Goal: Task Accomplishment & Management: Complete application form

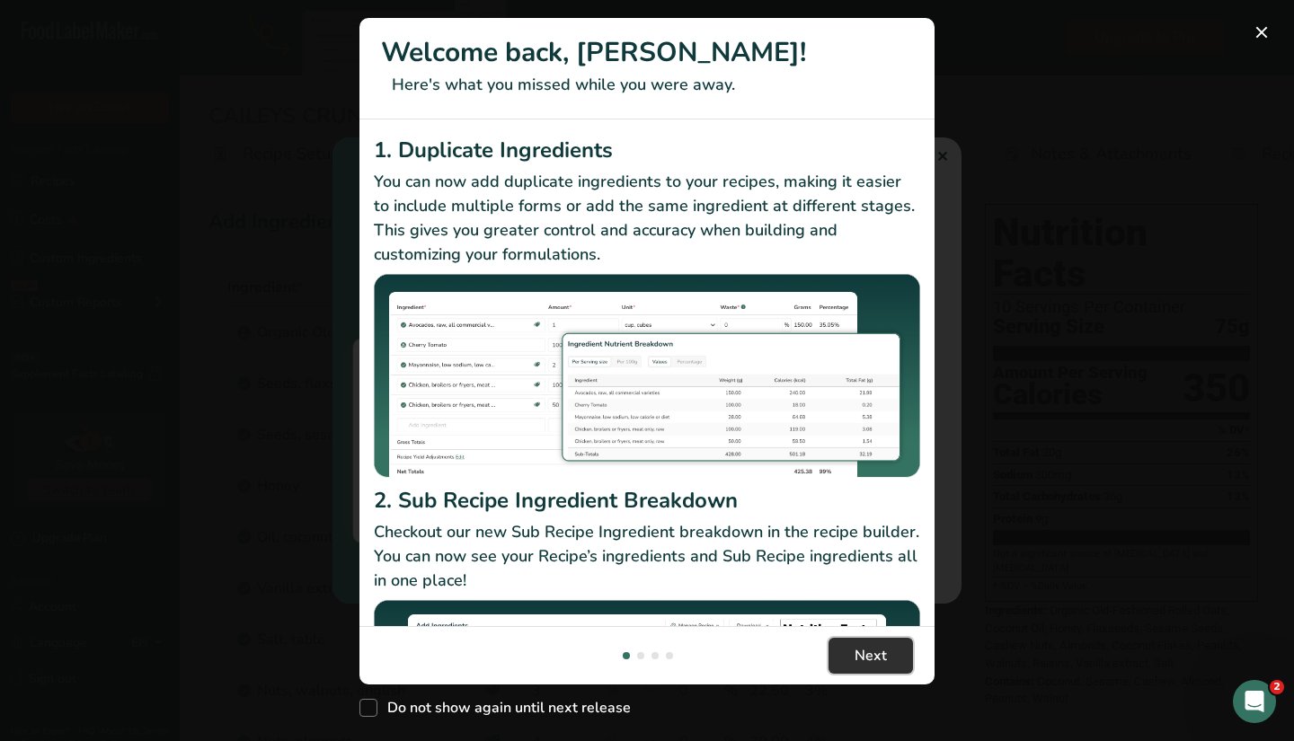
click at [892, 653] on button "Next" at bounding box center [871, 656] width 84 height 36
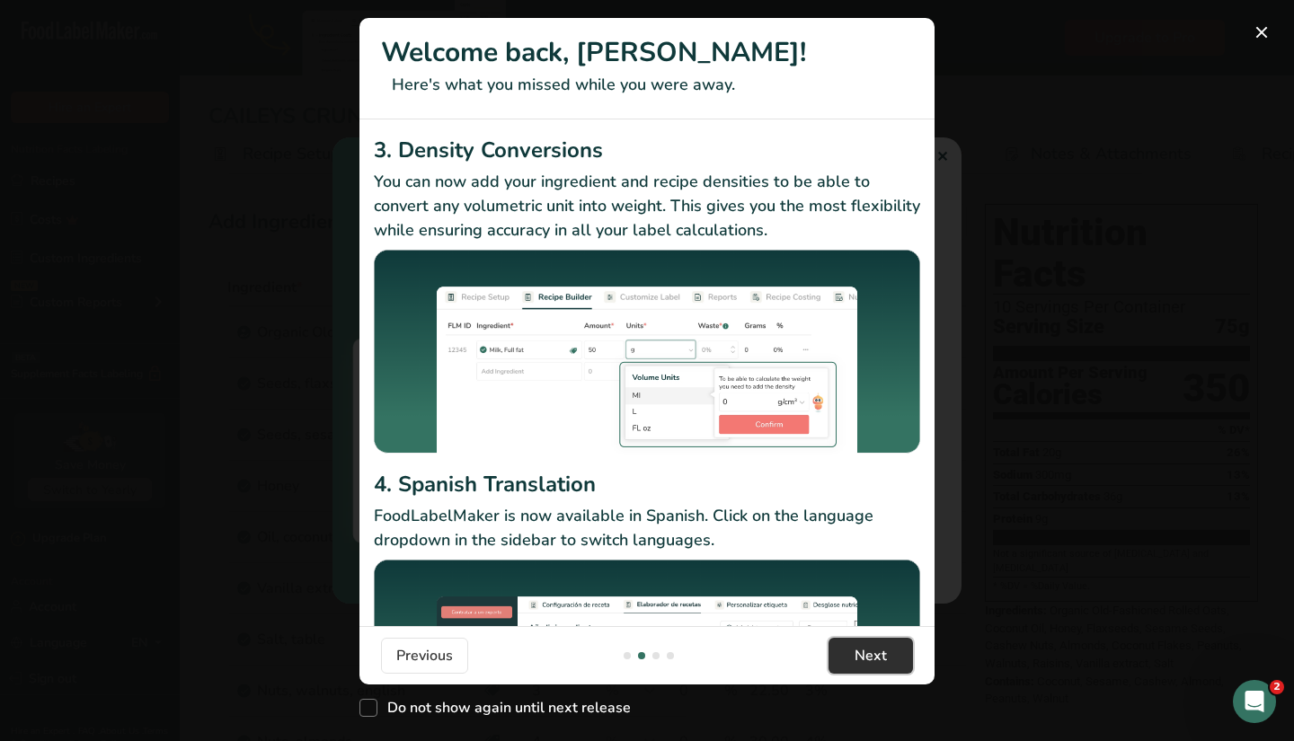
click at [896, 655] on button "Next" at bounding box center [871, 656] width 84 height 36
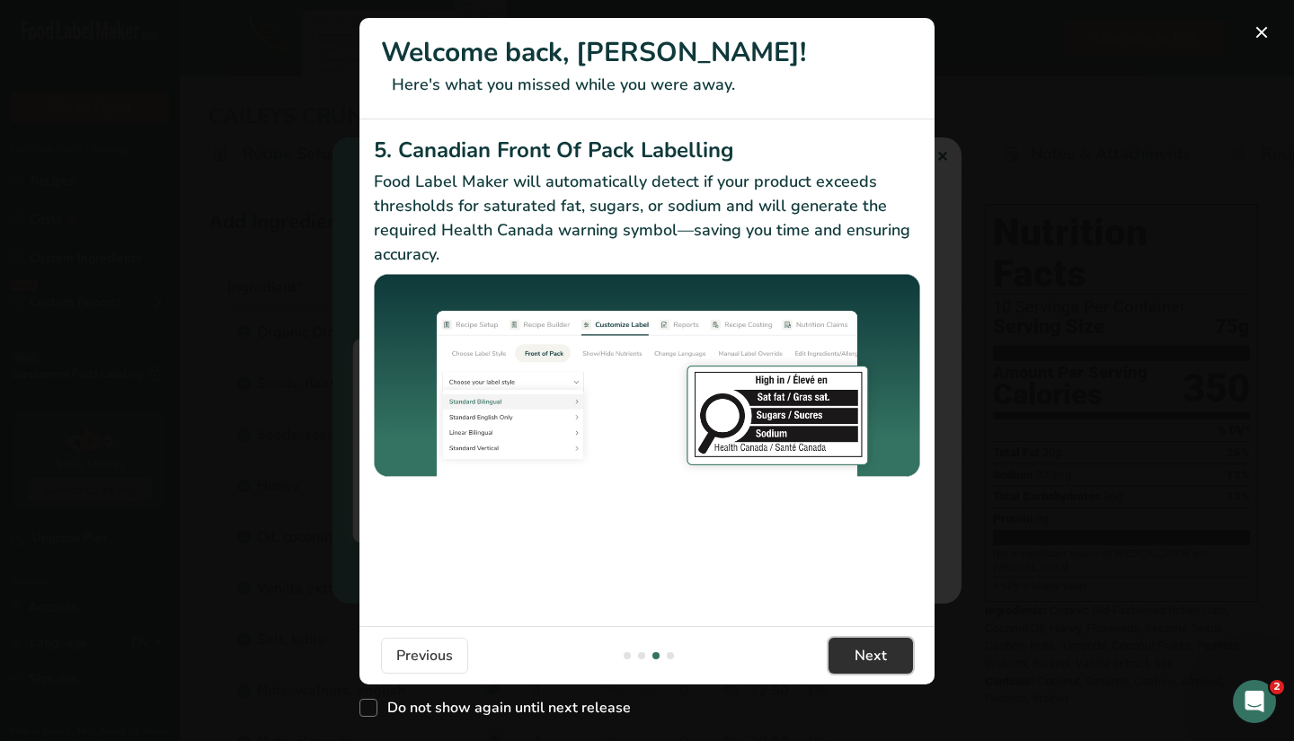
click at [898, 658] on button "Next" at bounding box center [871, 656] width 84 height 36
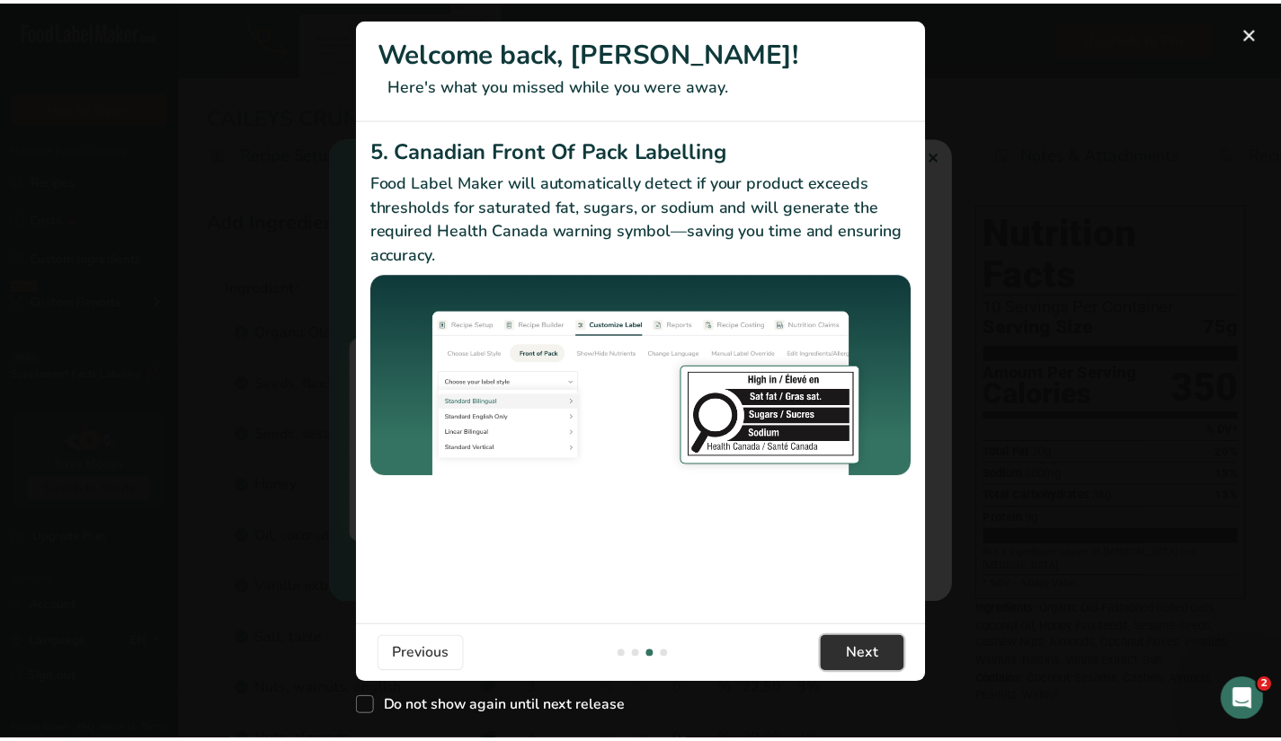
scroll to position [0, 1725]
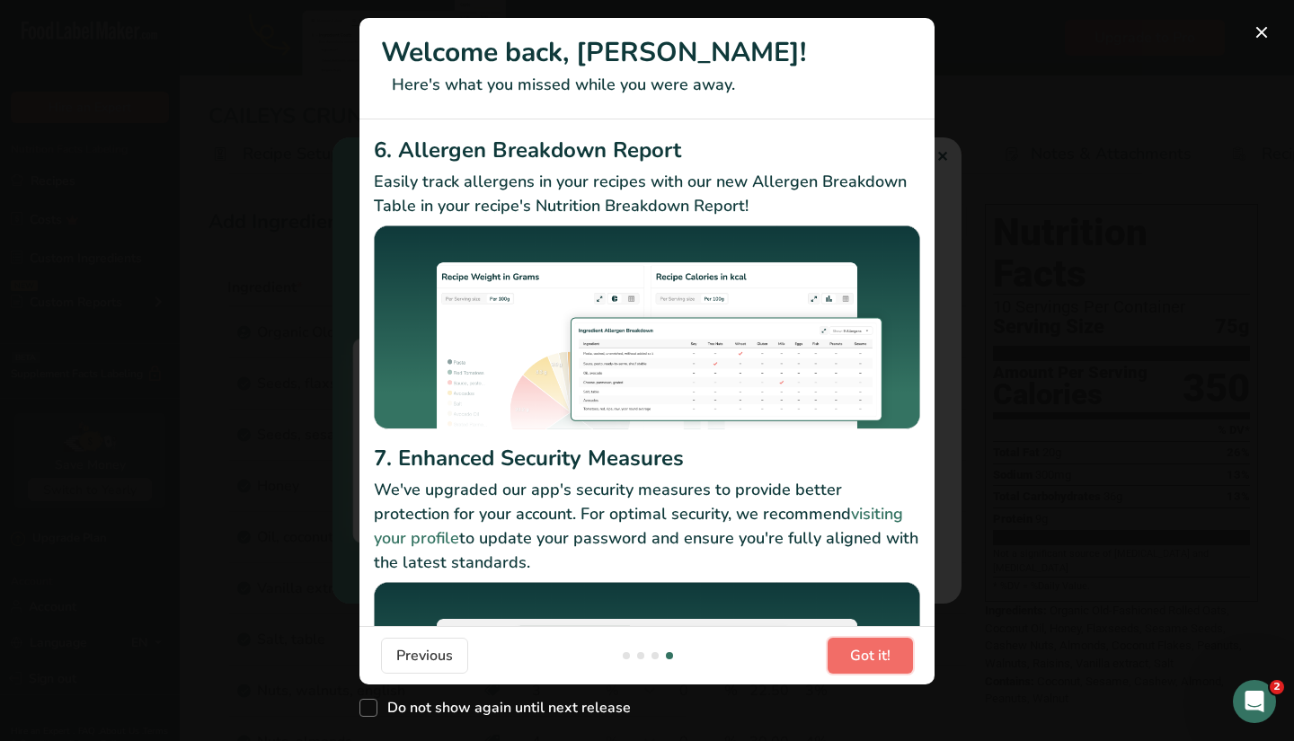
click at [898, 658] on button "Got it!" at bounding box center [870, 656] width 85 height 36
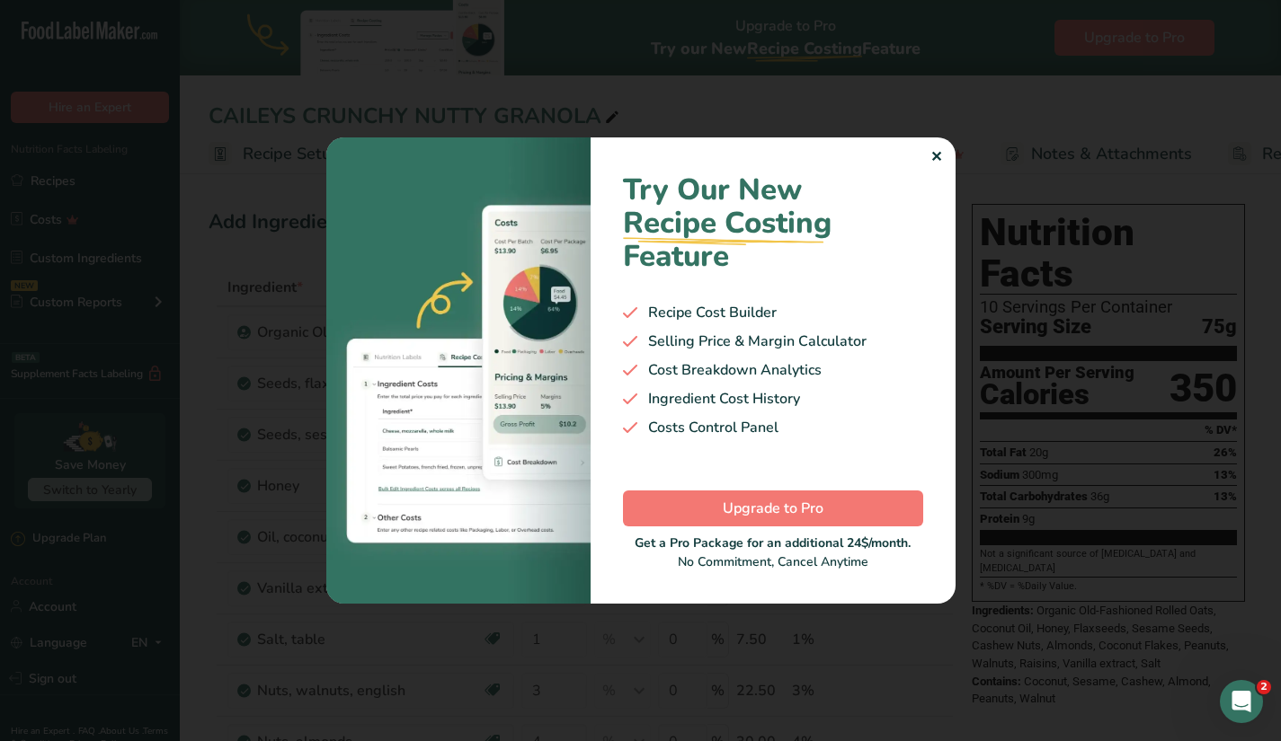
click at [941, 159] on div "Try Our New Recipe Costing .a-29{fill:none;stroke-linecap:round;stroke-width:3p…" at bounding box center [772, 370] width 365 height 466
click at [932, 158] on div "✕" at bounding box center [936, 157] width 12 height 22
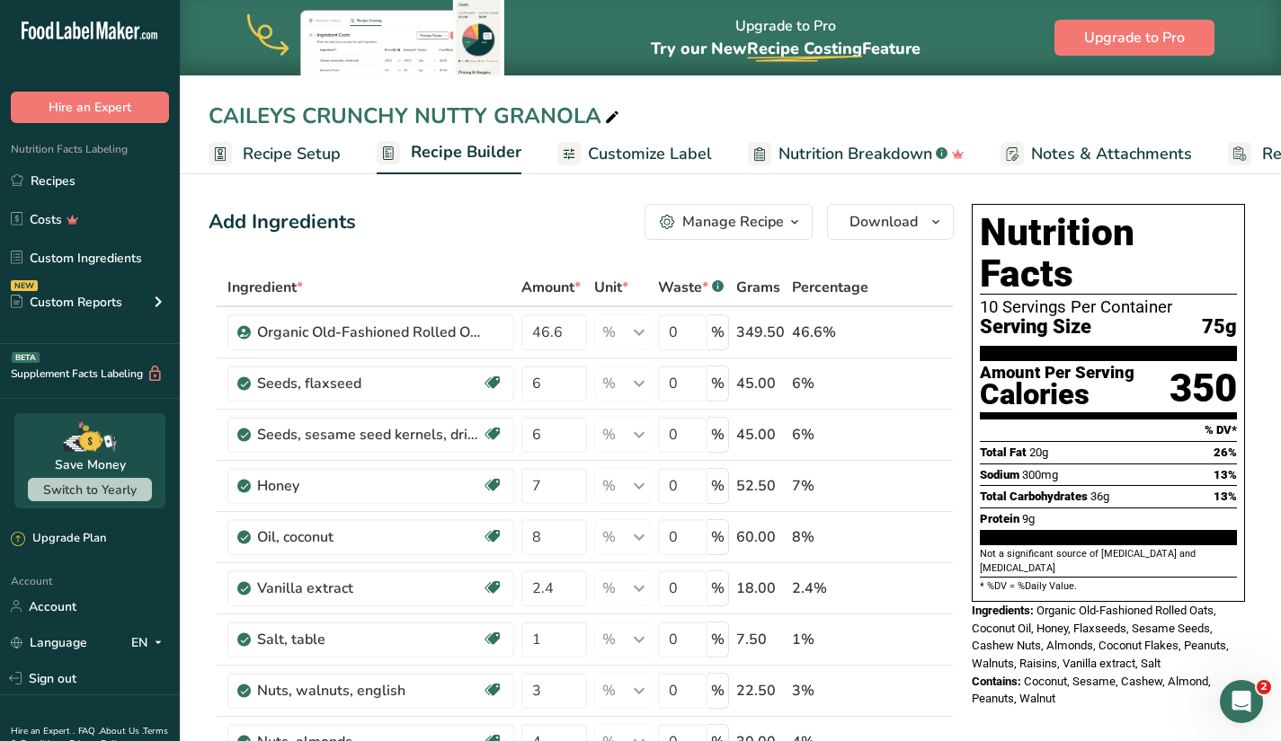
click at [253, 157] on span "Recipe Setup" at bounding box center [292, 154] width 98 height 24
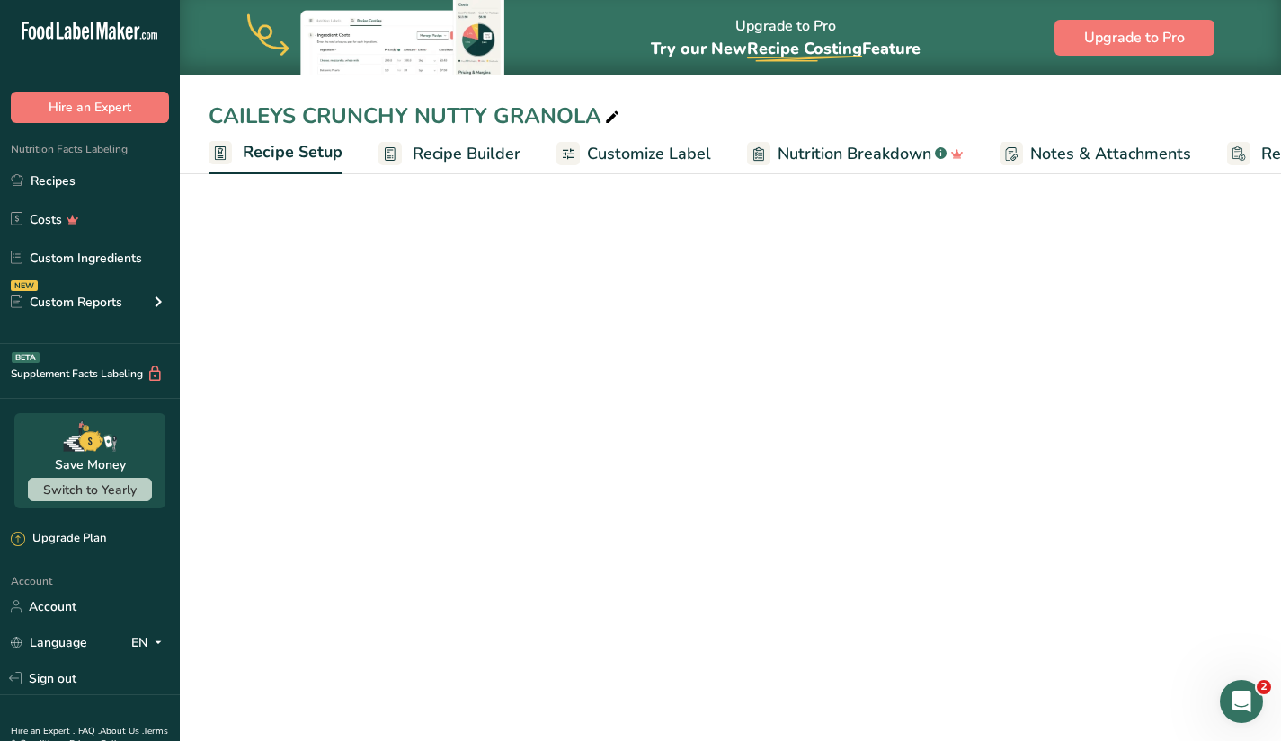
scroll to position [0, 6]
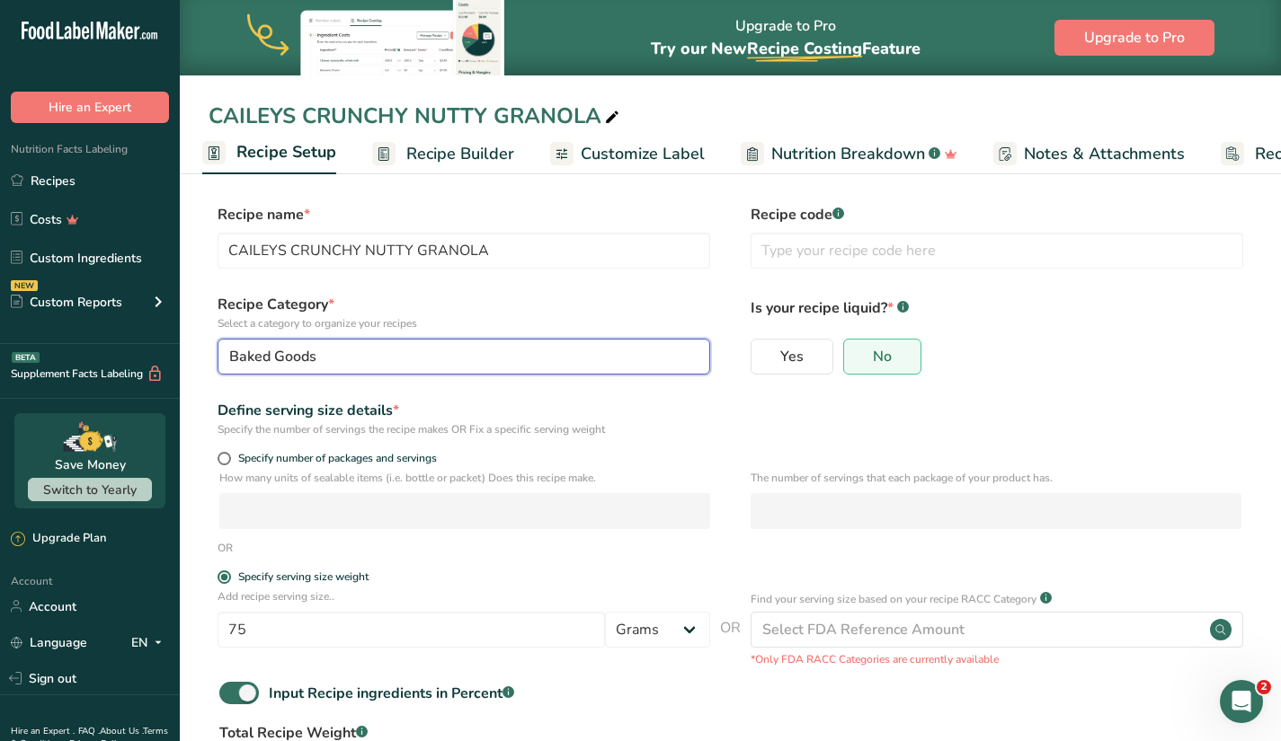
click at [556, 362] on div "Baked Goods" at bounding box center [458, 357] width 458 height 22
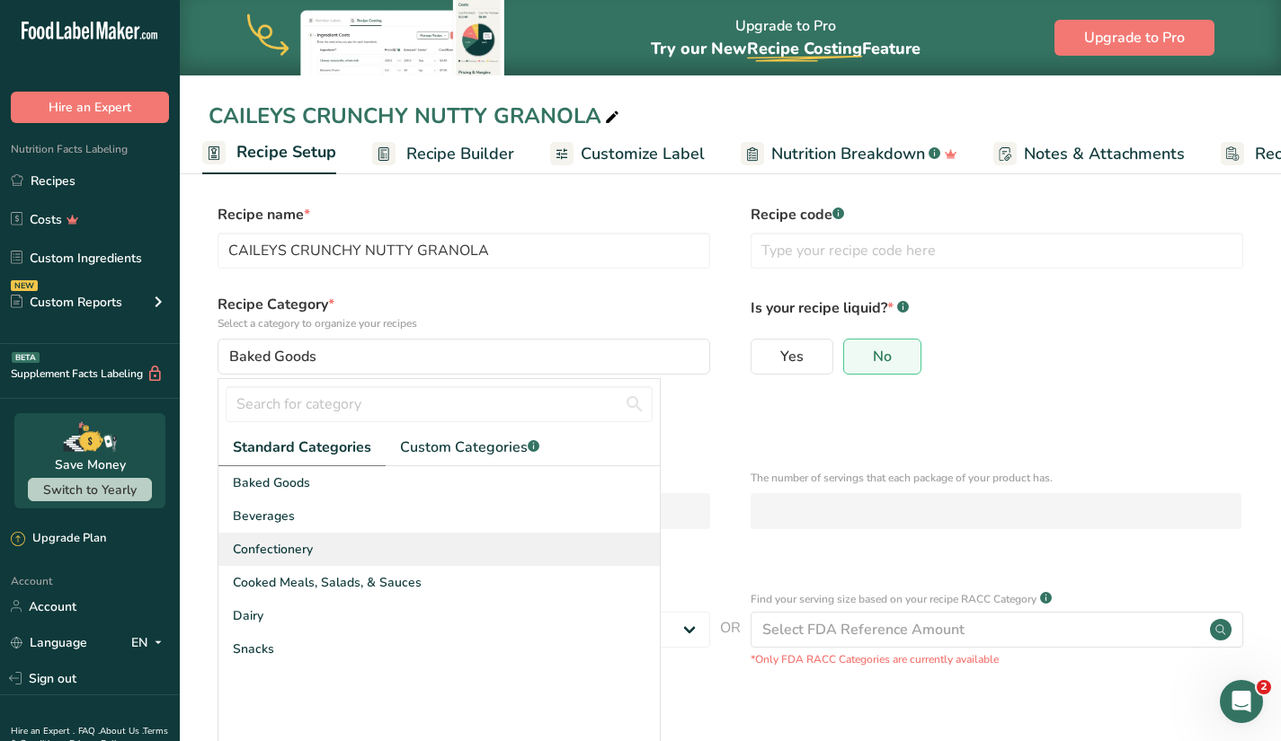
click at [469, 543] on div "Confectionery" at bounding box center [438, 549] width 441 height 33
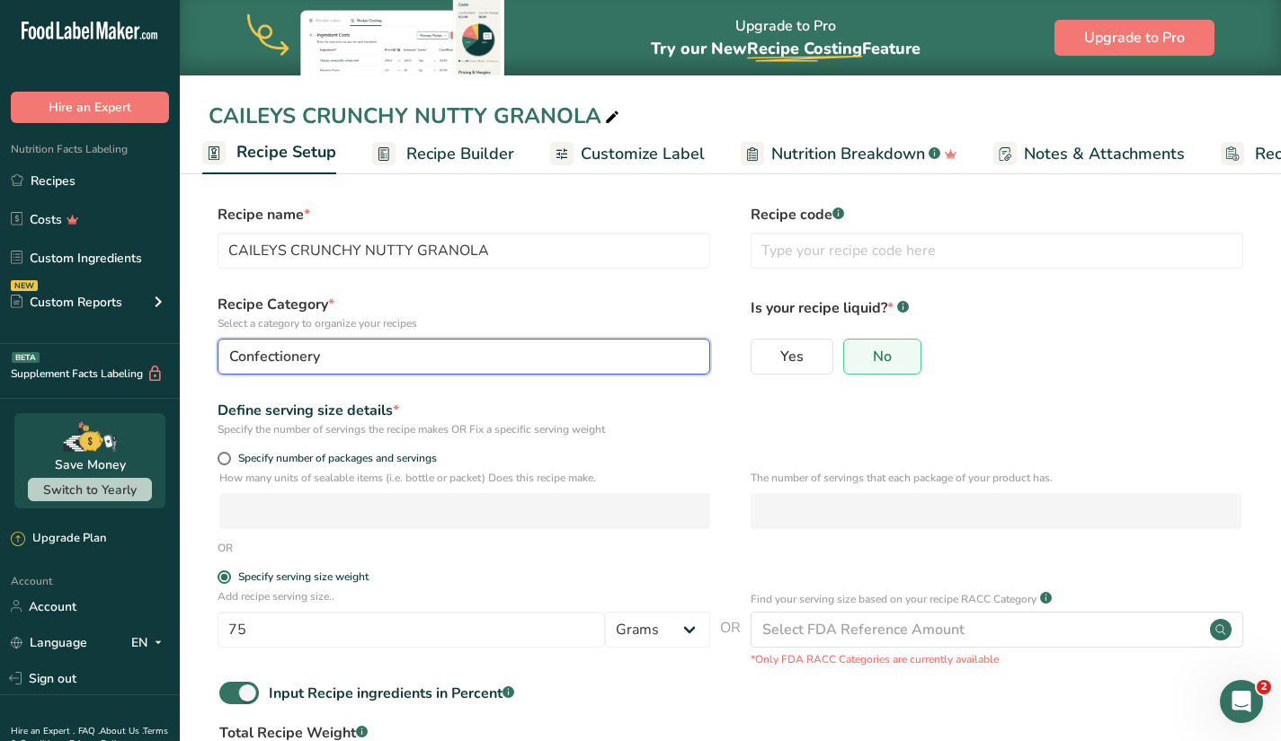
click at [397, 363] on div "Confectionery" at bounding box center [458, 357] width 458 height 22
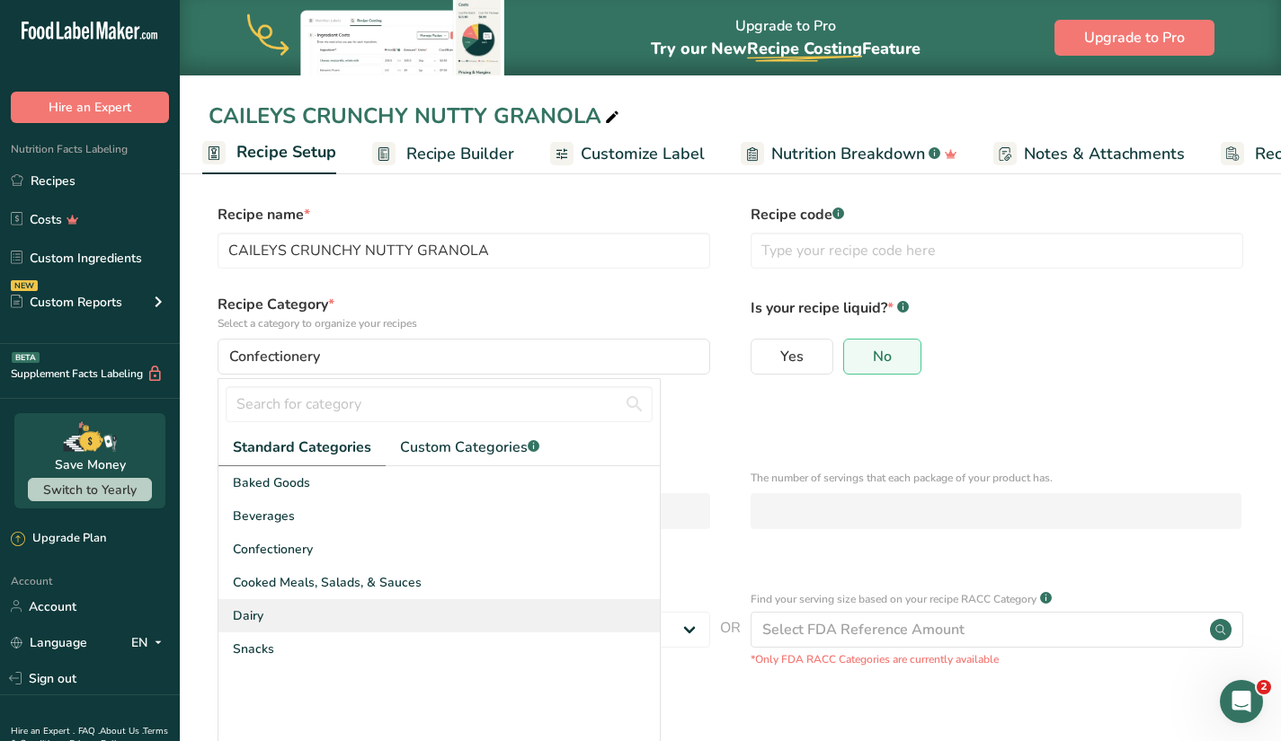
click at [279, 614] on div "Dairy" at bounding box center [438, 615] width 441 height 33
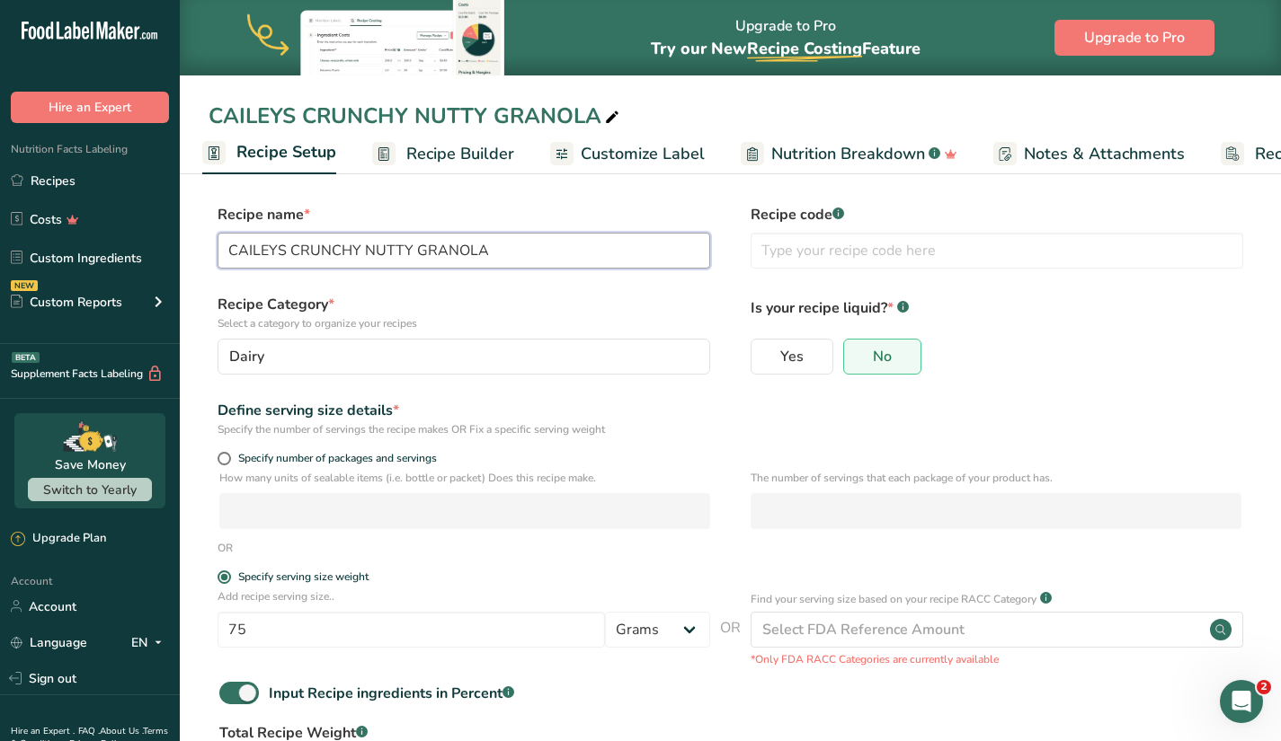
type textarea "A"
drag, startPoint x: 487, startPoint y: 247, endPoint x: 290, endPoint y: 253, distance: 196.9
click at [290, 253] on input "CAILEYS CRUNCHY NUTTY GRANOLA" at bounding box center [463, 251] width 492 height 36
click at [684, 248] on input "CAILEYS STRWBERRY MILK CUSTARD CRUNCHY NUTTY GRANOLA" at bounding box center [463, 251] width 492 height 36
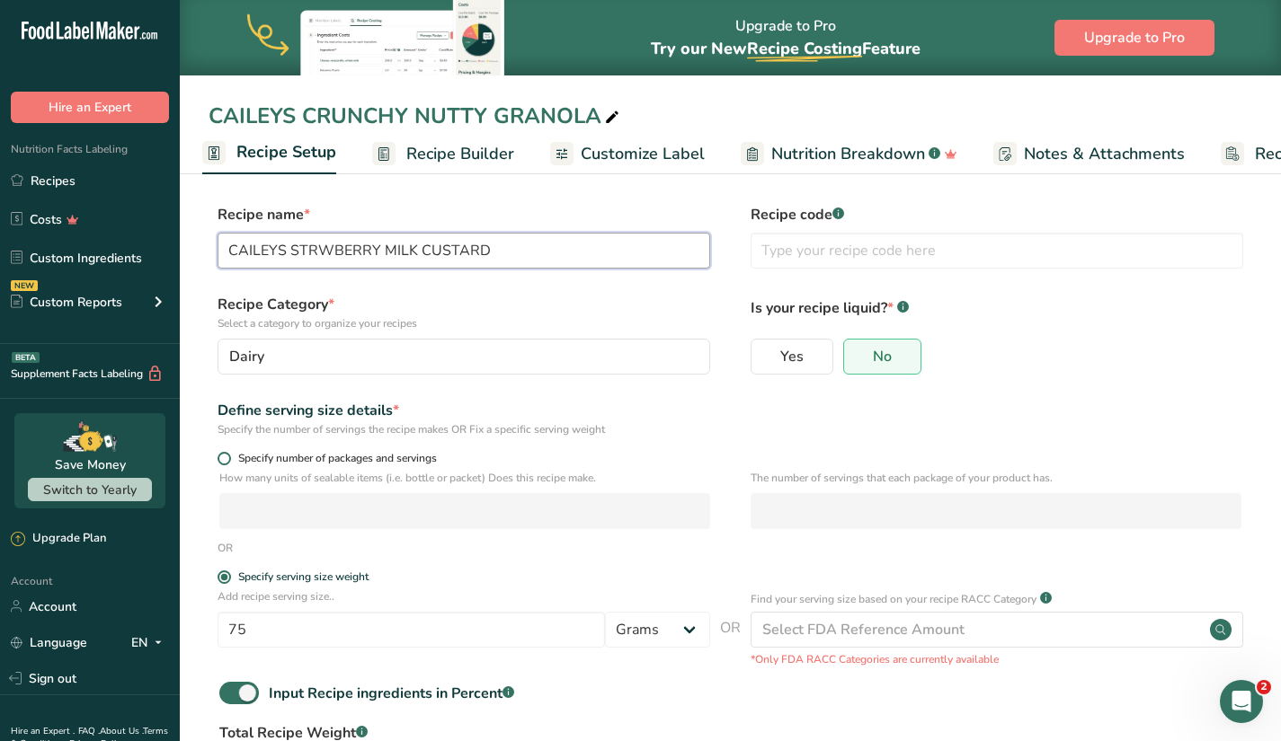
type input "CAILEYS STRWBERRY MILK CUSTARD"
click at [226, 462] on span at bounding box center [223, 458] width 13 height 13
click at [226, 462] on input "Specify number of packages and servings" at bounding box center [223, 459] width 12 height 12
radio input "true"
radio input "false"
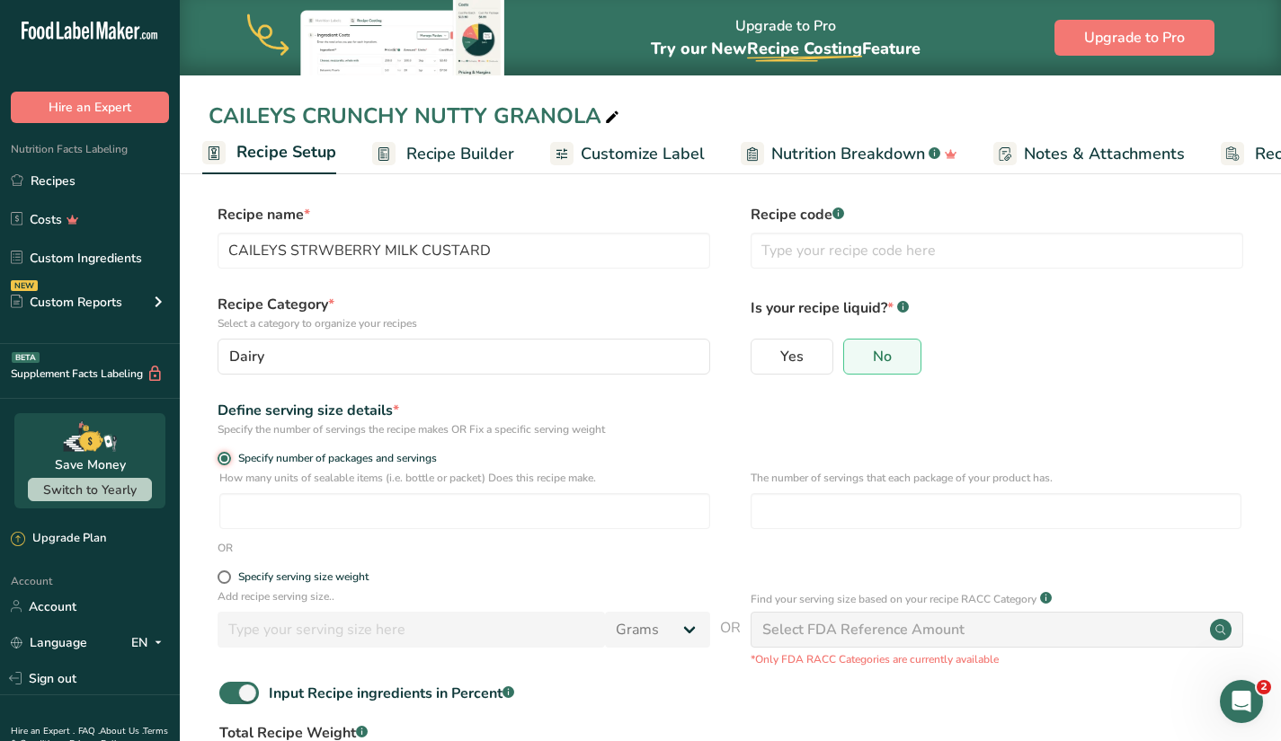
scroll to position [157, 0]
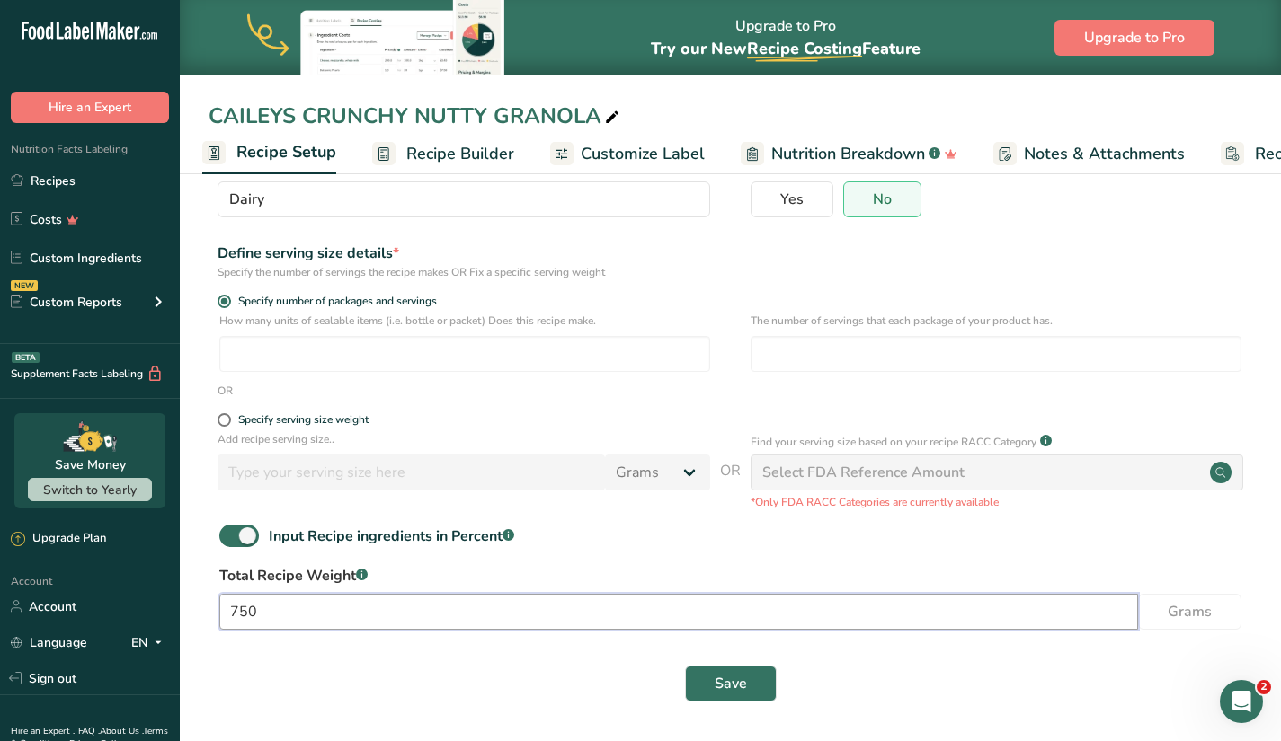
click at [414, 609] on input "750" at bounding box center [678, 612] width 918 height 36
type input "7"
type input "500"
click at [711, 685] on button "Save" at bounding box center [731, 684] width 92 height 36
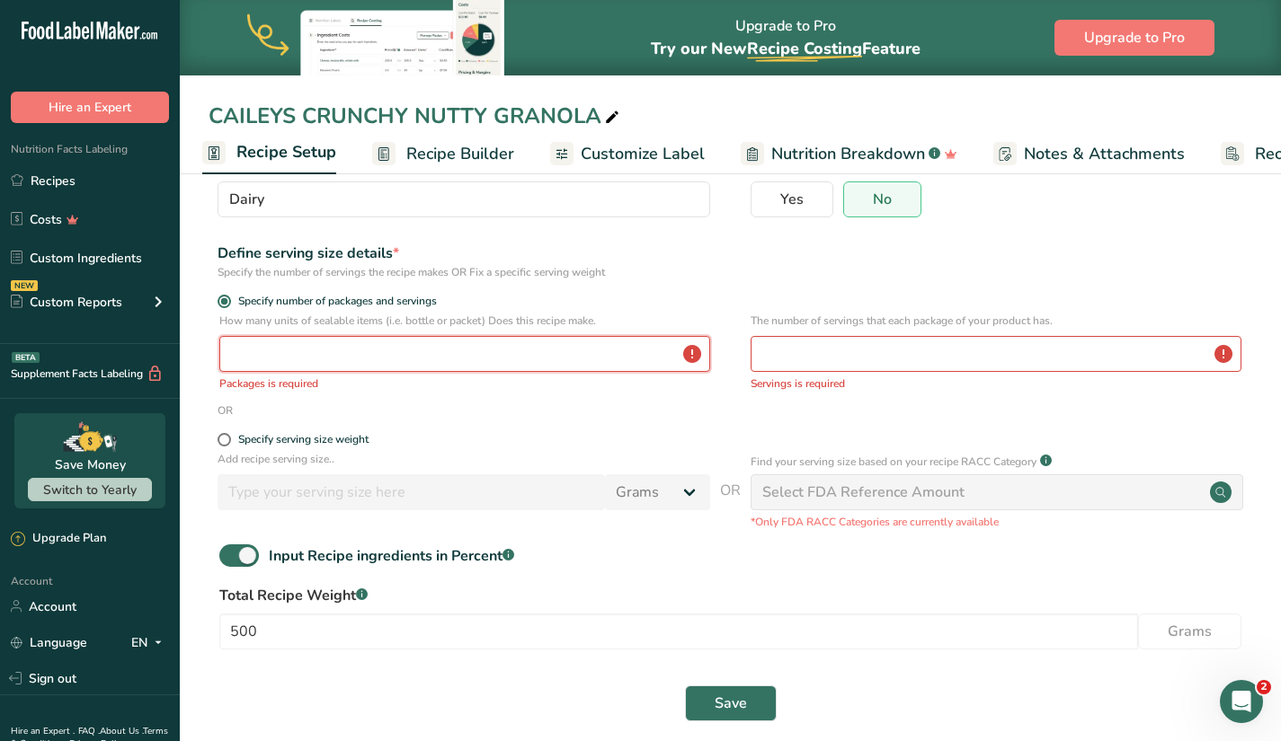
click at [530, 358] on input "number" at bounding box center [464, 354] width 491 height 36
click at [804, 359] on input "number" at bounding box center [995, 354] width 491 height 36
type input "10"
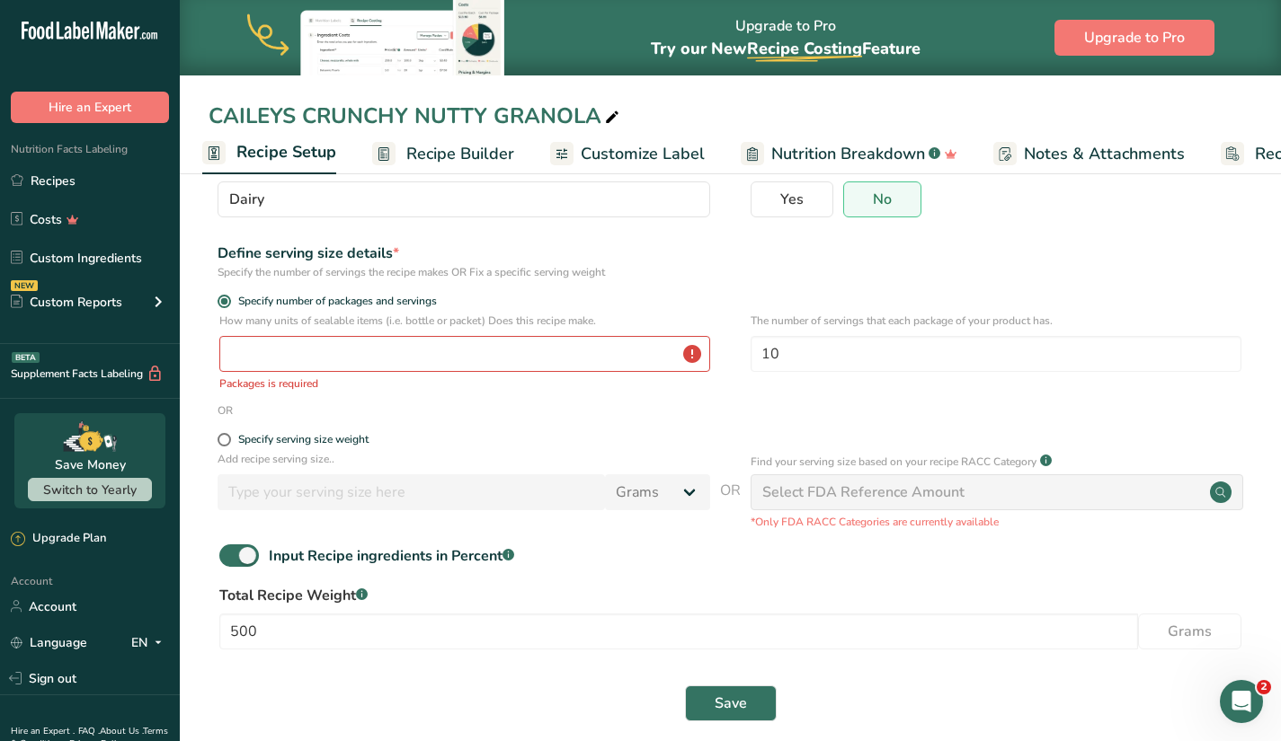
click at [778, 566] on div "Input Recipe ingredients in Percent .a-a{fill:#347362;}.b-a{fill:#fff;}" at bounding box center [729, 563] width 1043 height 37
click at [739, 705] on span "Save" at bounding box center [730, 704] width 32 height 22
click at [738, 705] on span "Save" at bounding box center [730, 704] width 32 height 22
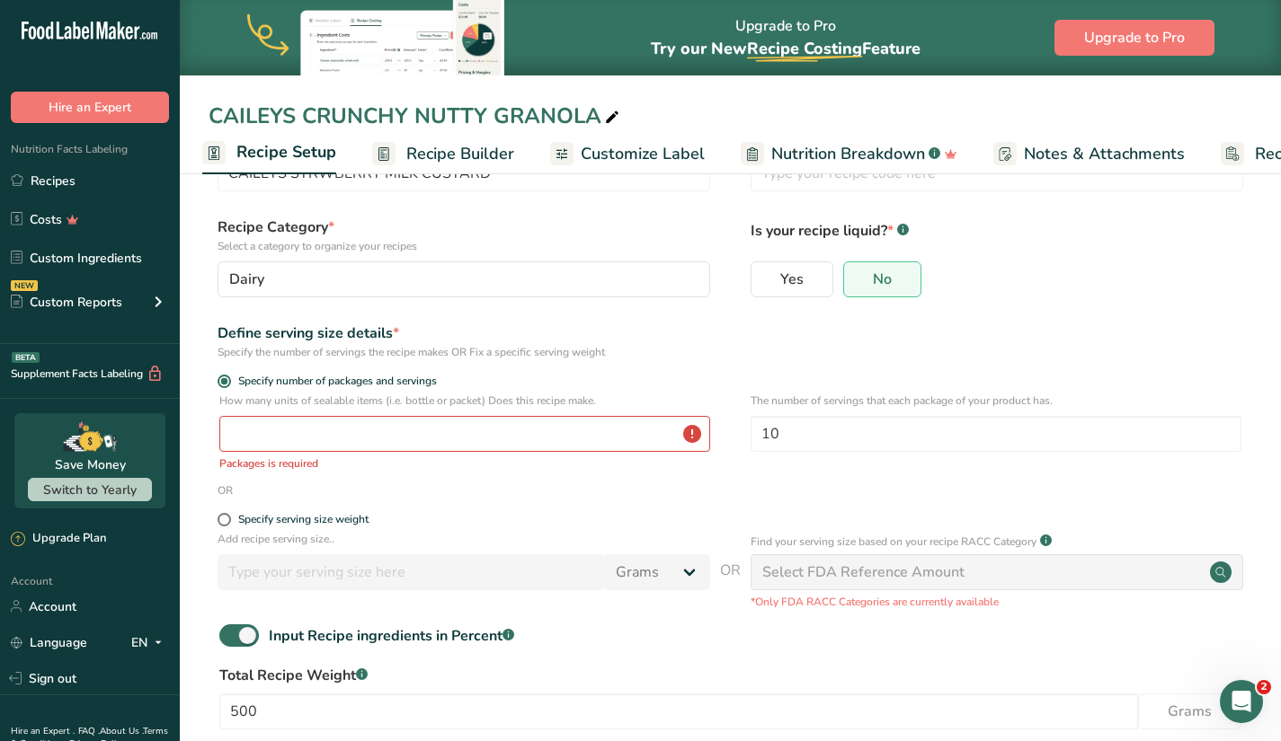
scroll to position [0, 0]
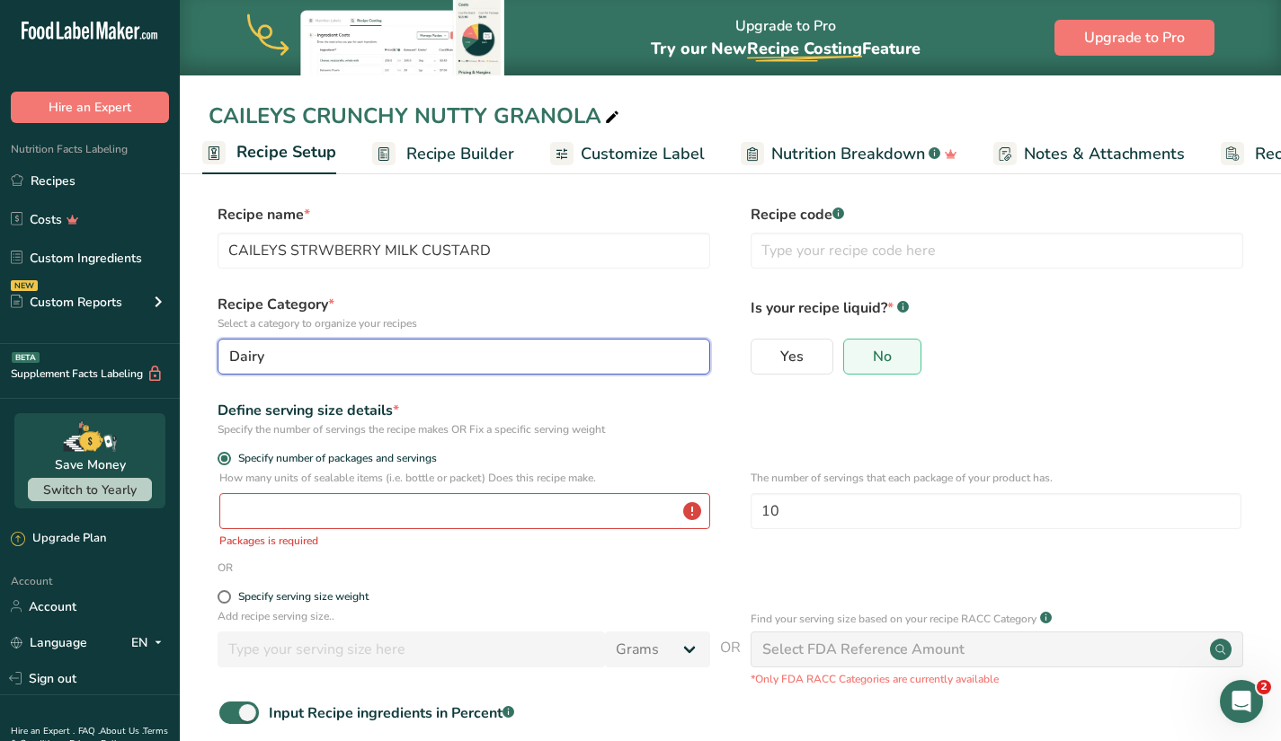
click at [522, 348] on div "Dairy" at bounding box center [458, 357] width 458 height 22
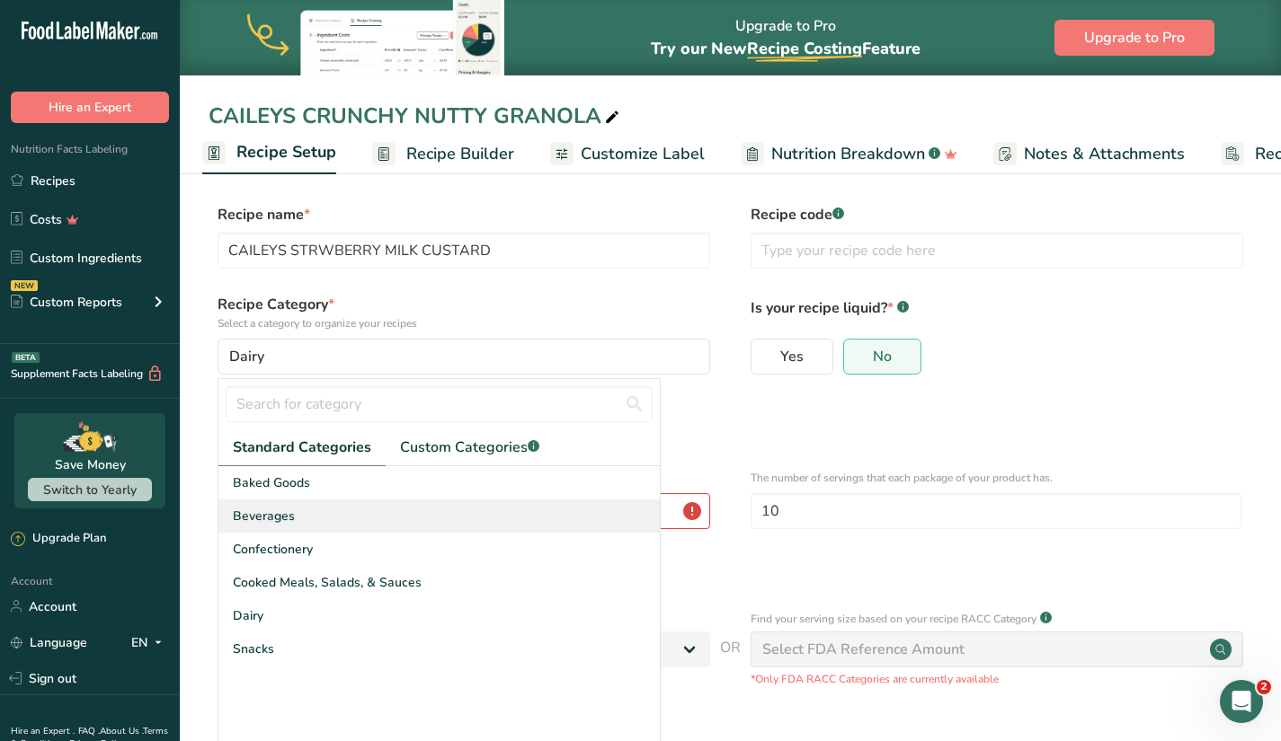
click at [328, 501] on div "Beverages" at bounding box center [438, 516] width 441 height 33
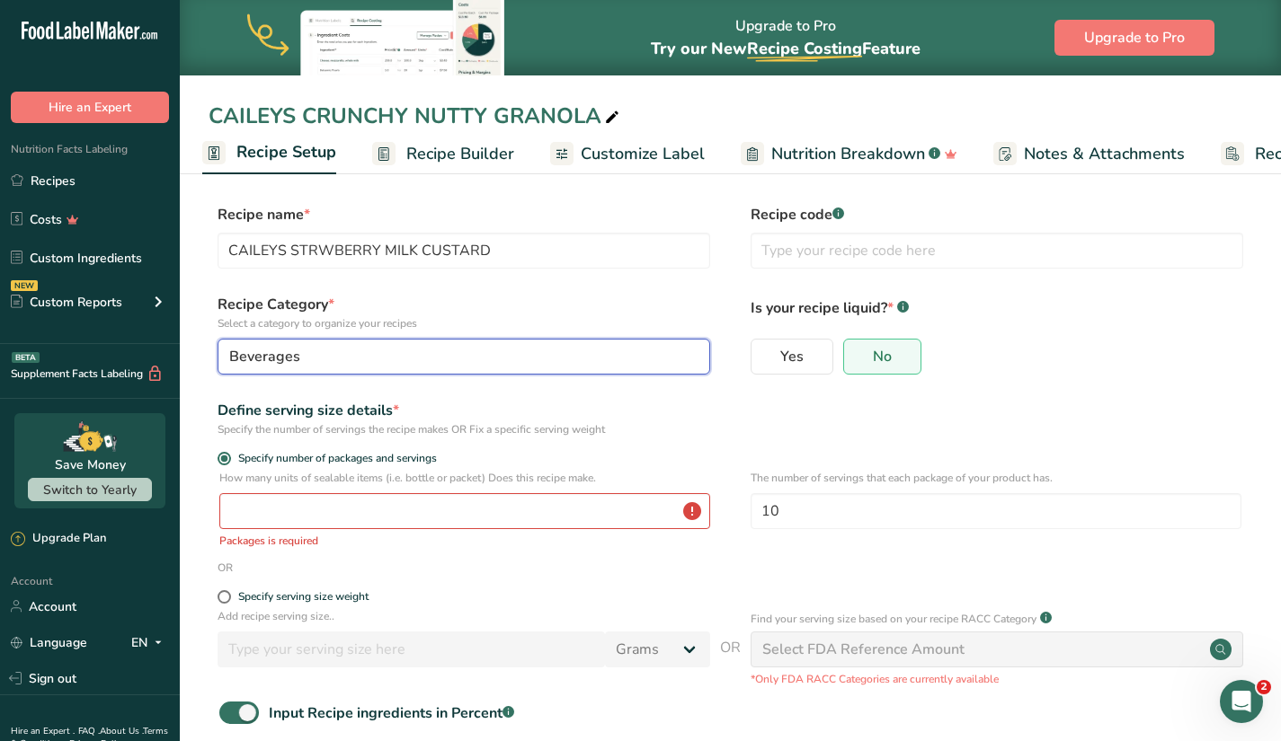
click at [573, 365] on div "Beverages" at bounding box center [458, 357] width 458 height 22
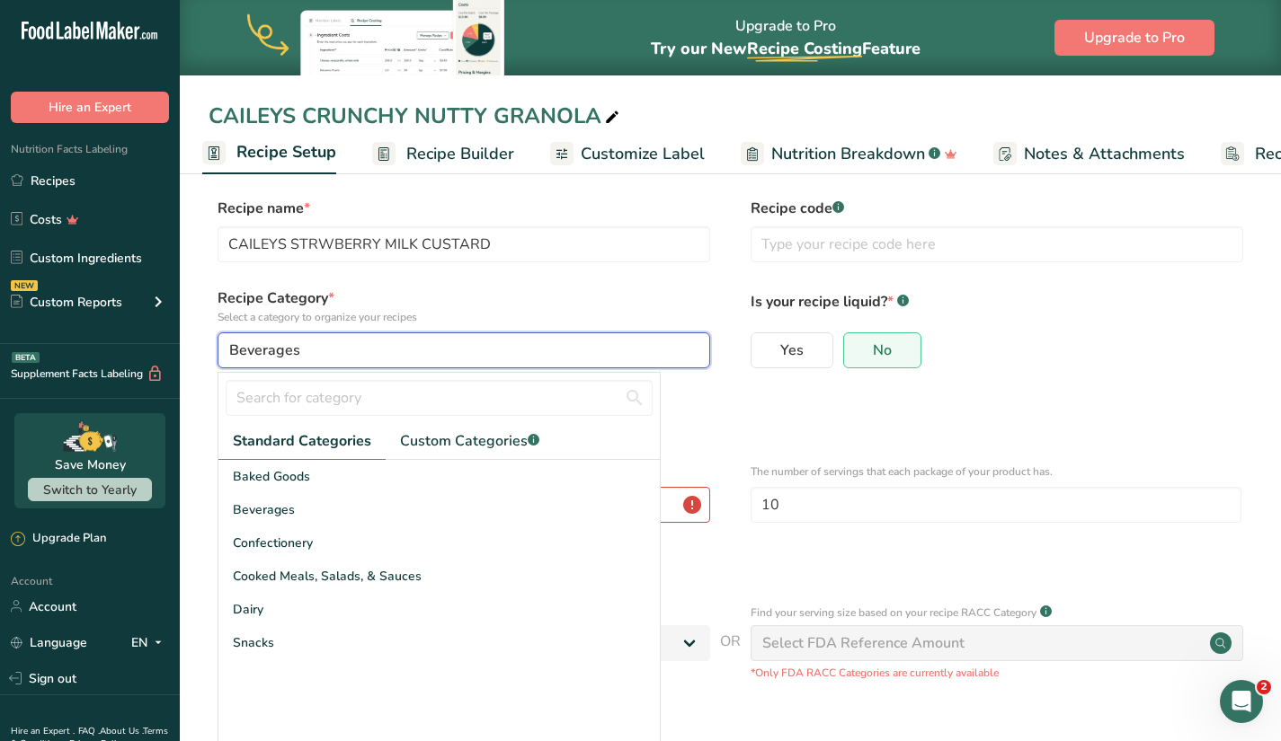
scroll to position [177, 0]
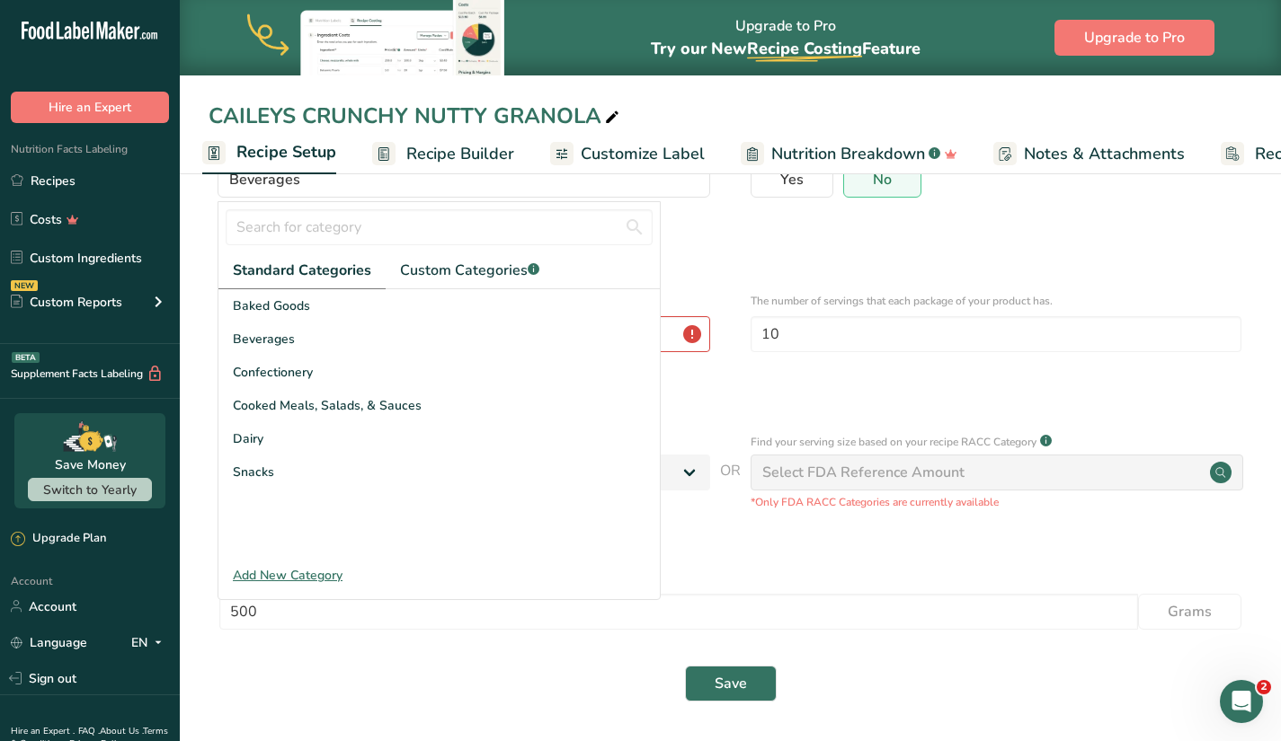
click at [311, 575] on div "Add New Category" at bounding box center [438, 575] width 441 height 19
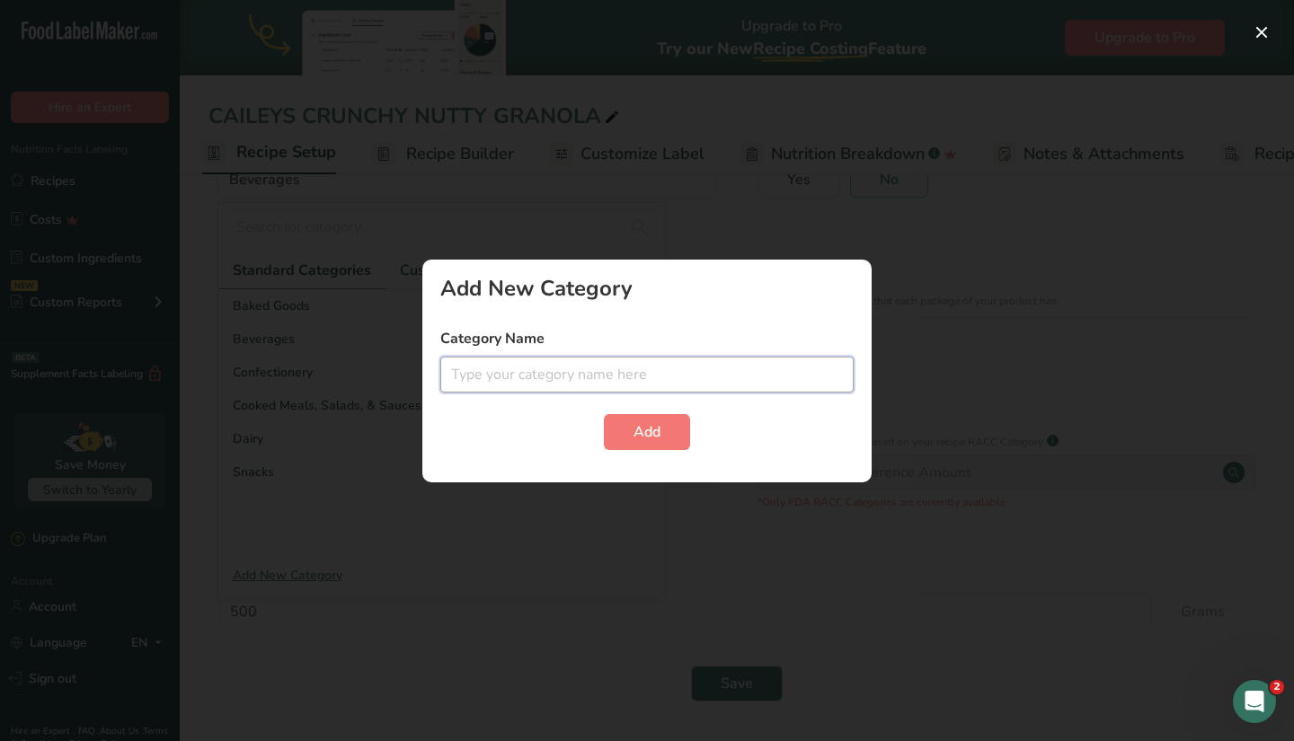
click at [507, 380] on input "text" at bounding box center [646, 375] width 413 height 36
type input "CEREAL"
click at [630, 421] on button "Add" at bounding box center [647, 432] width 86 height 36
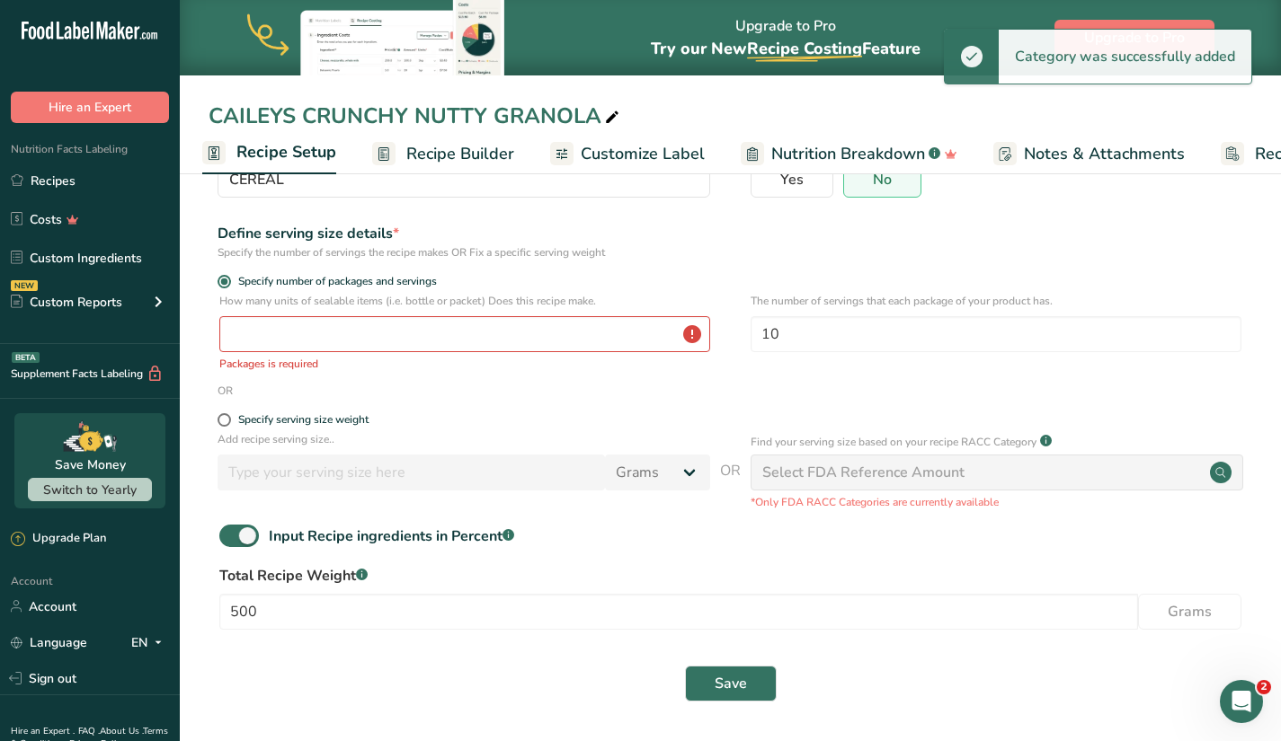
click at [293, 361] on p "Packages is required" at bounding box center [464, 364] width 491 height 16
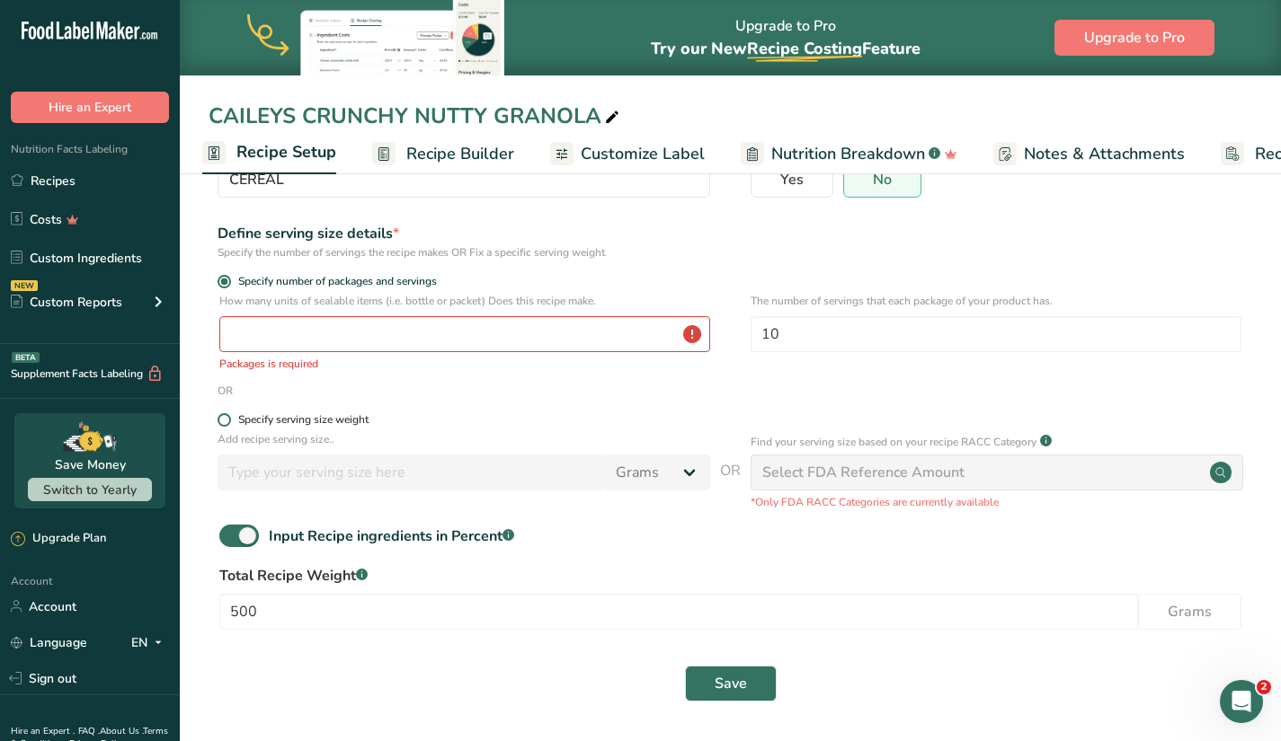
click at [313, 420] on div "Specify serving size weight" at bounding box center [303, 419] width 130 height 13
click at [229, 420] on input "Specify serving size weight" at bounding box center [223, 420] width 12 height 12
radio input "true"
radio input "false"
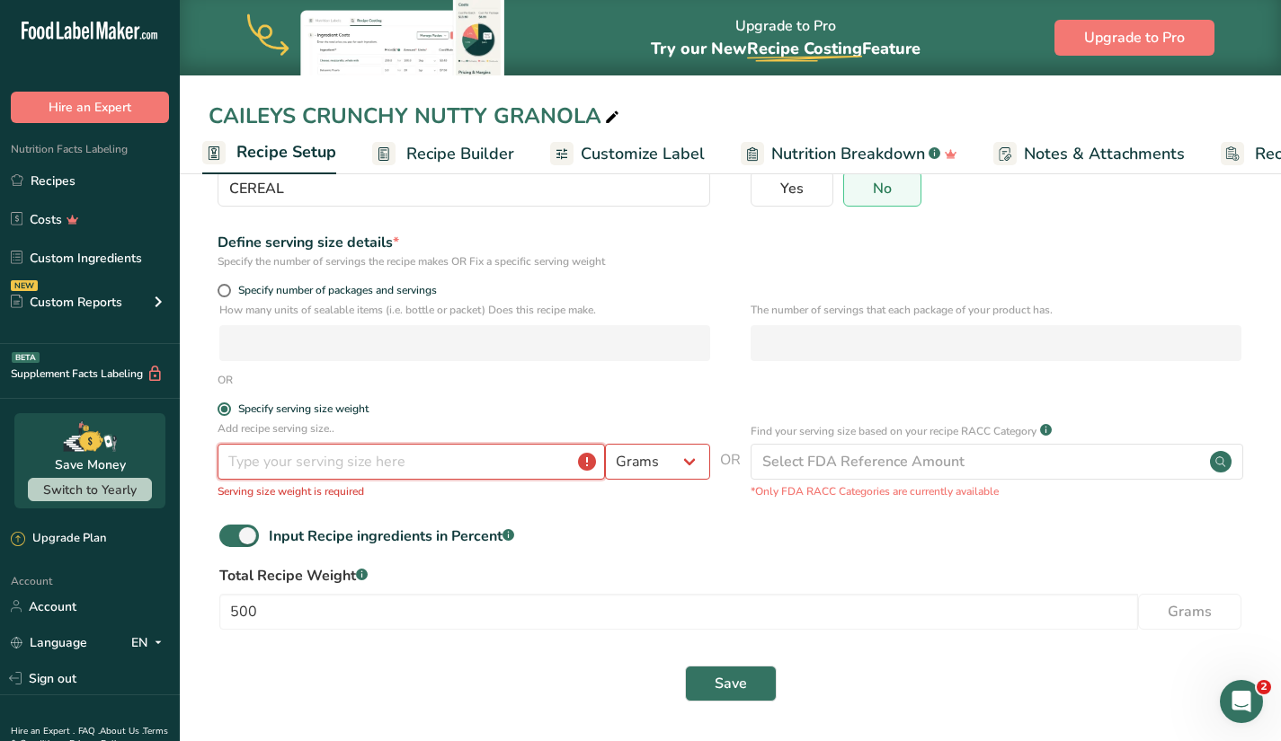
click at [369, 470] on input "number" at bounding box center [410, 462] width 387 height 36
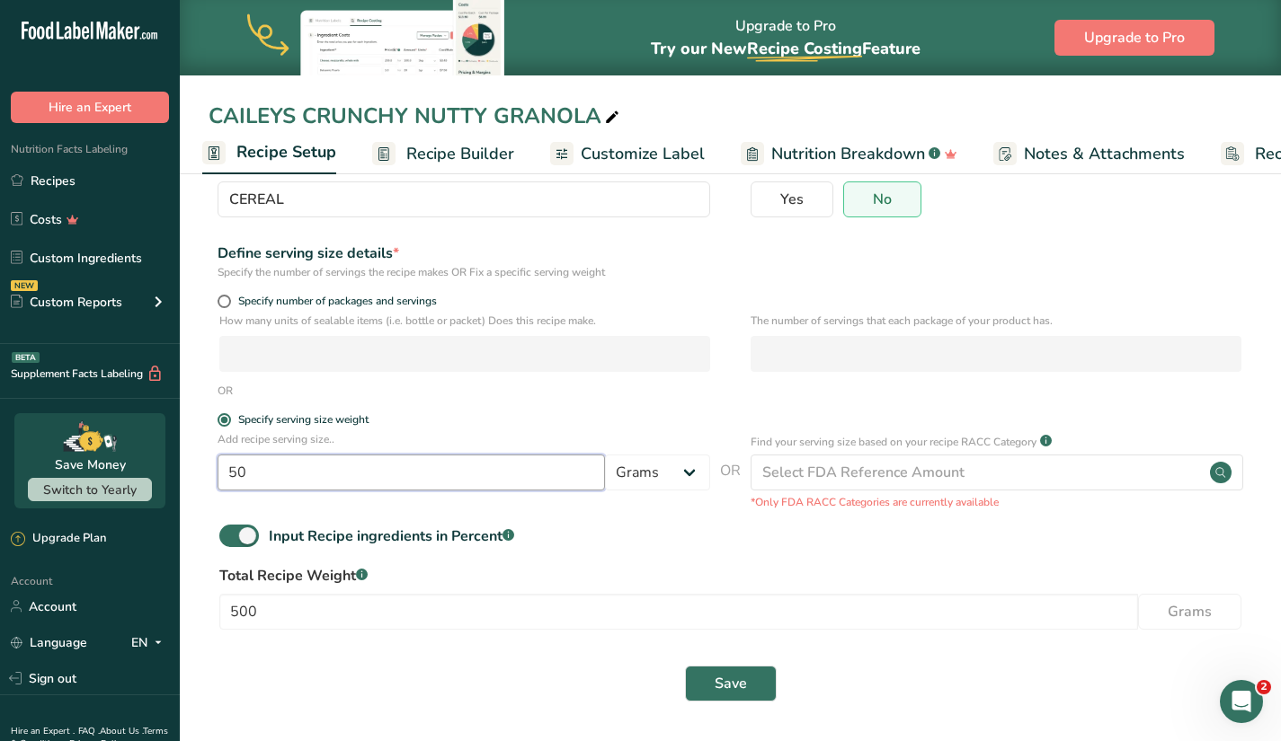
type input "50"
click at [904, 542] on div "Input Recipe ingredients in Percent .a-a{fill:#347362;}.b-a{fill:#fff;}" at bounding box center [729, 543] width 1043 height 37
click at [749, 684] on button "Save" at bounding box center [731, 684] width 92 height 36
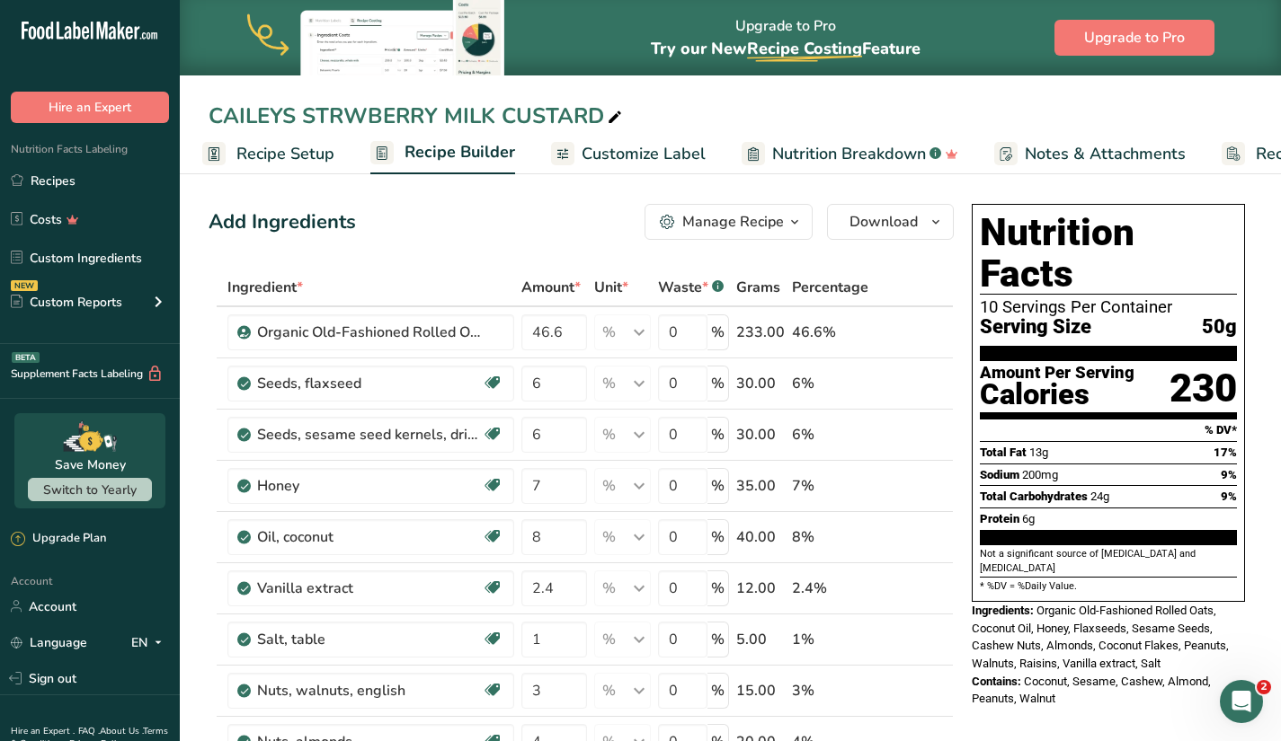
click at [819, 149] on span "Nutrition Breakdown" at bounding box center [849, 154] width 154 height 24
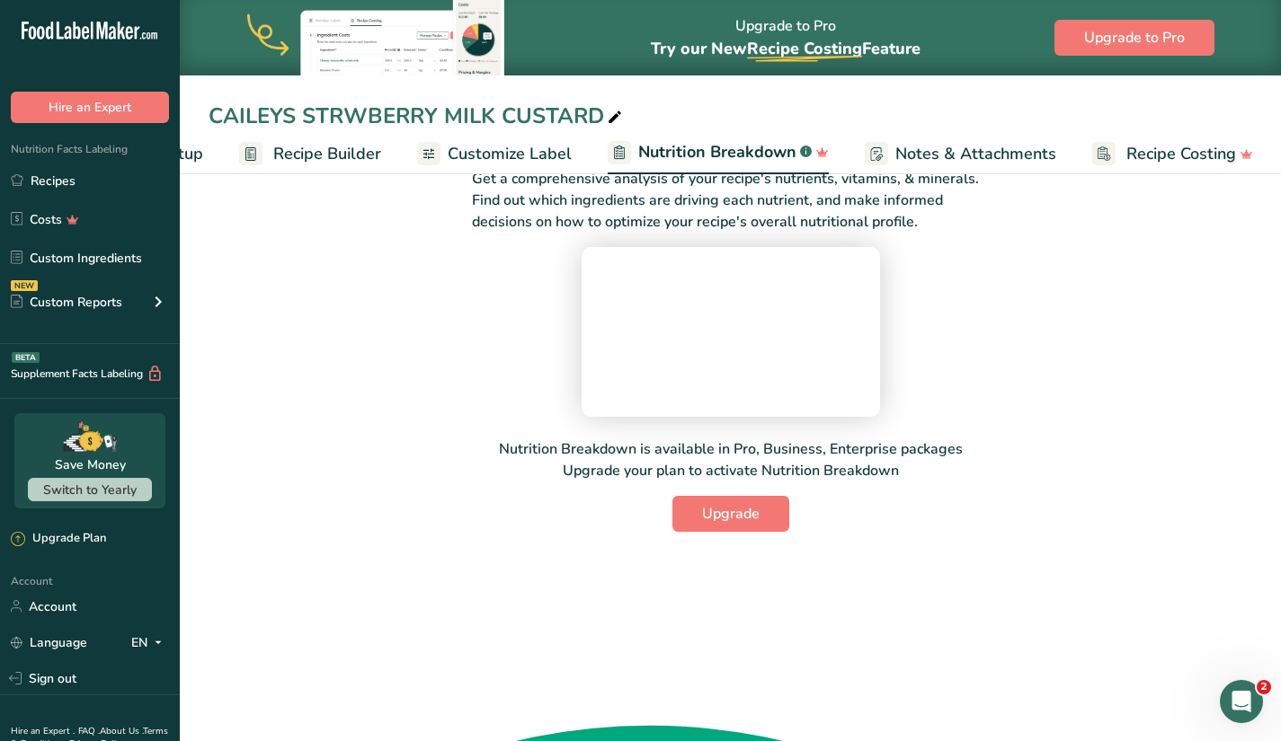
scroll to position [72, 0]
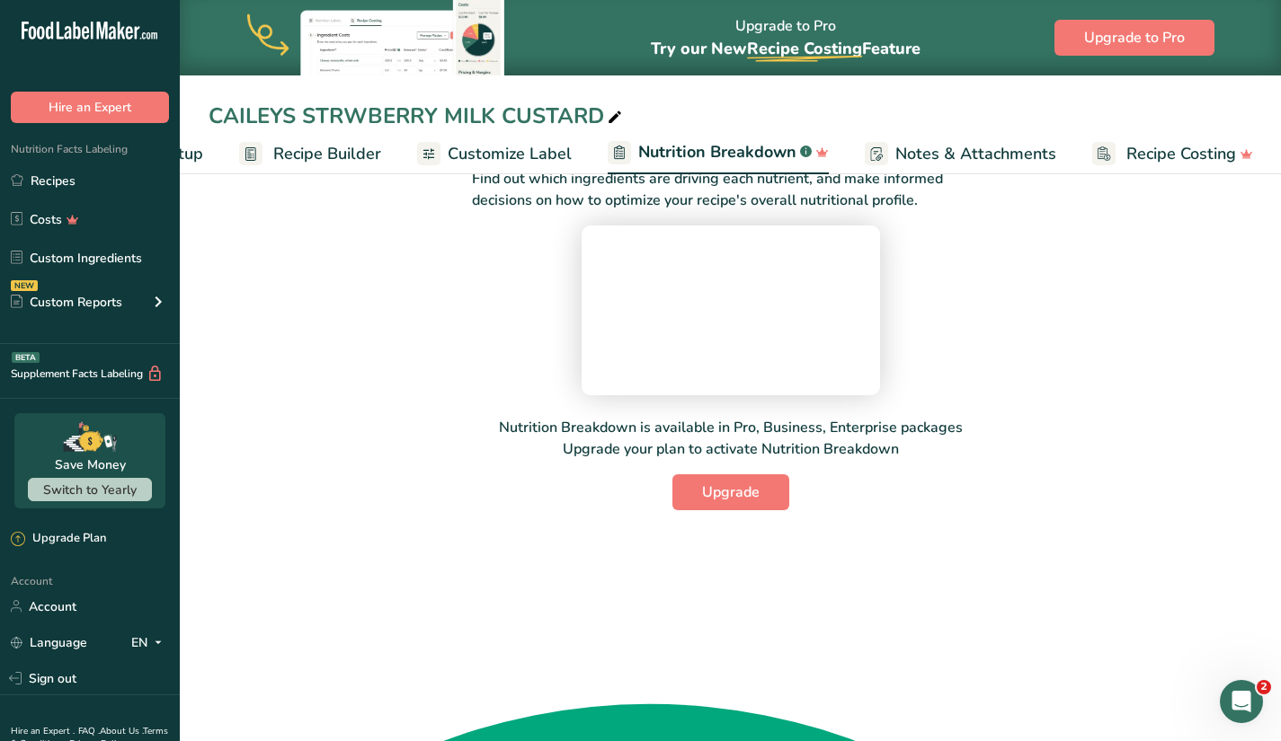
click at [533, 159] on span "Customize Label" at bounding box center [510, 154] width 124 height 24
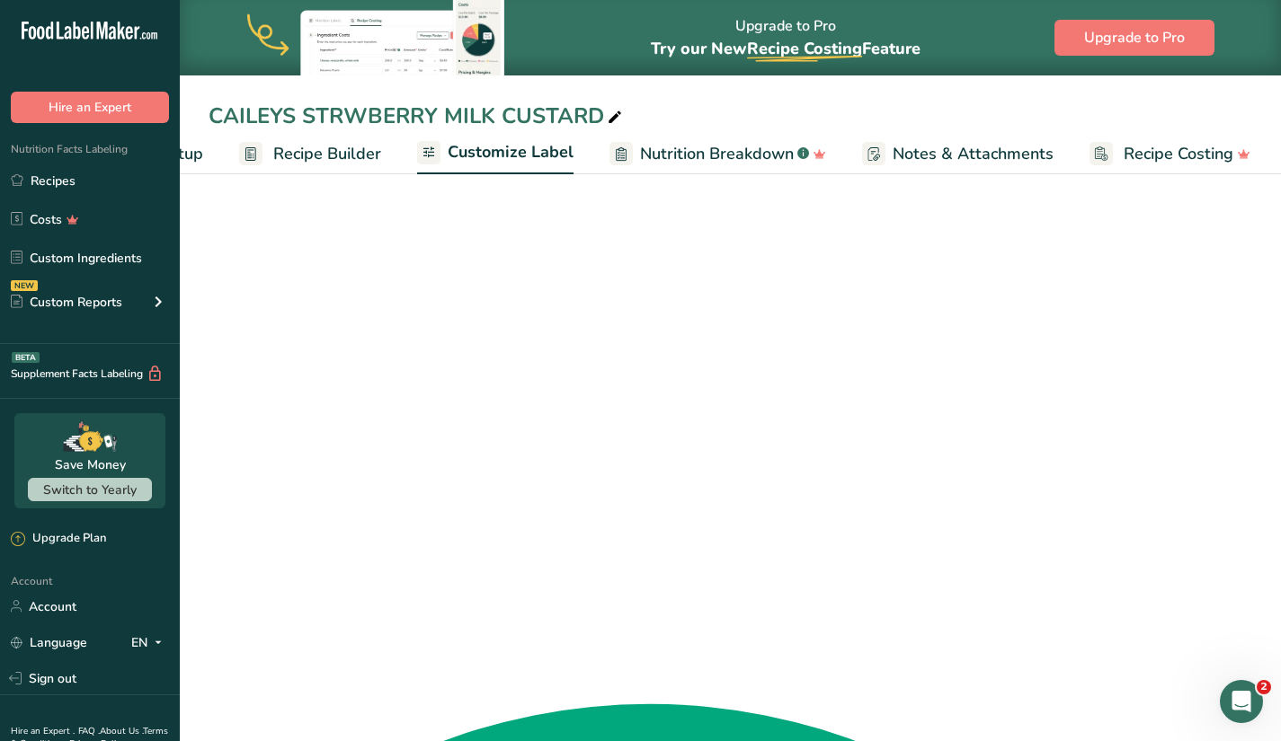
scroll to position [0, 136]
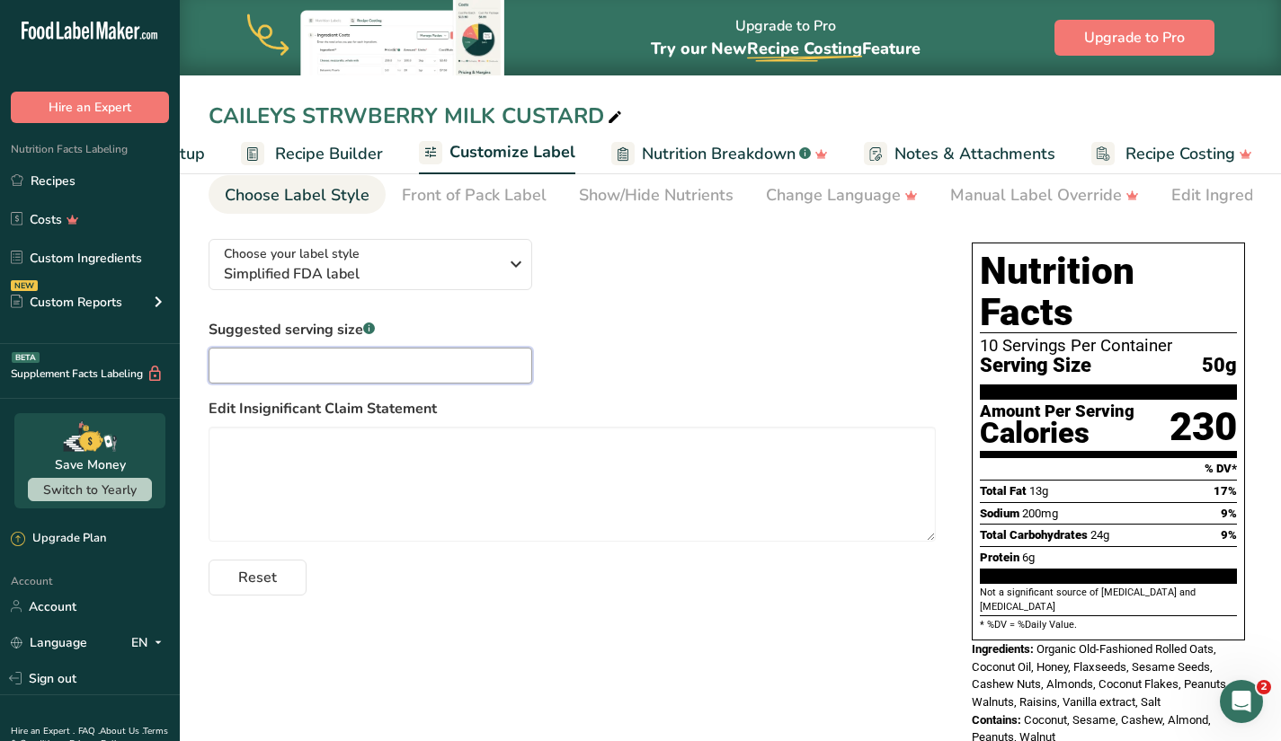
click at [393, 376] on input "text" at bounding box center [370, 366] width 324 height 36
click at [380, 466] on textarea at bounding box center [571, 484] width 727 height 115
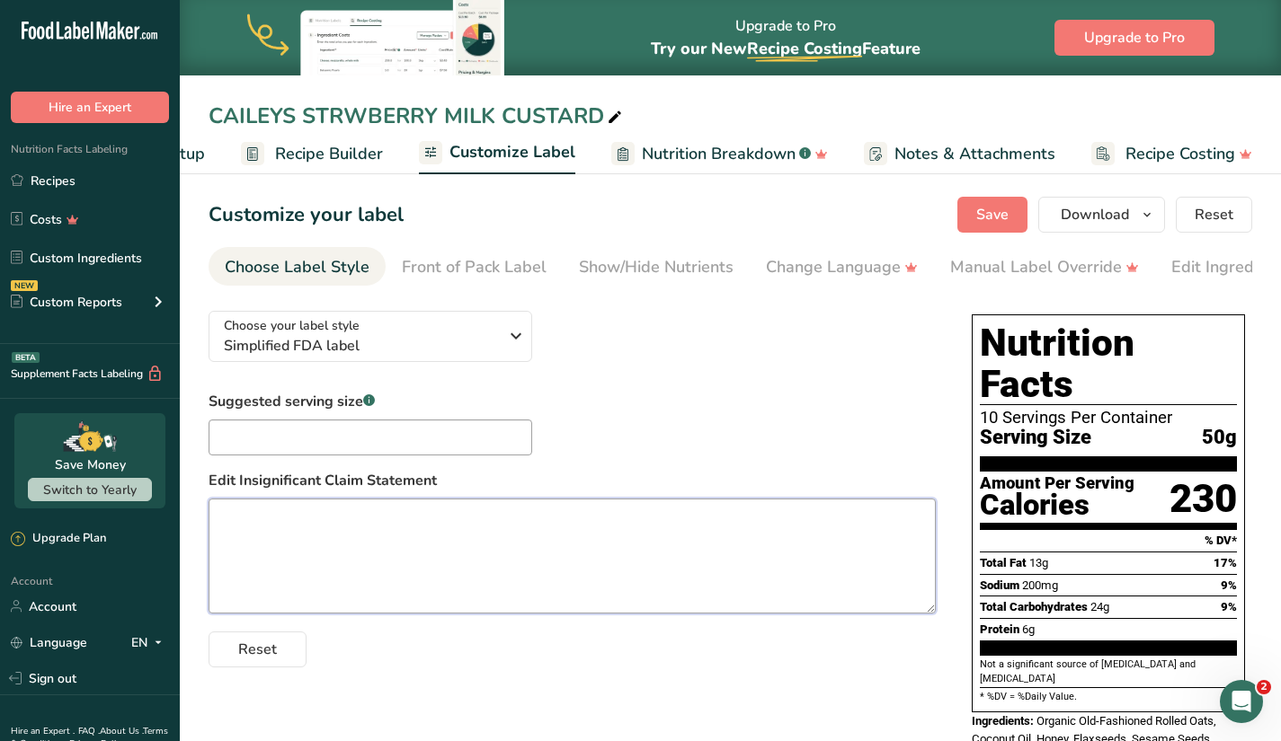
scroll to position [0, 0]
click at [188, 153] on span "Recipe Setup" at bounding box center [156, 154] width 98 height 24
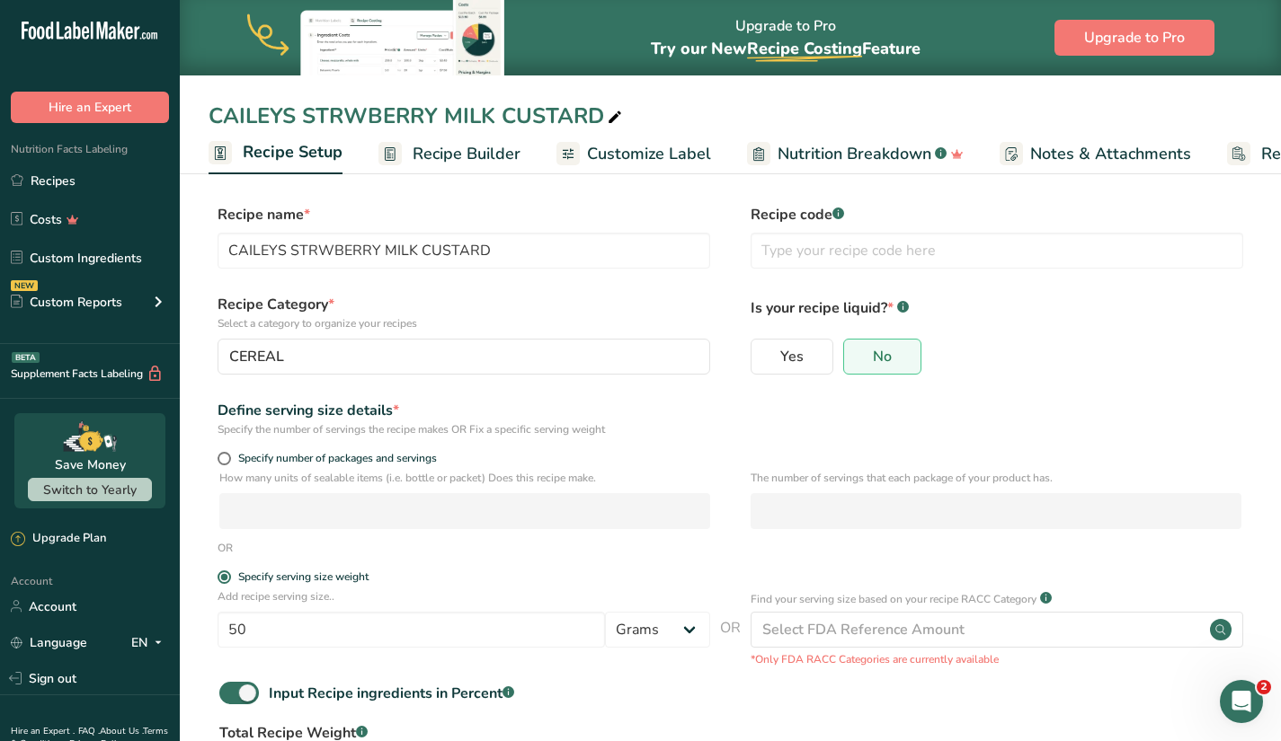
click at [462, 152] on span "Recipe Builder" at bounding box center [466, 154] width 108 height 24
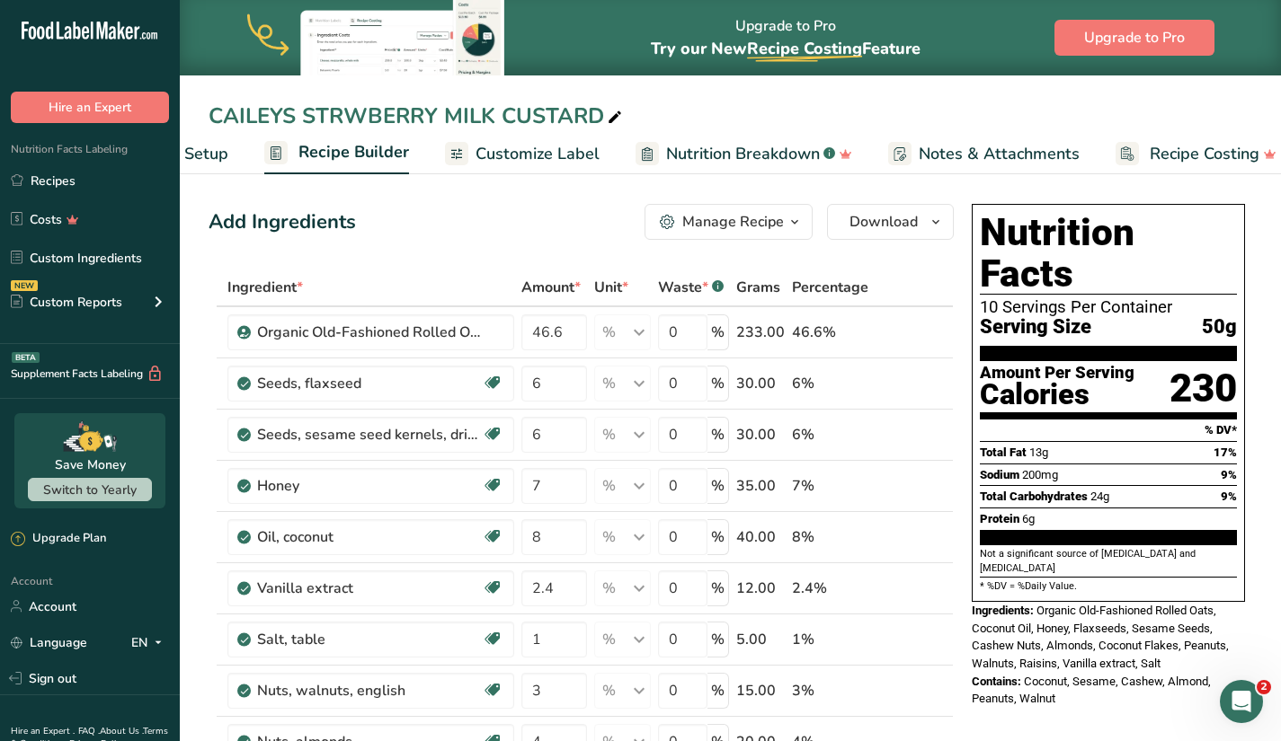
scroll to position [0, 136]
click at [734, 222] on div "Manage Recipe" at bounding box center [733, 222] width 102 height 22
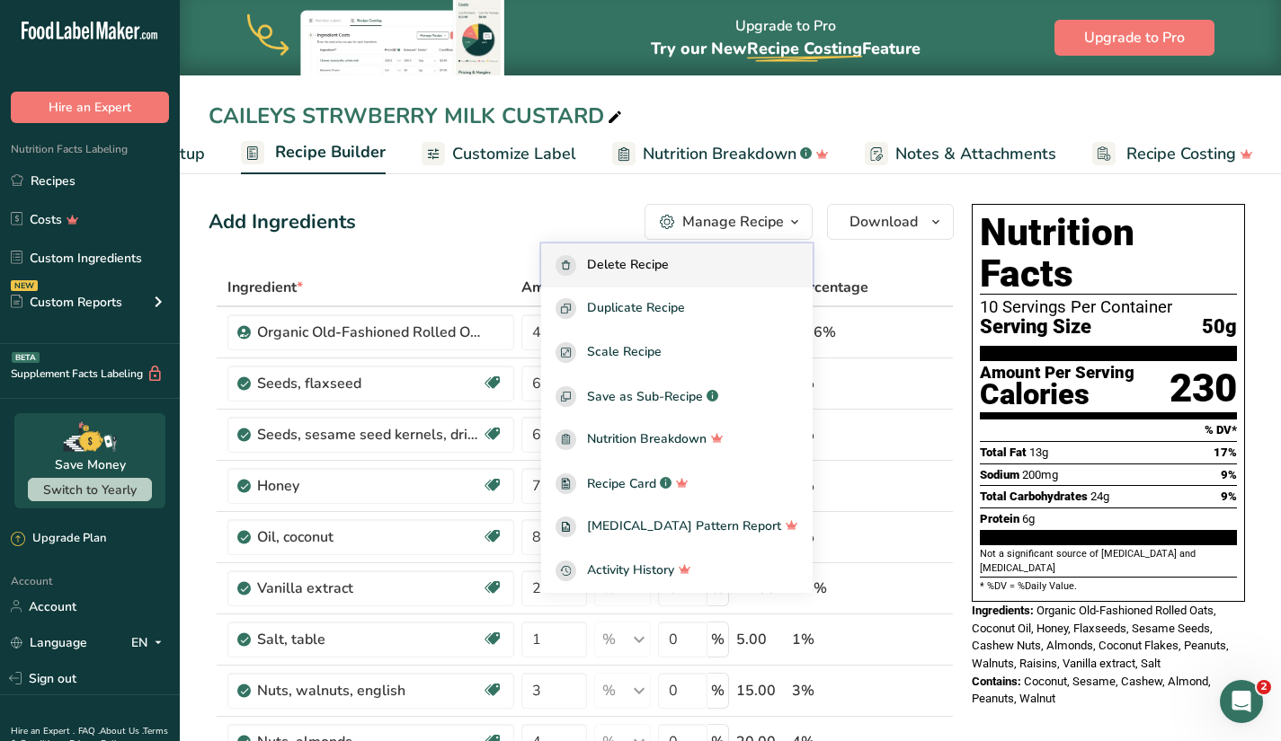
click at [669, 266] on span "Delete Recipe" at bounding box center [628, 265] width 82 height 21
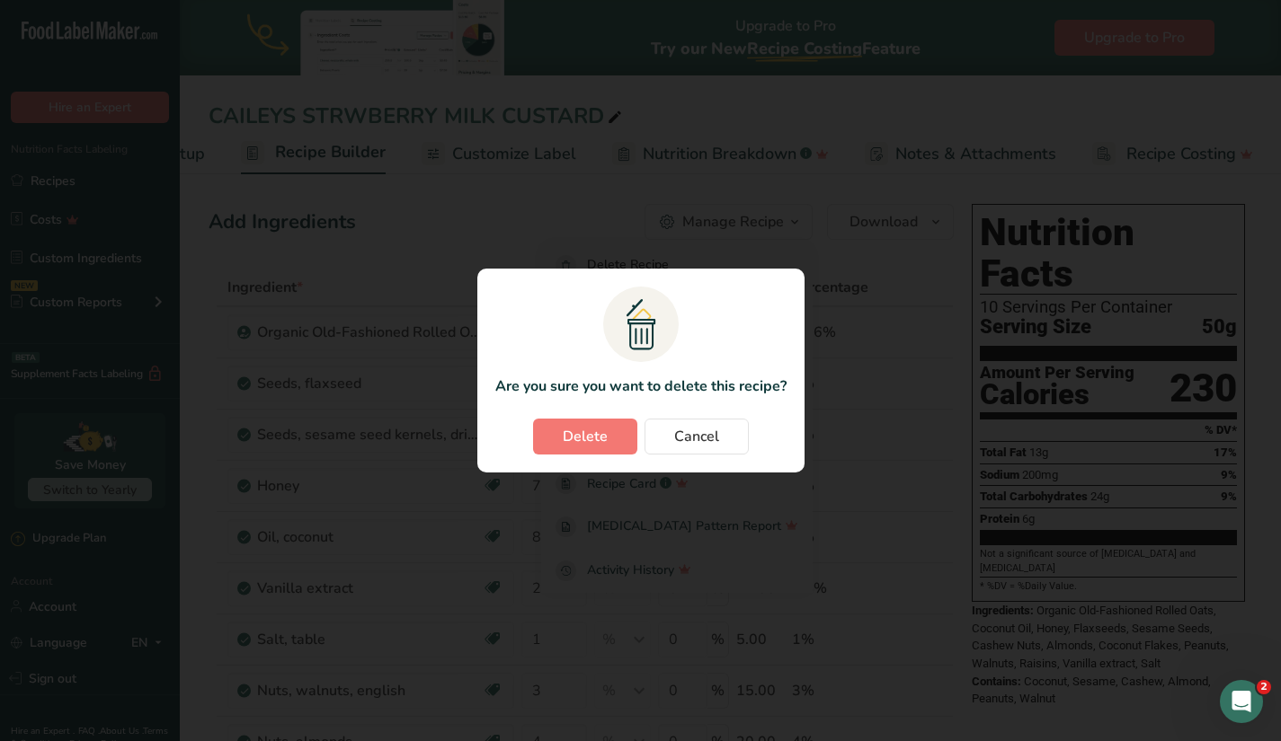
scroll to position [0, 122]
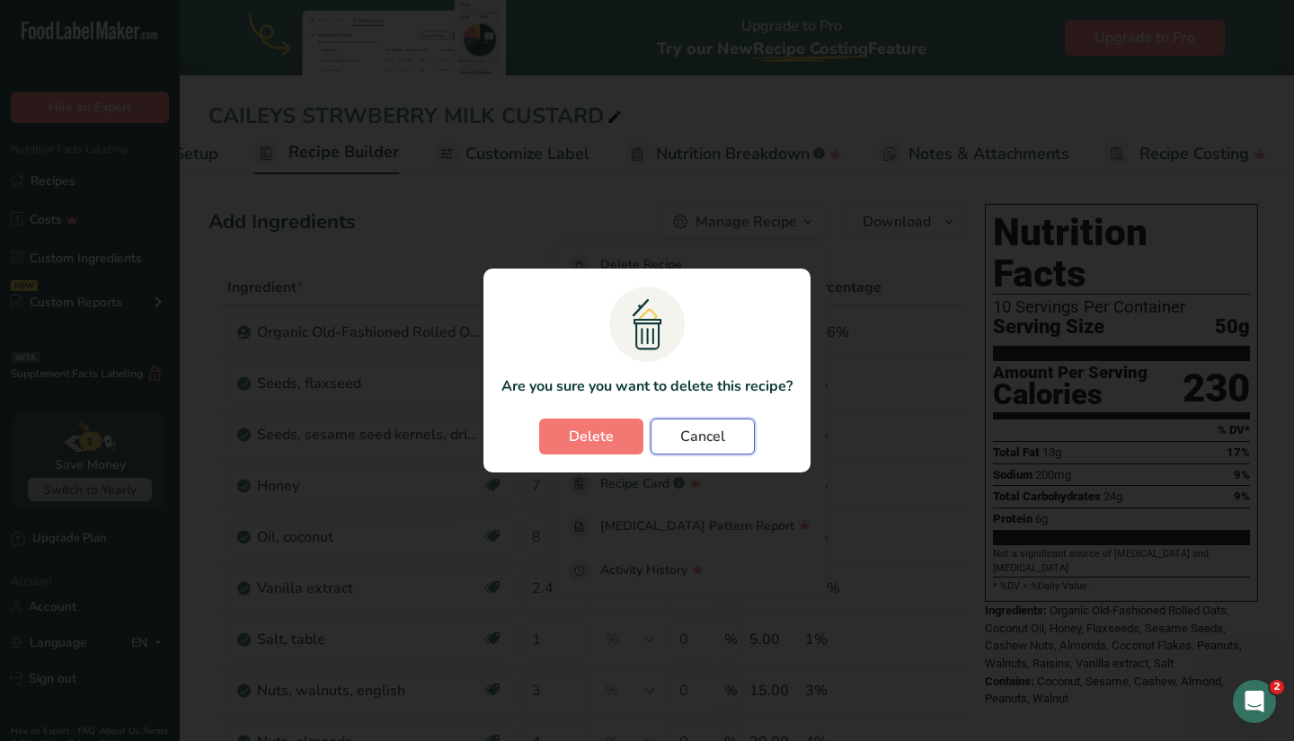
click at [685, 436] on span "Cancel" at bounding box center [702, 437] width 45 height 22
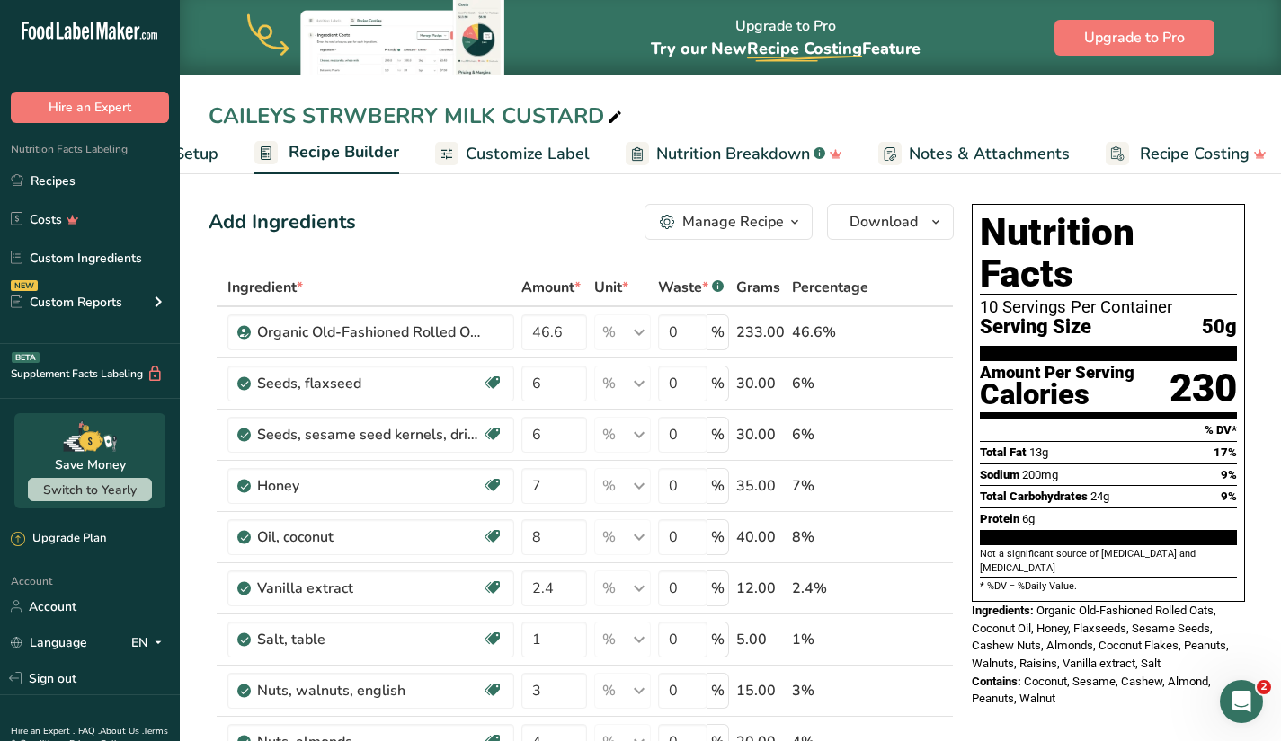
click at [531, 162] on span "Customize Label" at bounding box center [528, 154] width 124 height 24
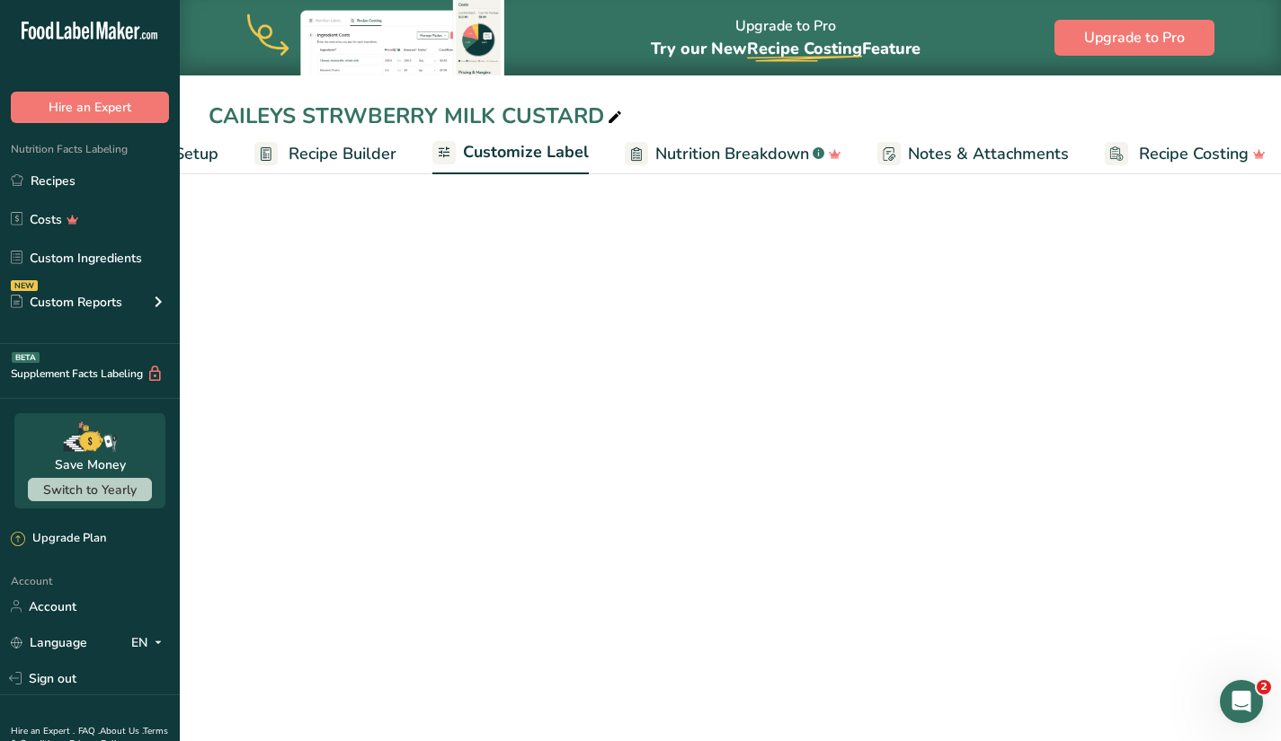
scroll to position [0, 136]
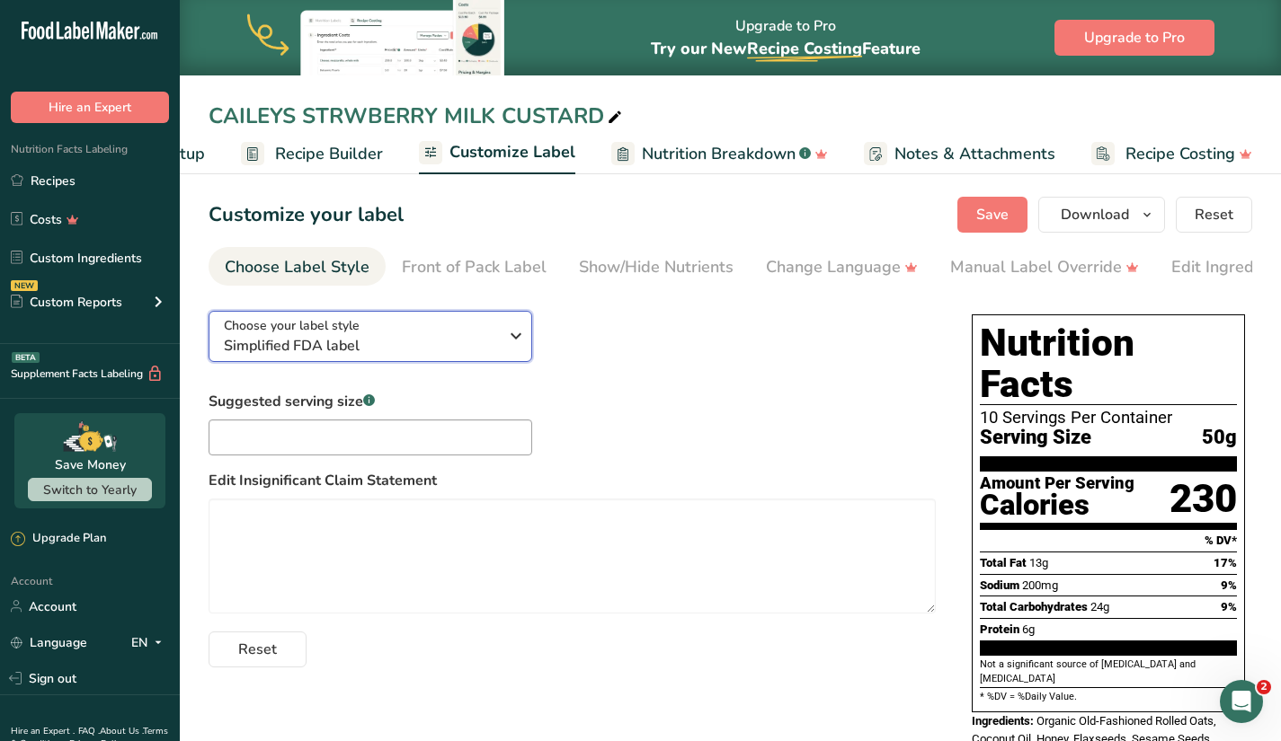
click at [519, 342] on icon "button" at bounding box center [516, 336] width 22 height 32
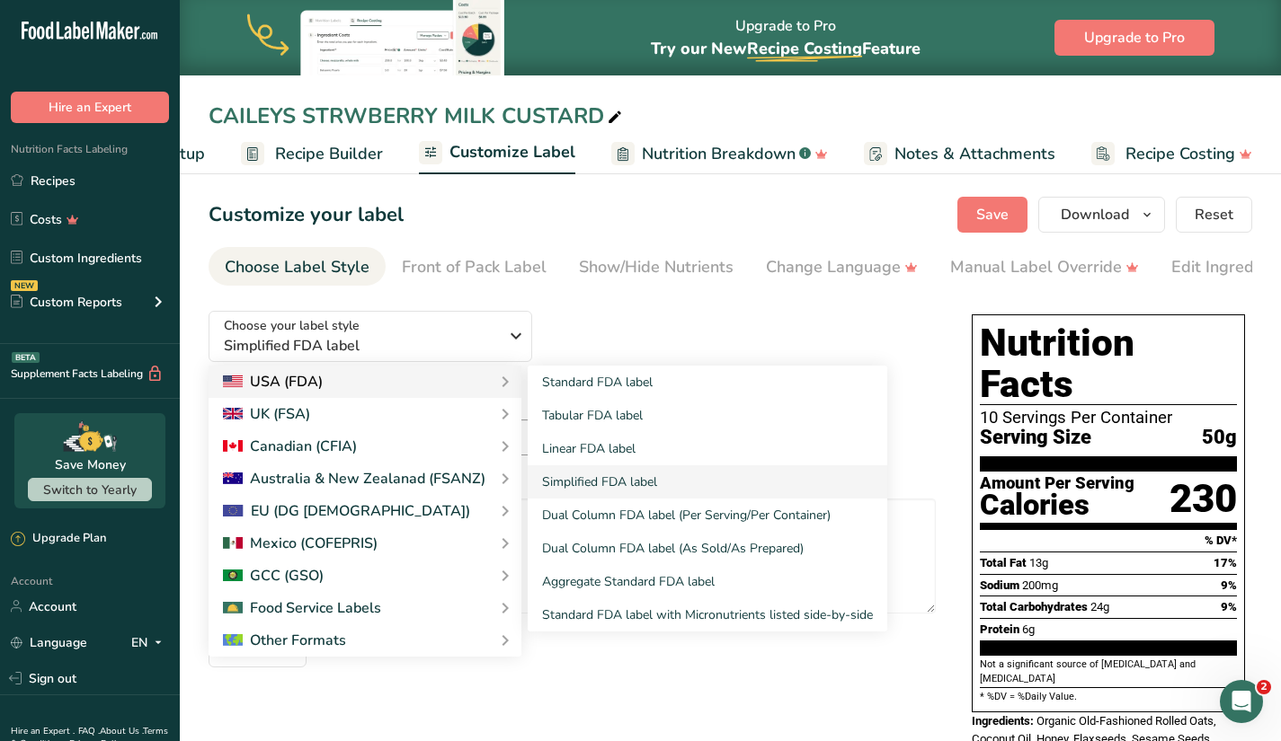
click at [494, 378] on icon at bounding box center [505, 382] width 22 height 32
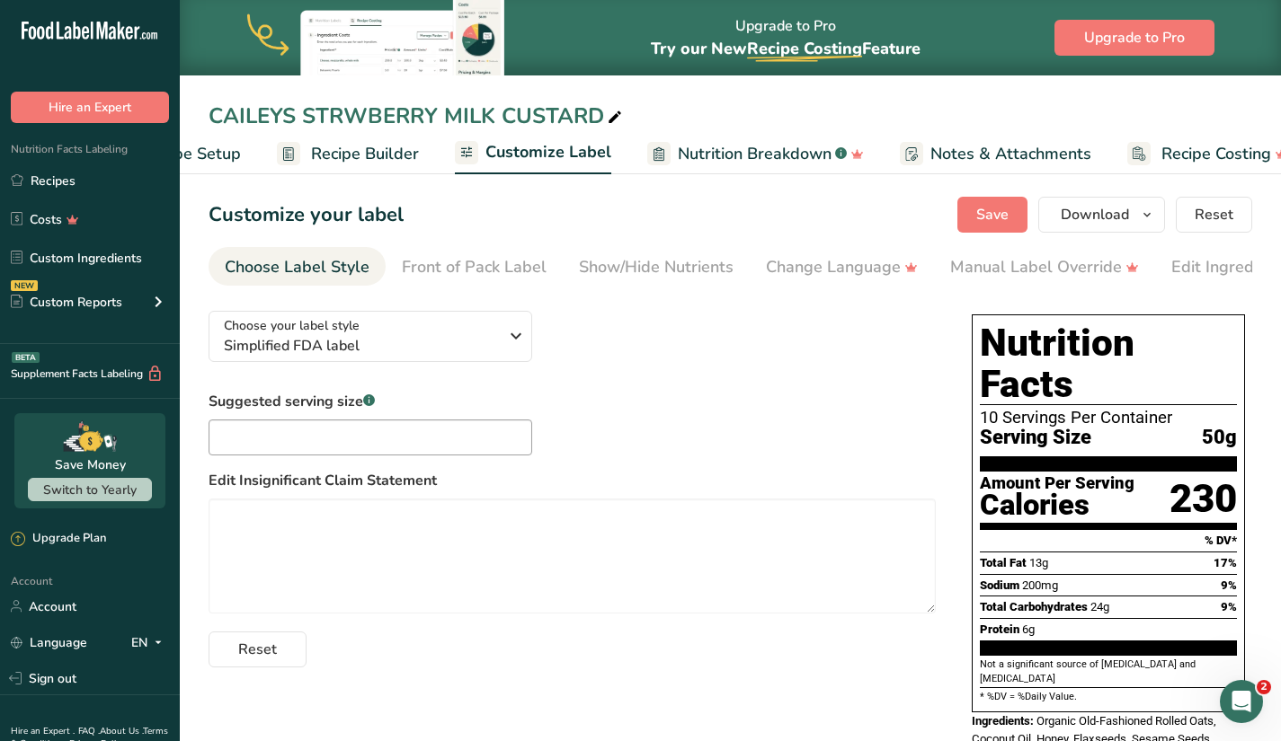
scroll to position [0, 0]
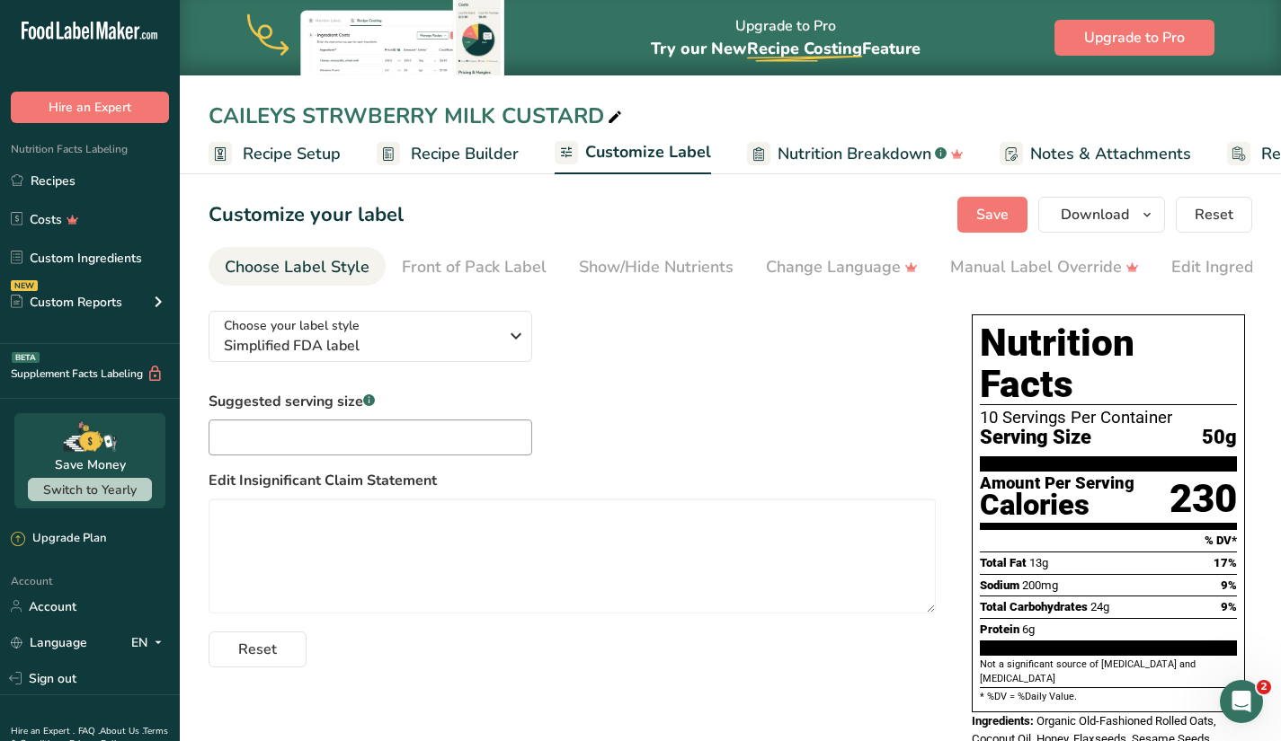
click at [315, 156] on span "Recipe Setup" at bounding box center [292, 154] width 98 height 24
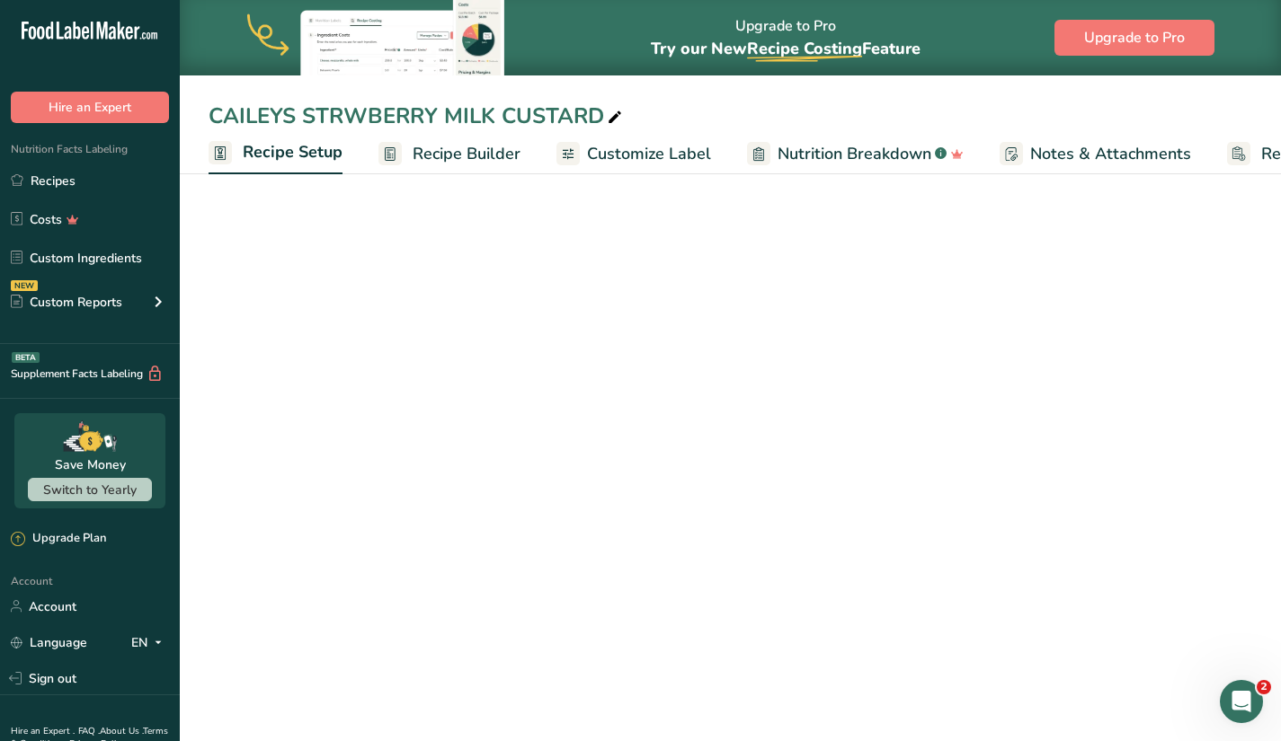
scroll to position [0, 6]
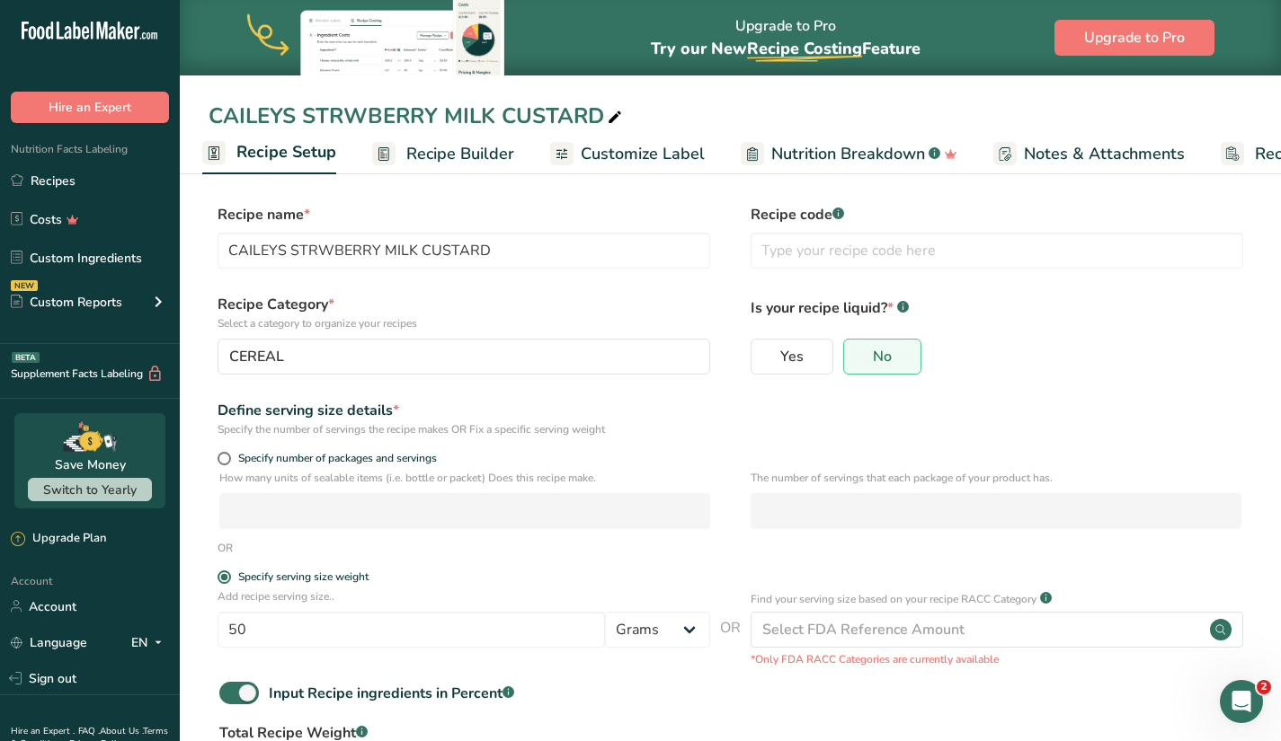
click at [422, 149] on span "Recipe Builder" at bounding box center [460, 154] width 108 height 24
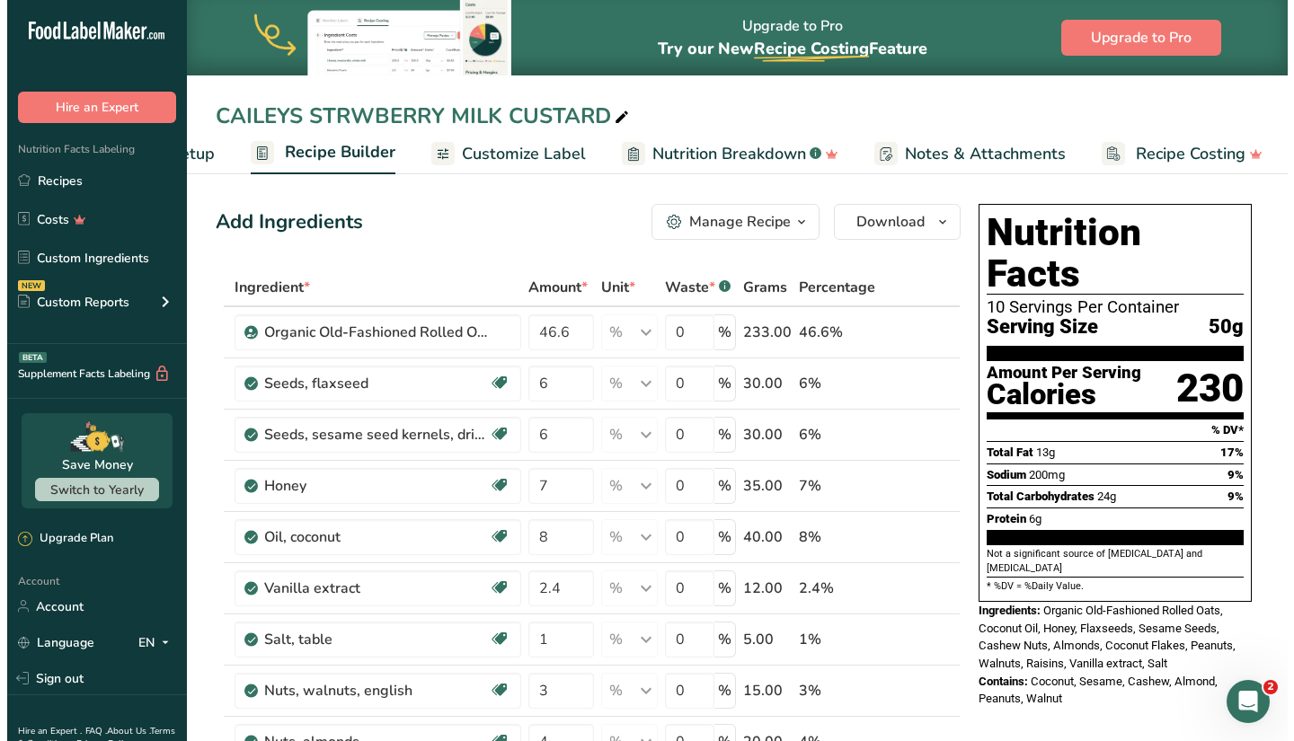
scroll to position [0, 136]
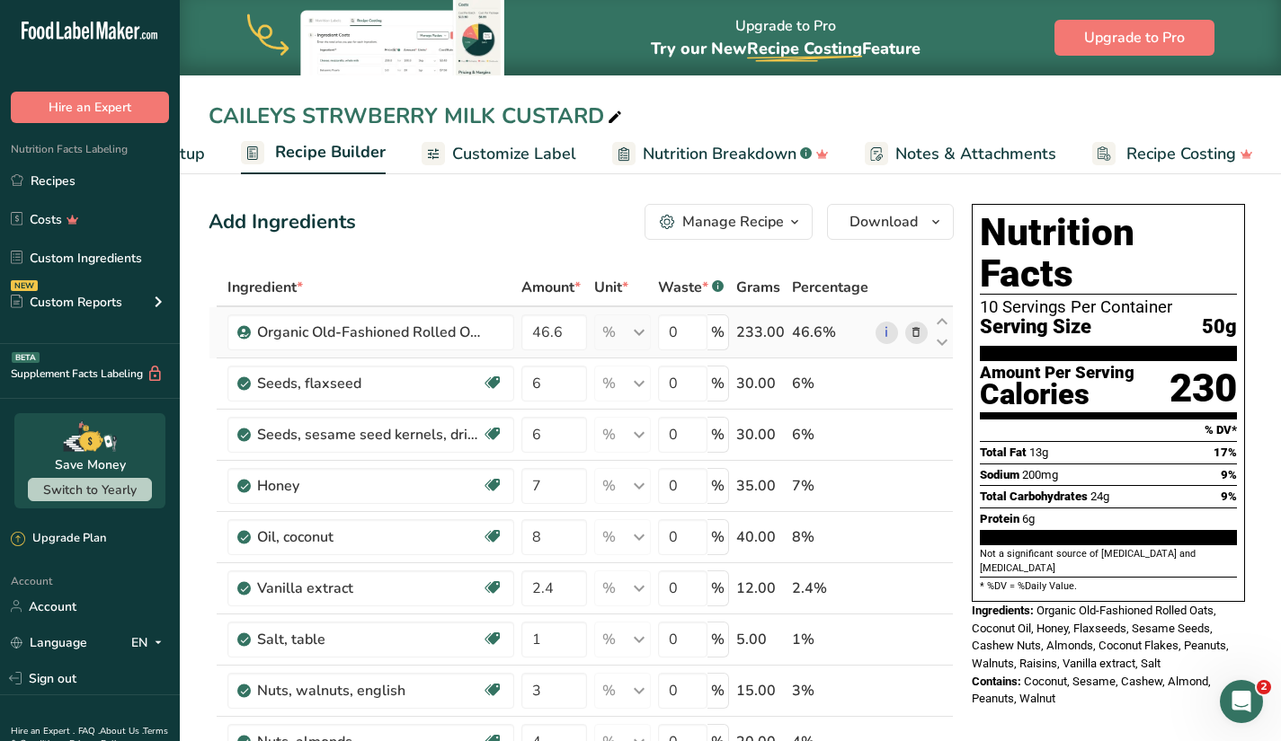
click at [914, 336] on icon at bounding box center [915, 333] width 13 height 19
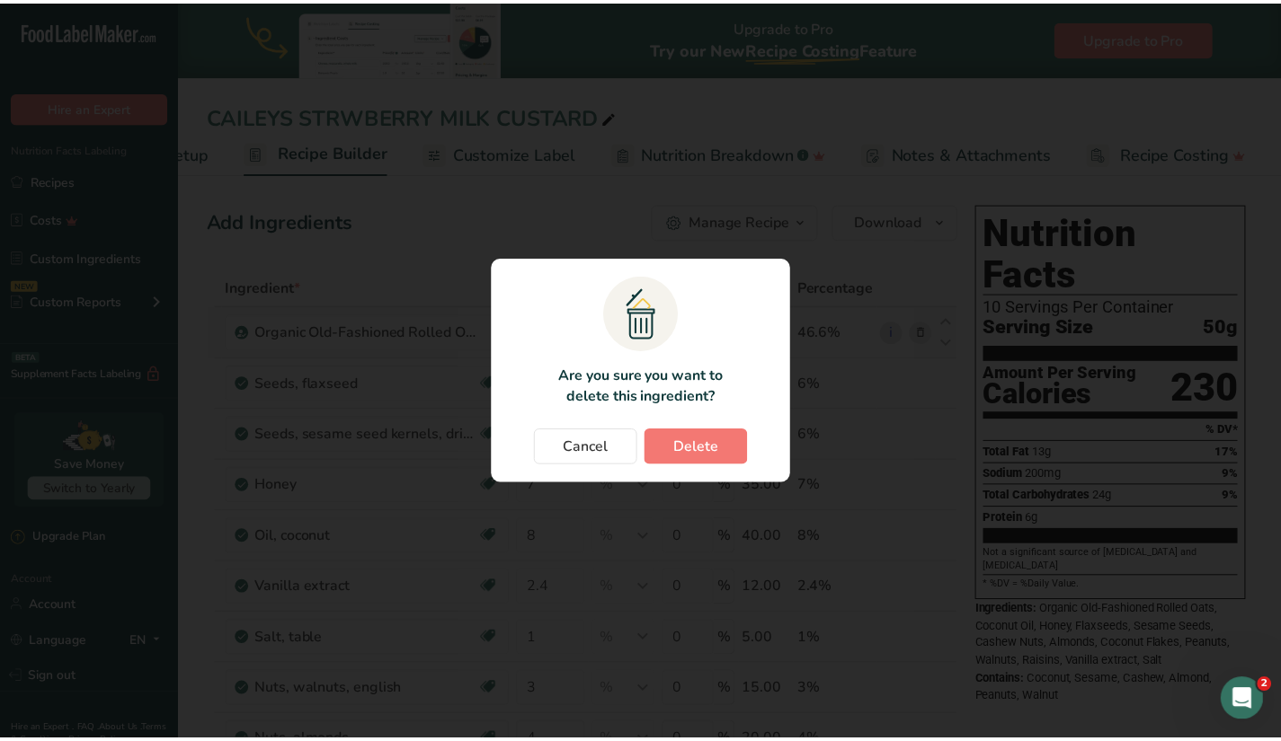
scroll to position [0, 122]
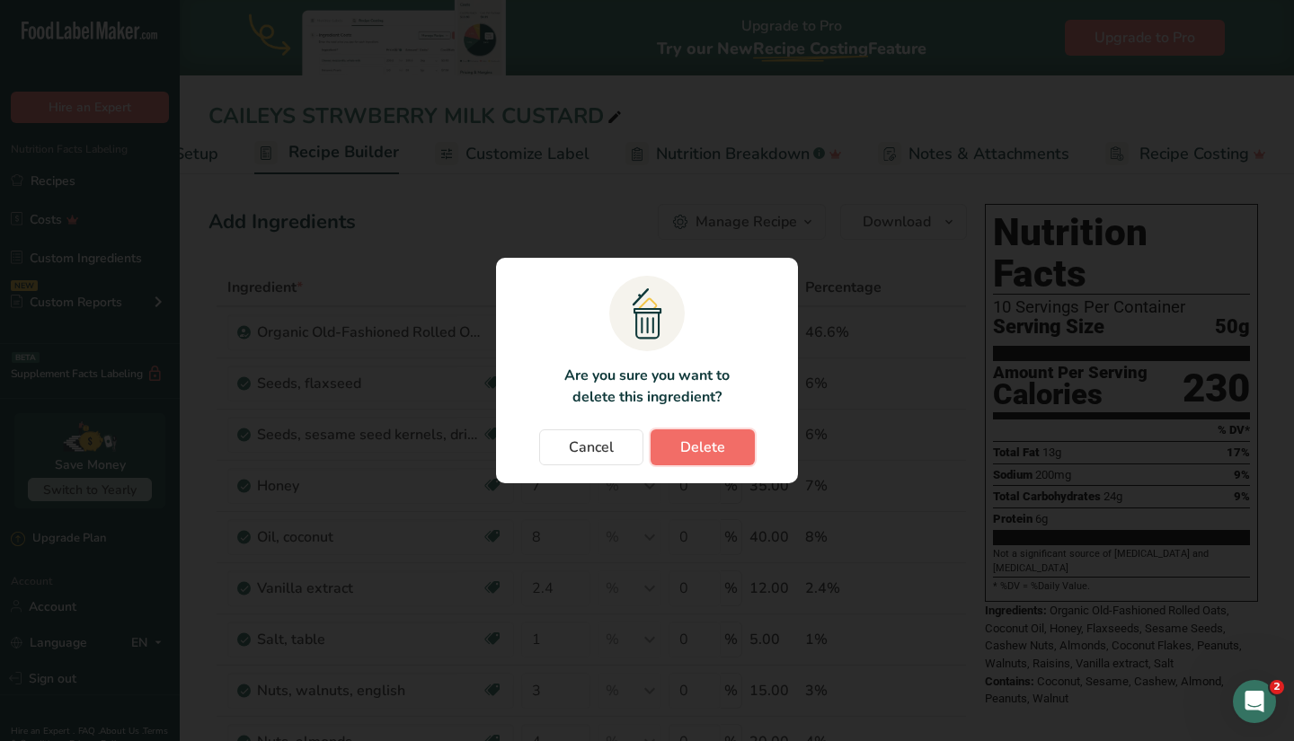
click at [706, 448] on span "Delete" at bounding box center [702, 448] width 45 height 22
type input "6"
type input "7"
type input "8"
type input "2.4"
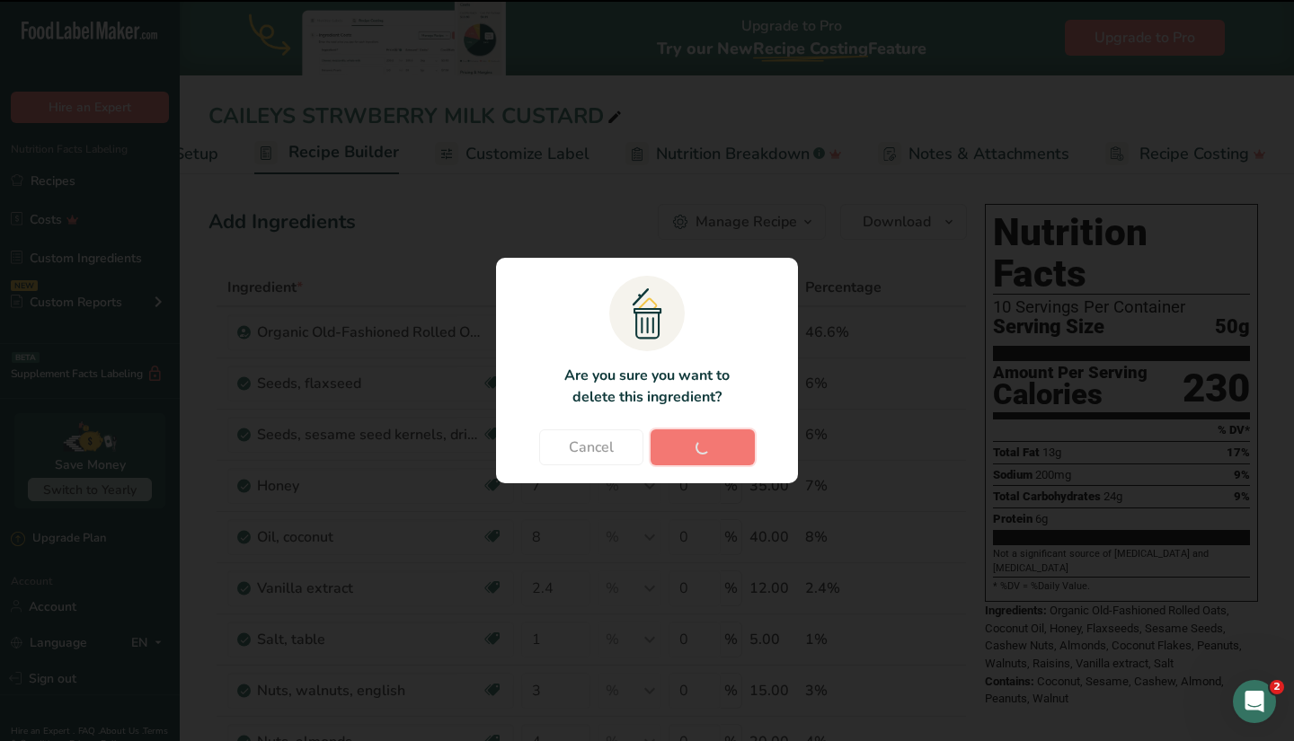
type input "1"
type input "3"
type input "4"
type input "5"
type input "3"
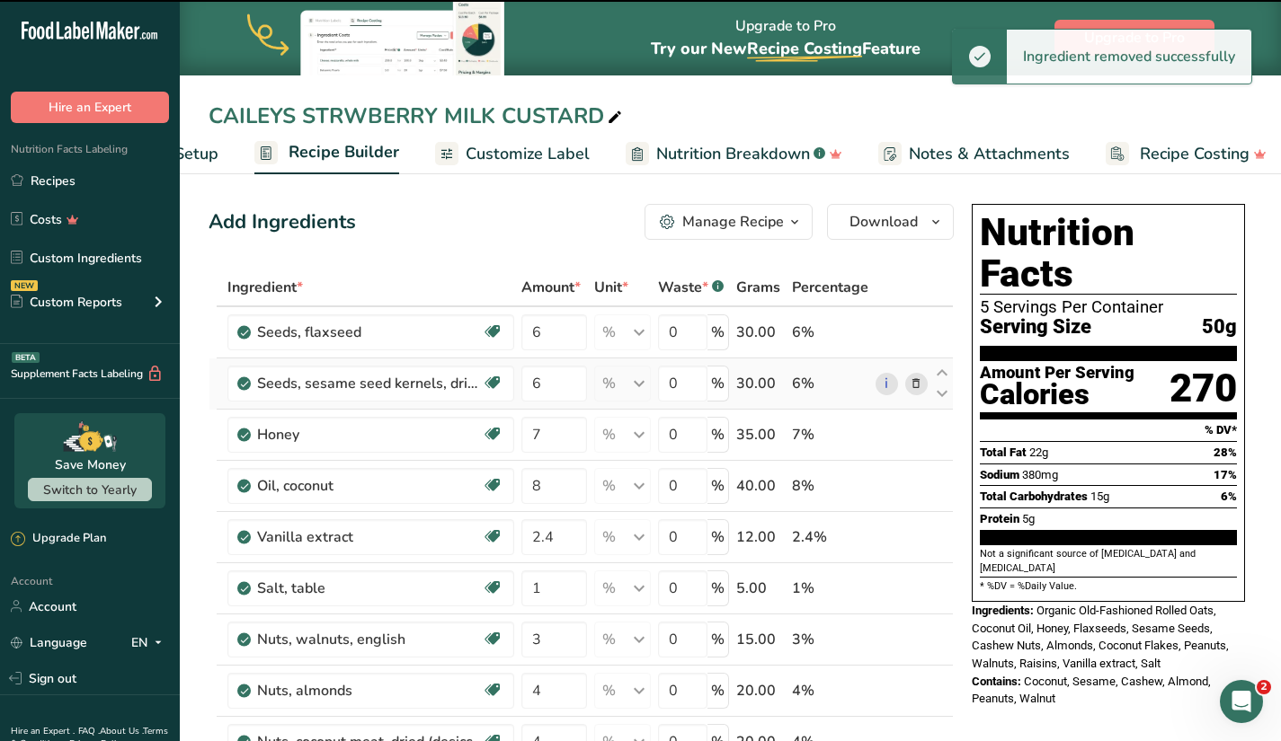
click at [916, 383] on icon at bounding box center [915, 384] width 13 height 19
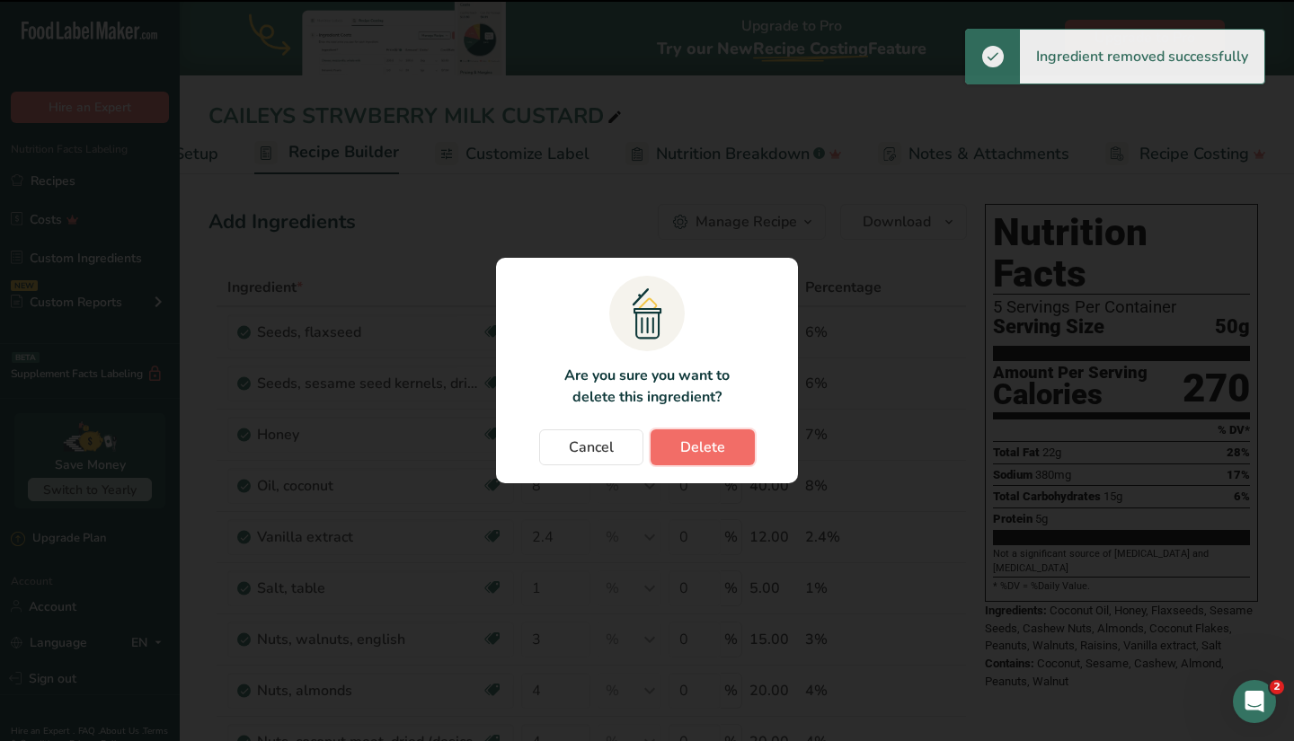
click at [725, 443] on button "Delete" at bounding box center [703, 448] width 104 height 36
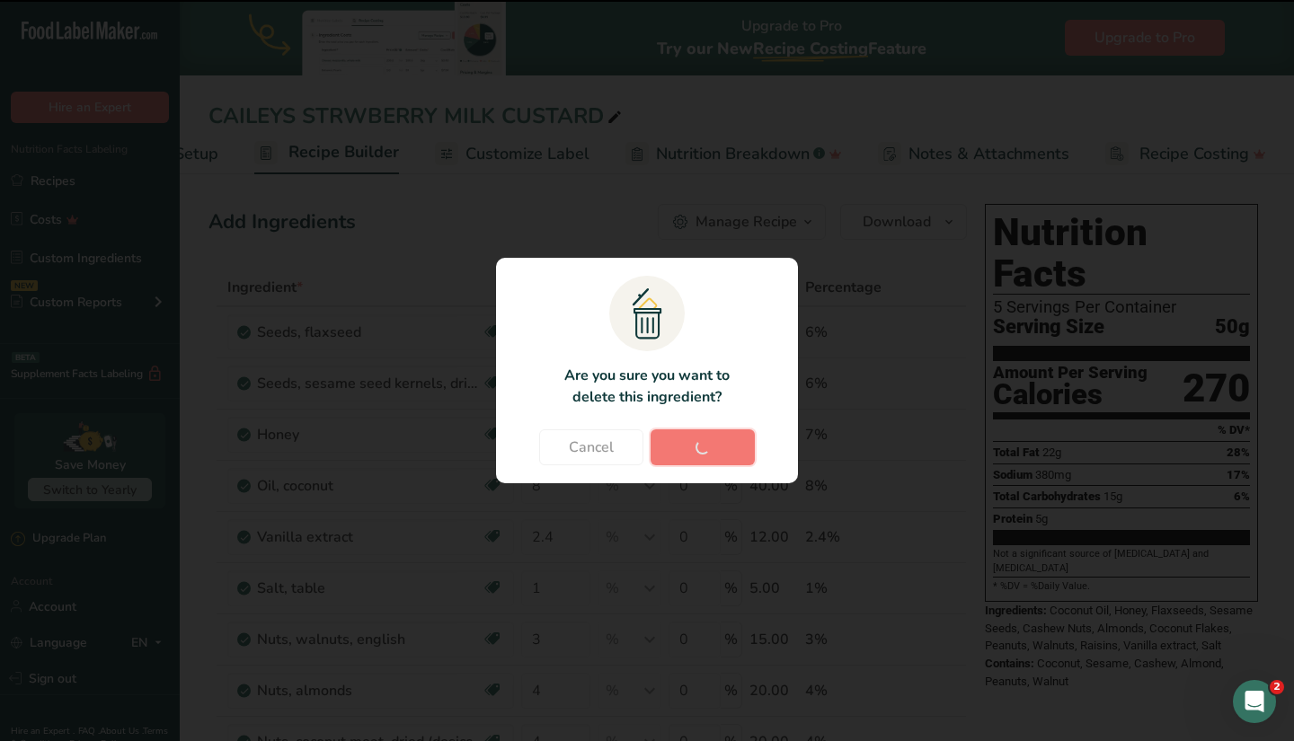
type input "7"
type input "8"
type input "2.4"
type input "1"
type input "3"
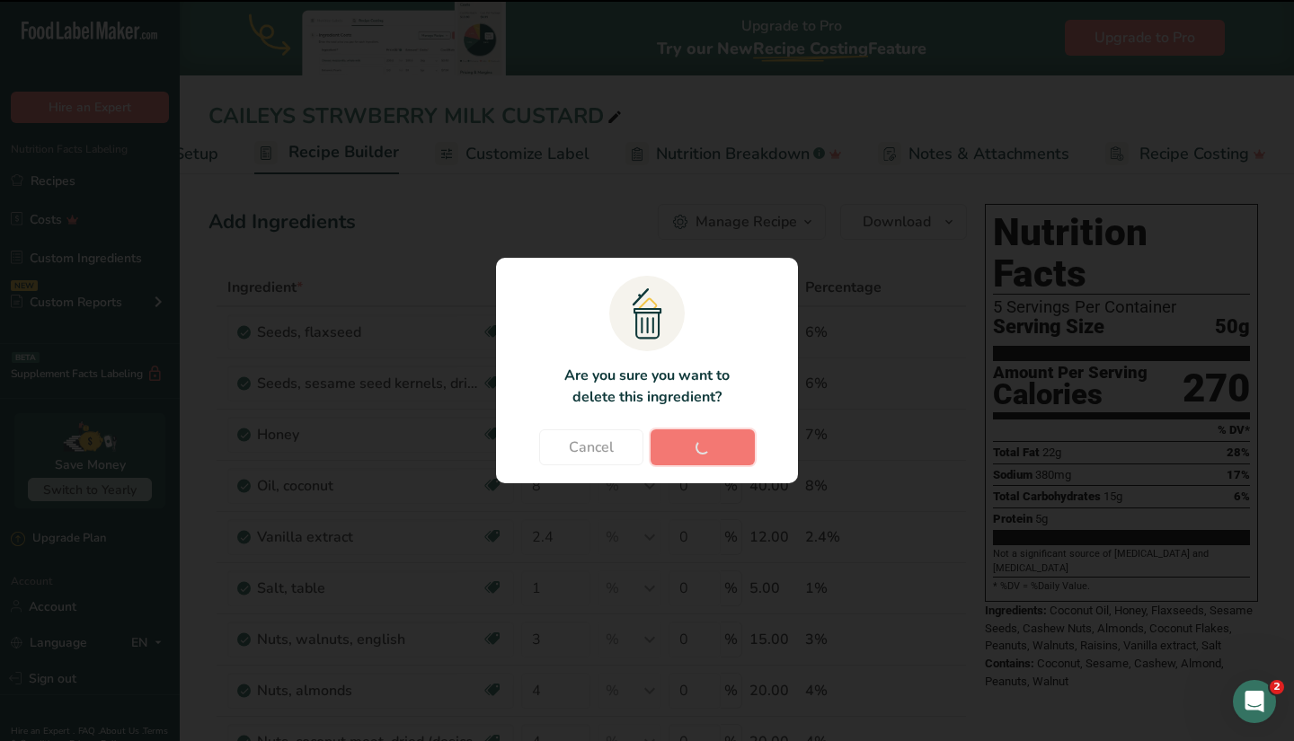
type input "4"
type input "5"
type input "3"
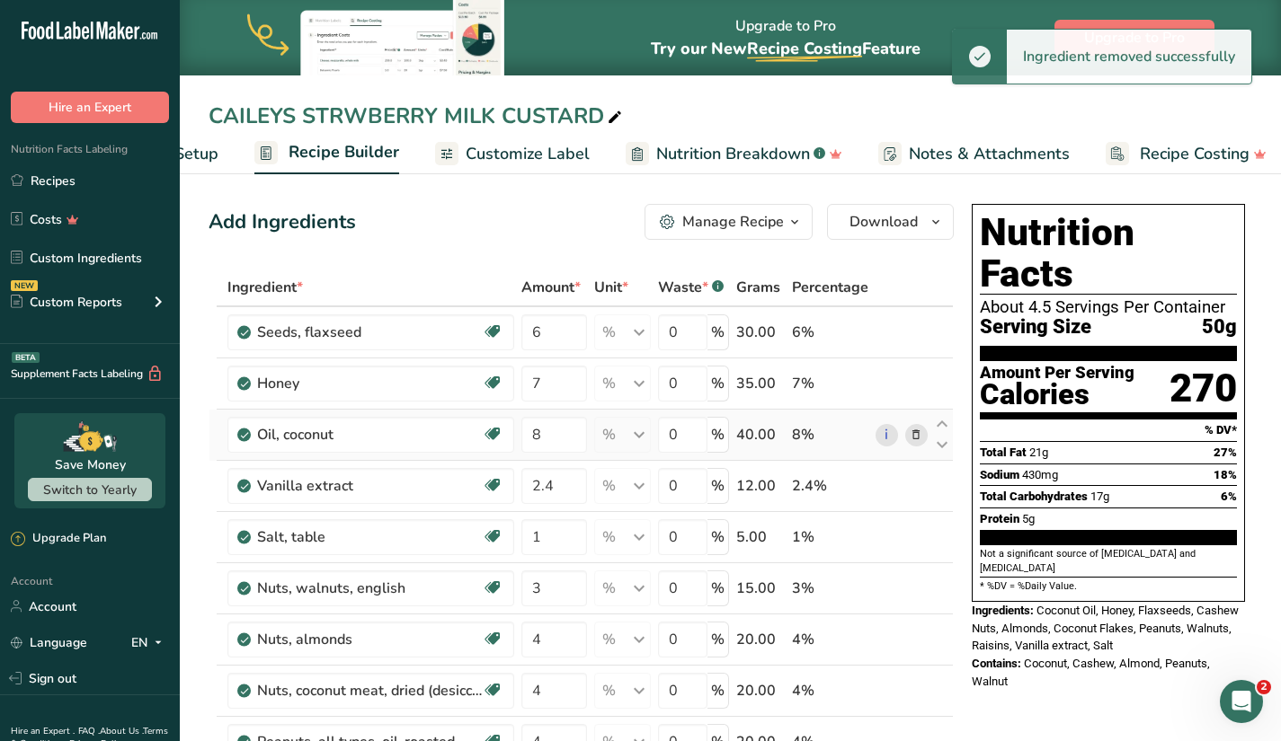
click at [914, 434] on icon at bounding box center [915, 435] width 13 height 19
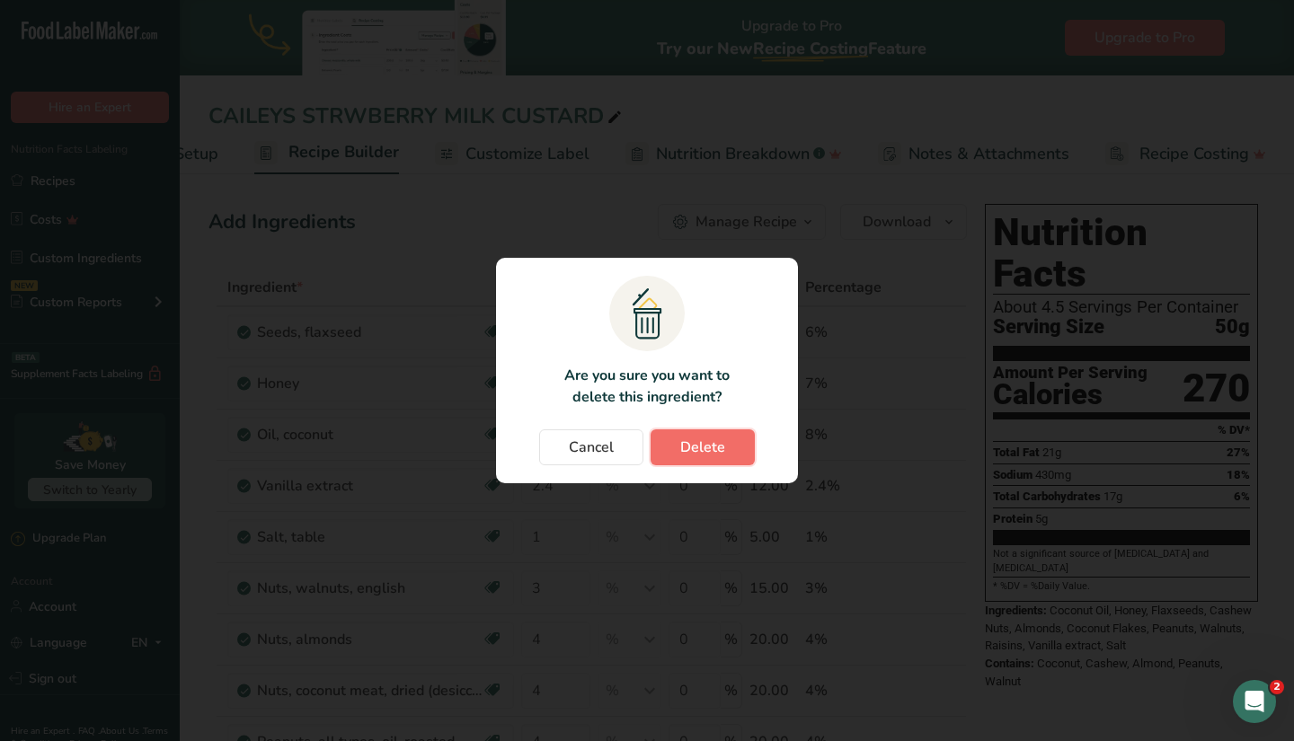
click at [708, 446] on span "Delete" at bounding box center [702, 448] width 45 height 22
type input "2.4"
type input "1"
type input "3"
type input "4"
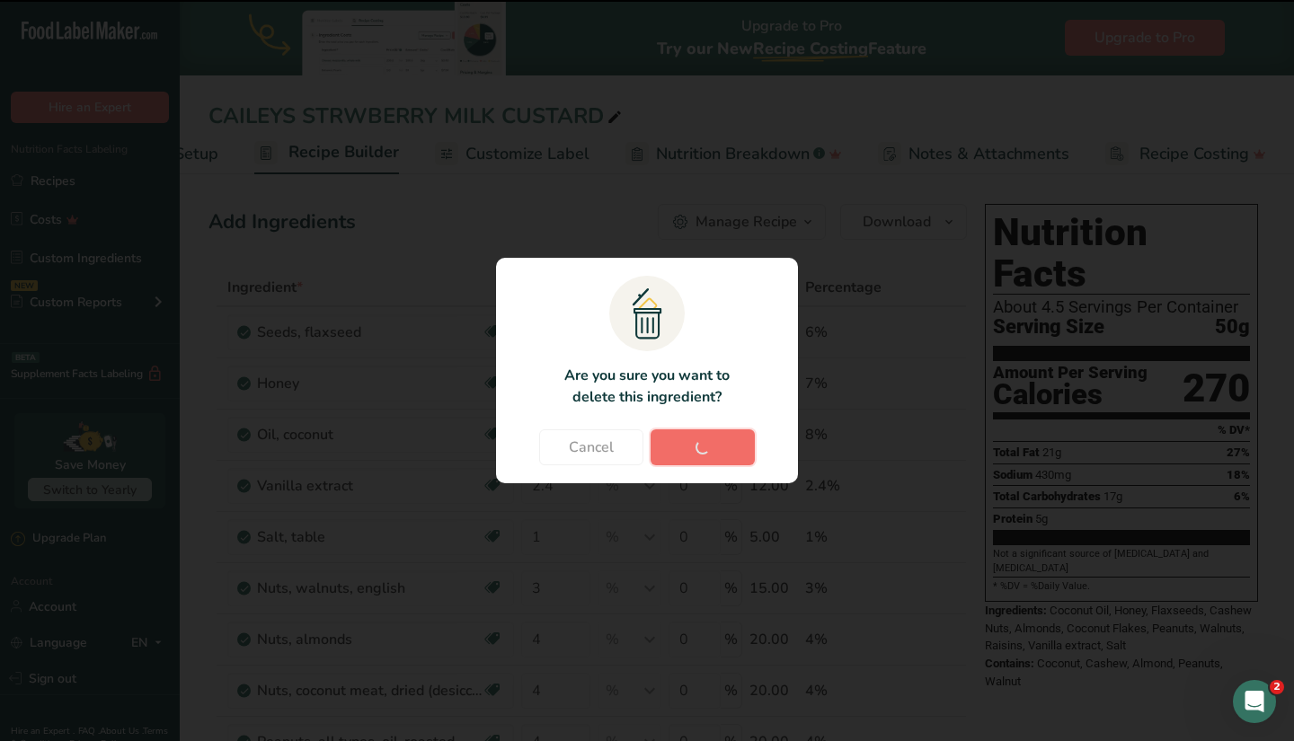
type input "5"
type input "3"
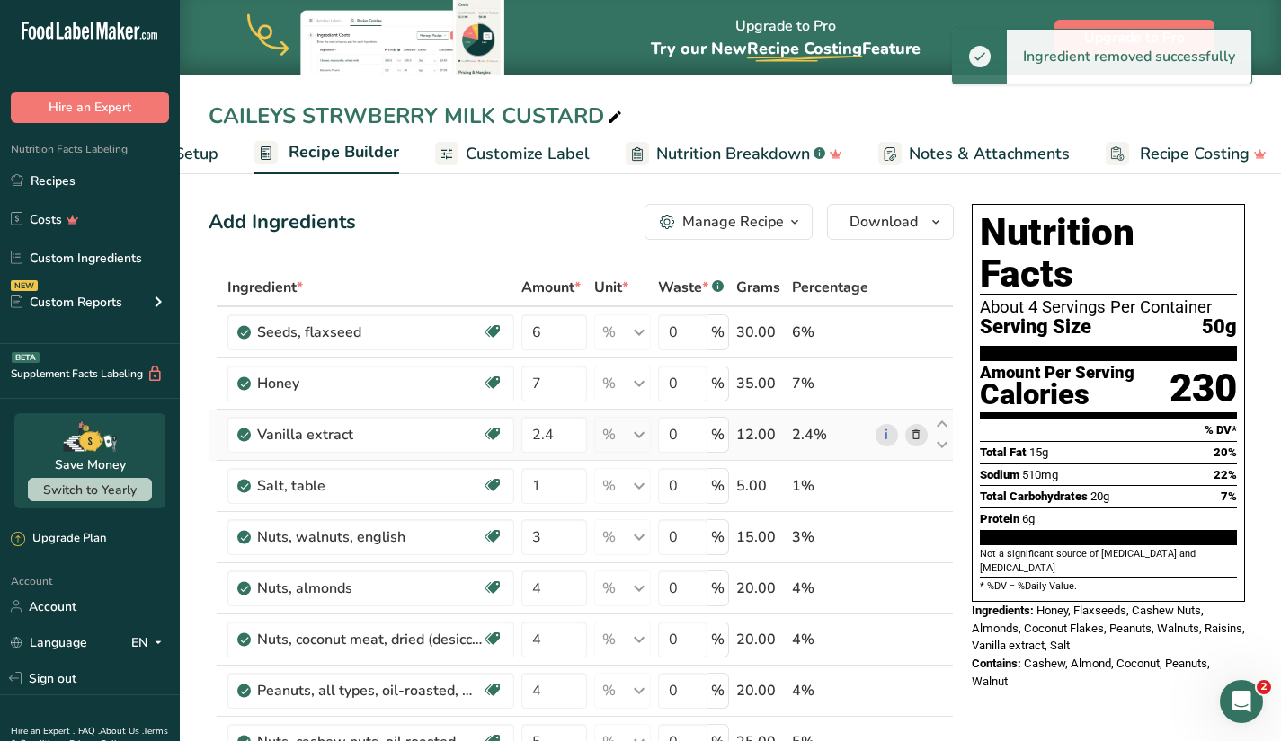
click at [917, 430] on icon at bounding box center [915, 435] width 13 height 19
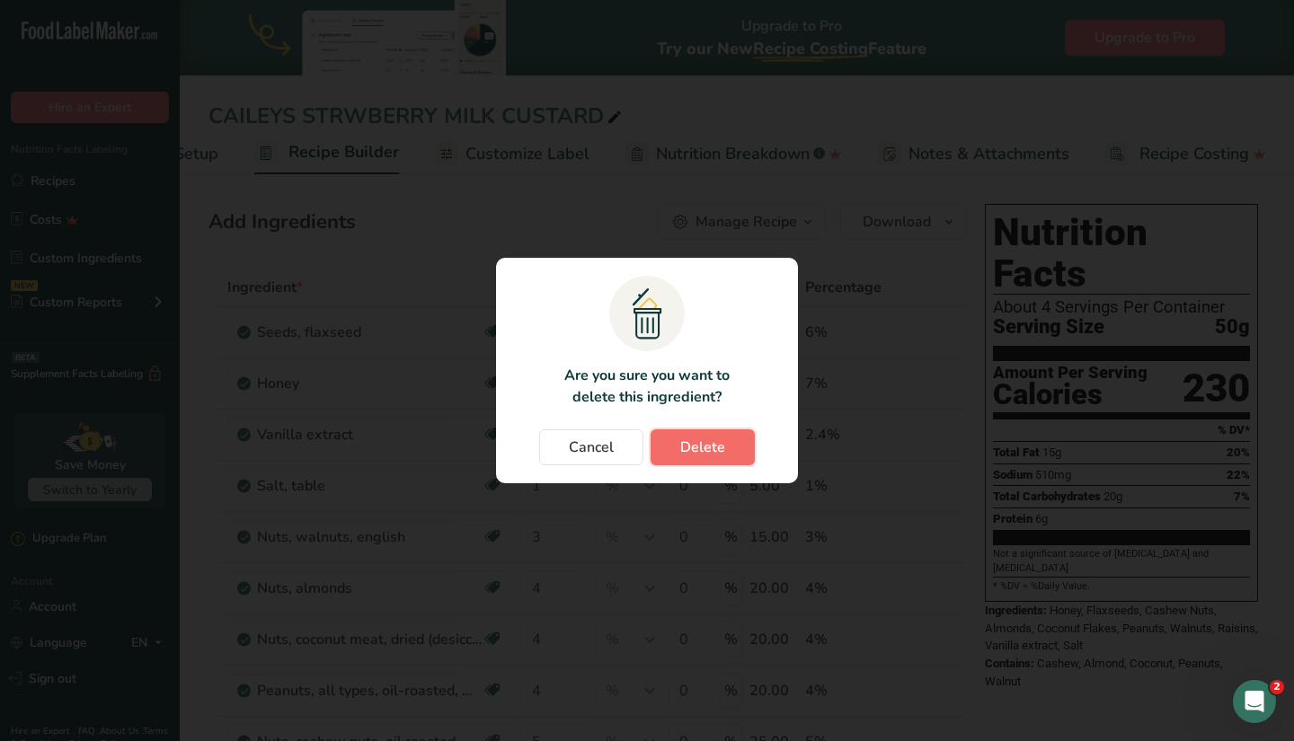
click at [702, 439] on span "Delete" at bounding box center [702, 448] width 45 height 22
type input "1"
type input "3"
type input "4"
type input "5"
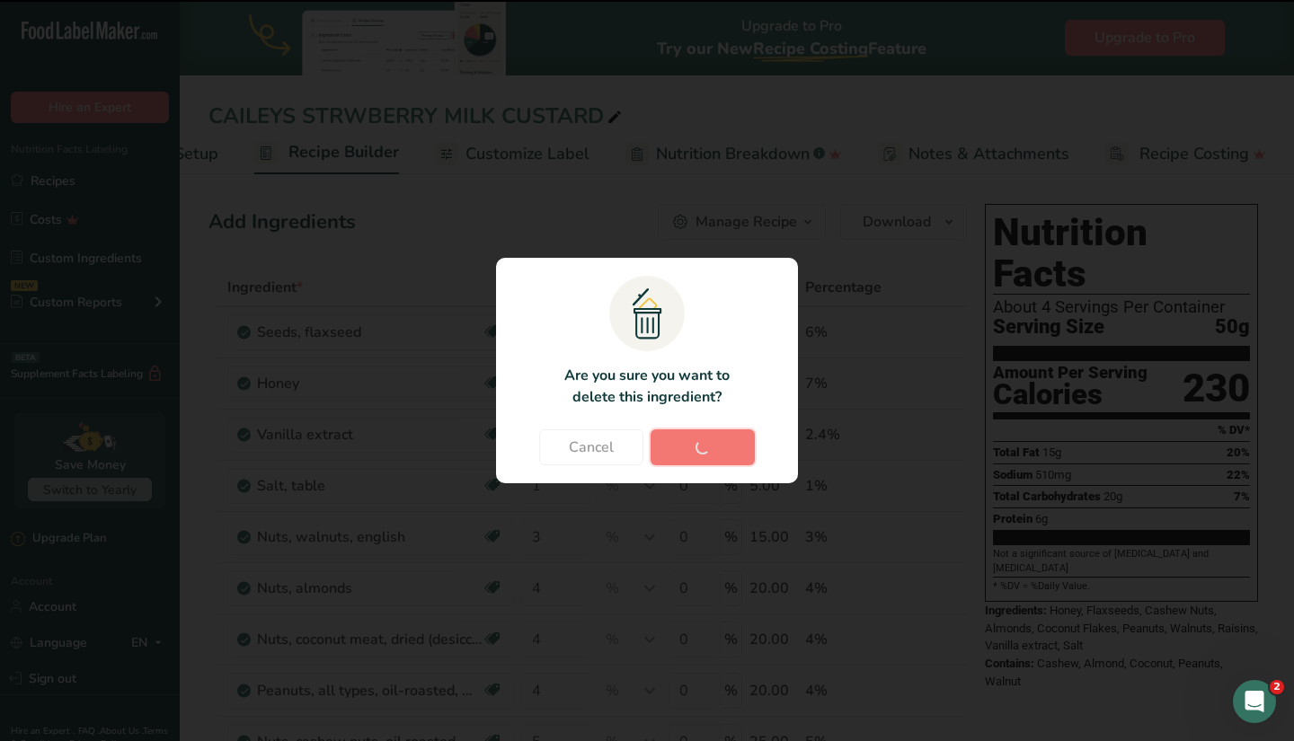
type input "3"
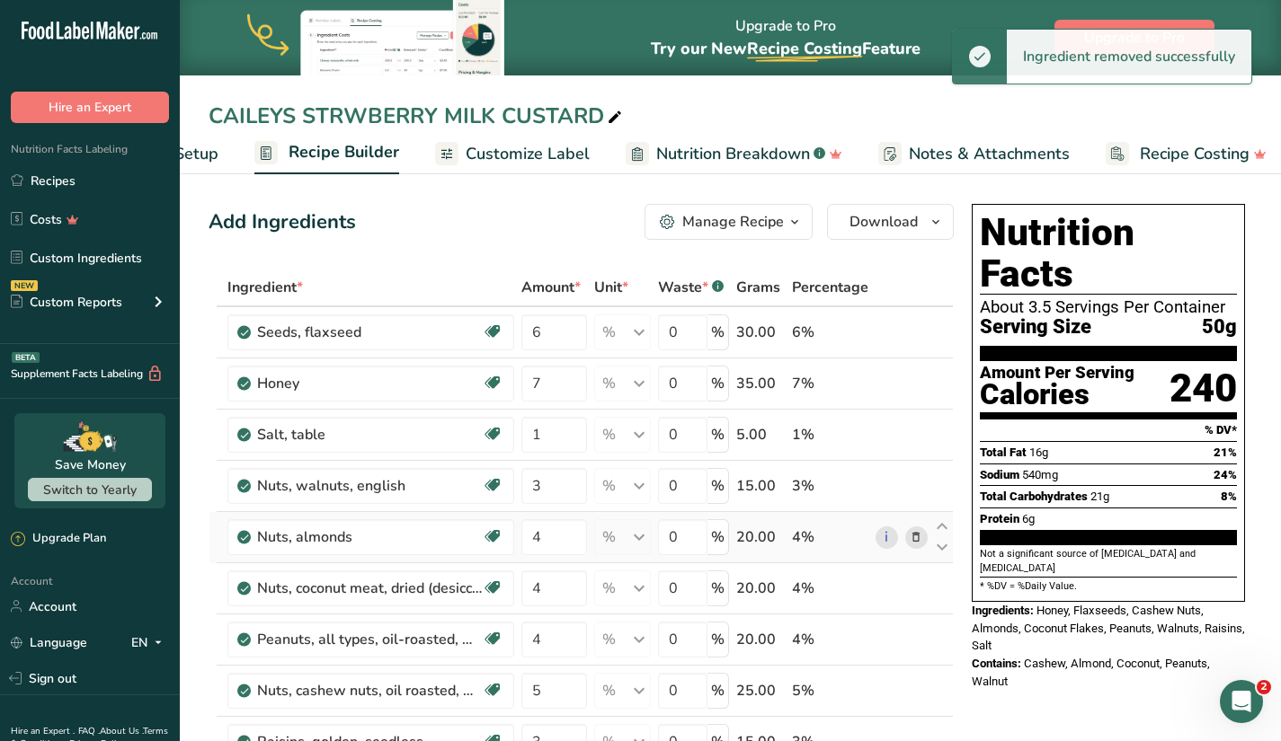
click at [918, 538] on icon at bounding box center [915, 537] width 13 height 19
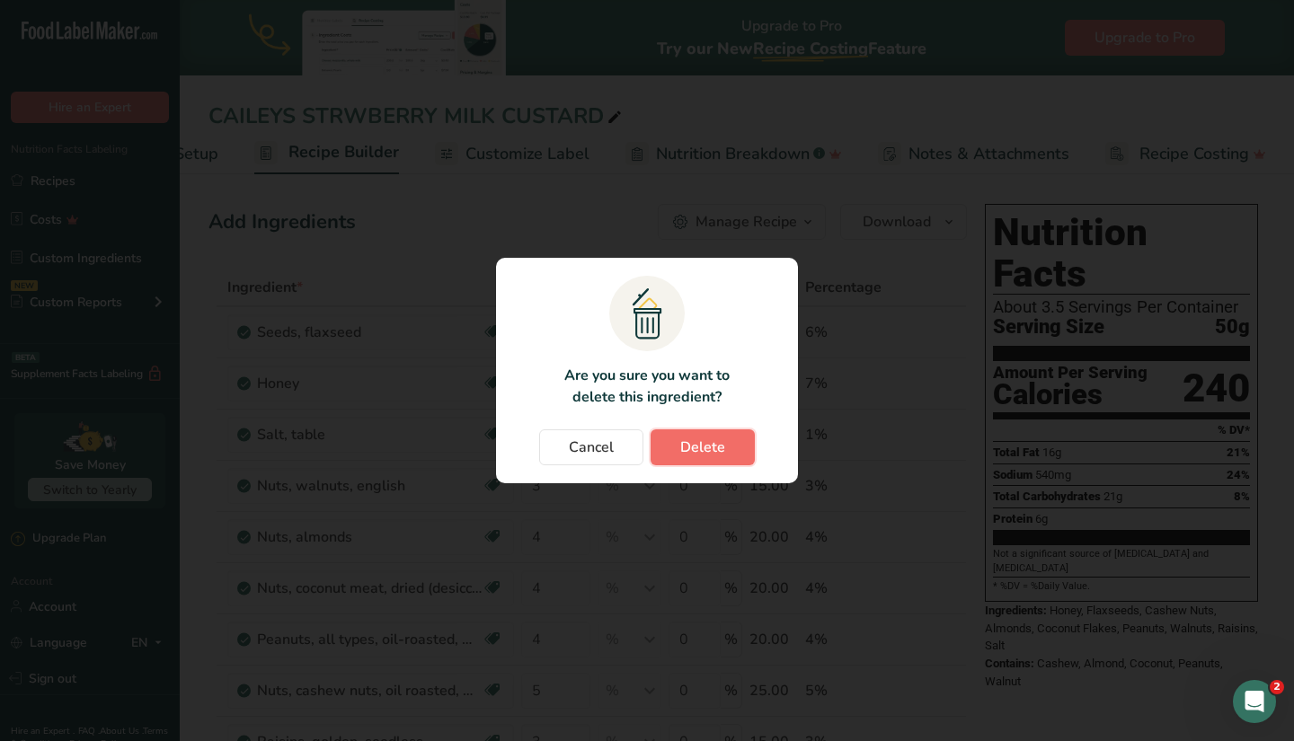
click at [715, 448] on span "Delete" at bounding box center [702, 448] width 45 height 22
type input "5"
type input "3"
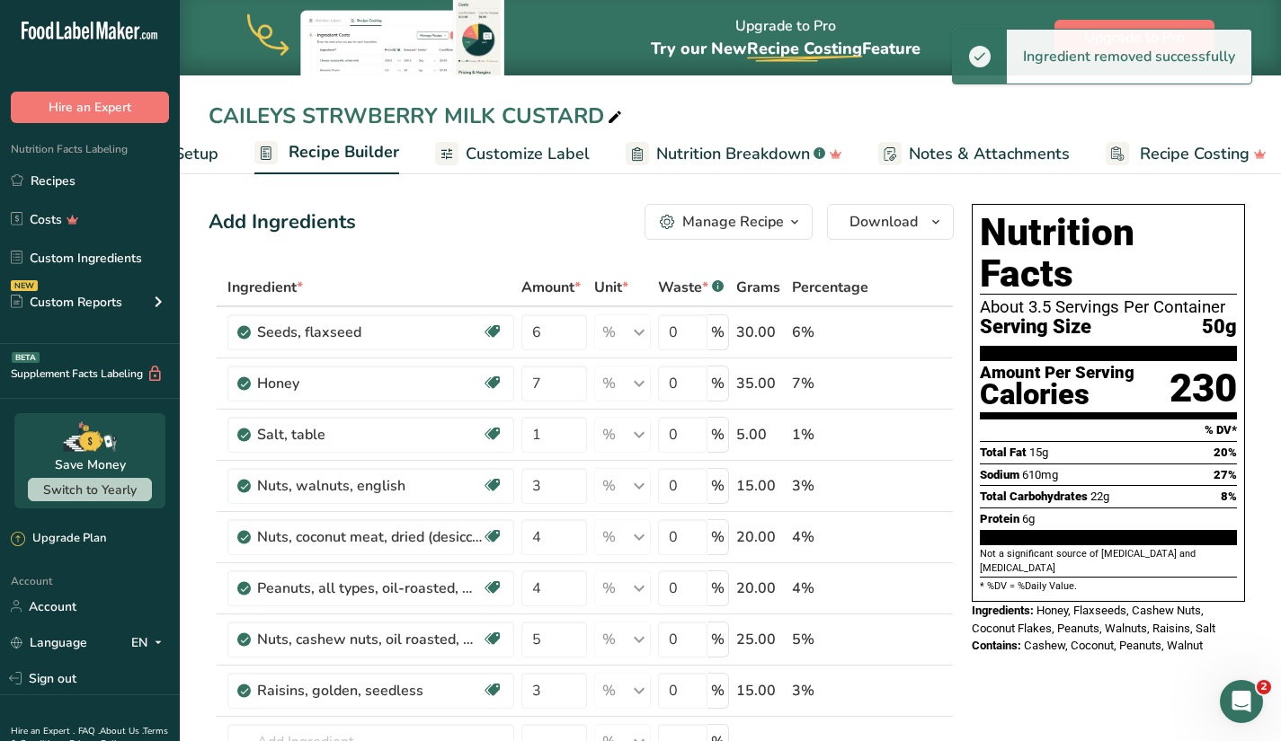
click at [917, 589] on icon at bounding box center [915, 589] width 13 height 19
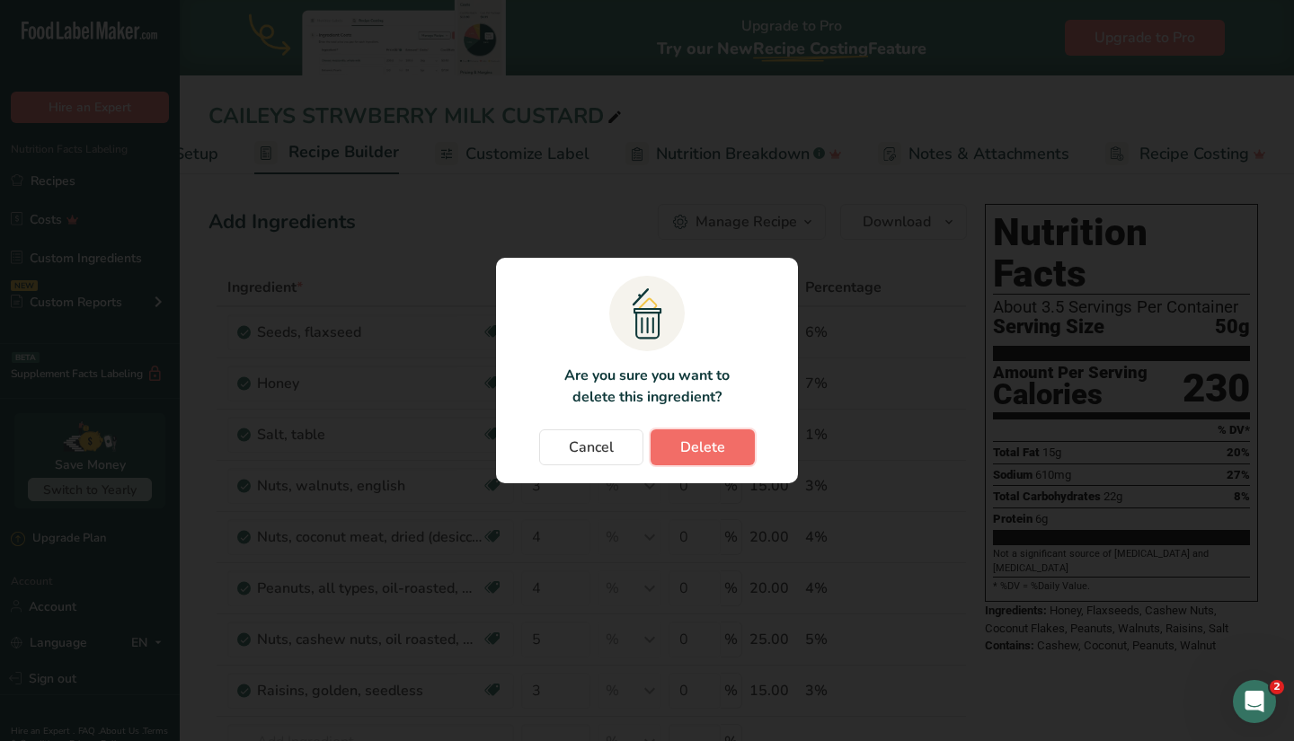
click at [730, 443] on button "Delete" at bounding box center [703, 448] width 104 height 36
type input "5"
type input "3"
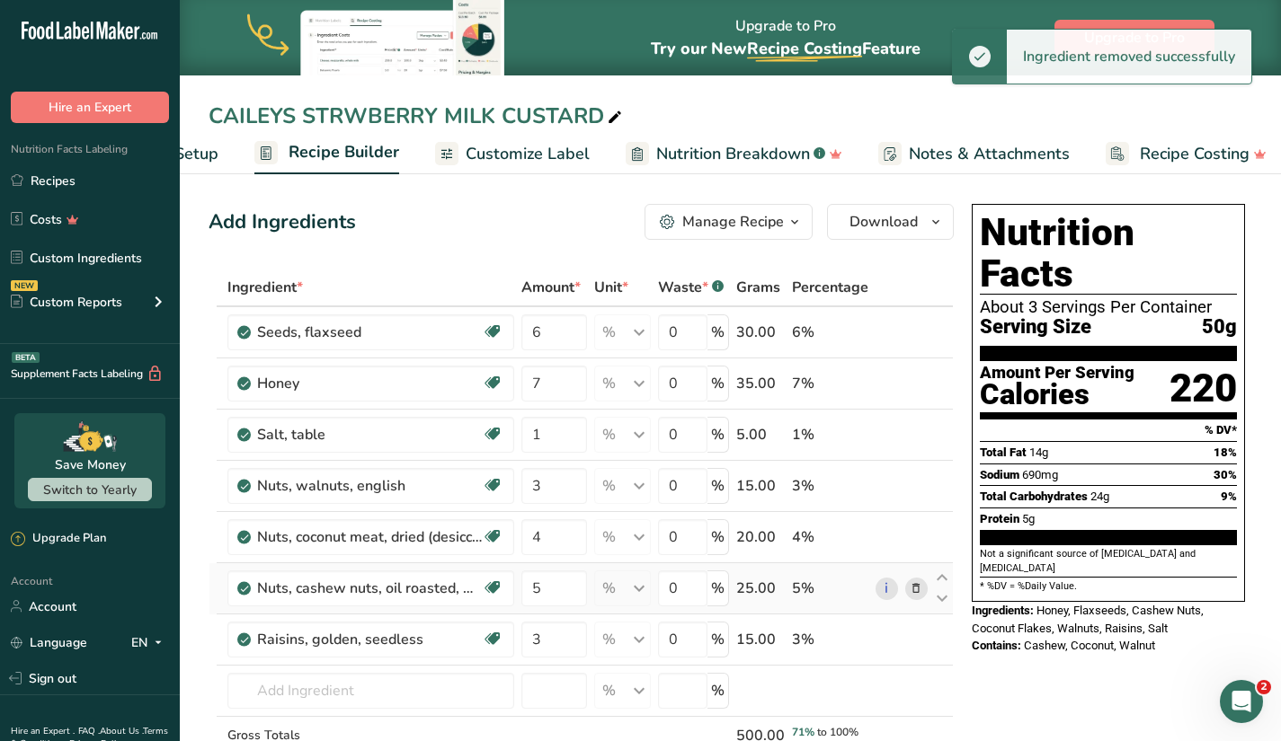
click at [916, 587] on icon at bounding box center [915, 589] width 13 height 19
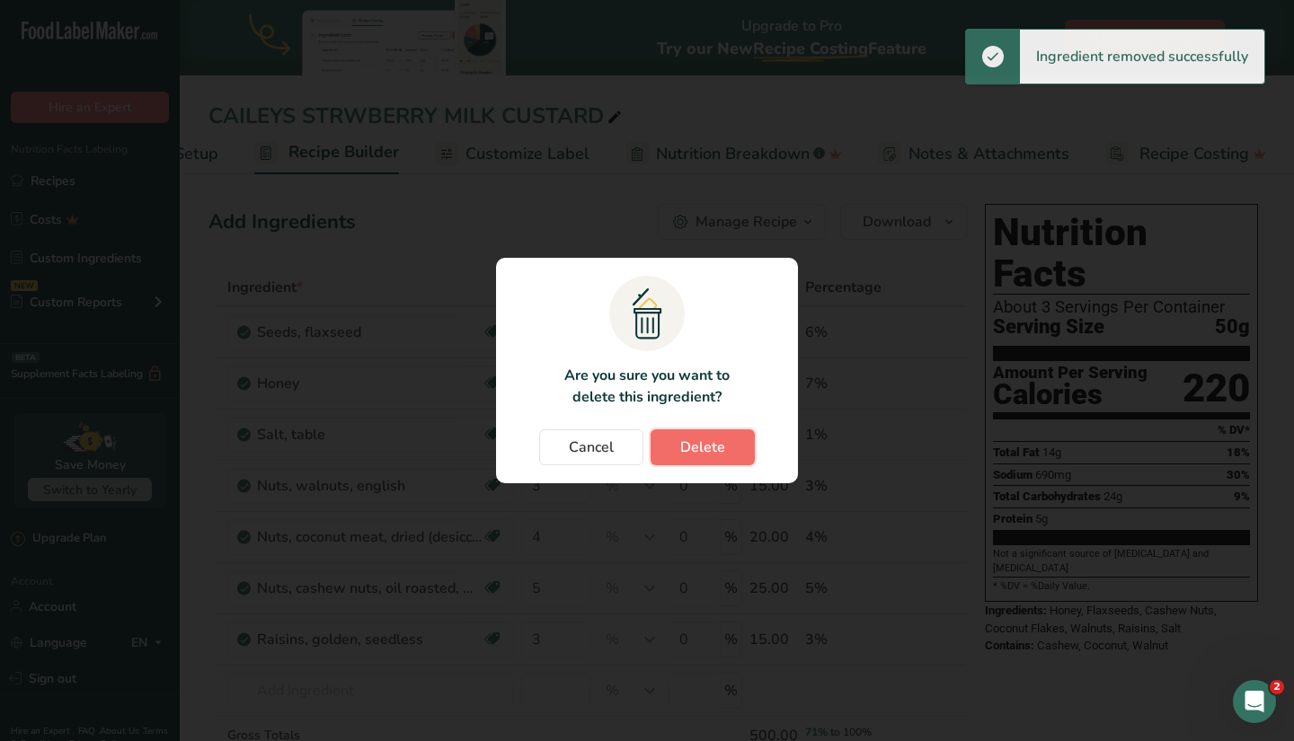
click at [733, 444] on button "Delete" at bounding box center [703, 448] width 104 height 36
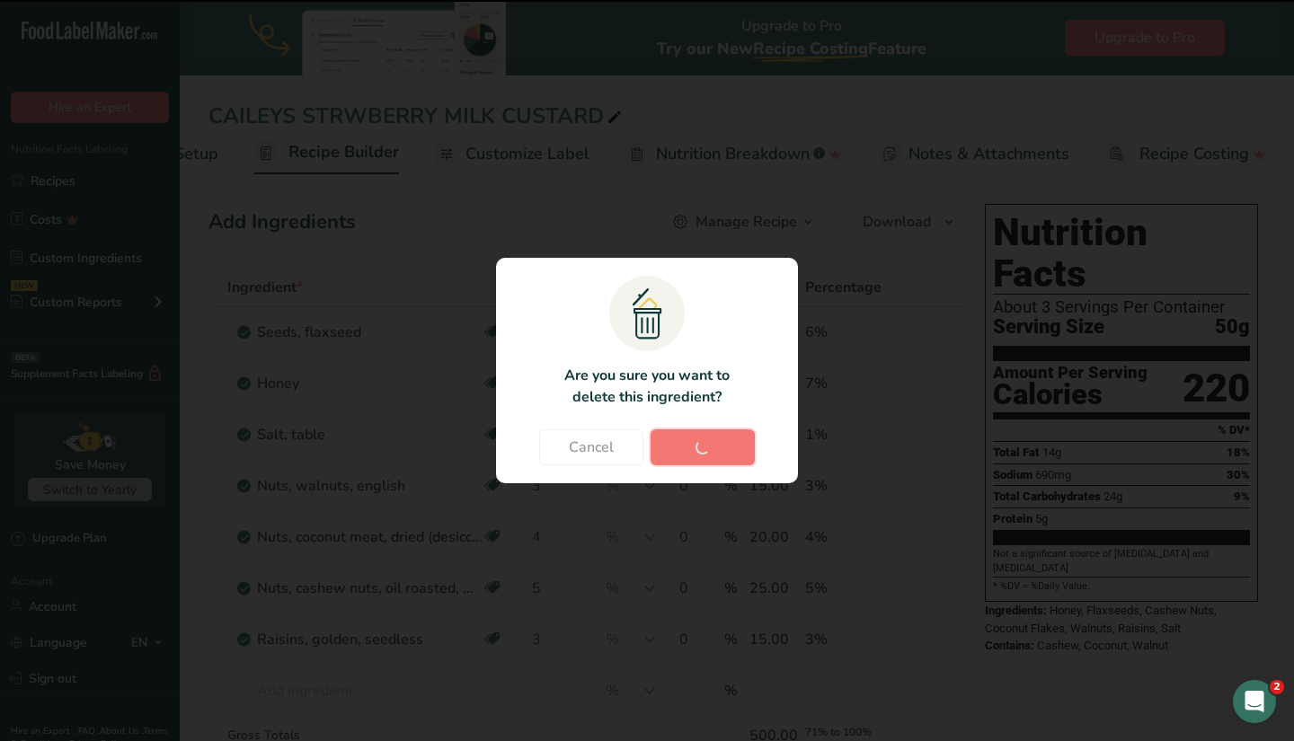
type input "3"
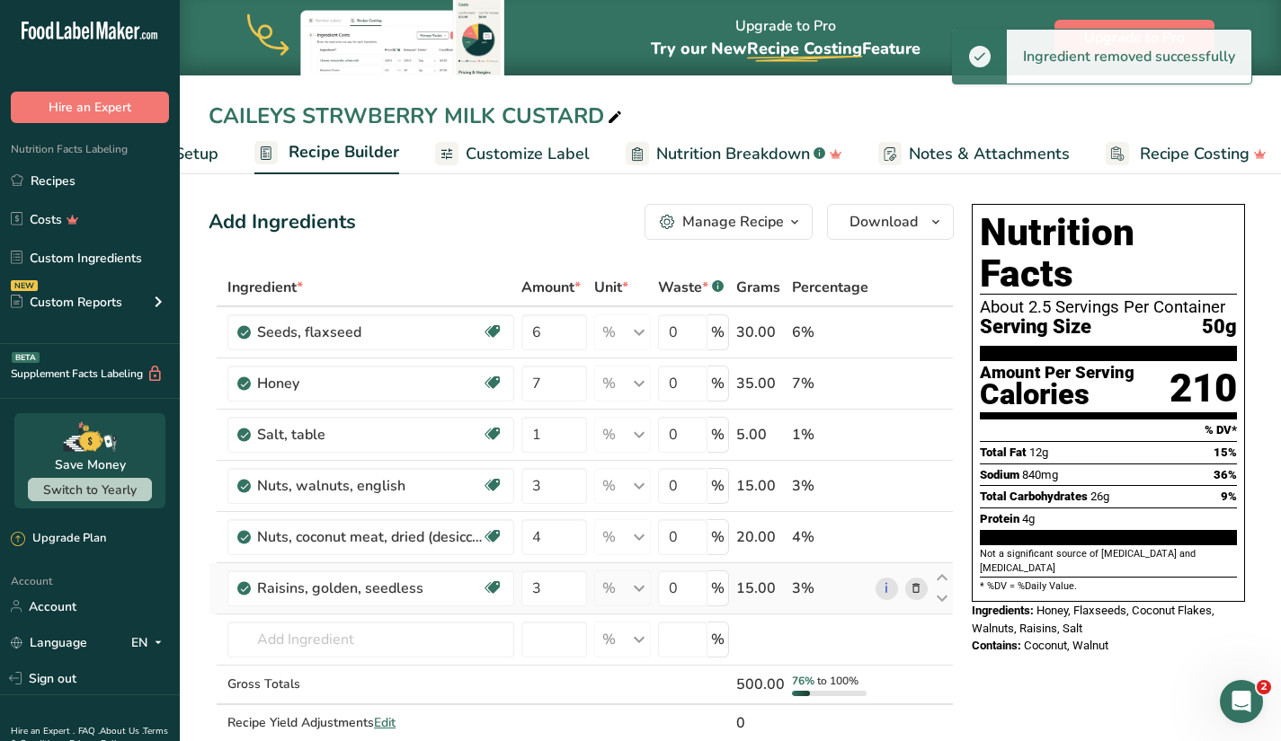
click at [918, 587] on icon at bounding box center [915, 589] width 13 height 19
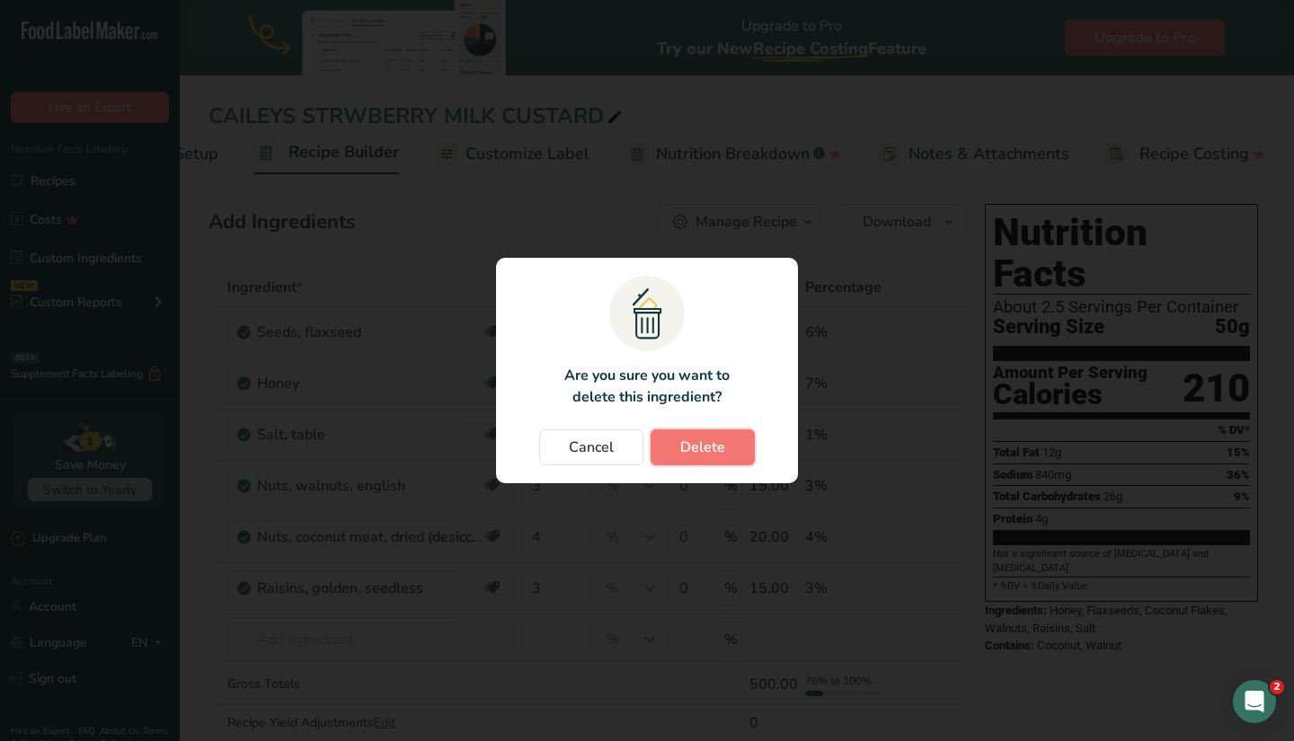
click at [727, 449] on button "Delete" at bounding box center [703, 448] width 104 height 36
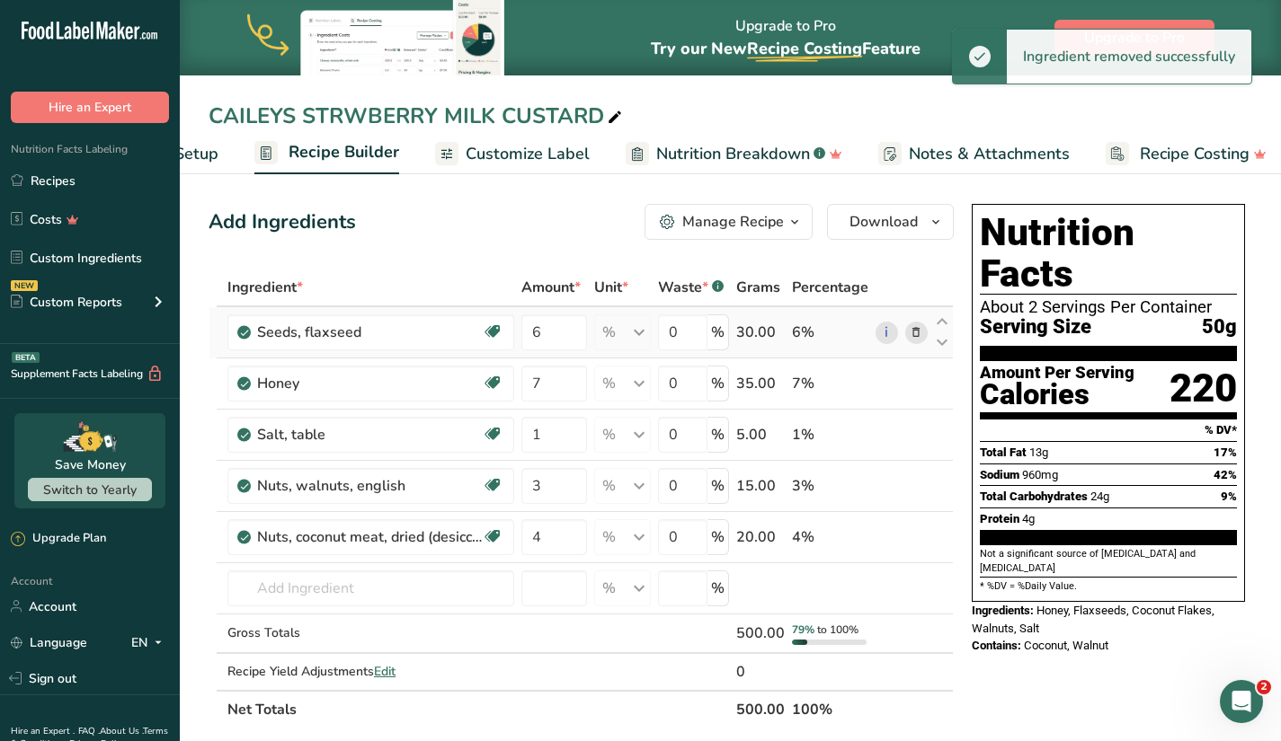
click at [915, 334] on icon at bounding box center [915, 333] width 13 height 19
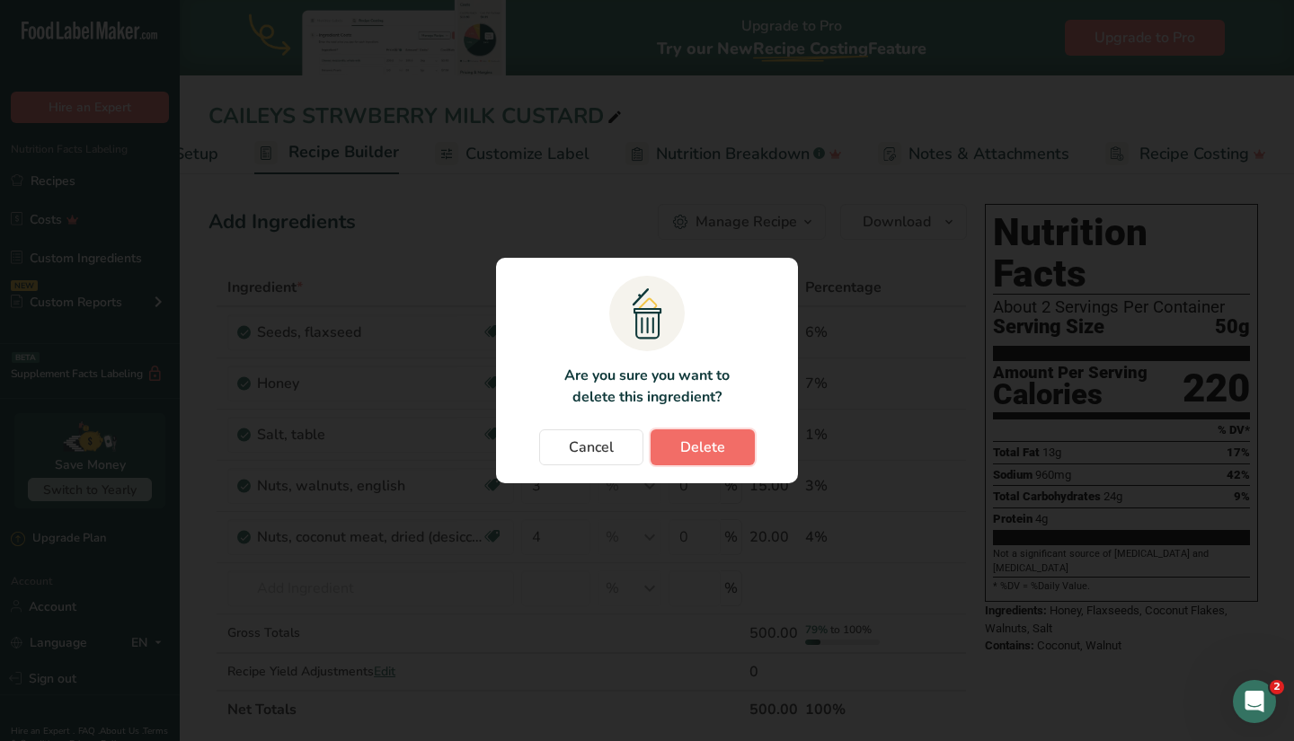
click at [715, 444] on span "Delete" at bounding box center [702, 448] width 45 height 22
type input "7"
type input "1"
type input "3"
type input "4"
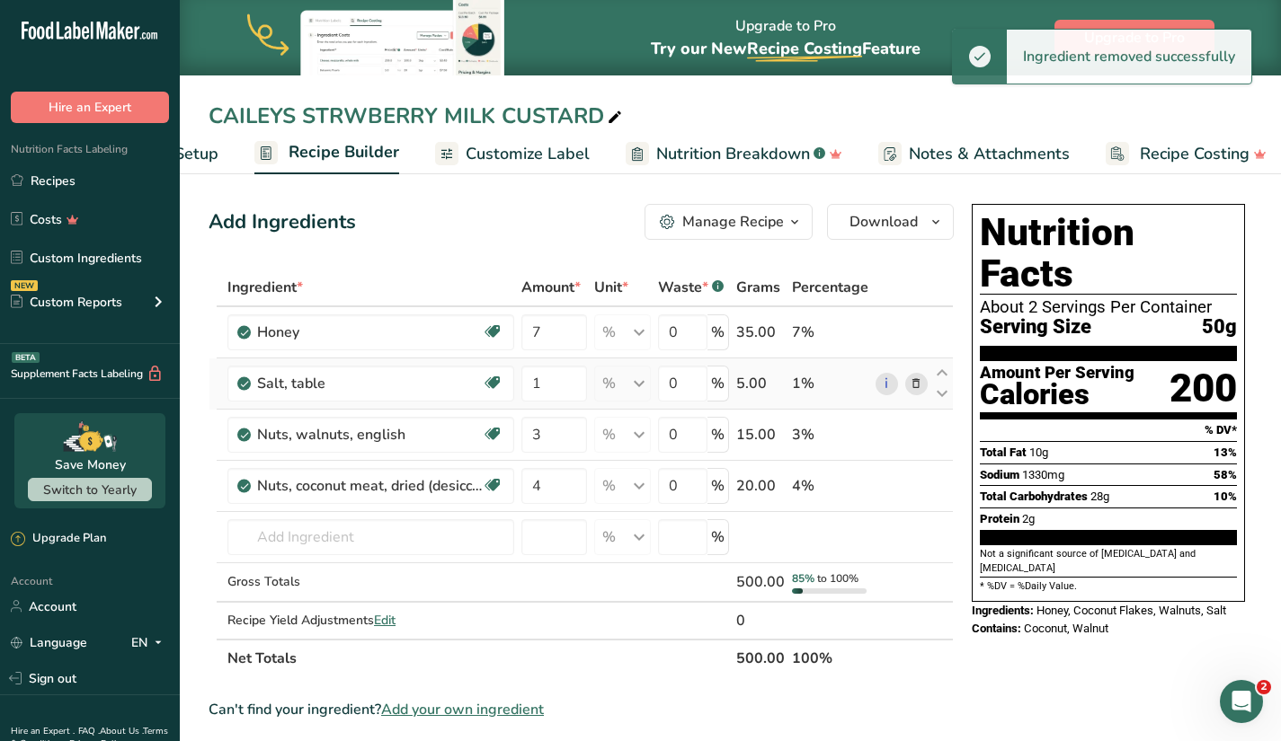
click at [918, 386] on icon at bounding box center [915, 384] width 13 height 19
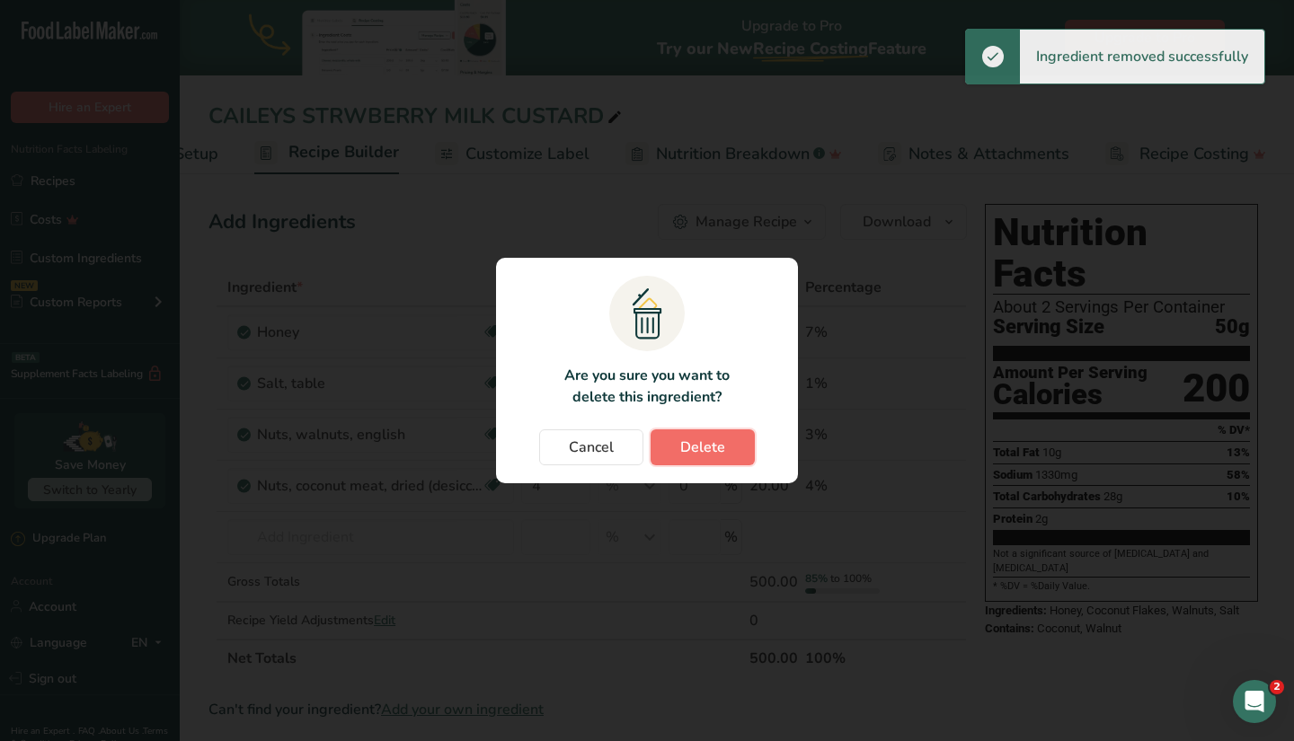
click at [730, 440] on button "Delete" at bounding box center [703, 448] width 104 height 36
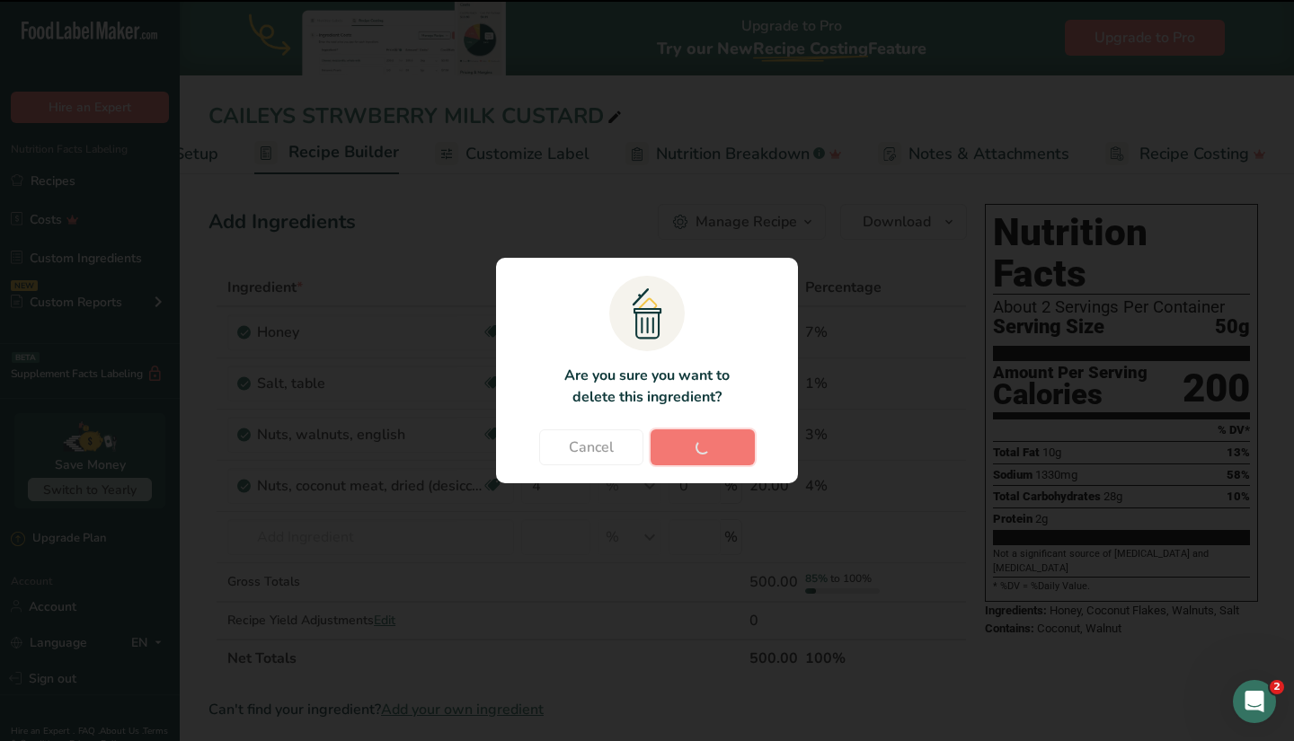
type input "3"
type input "4"
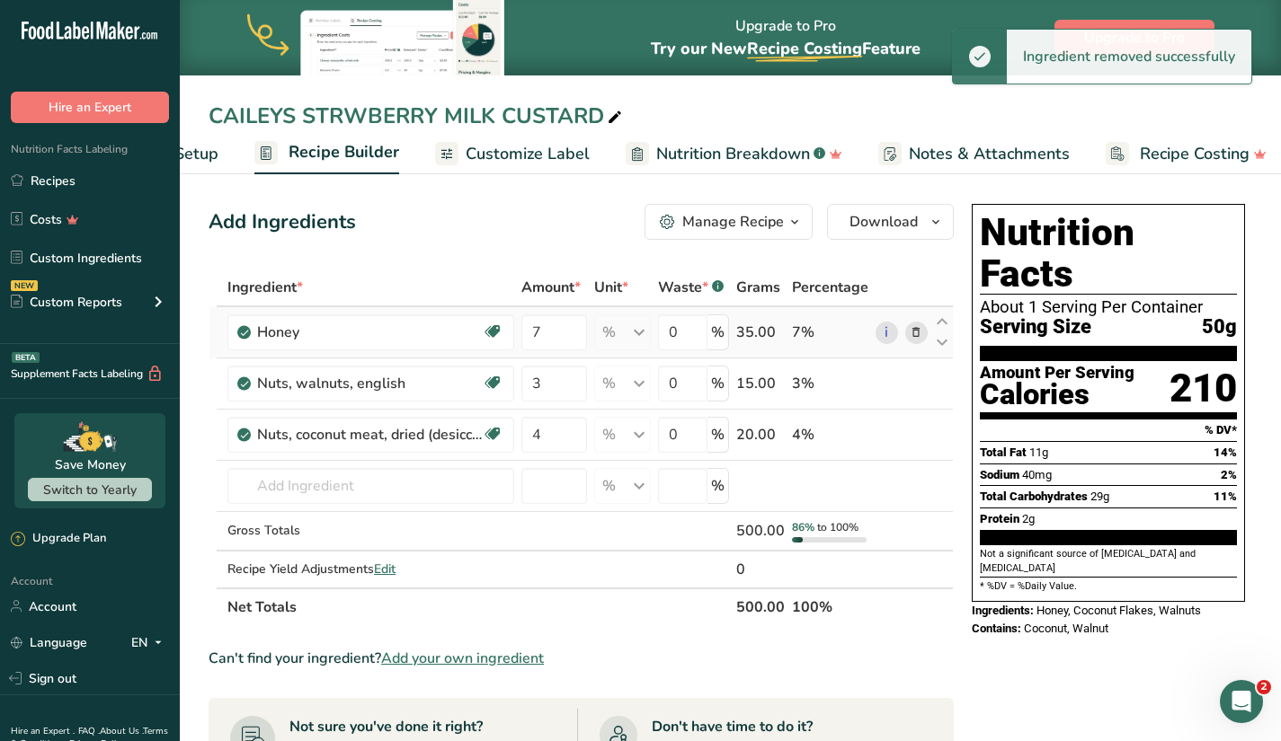
click at [912, 335] on icon at bounding box center [915, 333] width 13 height 19
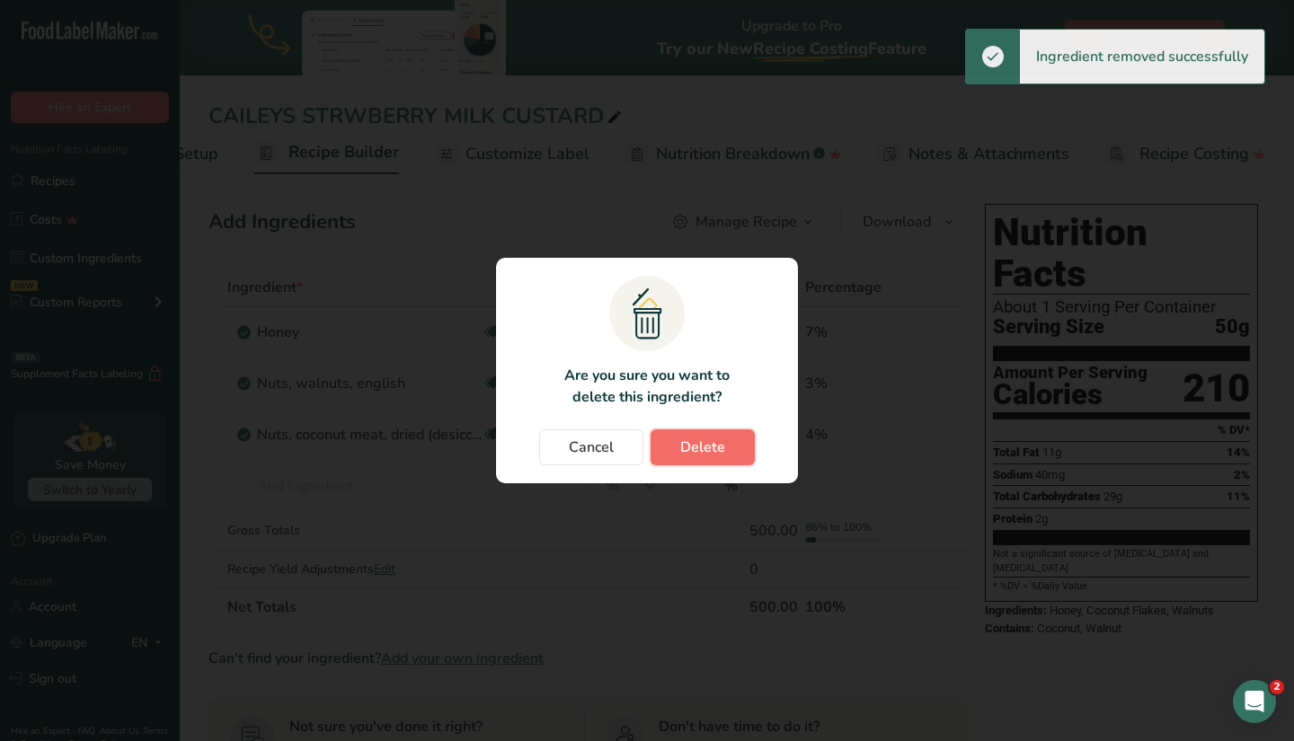
click at [720, 457] on span "Delete" at bounding box center [702, 448] width 45 height 22
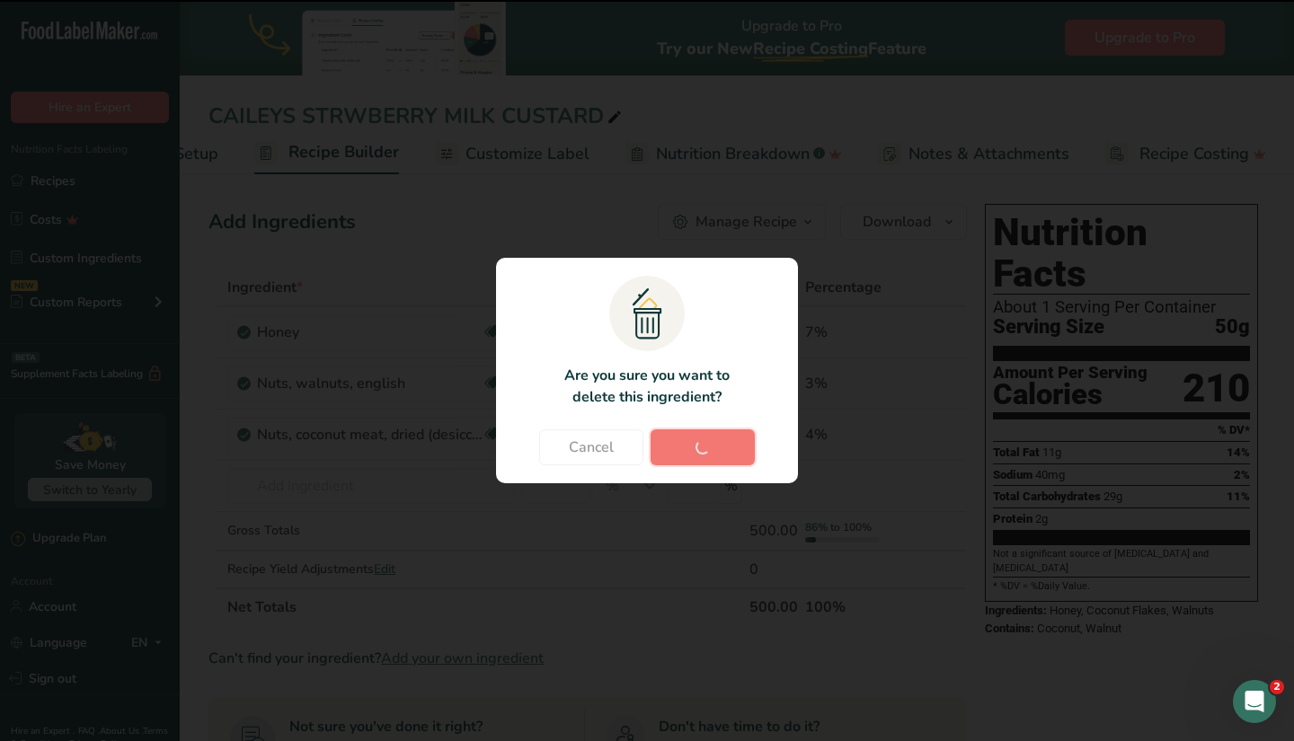
type input "3"
type input "4"
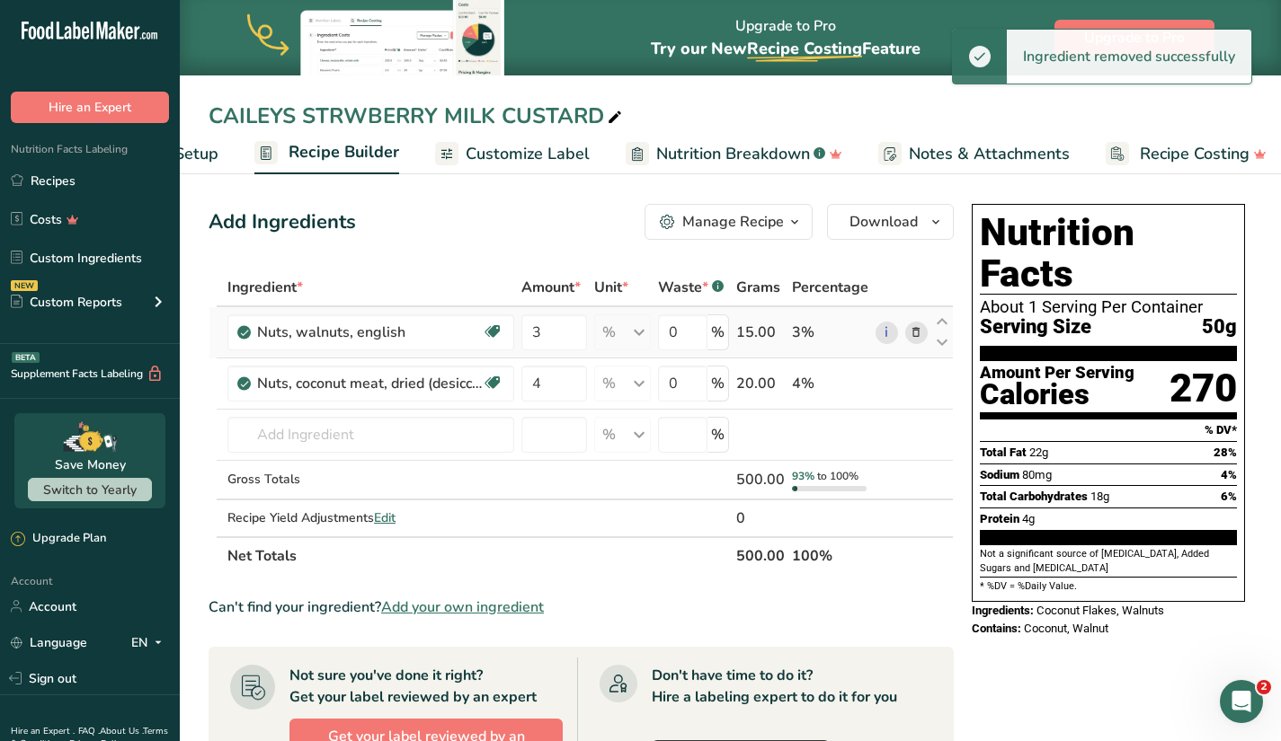
click at [916, 333] on icon at bounding box center [915, 333] width 13 height 19
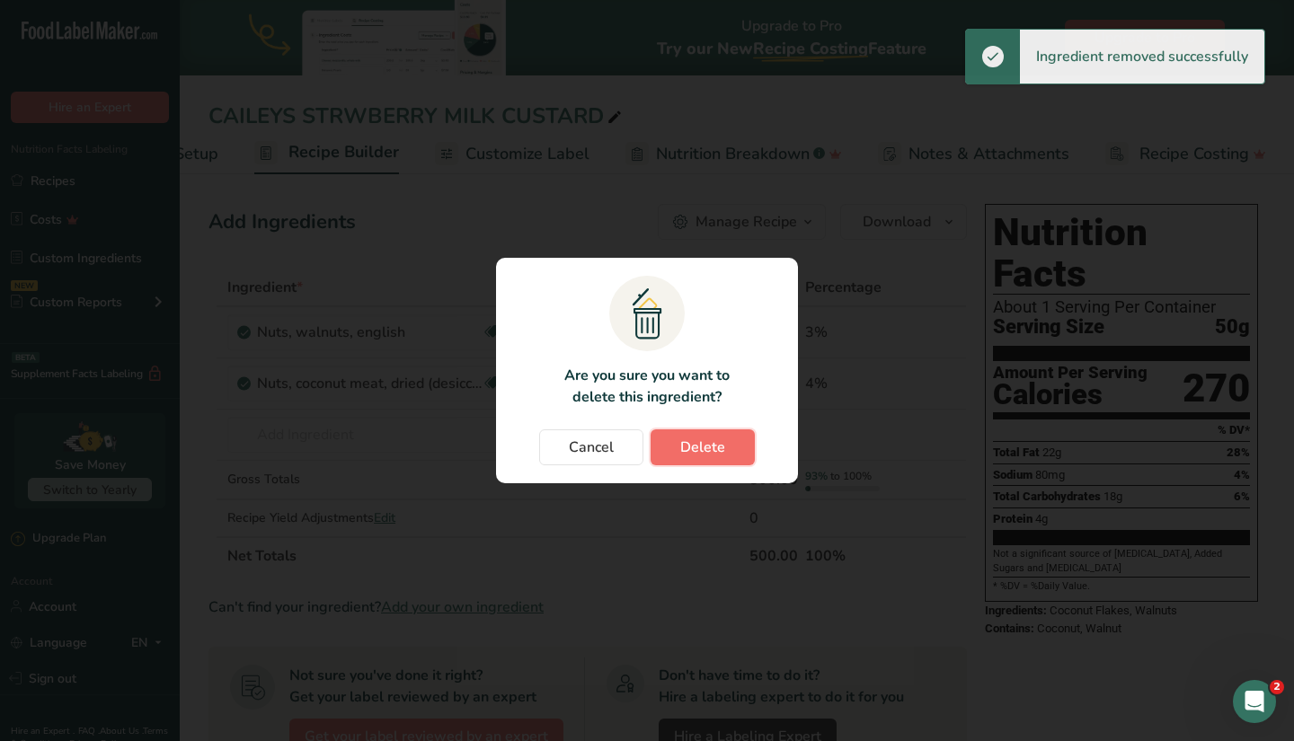
click at [738, 445] on button "Delete" at bounding box center [703, 448] width 104 height 36
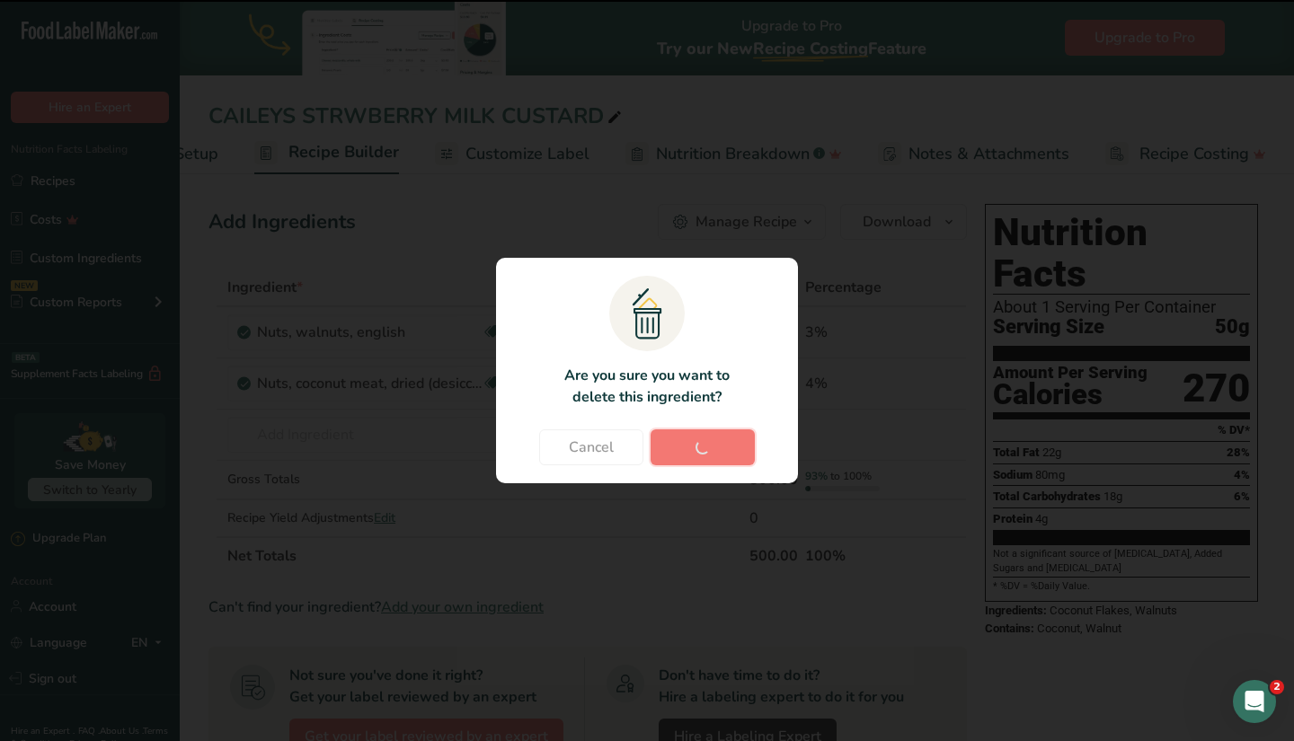
type input "4"
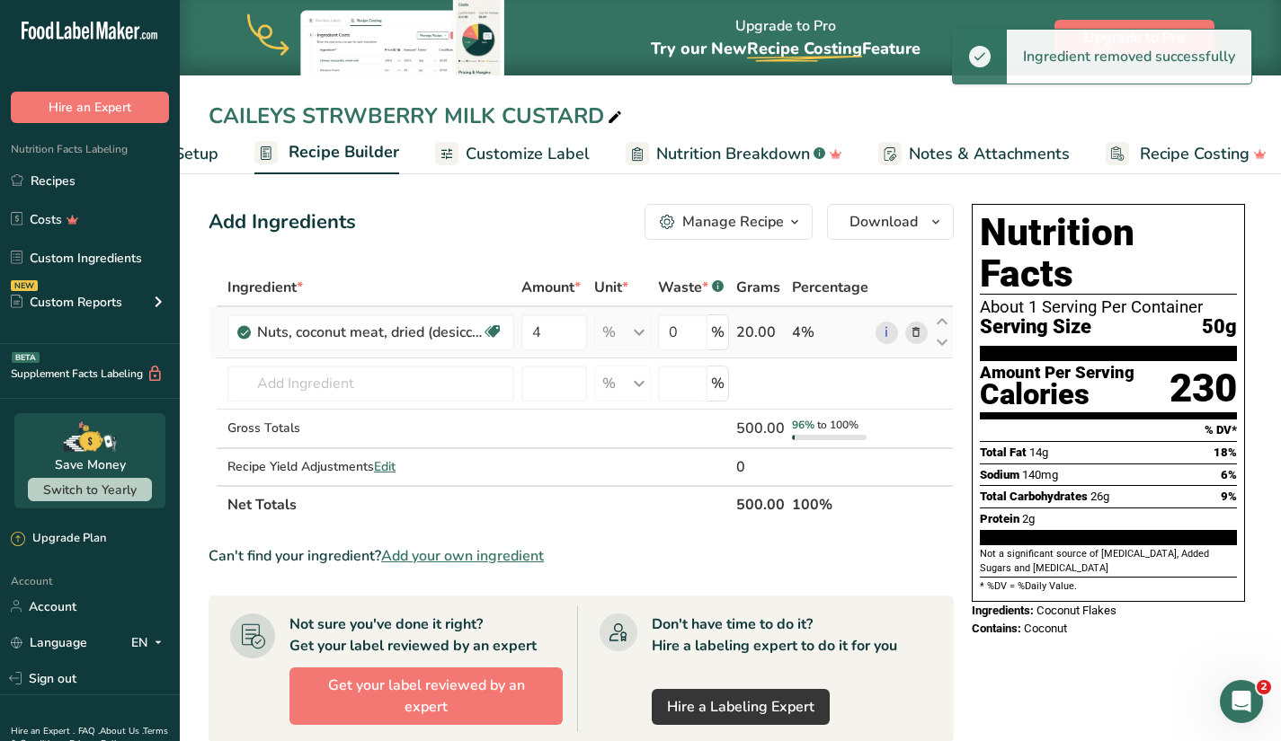
click at [917, 329] on icon at bounding box center [915, 333] width 13 height 19
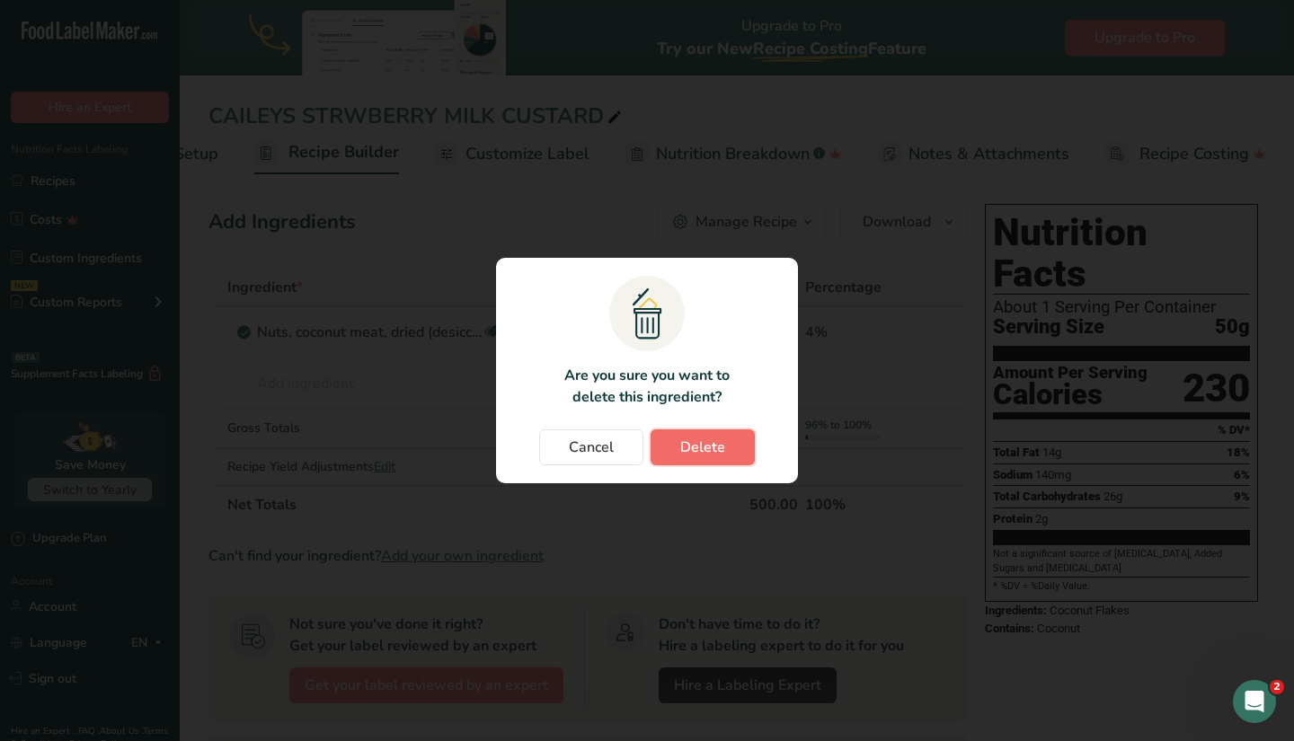
click at [707, 450] on span "Delete" at bounding box center [702, 448] width 45 height 22
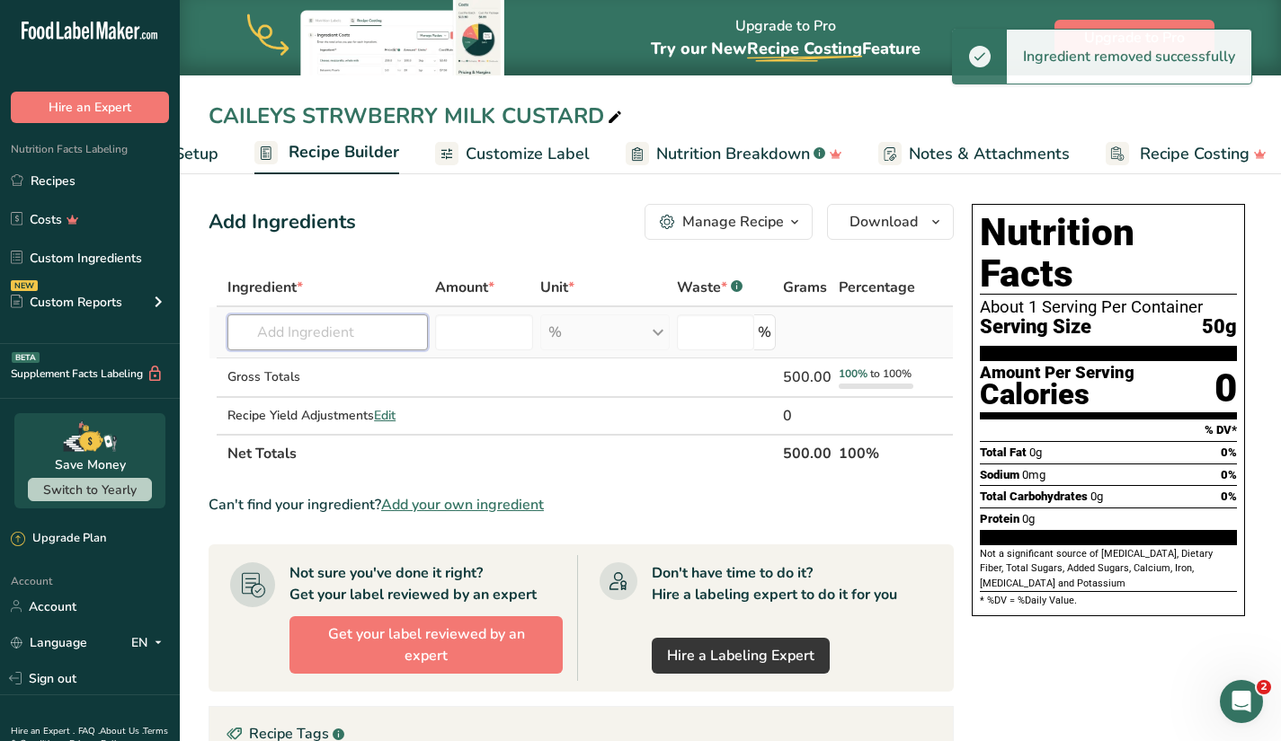
click at [341, 344] on input "text" at bounding box center [327, 333] width 200 height 36
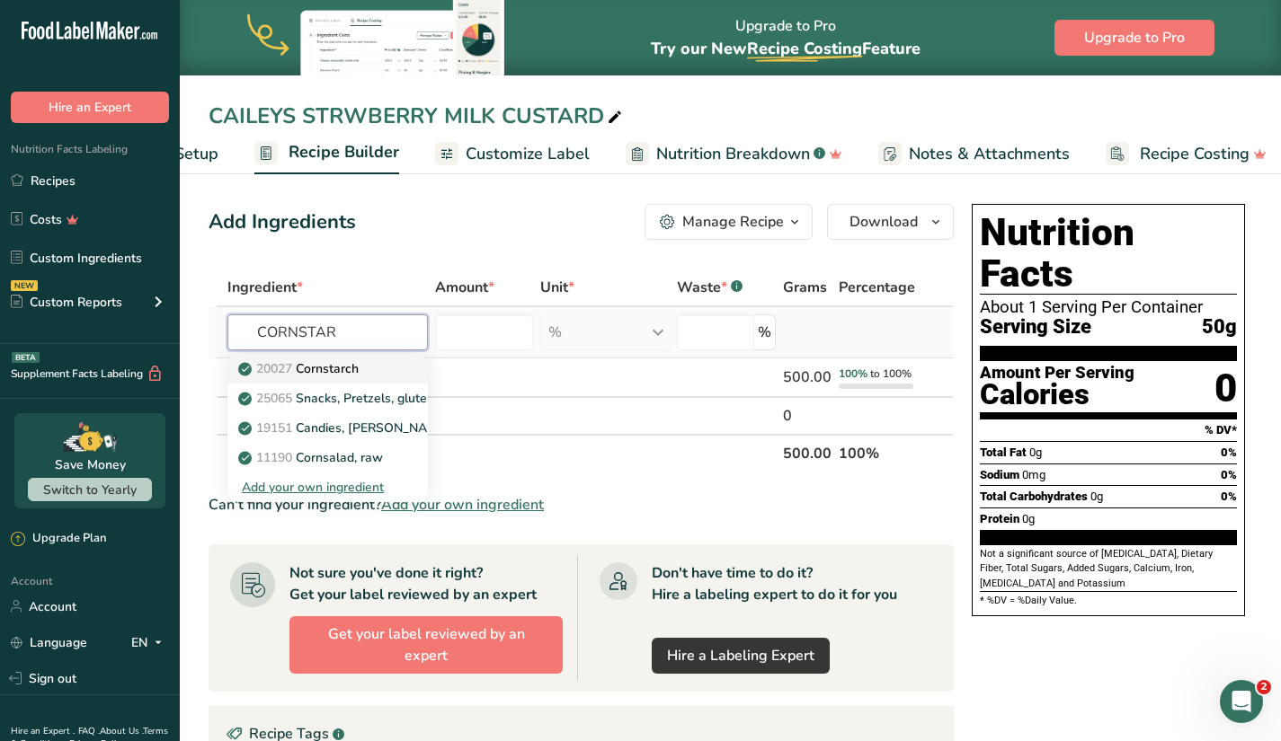
type input "CORNSTAR"
click at [341, 362] on p "20027 [GEOGRAPHIC_DATA]" at bounding box center [300, 368] width 117 height 19
type input "Cornstarch"
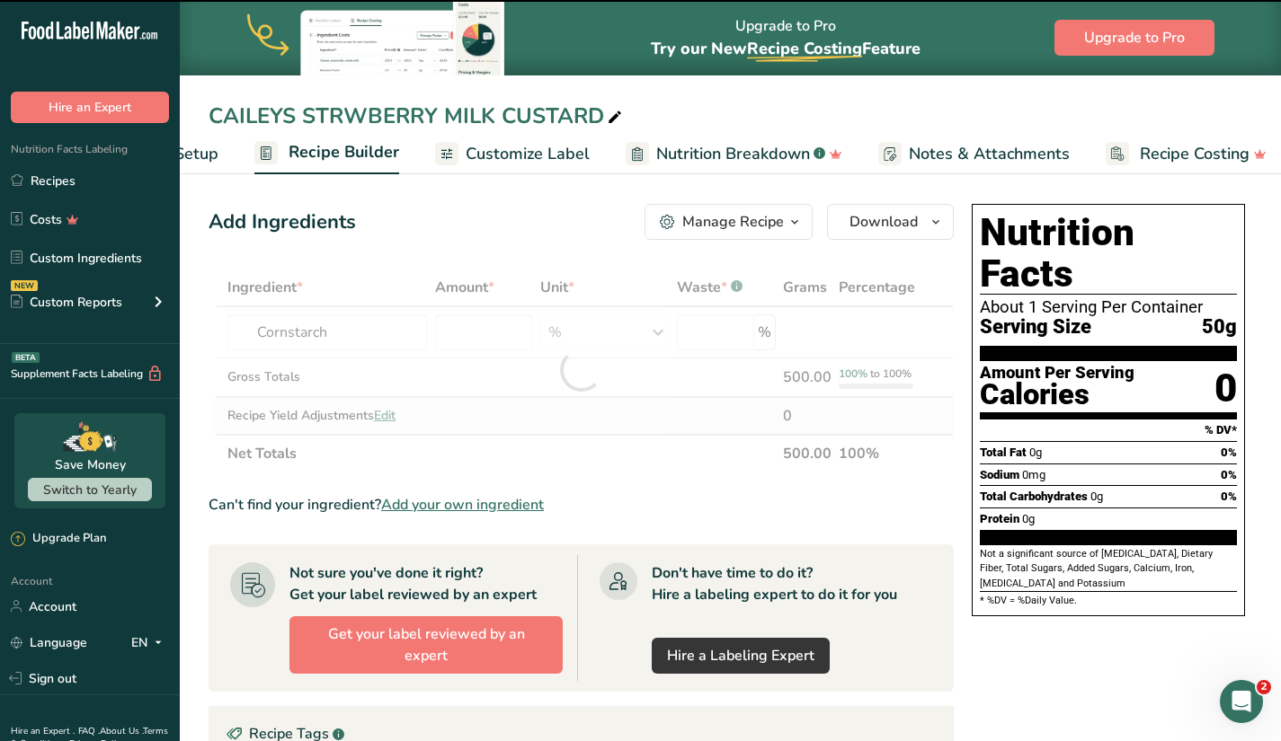
type input "0"
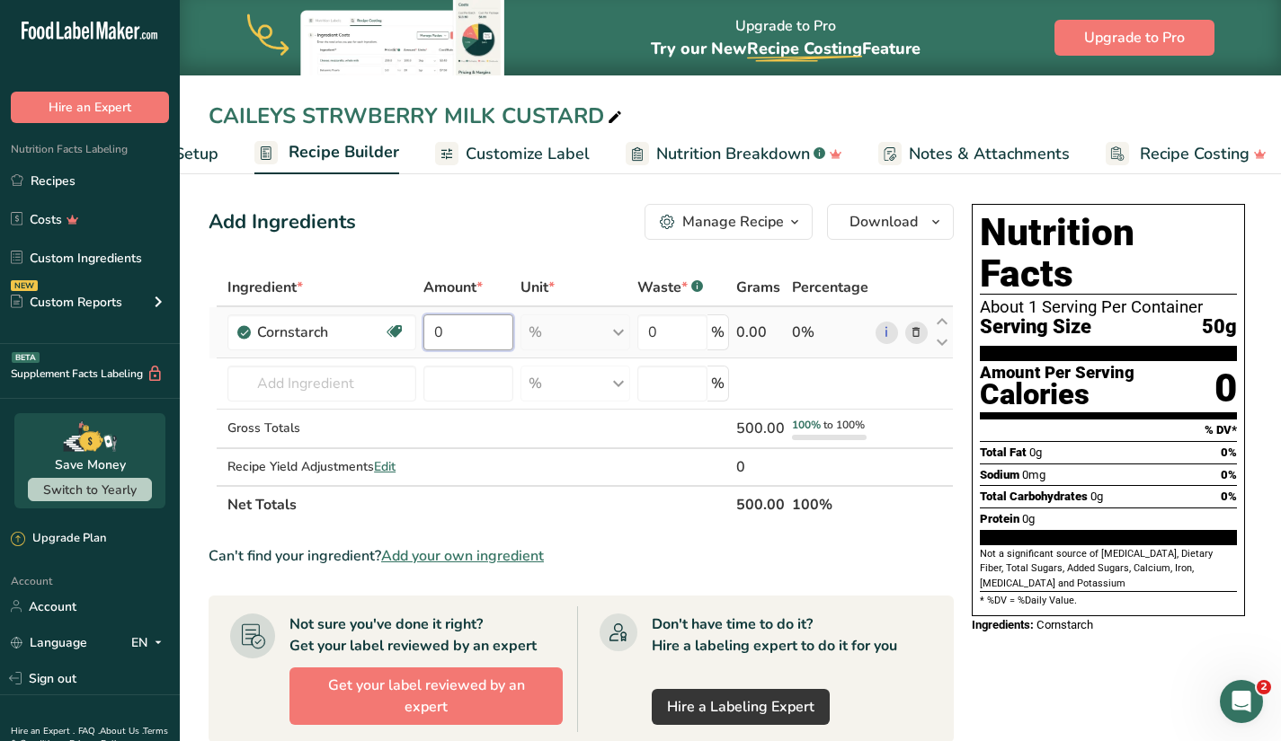
click at [489, 328] on input "0" at bounding box center [468, 333] width 90 height 36
type input "50"
click at [341, 377] on div "Ingredient * Amount * Unit * Waste * .a-a{fill:#347362;}.b-a{fill:#fff;} Grams …" at bounding box center [580, 396] width 745 height 255
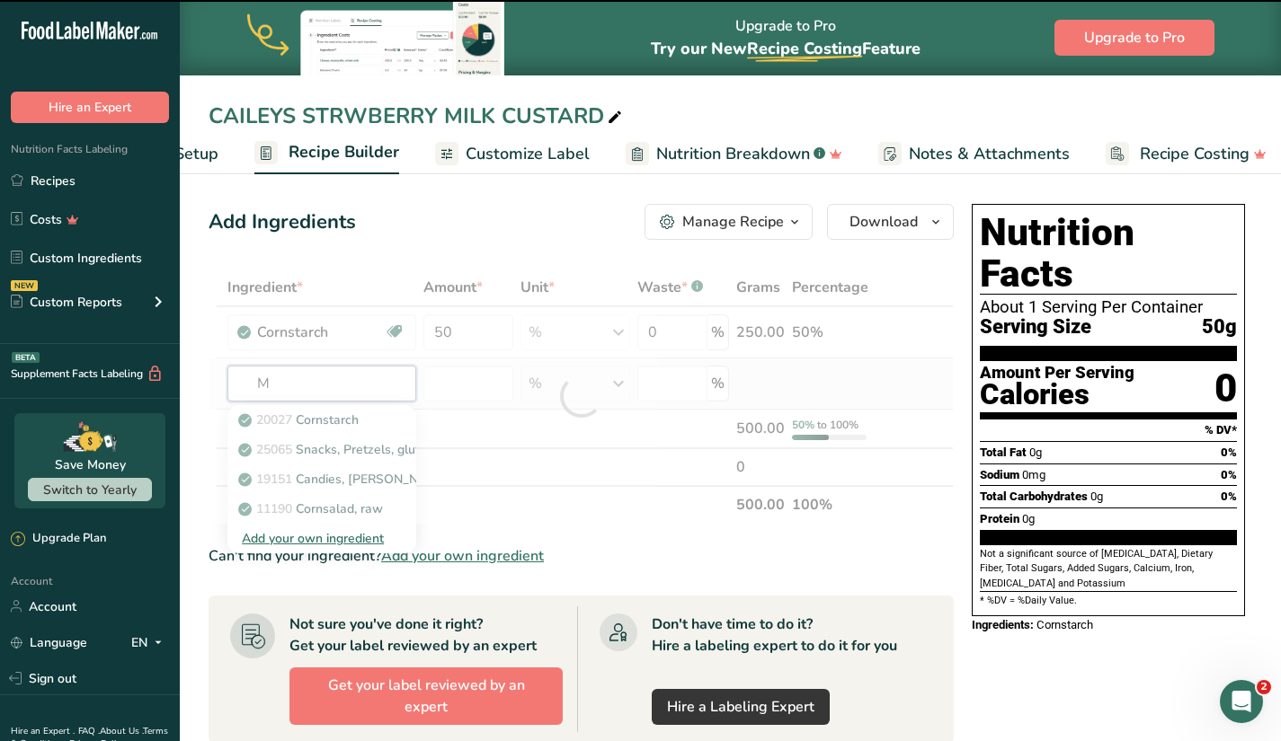
type input "MI"
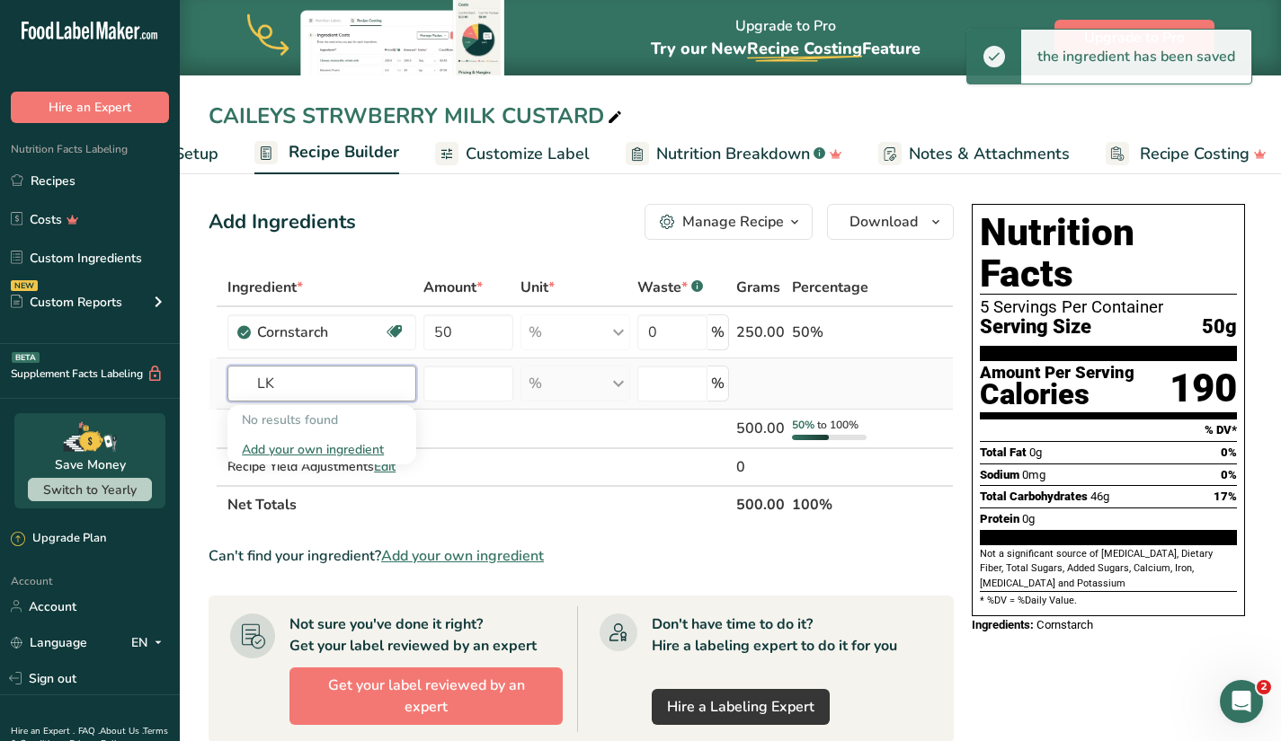
type input "L"
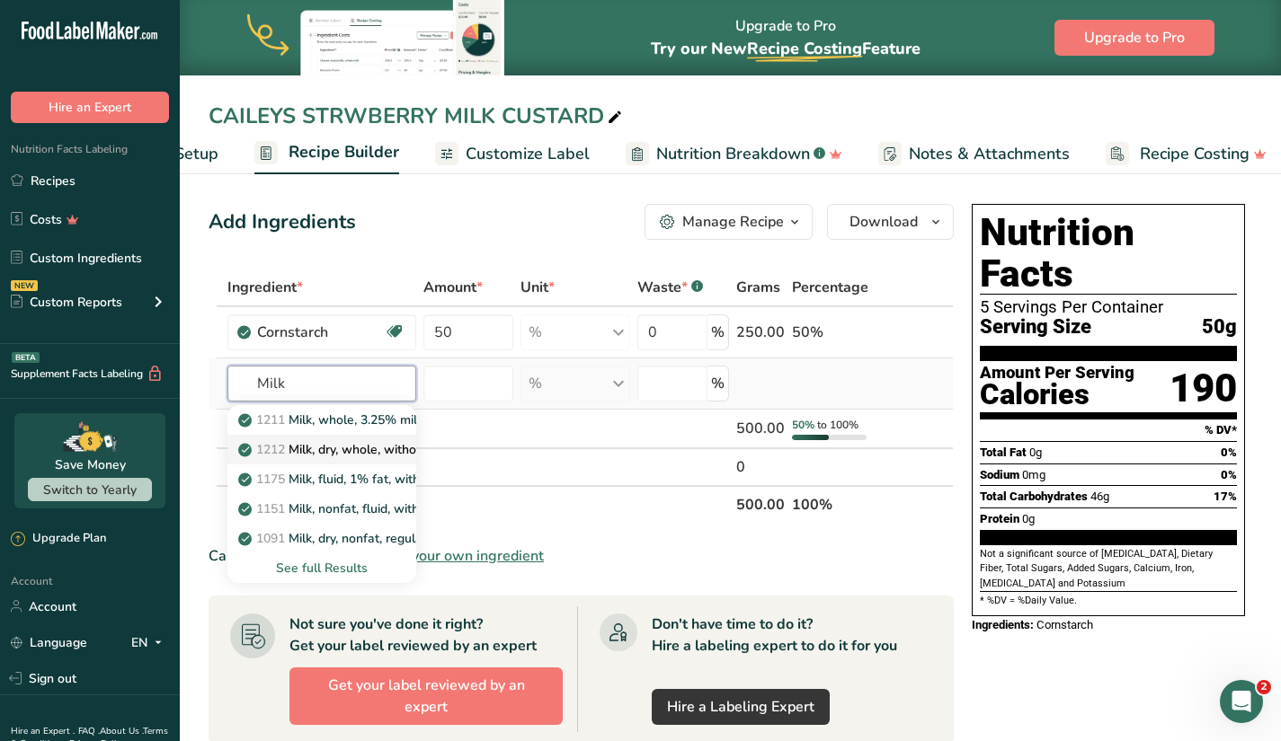
type input "Milk"
click at [360, 450] on p "1212 Milk, dry, whole, without added [MEDICAL_DATA]" at bounding box center [409, 449] width 334 height 19
type input "Milk, dry, whole, without added [MEDICAL_DATA]"
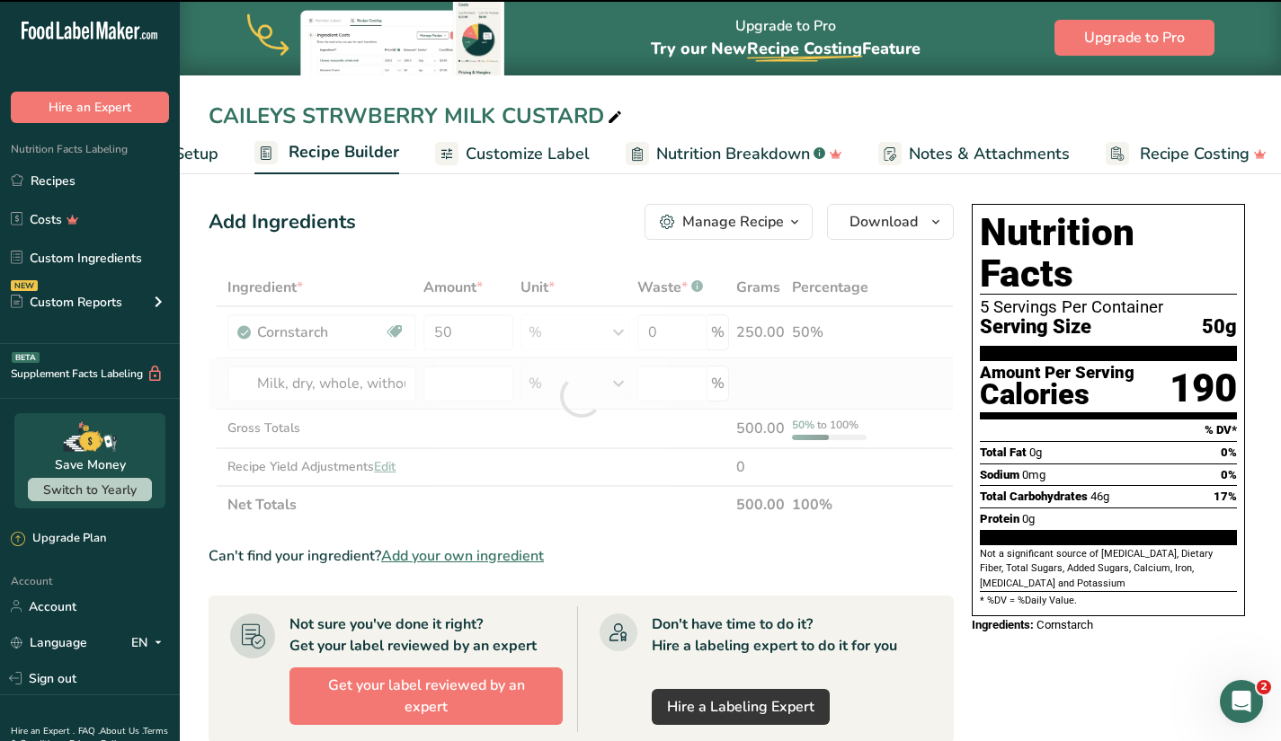
type input "0"
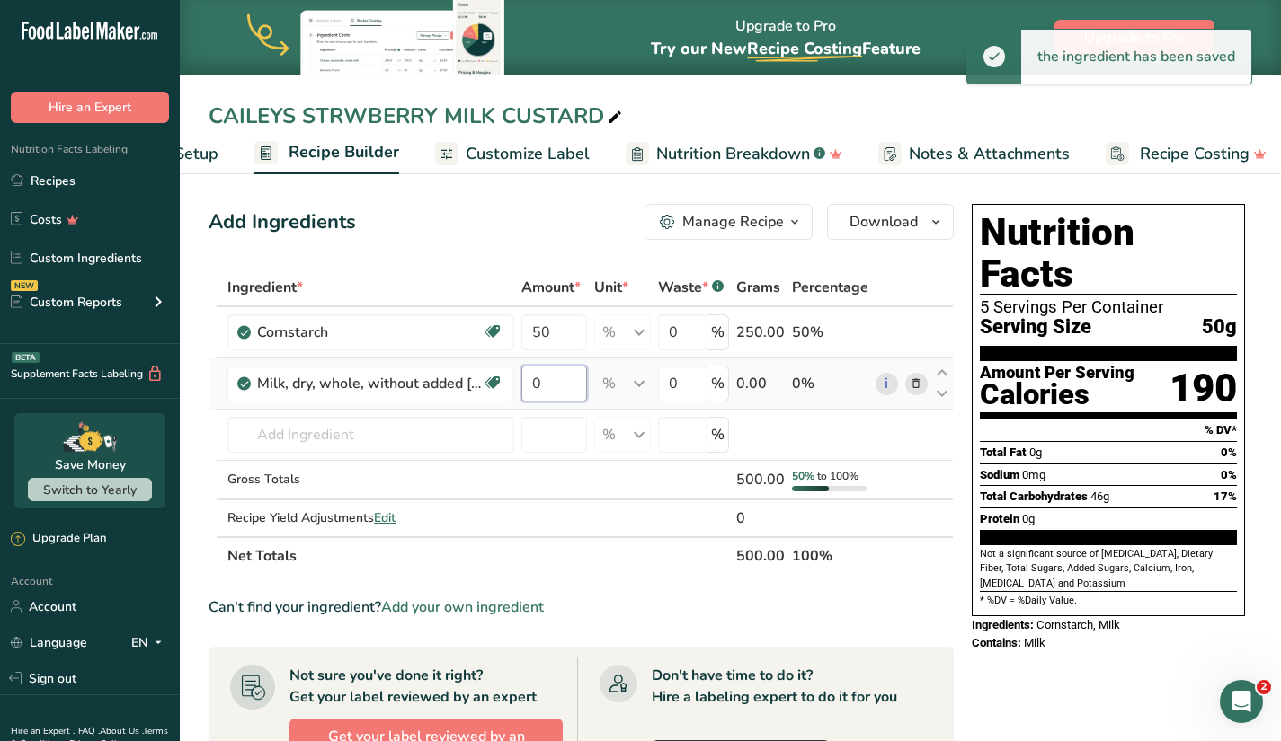
click at [565, 378] on input "0" at bounding box center [554, 384] width 66 height 36
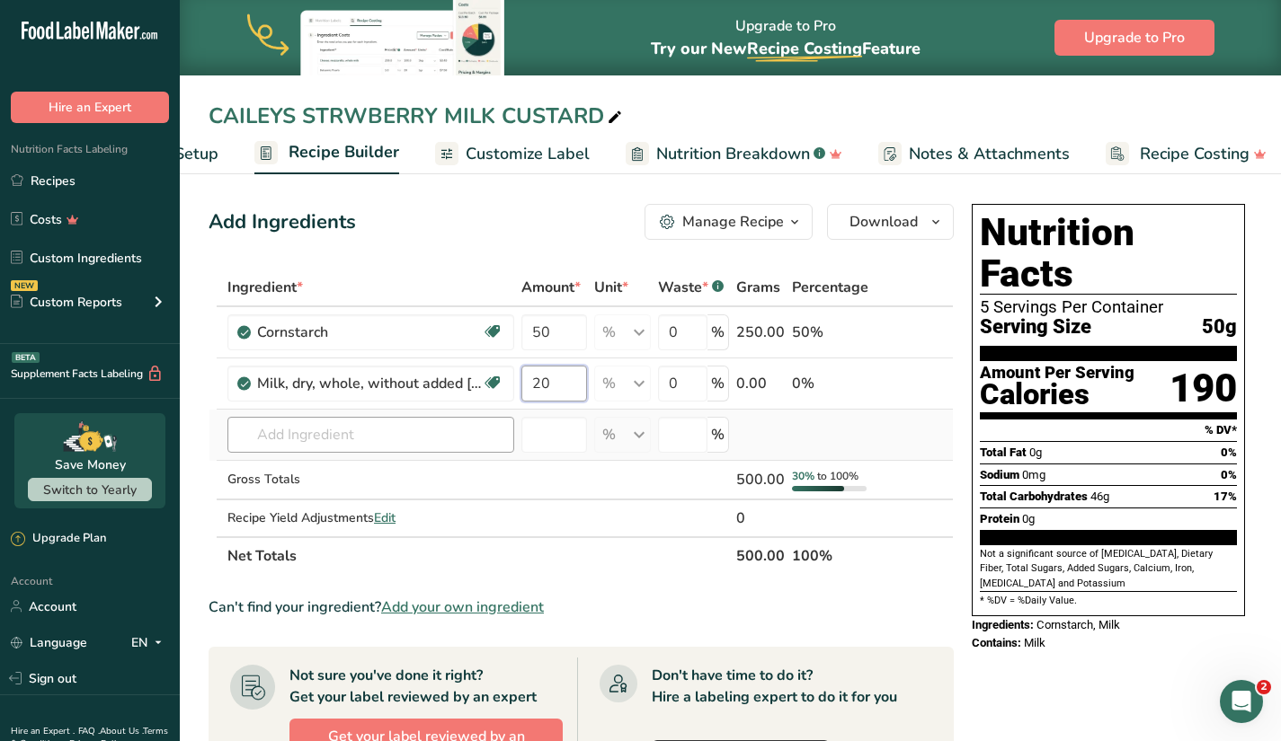
type input "20"
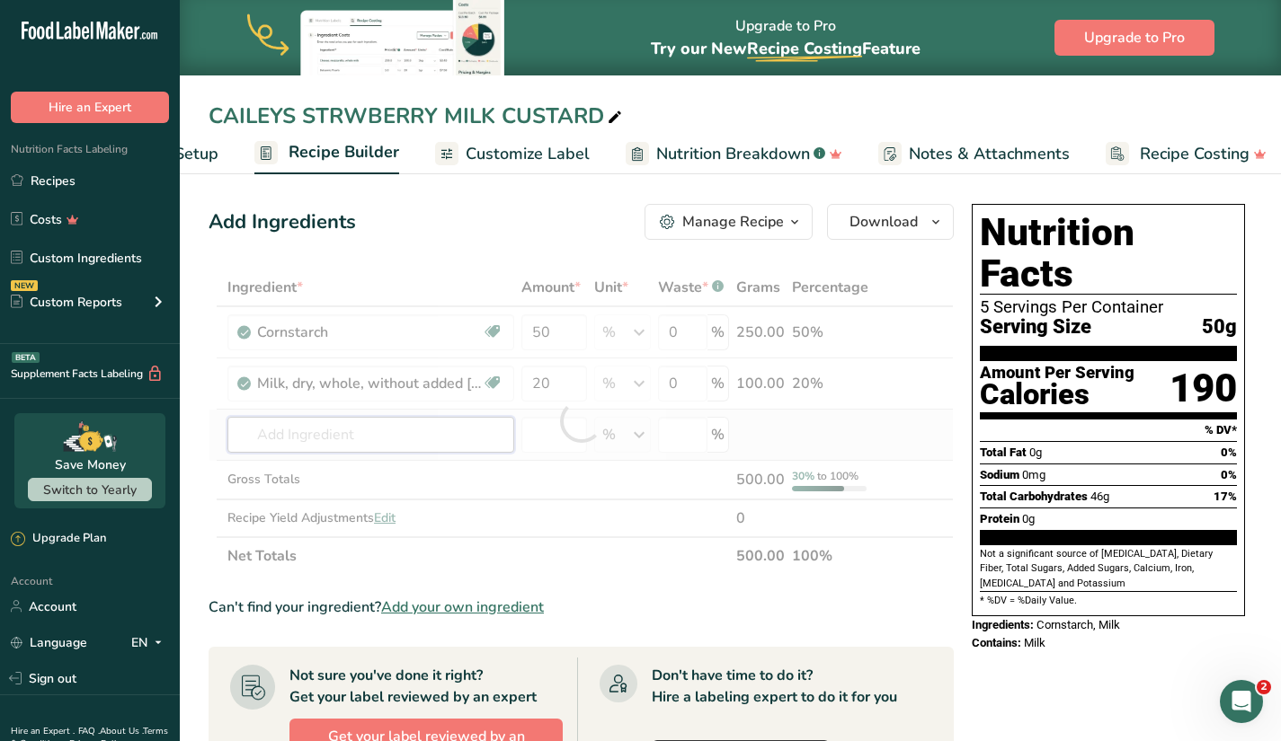
click at [411, 438] on div "Ingredient * Amount * Unit * Waste * .a-a{fill:#347362;}.b-a{fill:#fff;} Grams …" at bounding box center [580, 422] width 745 height 306
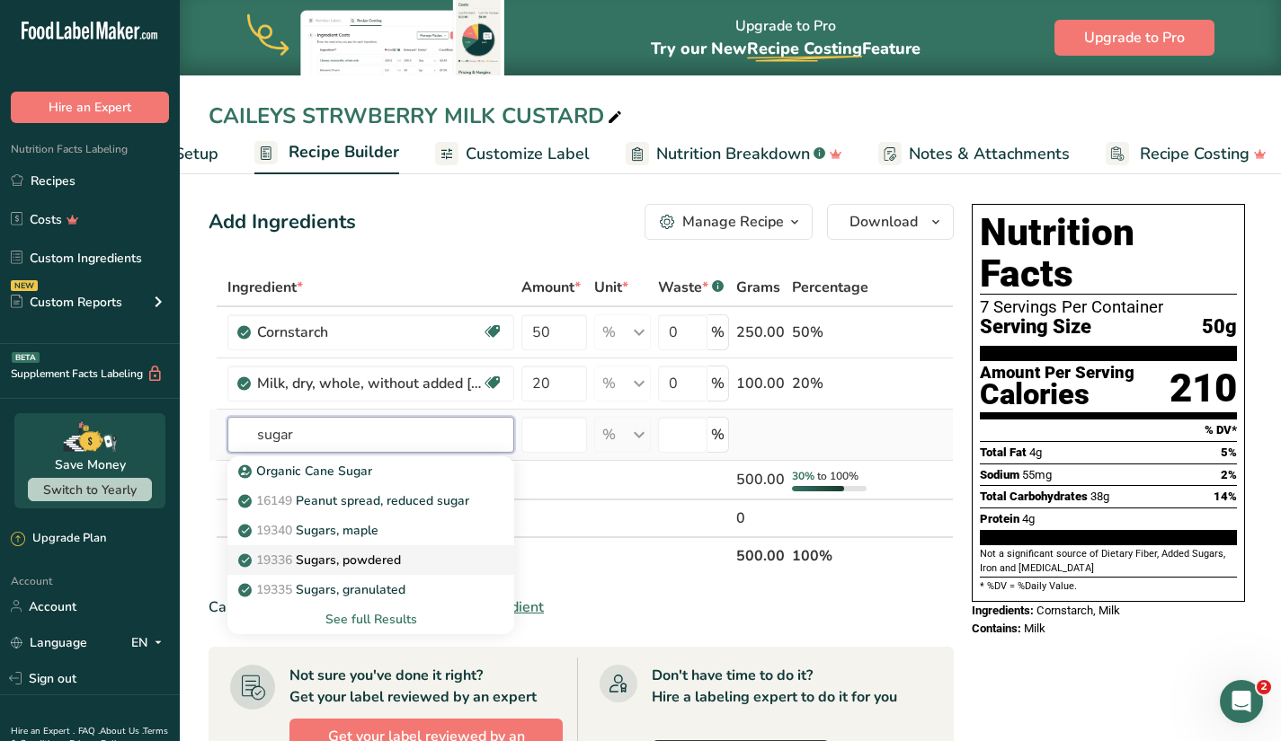
type input "sugar"
click at [461, 563] on div "19336 Sugars, powdered" at bounding box center [356, 560] width 229 height 19
type input "Sugars, powdered"
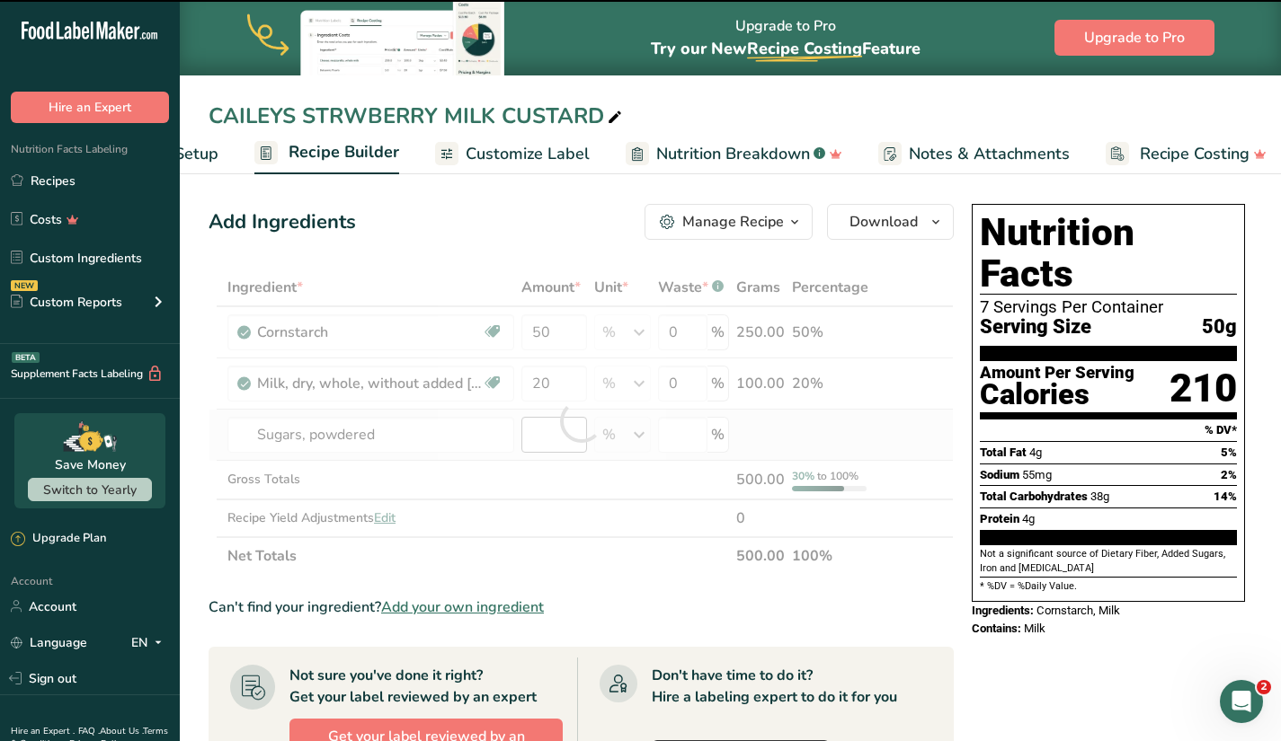
type input "0"
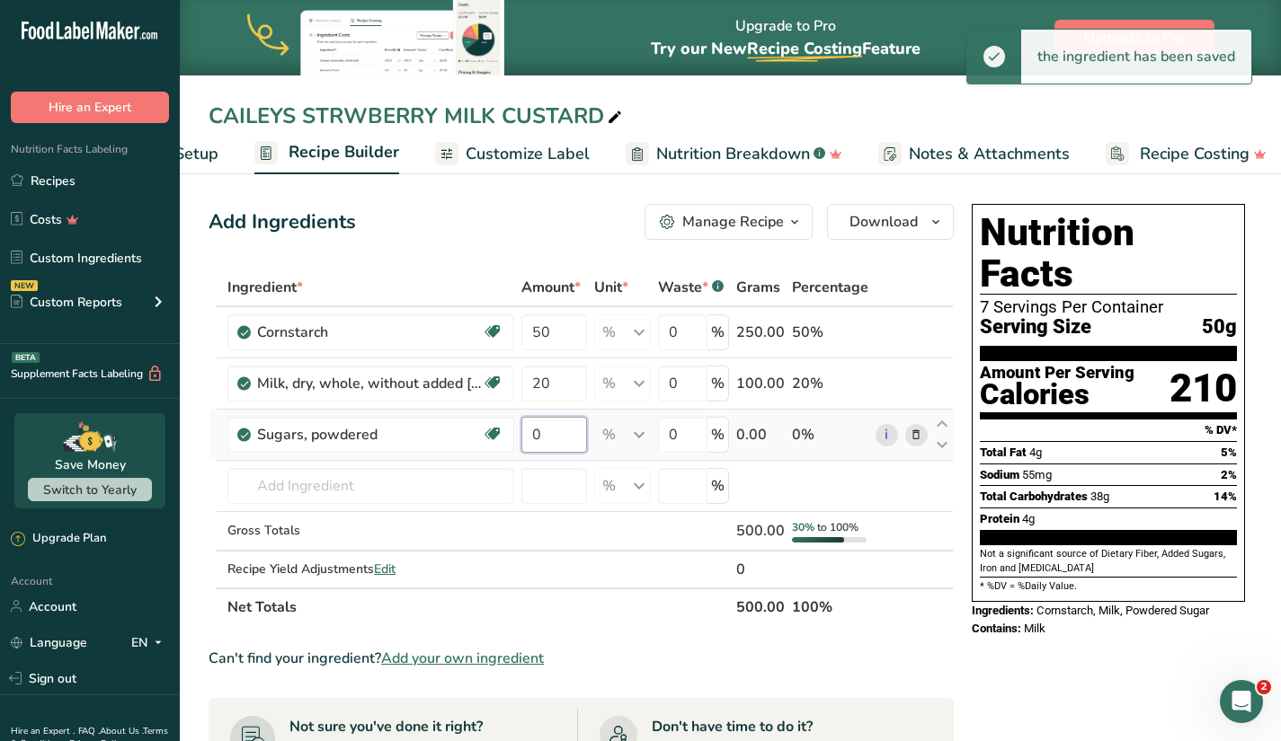
click at [556, 440] on input "0" at bounding box center [554, 435] width 66 height 36
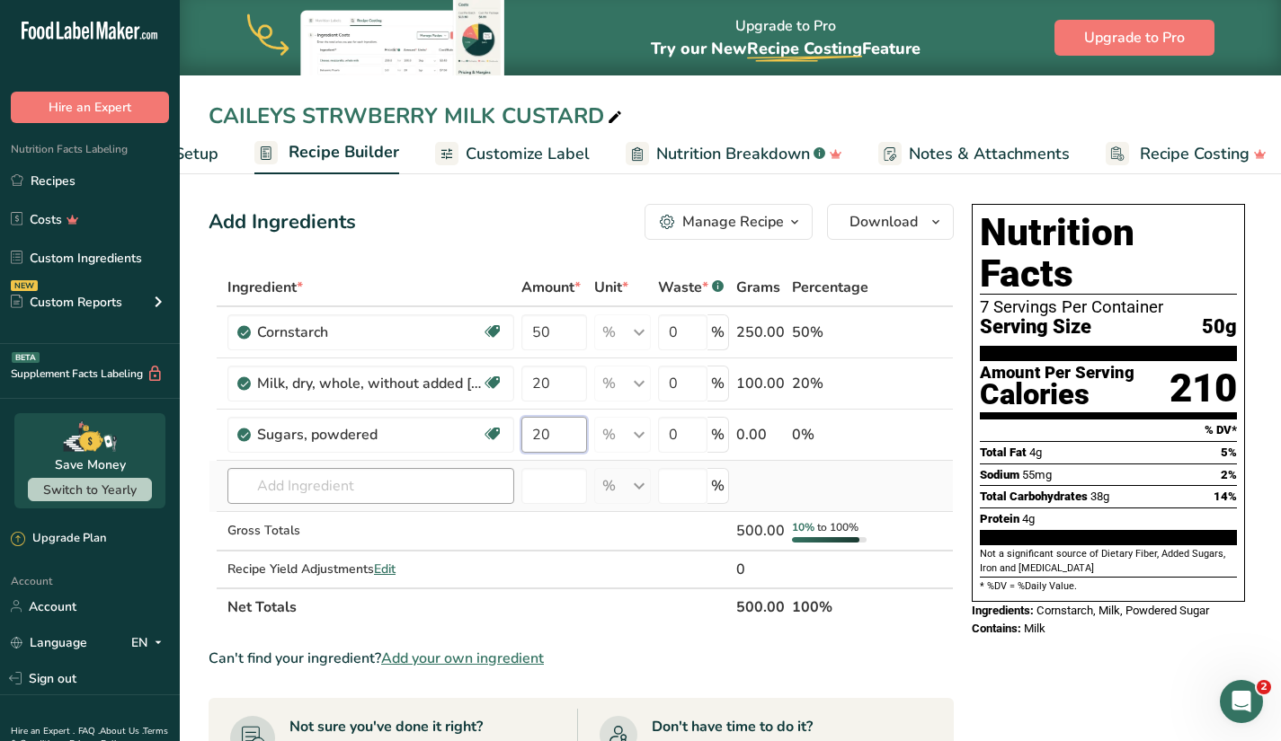
type input "20"
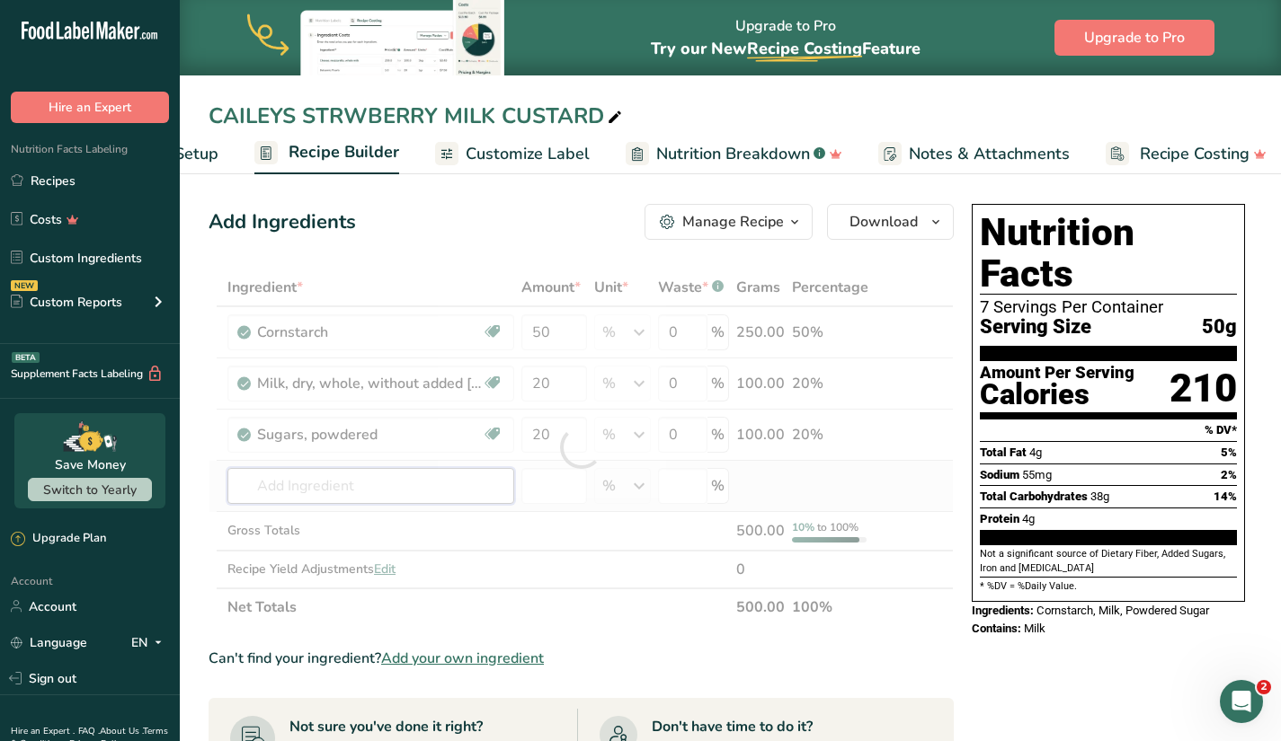
click at [412, 488] on div "Ingredient * Amount * Unit * Waste * .a-a{fill:#347362;}.b-a{fill:#fff;} Grams …" at bounding box center [580, 448] width 745 height 358
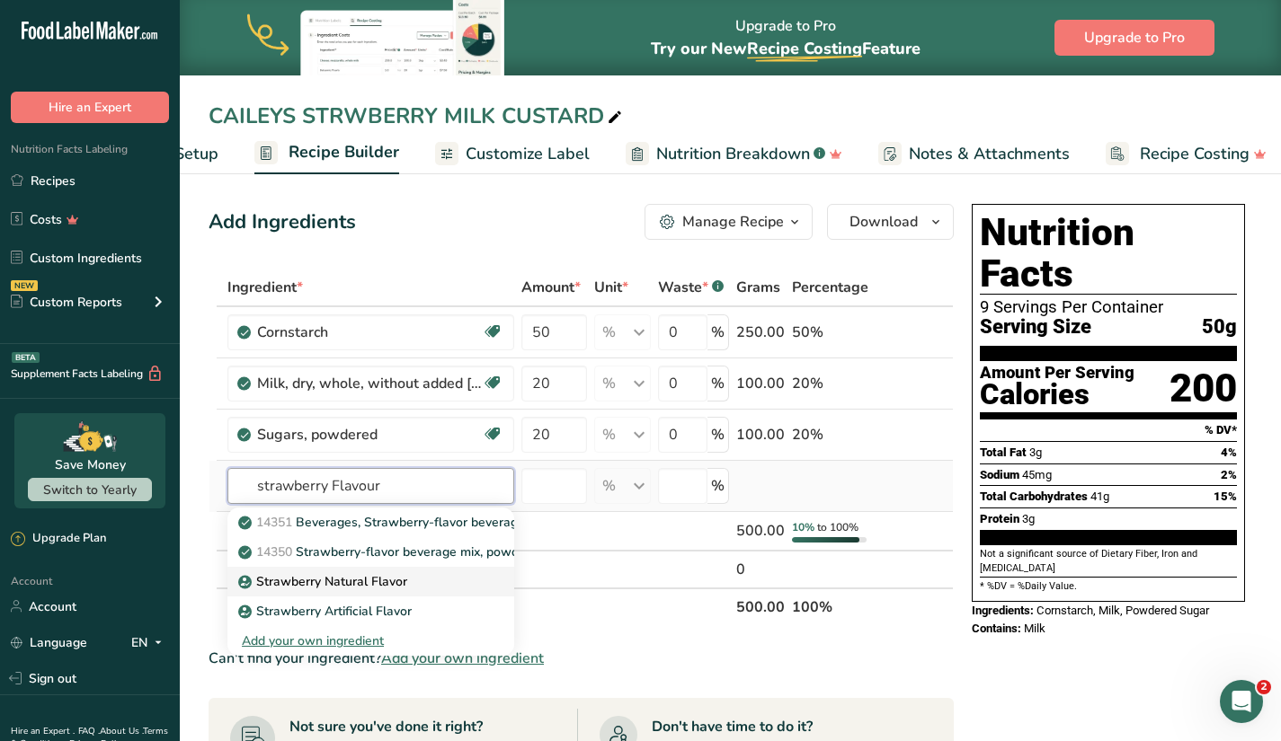
type input "strawberry Flavour"
click at [403, 581] on p "Strawberry Natural Flavor" at bounding box center [324, 581] width 165 height 19
type input "Strawberry Natural Flavor"
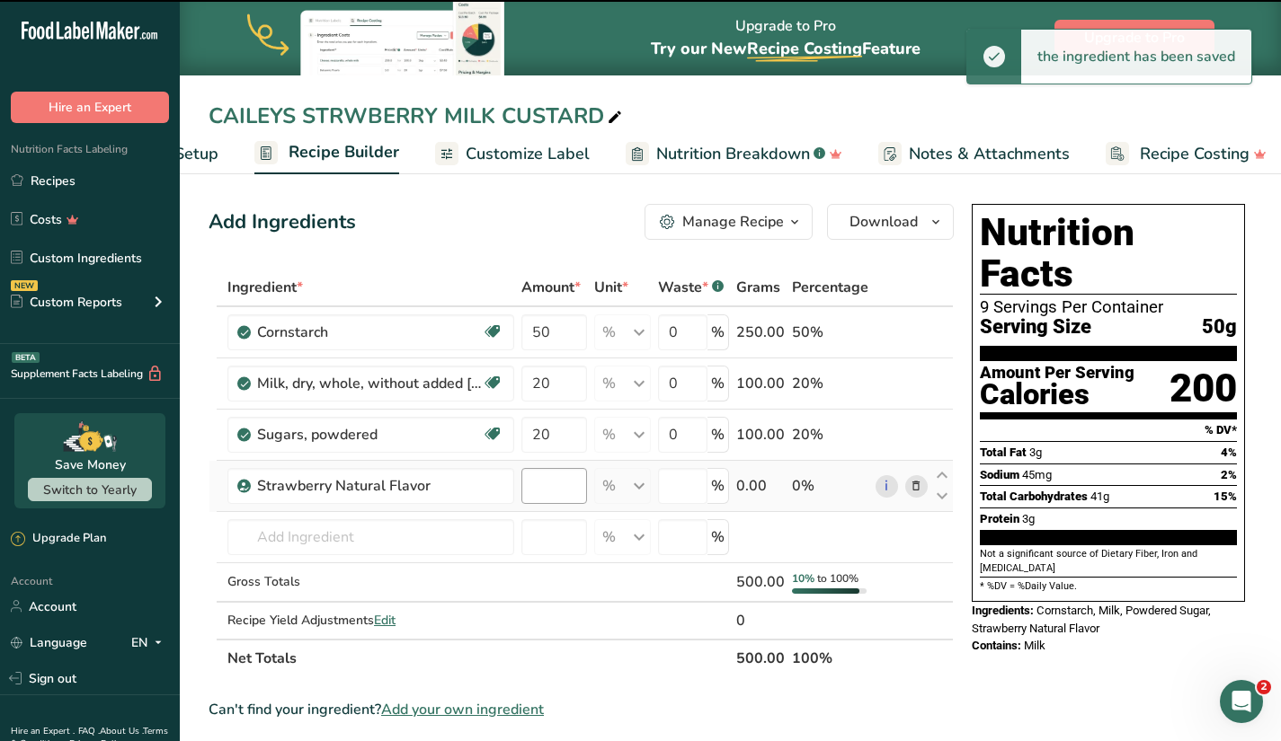
type input "0"
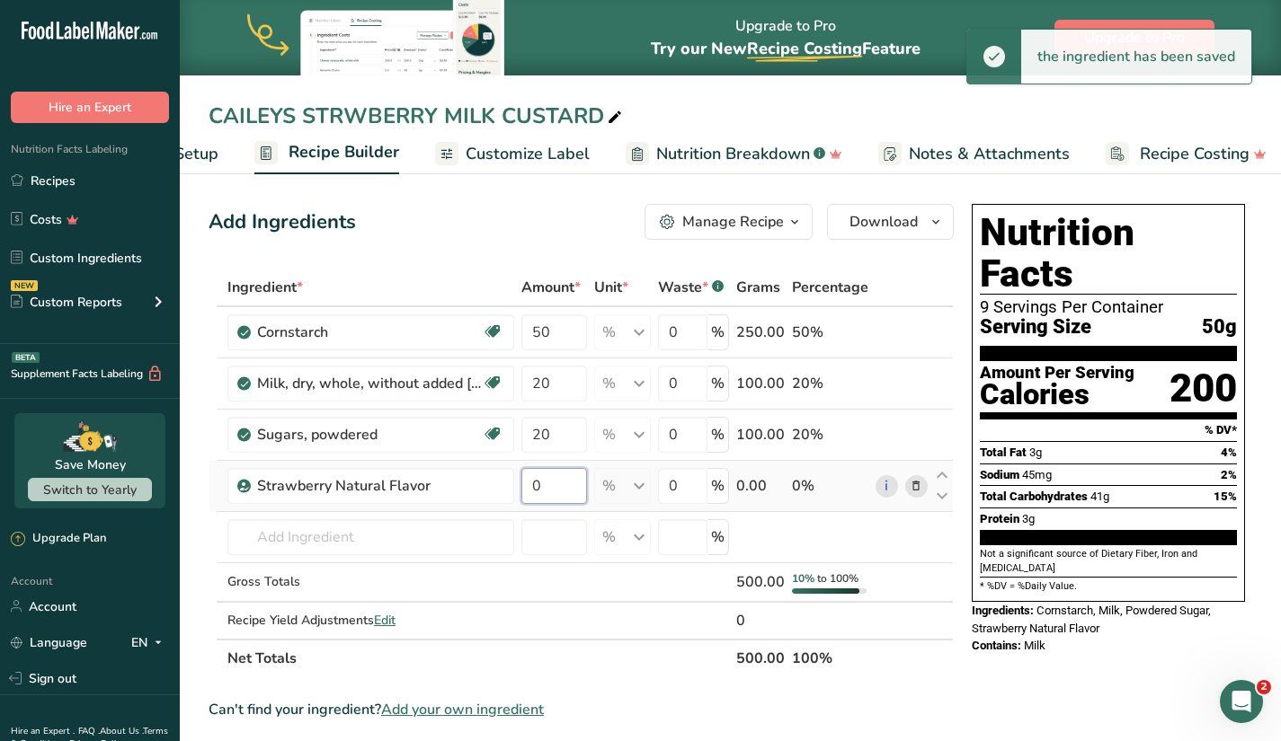
click at [564, 484] on input "0" at bounding box center [554, 486] width 66 height 36
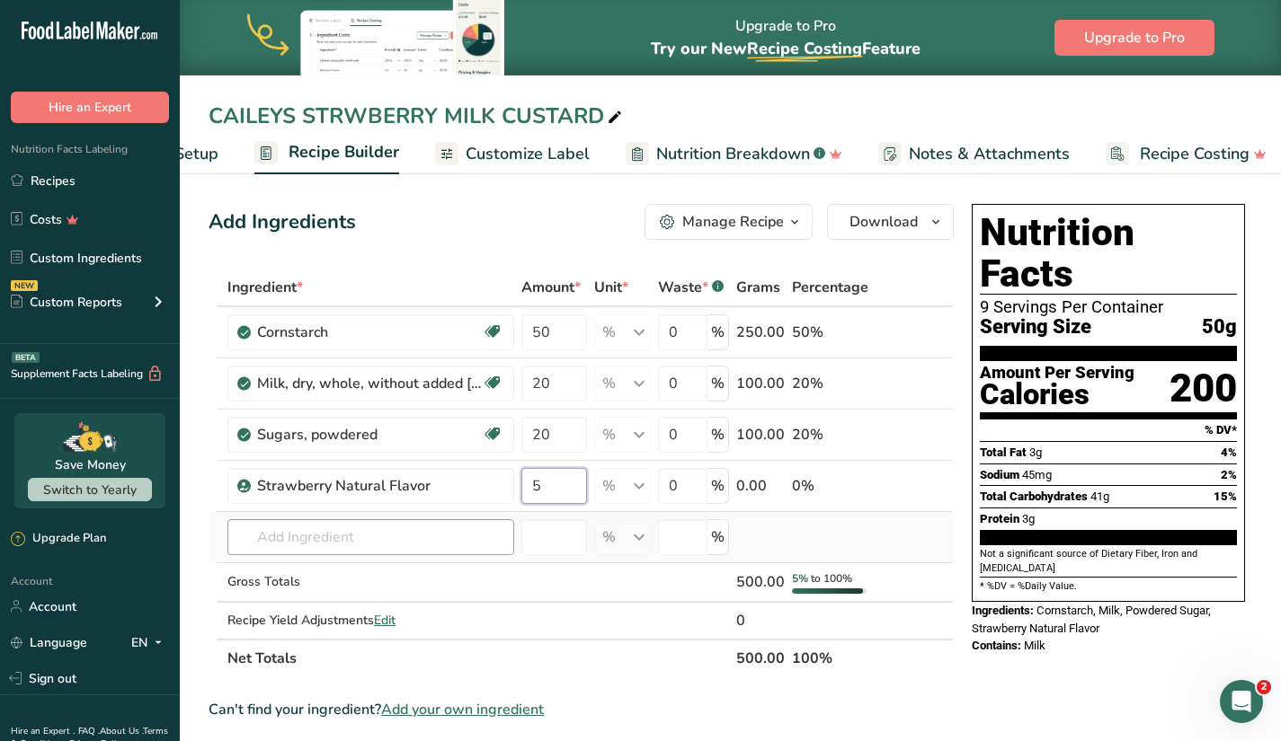
type input "5"
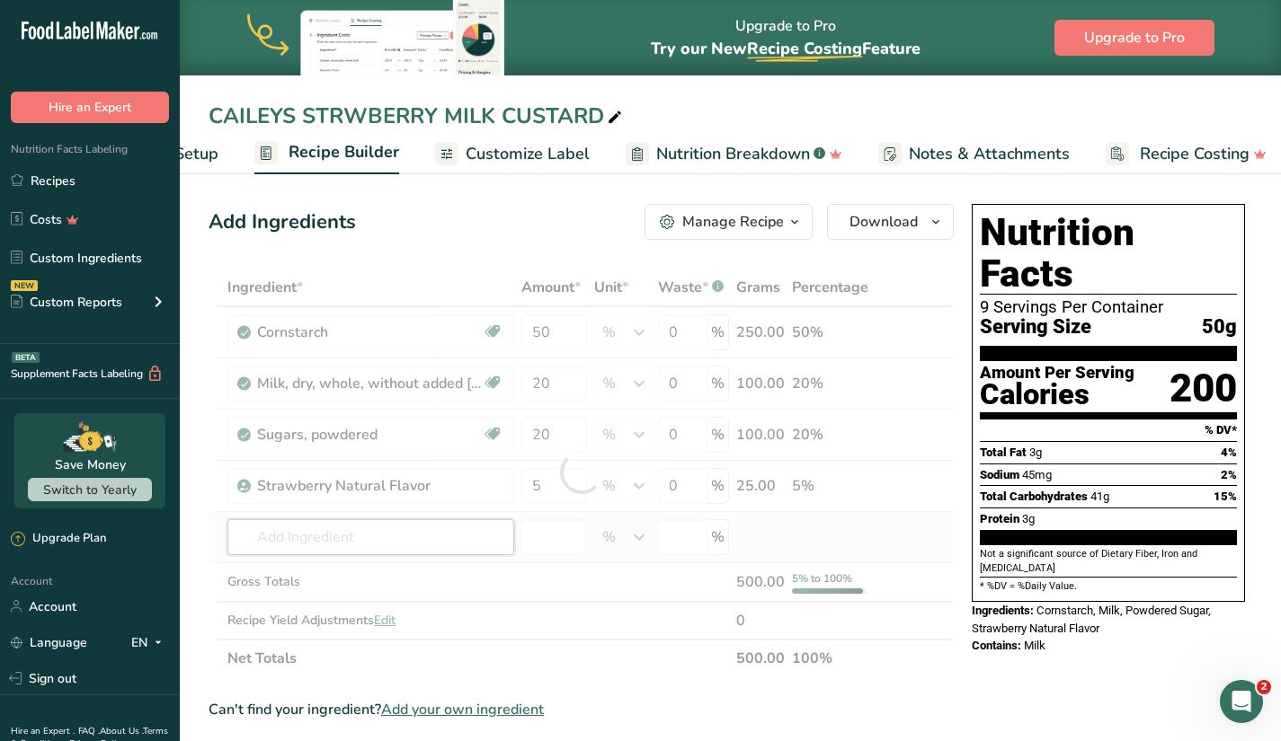
click at [470, 535] on div "Ingredient * Amount * Unit * Waste * .a-a{fill:#347362;}.b-a{fill:#fff;} Grams …" at bounding box center [580, 473] width 745 height 409
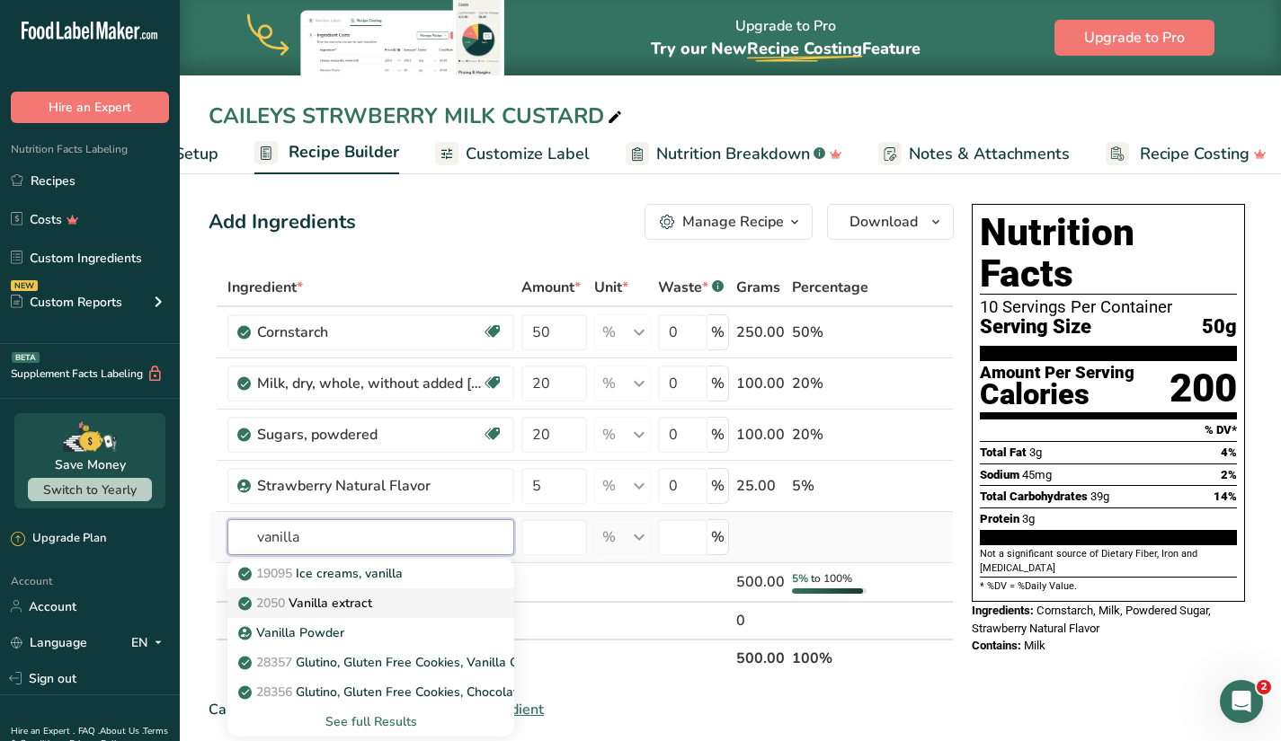
type input "vanilla"
click at [443, 606] on div "2050 Vanilla extract" at bounding box center [356, 603] width 229 height 19
type input "Vanilla extract"
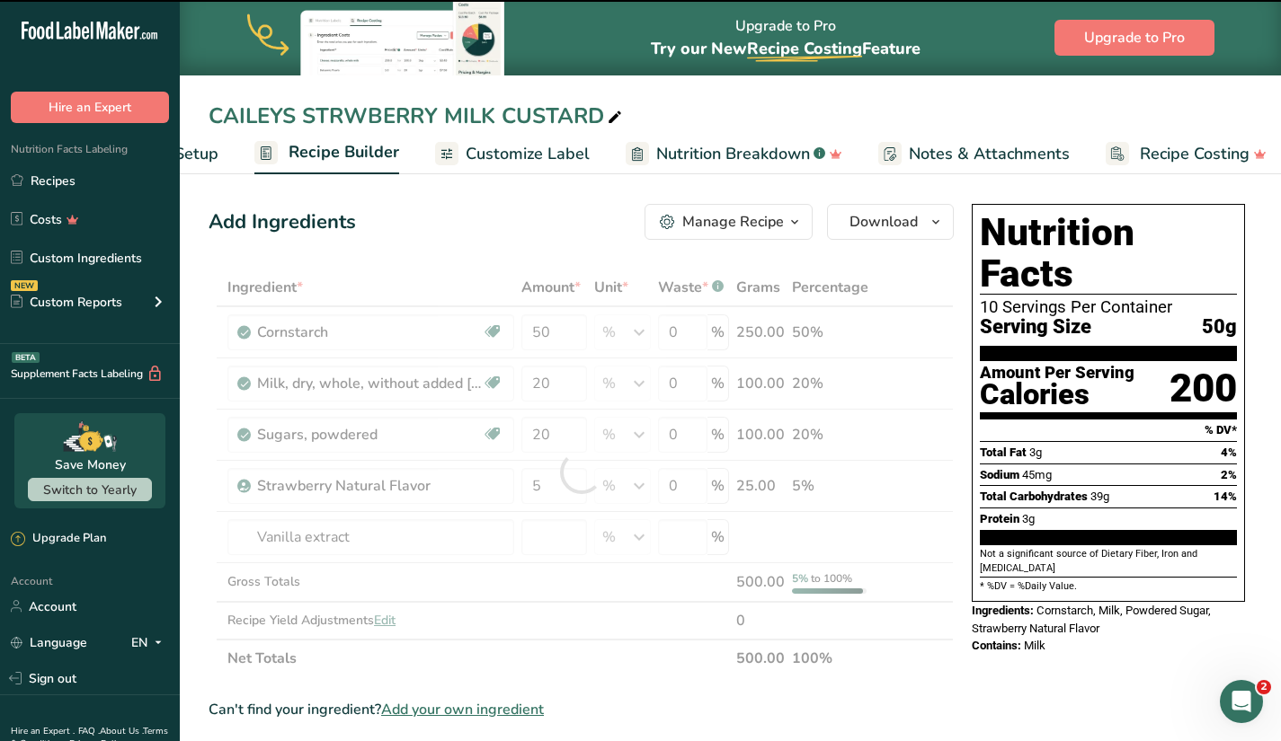
type input "0"
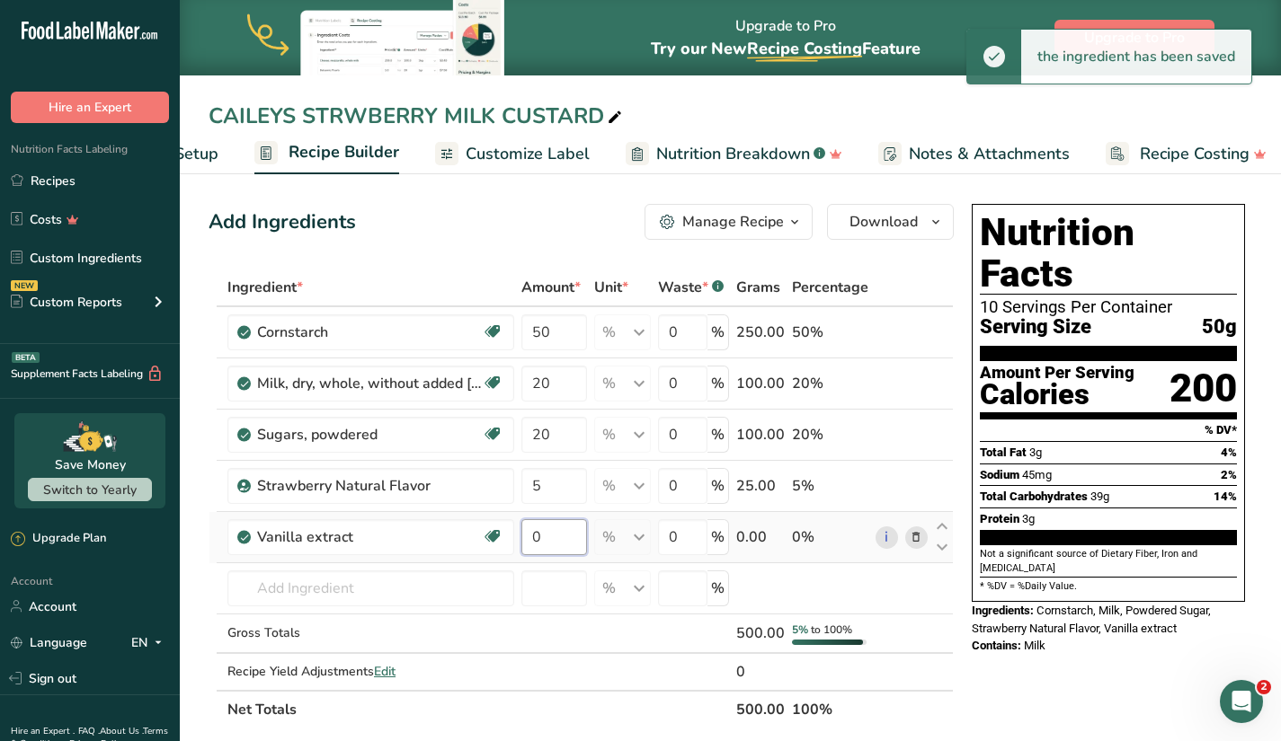
click at [556, 547] on input "0" at bounding box center [554, 537] width 66 height 36
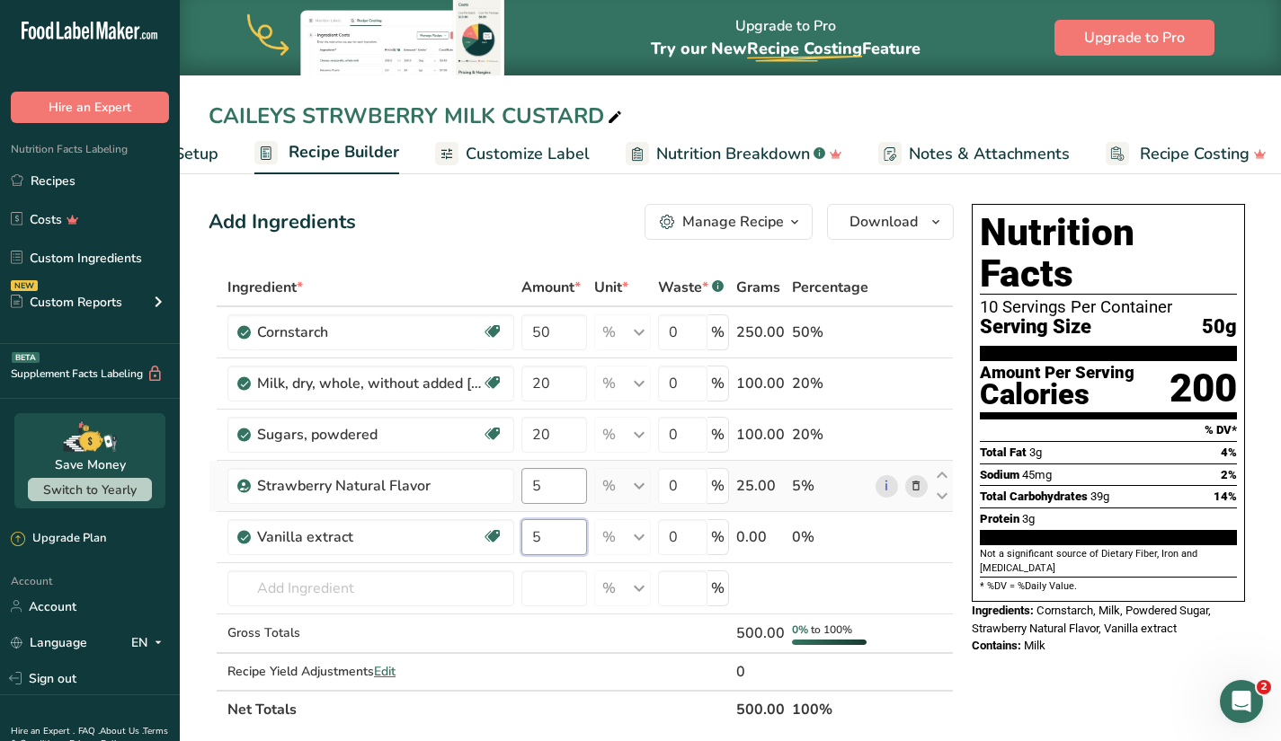
type input "5"
click at [563, 488] on div "Ingredient * Amount * Unit * Waste * .a-a{fill:#347362;}.b-a{fill:#fff;} Grams …" at bounding box center [580, 499] width 745 height 460
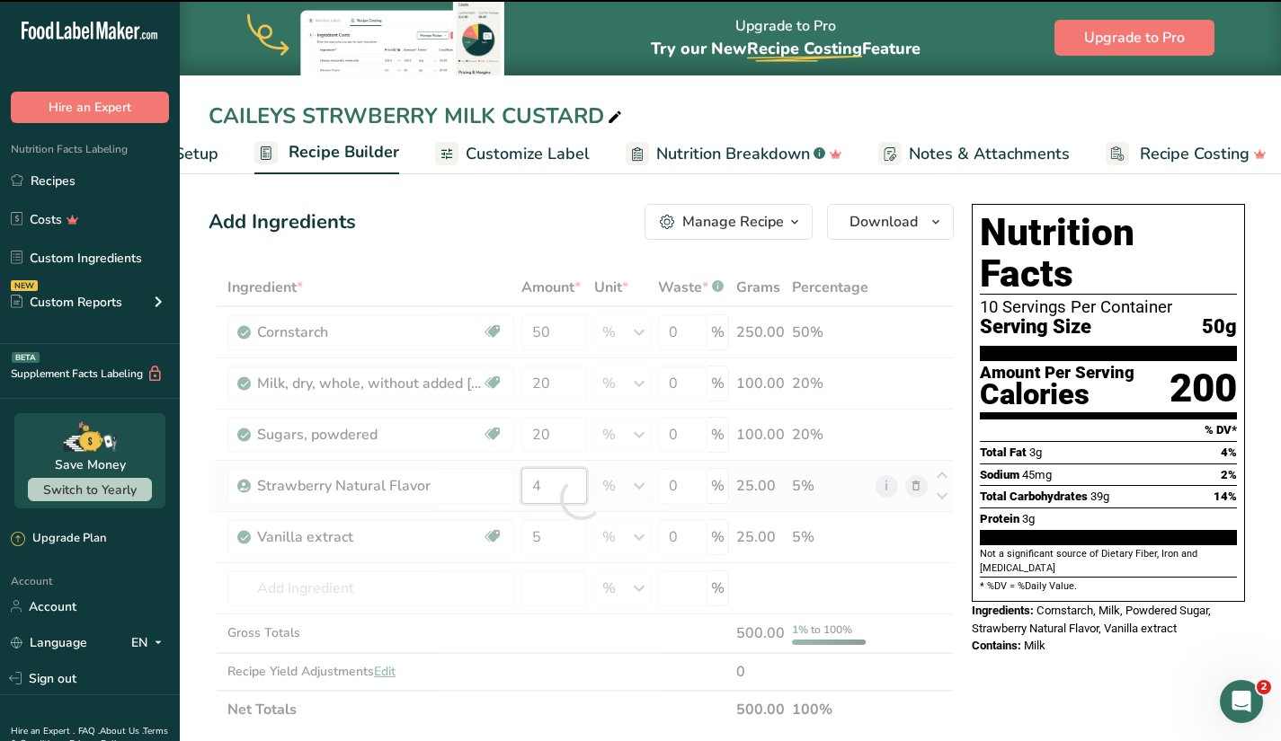
type input "5"
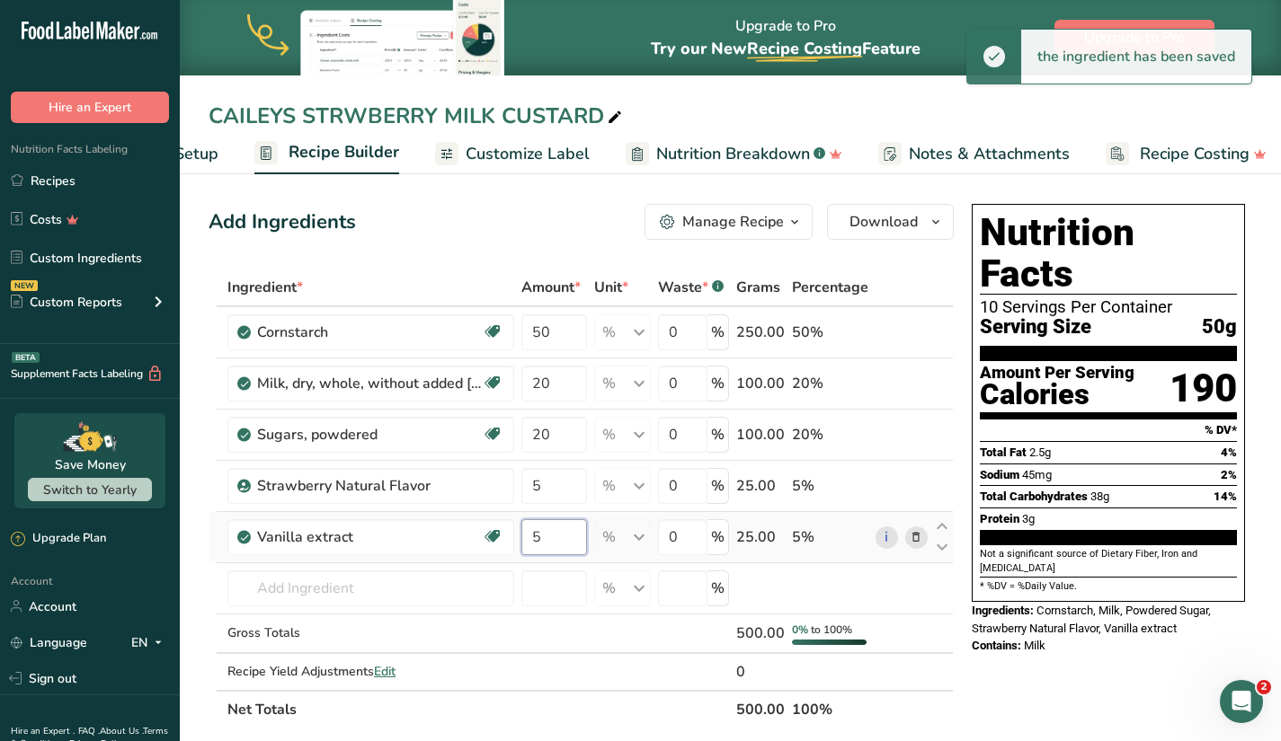
click at [548, 545] on div "Ingredient * Amount * Unit * Waste * .a-a{fill:#347362;}.b-a{fill:#fff;} Grams …" at bounding box center [580, 499] width 745 height 460
click at [548, 488] on div "Ingredient * Amount * Unit * Waste * .a-a{fill:#347362;}.b-a{fill:#fff;} Grams …" at bounding box center [580, 499] width 745 height 460
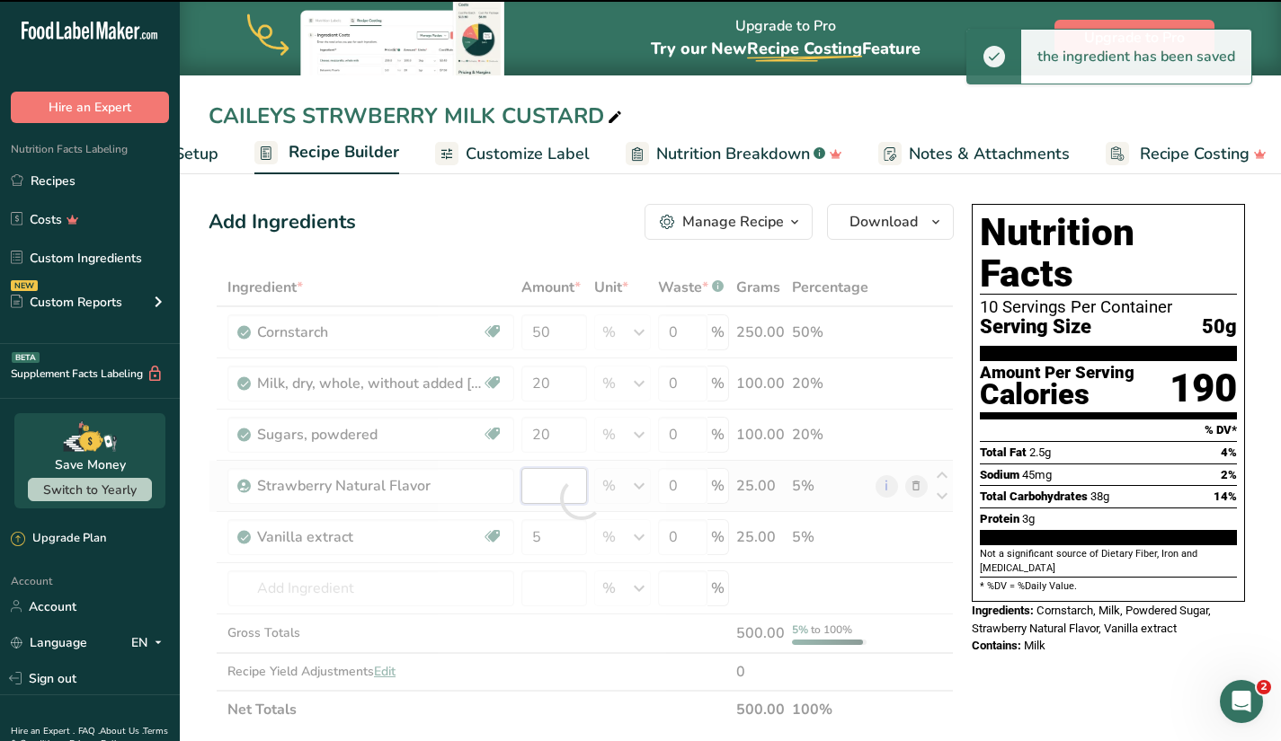
type input "5"
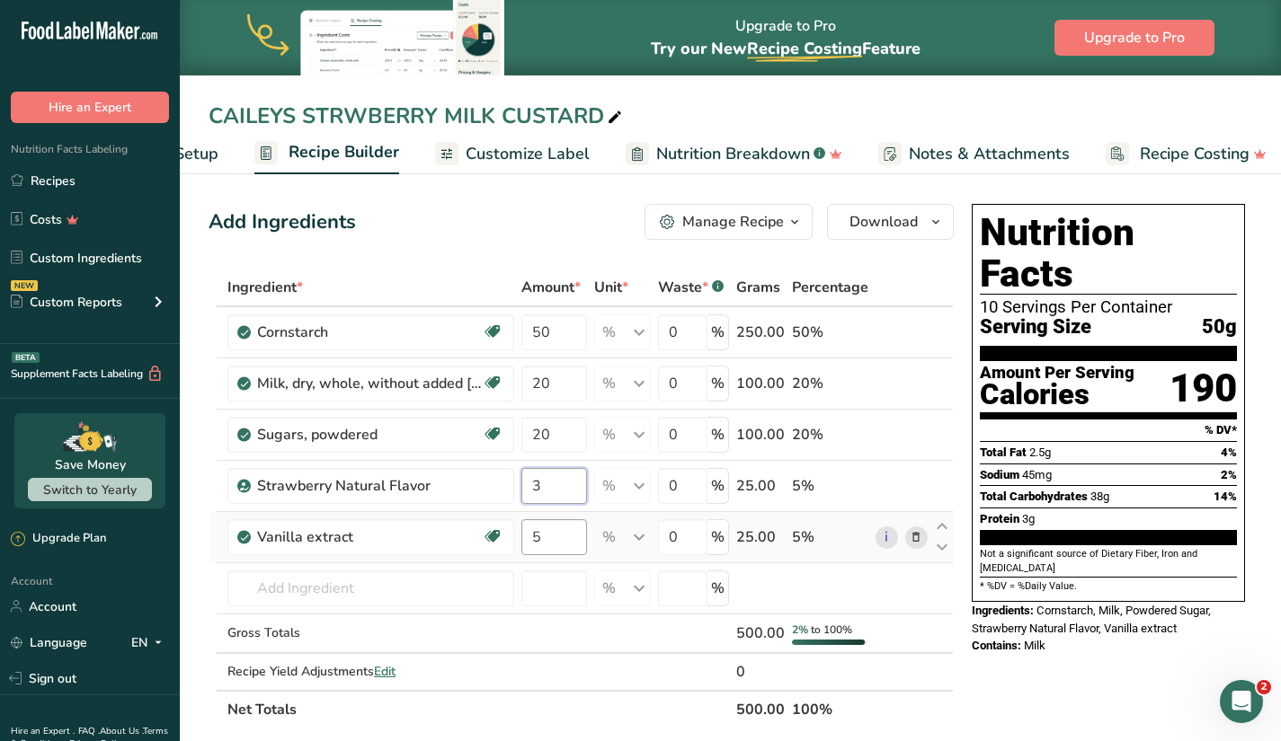
type input "3"
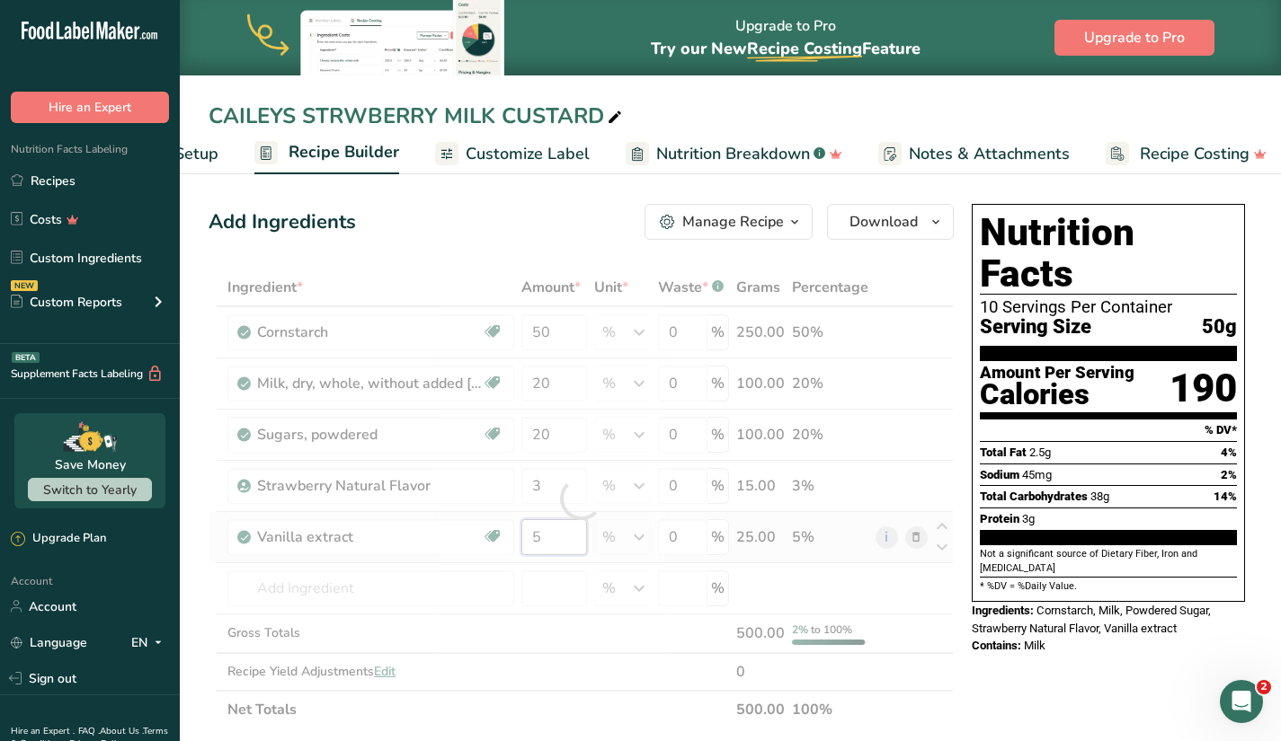
click at [555, 524] on div "Ingredient * Amount * Unit * Waste * .a-a{fill:#347362;}.b-a{fill:#fff;} Grams …" at bounding box center [580, 499] width 745 height 460
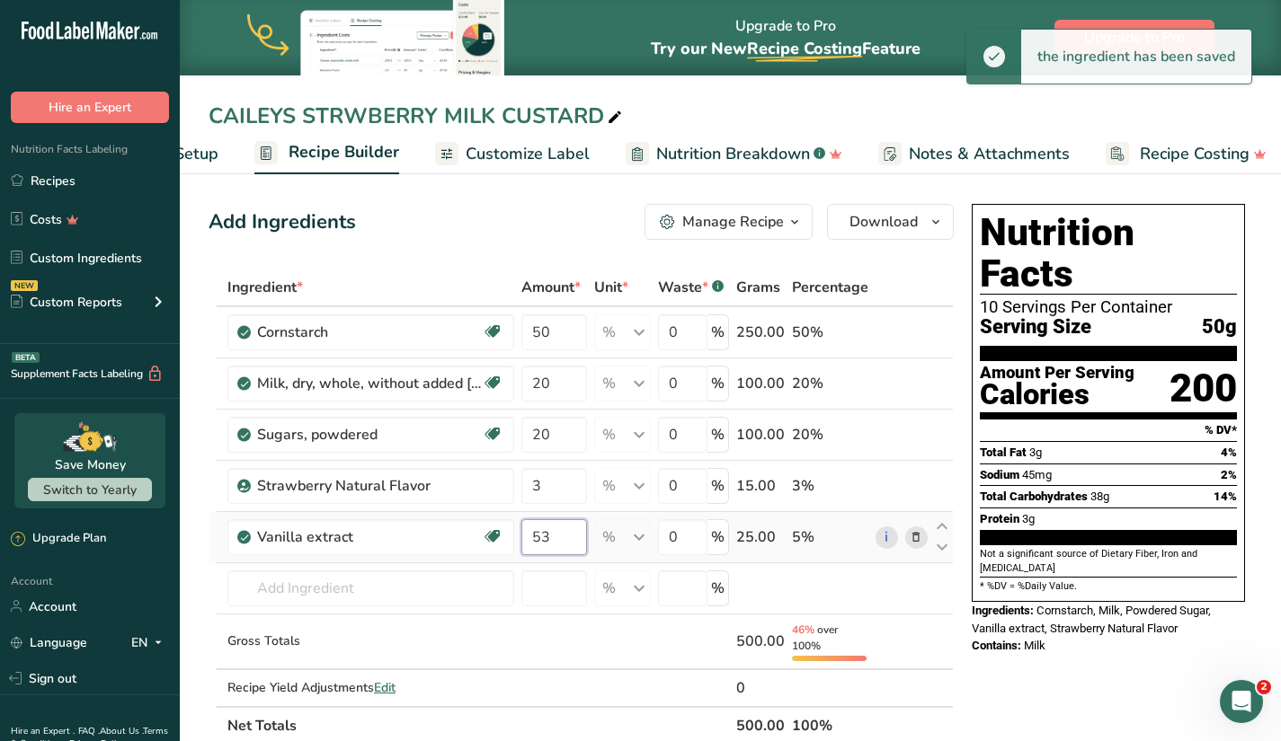
type input "5"
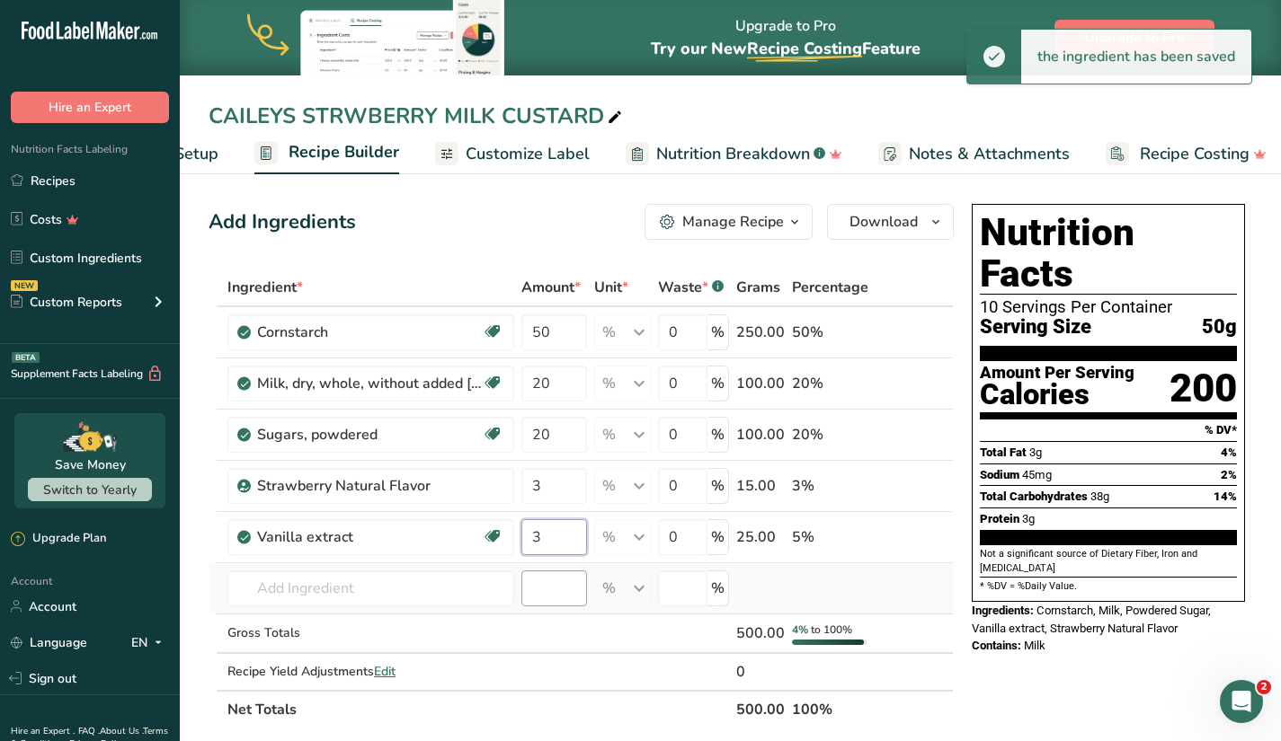
type input "3"
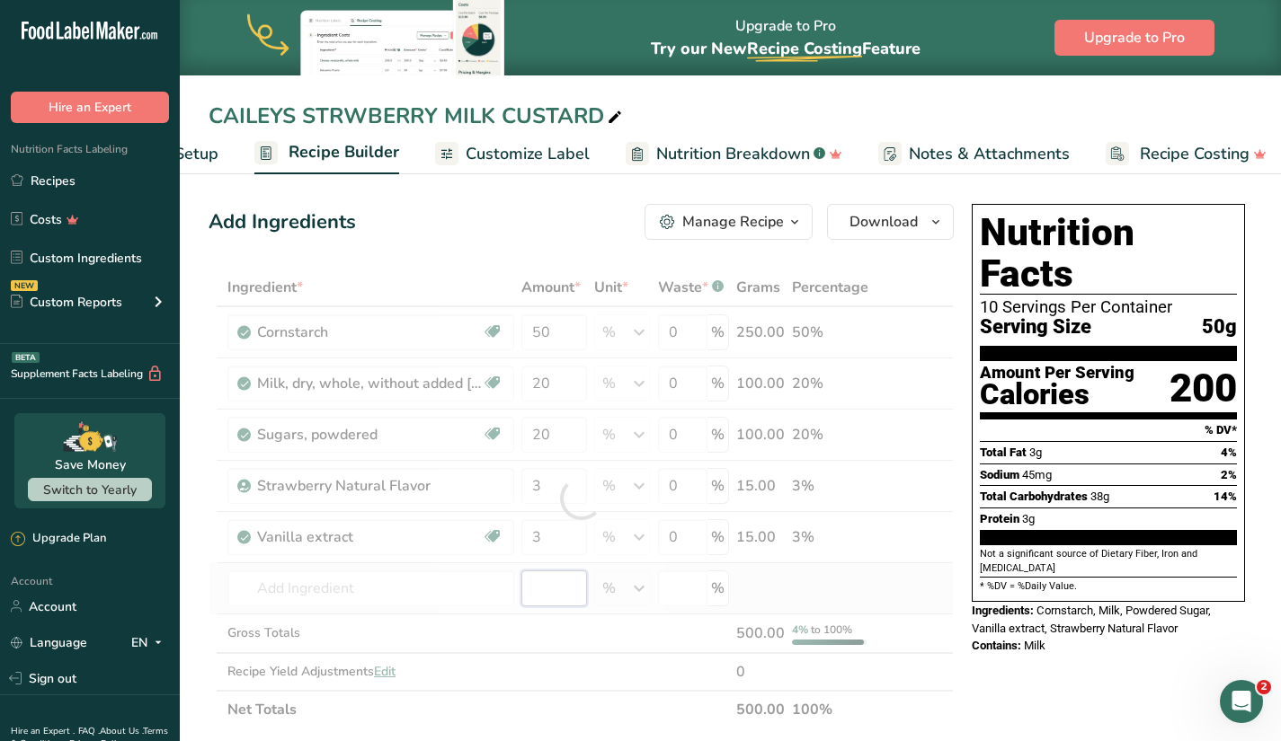
click at [553, 580] on div "Ingredient * Amount * Unit * Waste * .a-a{fill:#347362;}.b-a{fill:#fff;} Grams …" at bounding box center [580, 499] width 745 height 460
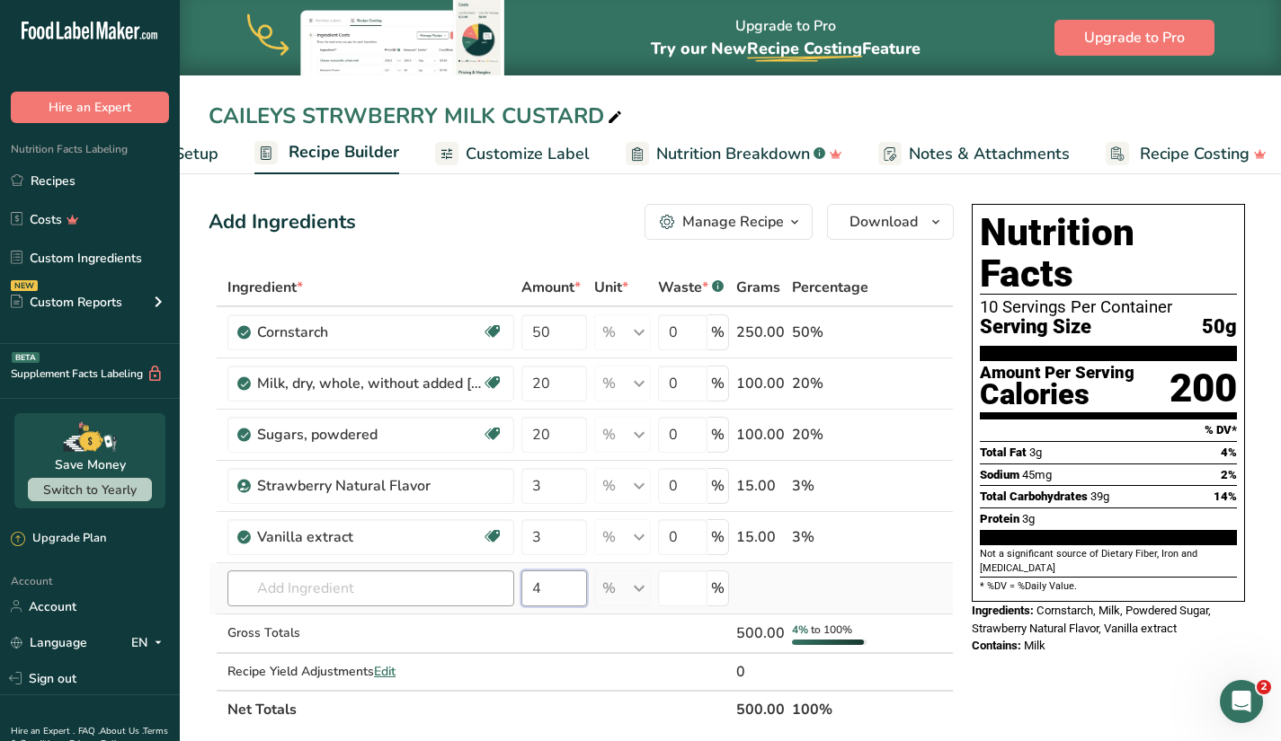
type input "4"
click at [446, 595] on input "text" at bounding box center [370, 589] width 287 height 36
type input "soya milk powder"
click at [388, 639] on div "Gross Totals" at bounding box center [370, 633] width 287 height 19
click at [390, 592] on input "text" at bounding box center [370, 589] width 287 height 36
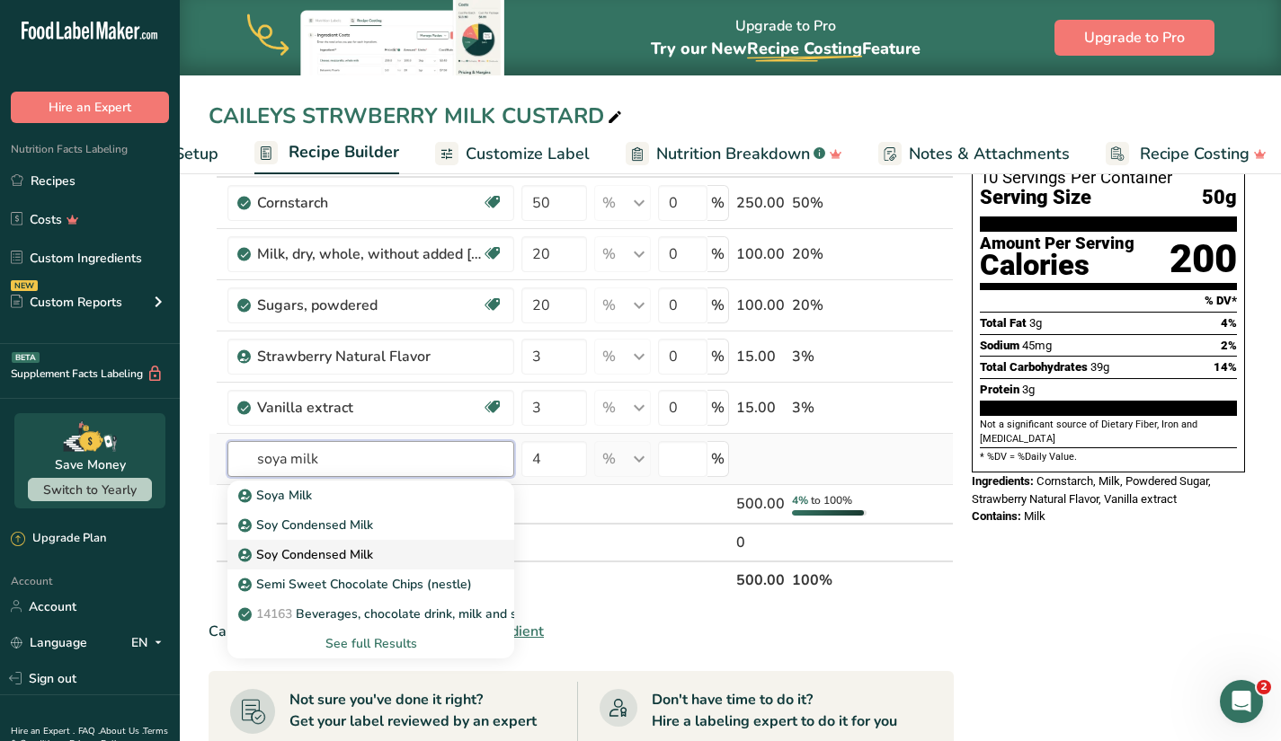
scroll to position [180, 0]
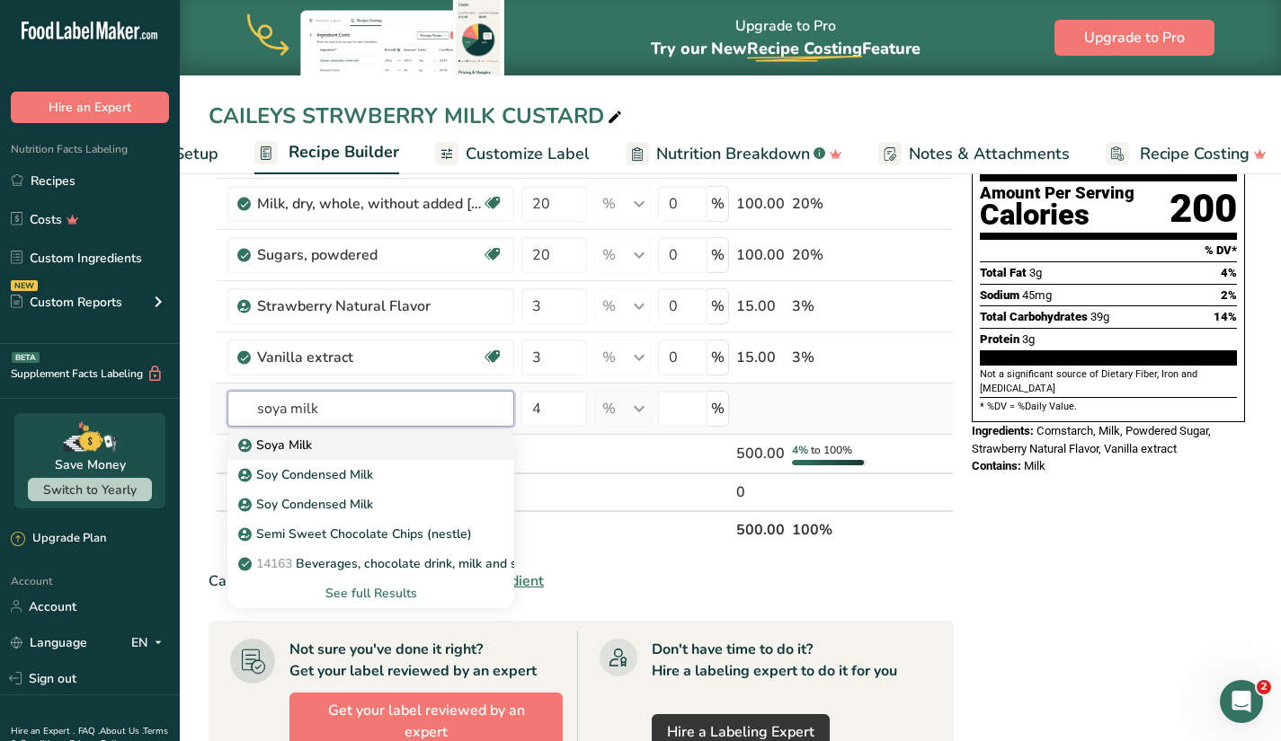
type input "soya milk"
click at [387, 451] on div "Soya Milk" at bounding box center [356, 445] width 229 height 19
type input "Soya Milk"
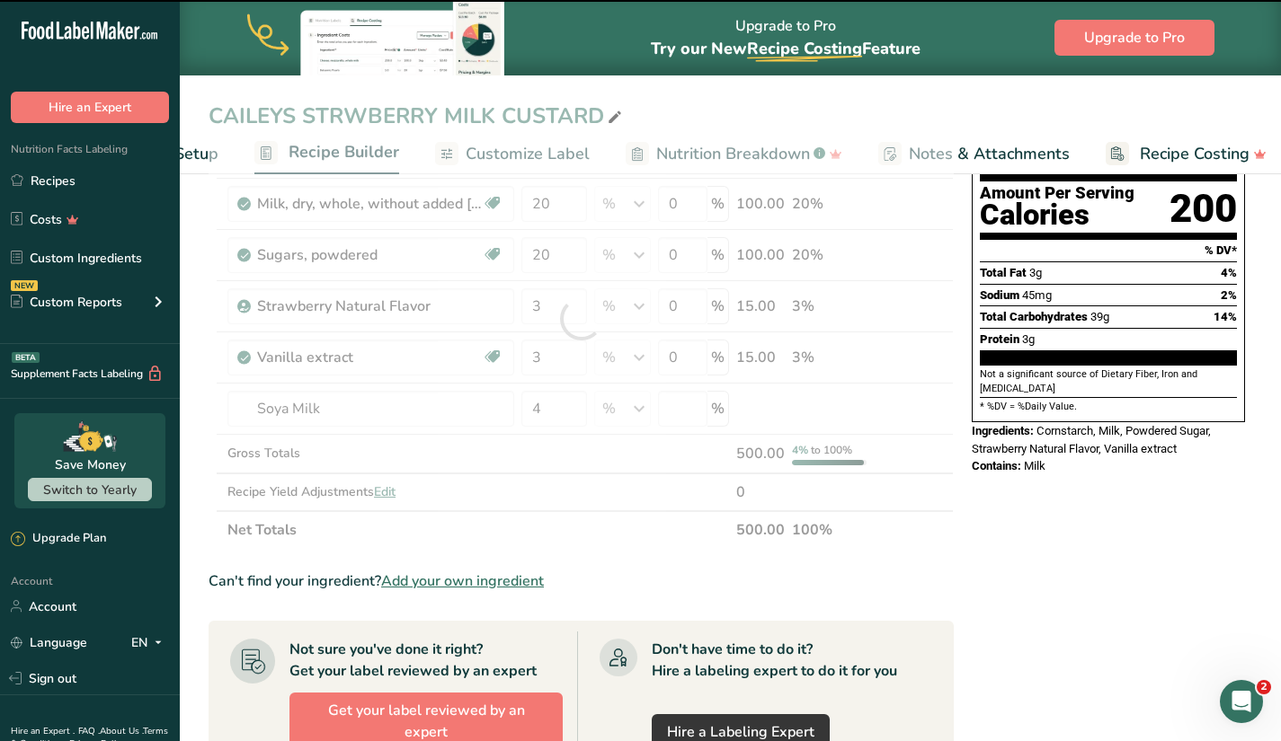
type input "0"
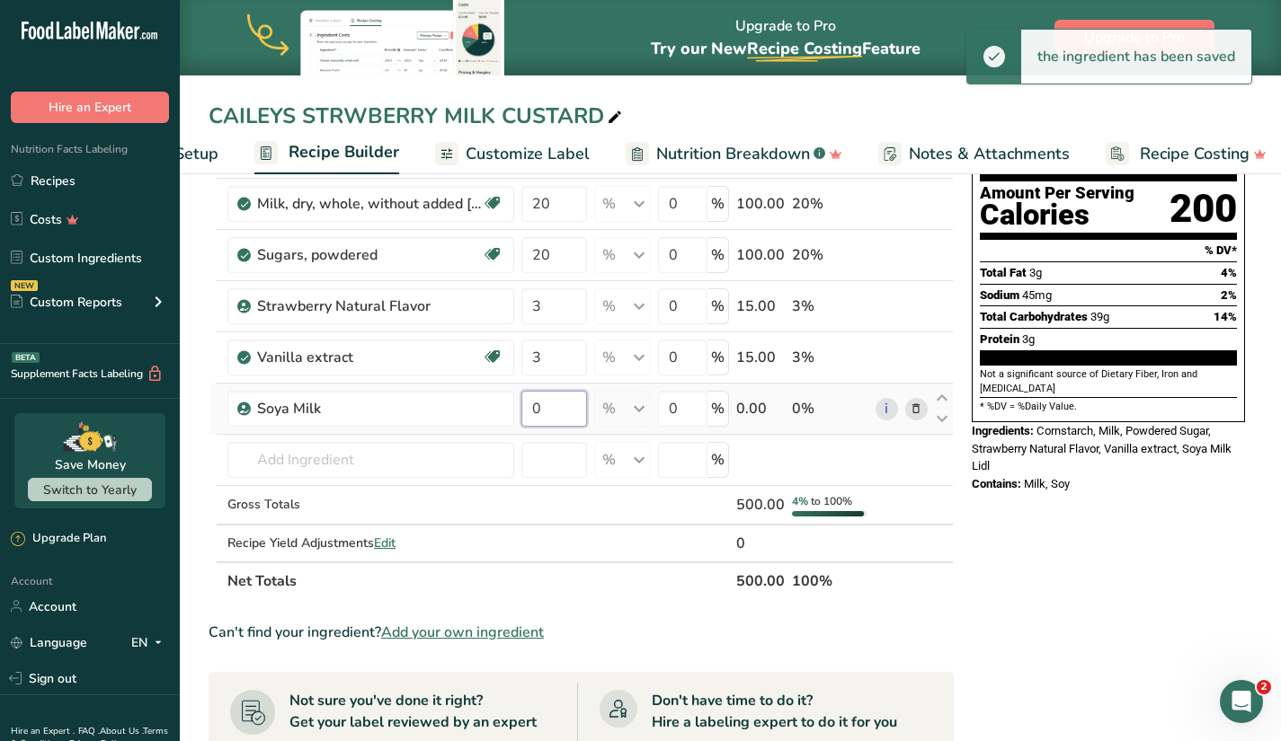
click at [558, 410] on input "0" at bounding box center [554, 409] width 66 height 36
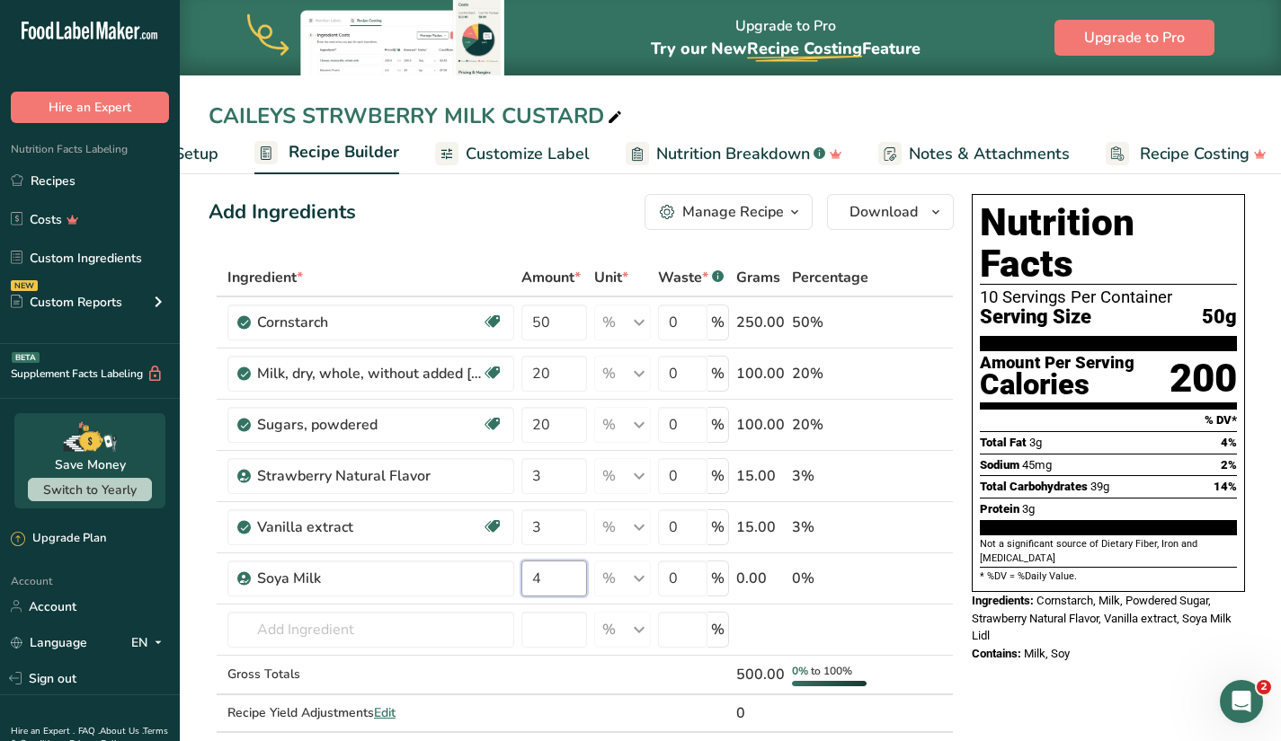
scroll to position [0, 0]
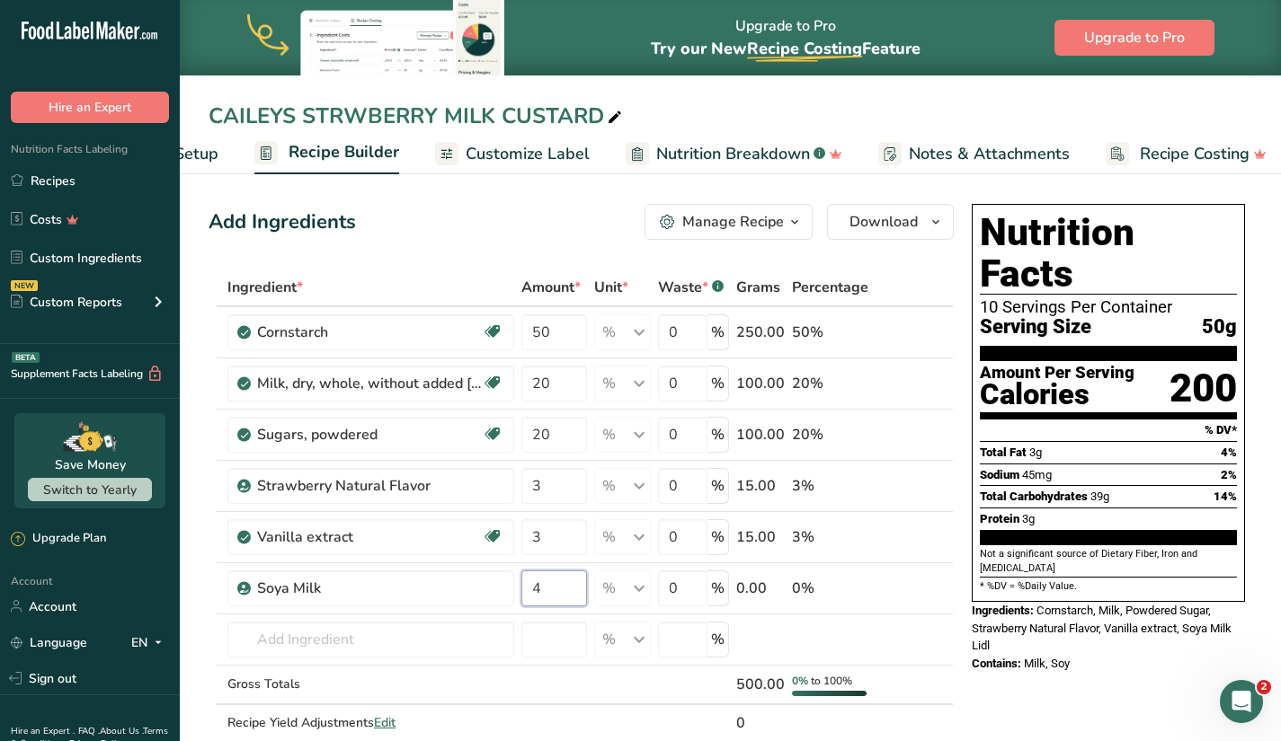
type input "4"
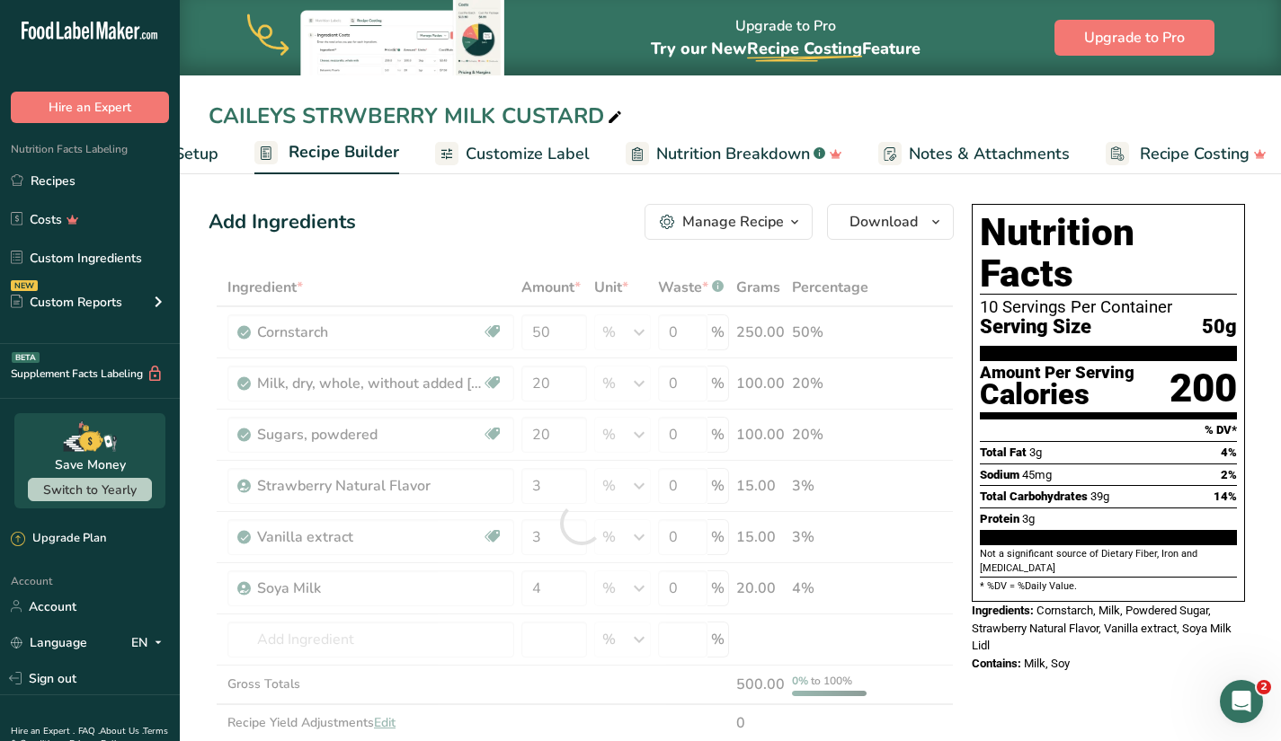
click at [749, 150] on span "Nutrition Breakdown" at bounding box center [733, 154] width 154 height 24
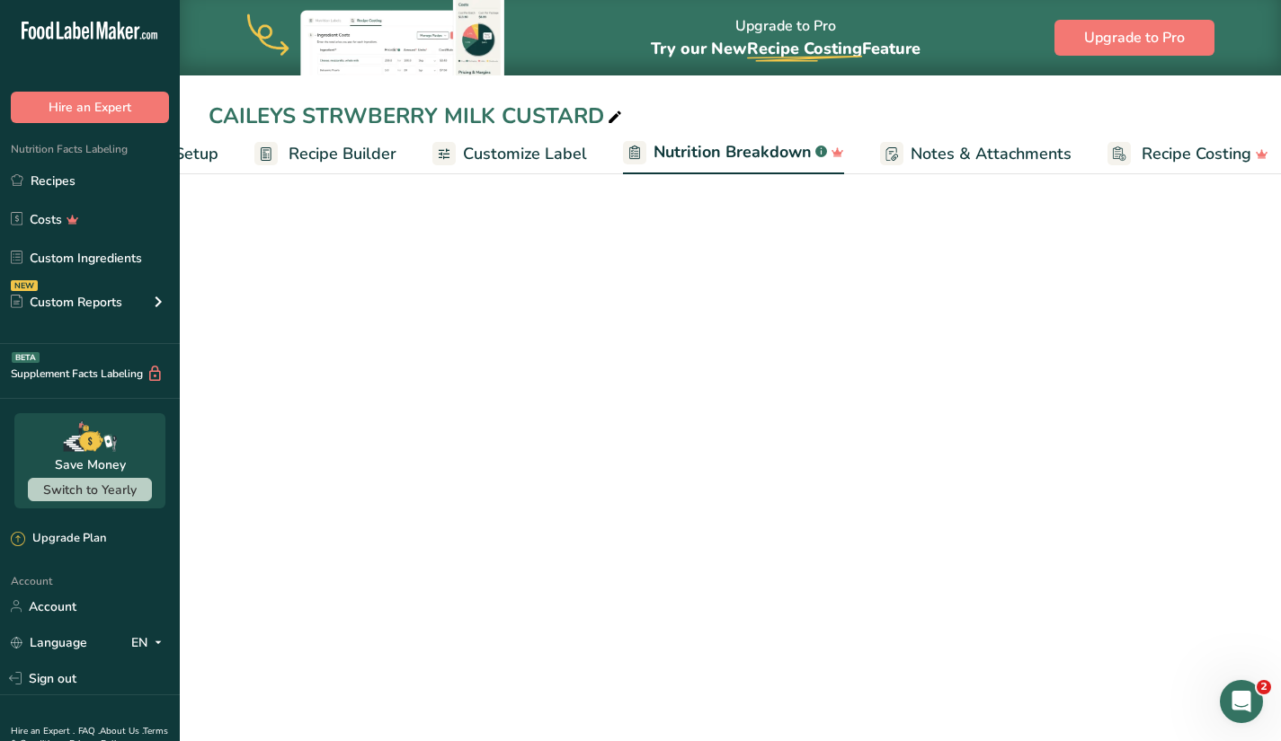
scroll to position [0, 137]
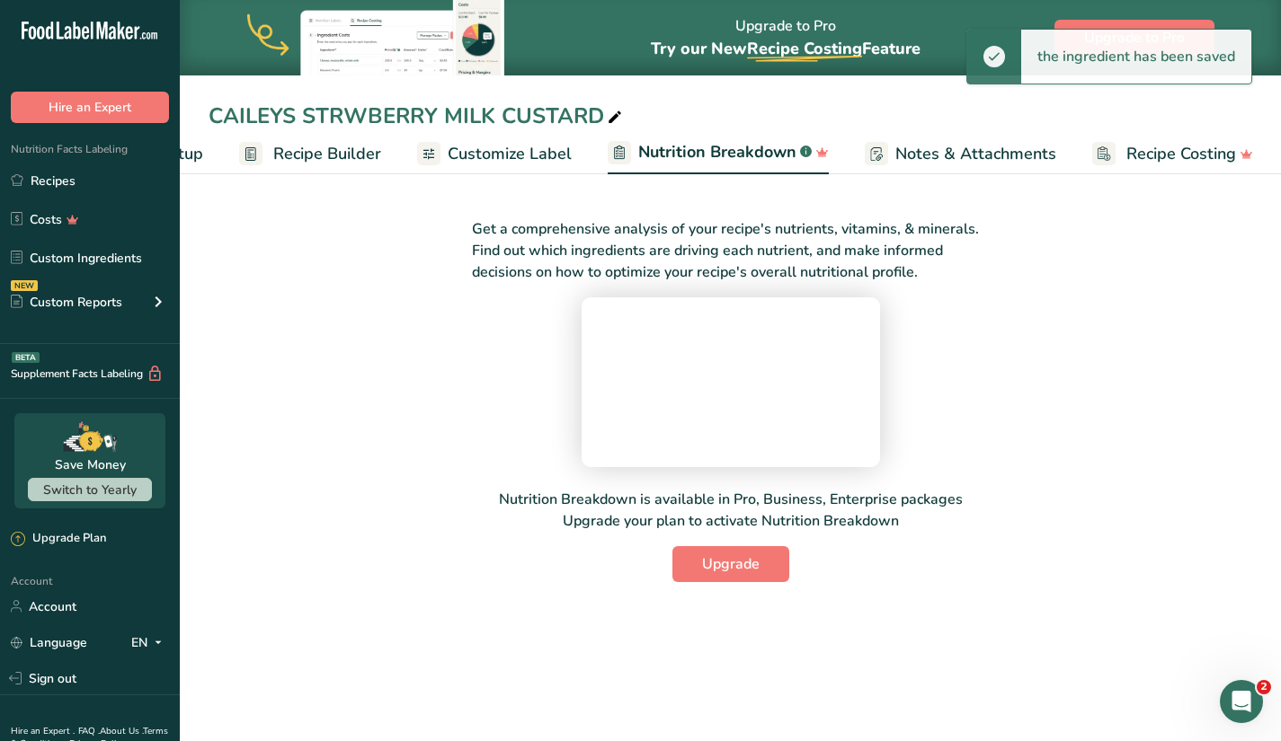
click at [525, 143] on span "Customize Label" at bounding box center [510, 154] width 124 height 24
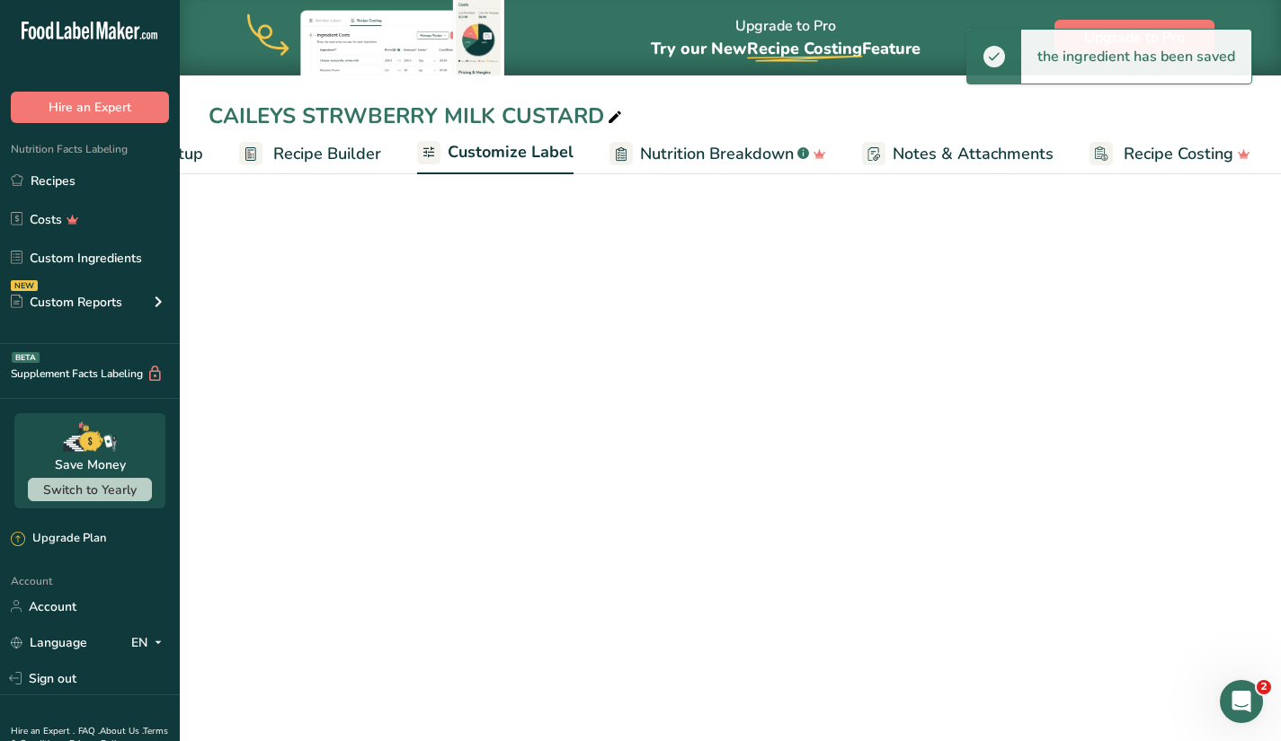
scroll to position [0, 136]
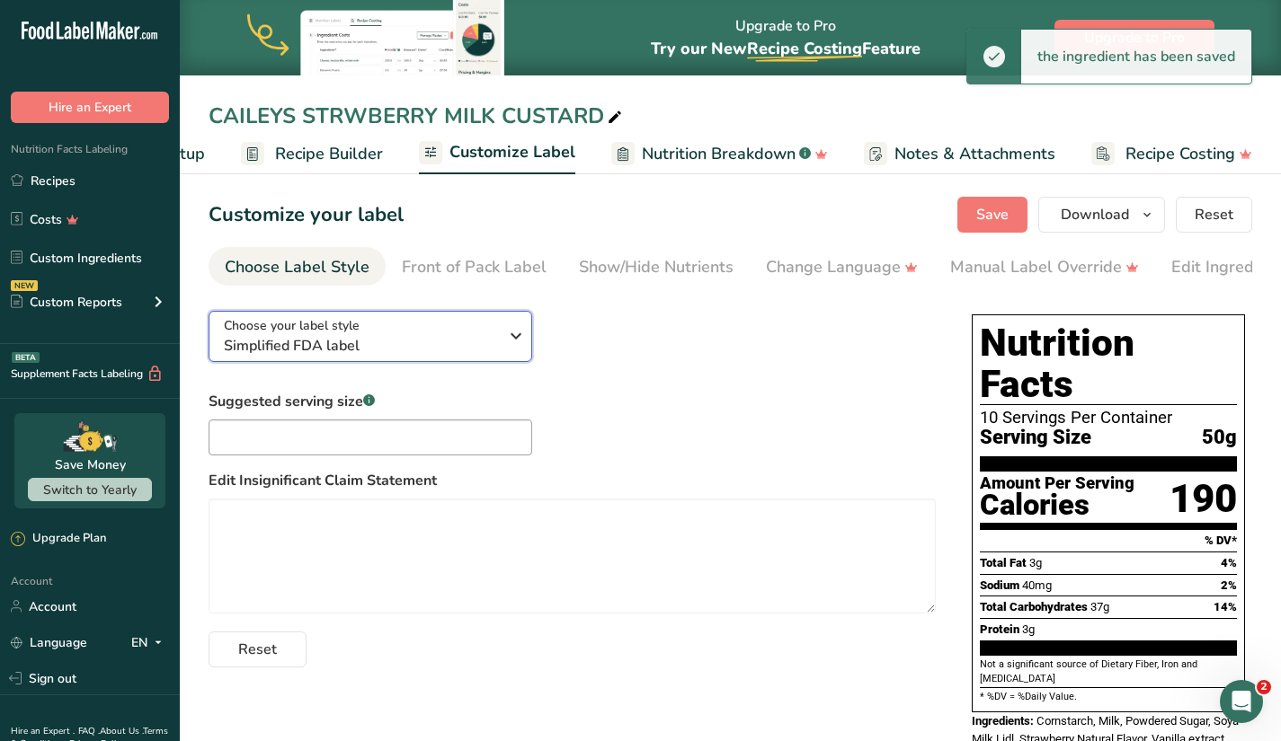
click at [514, 340] on icon "button" at bounding box center [516, 336] width 22 height 32
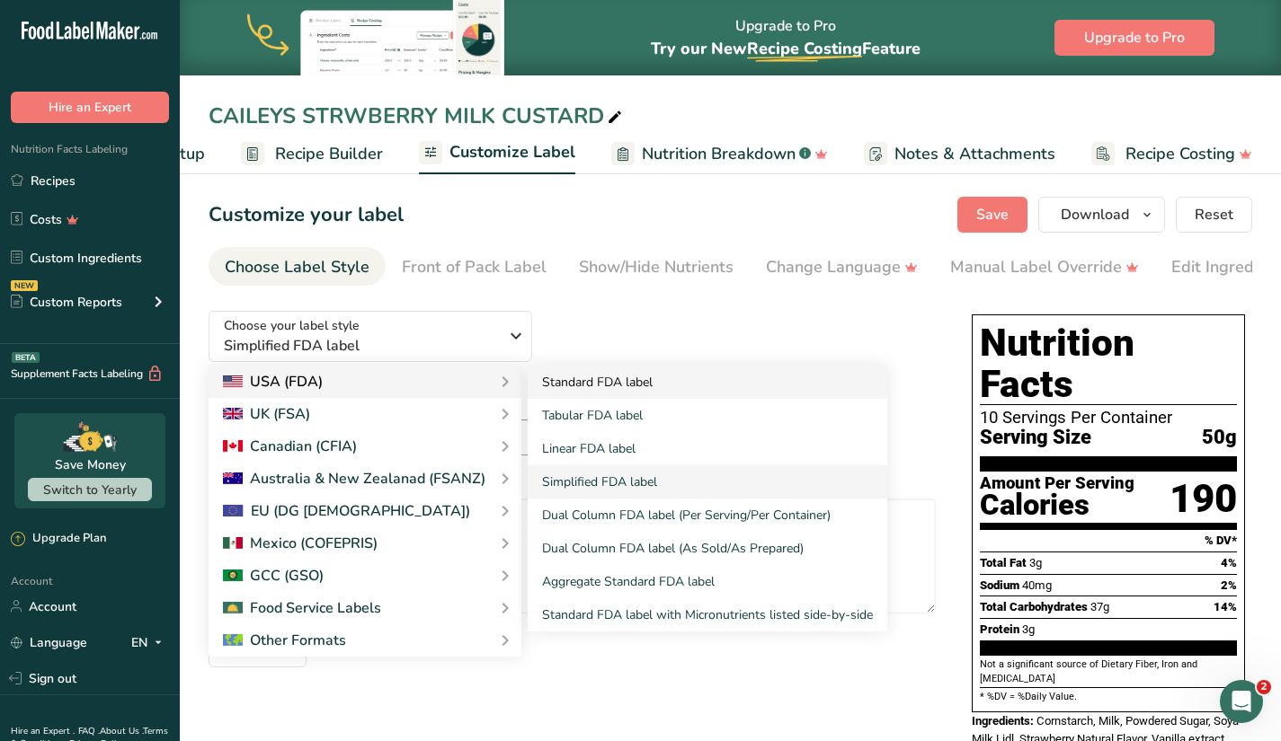
click at [604, 384] on link "Standard FDA label" at bounding box center [707, 382] width 359 height 33
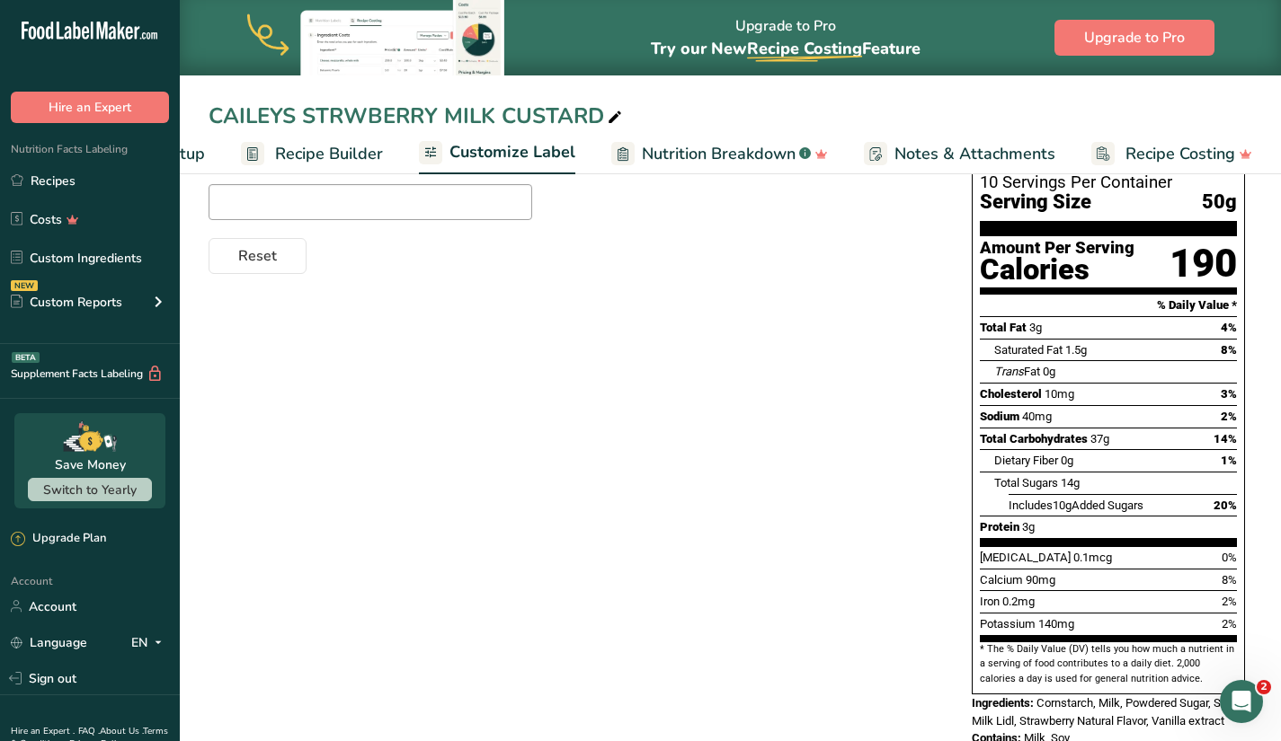
scroll to position [0, 0]
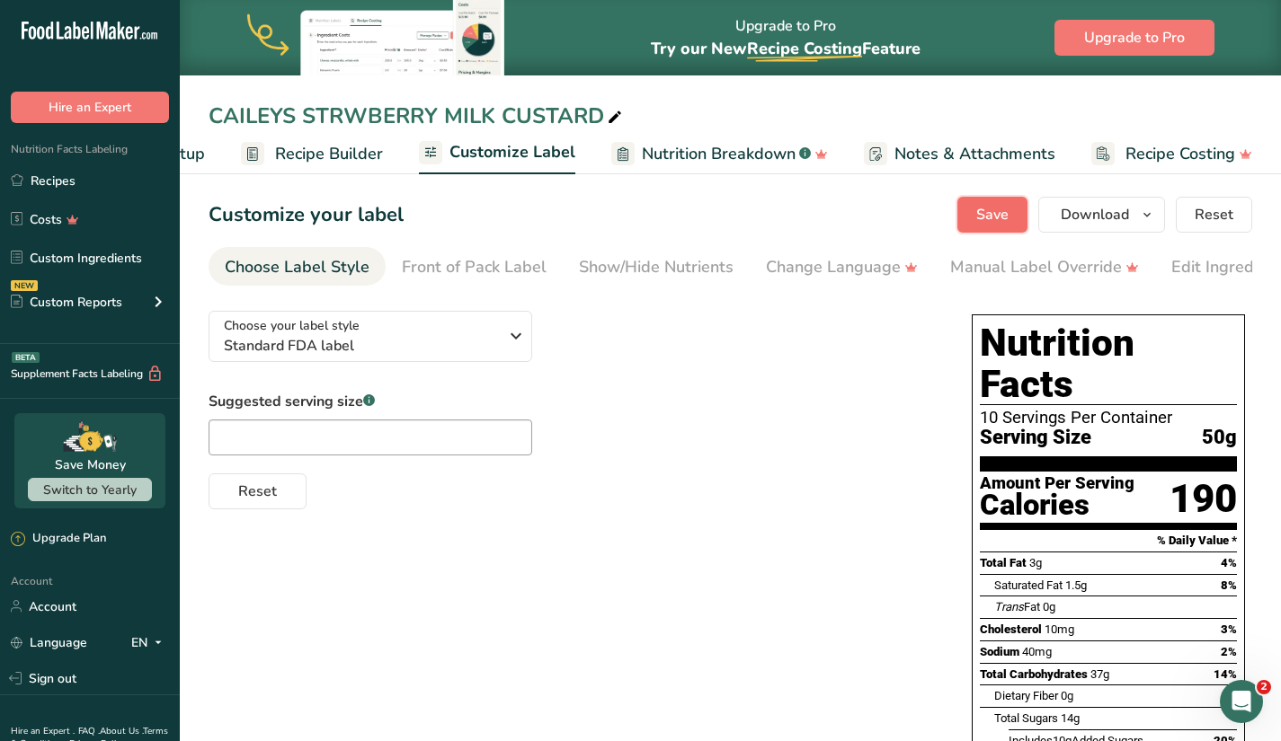
click at [1002, 212] on span "Save" at bounding box center [992, 215] width 32 height 22
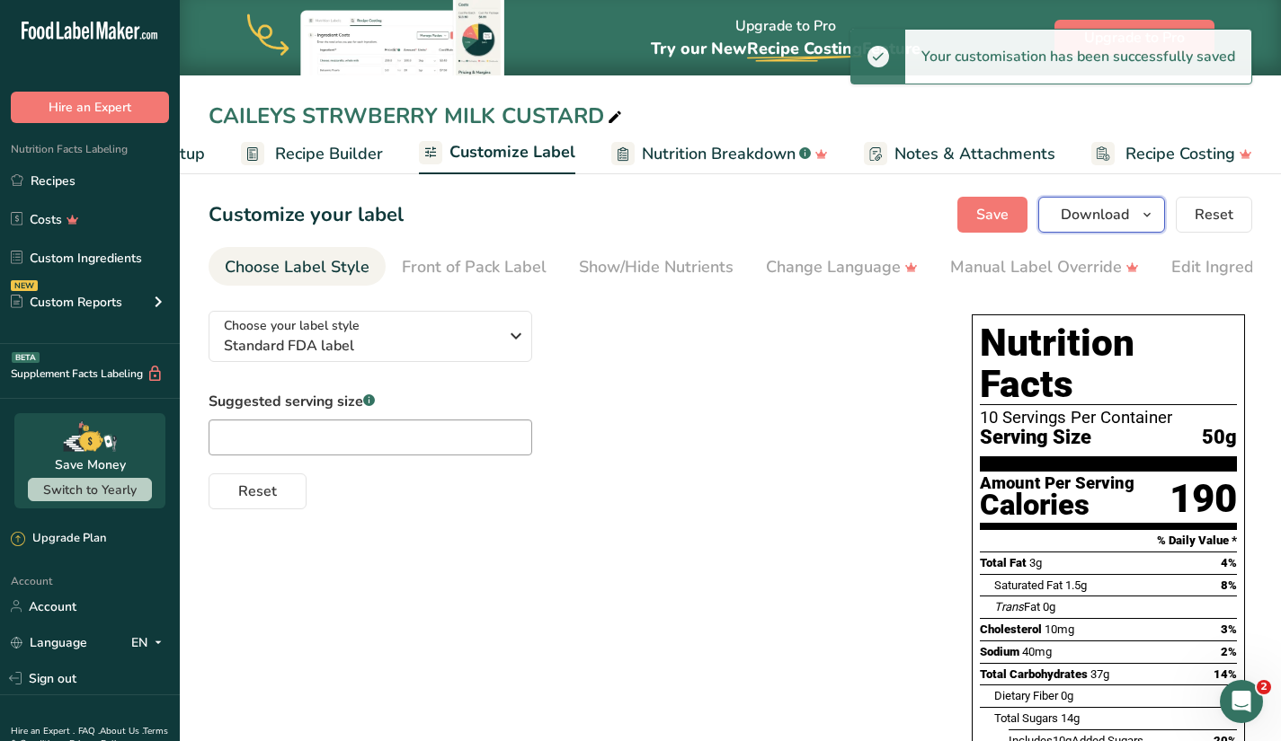
click at [1085, 212] on span "Download" at bounding box center [1094, 215] width 68 height 22
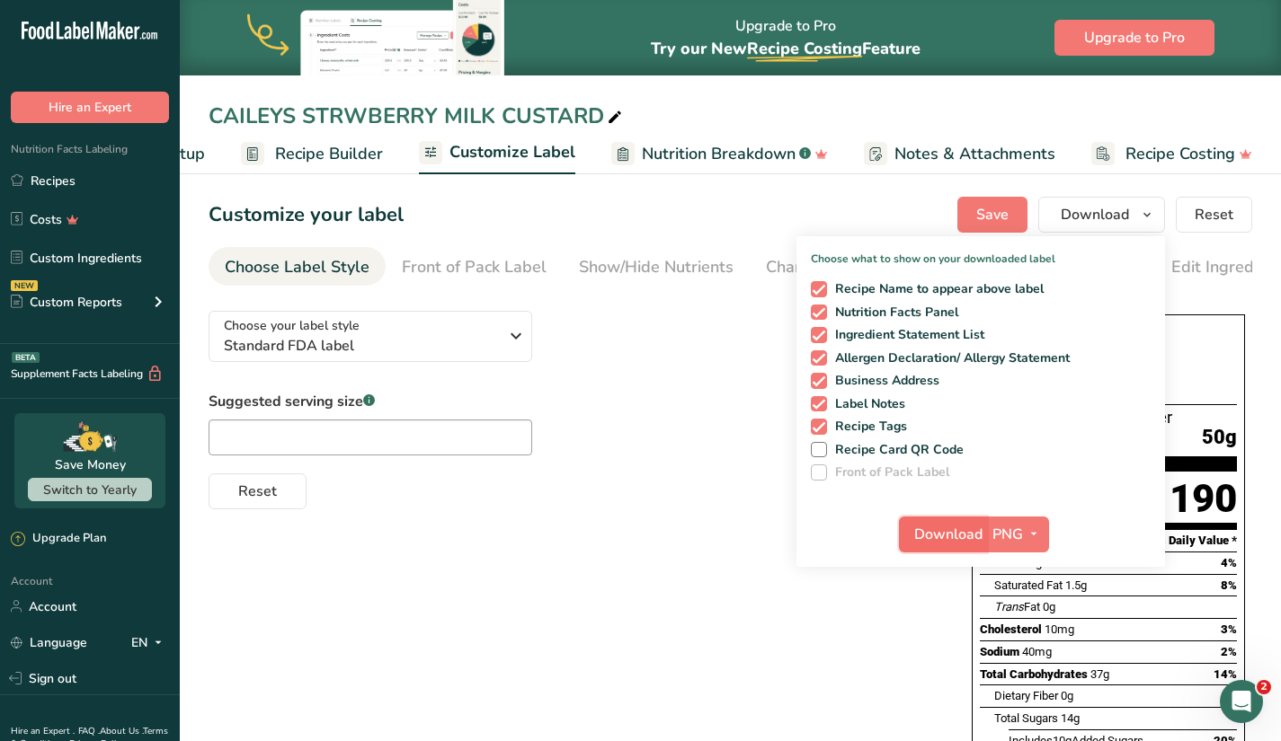
click at [955, 538] on span "Download" at bounding box center [948, 535] width 68 height 22
click at [658, 519] on div "Choose your label style Standard FDA label USA (FDA) Standard FDA label Tabular…" at bounding box center [729, 649] width 1043 height 705
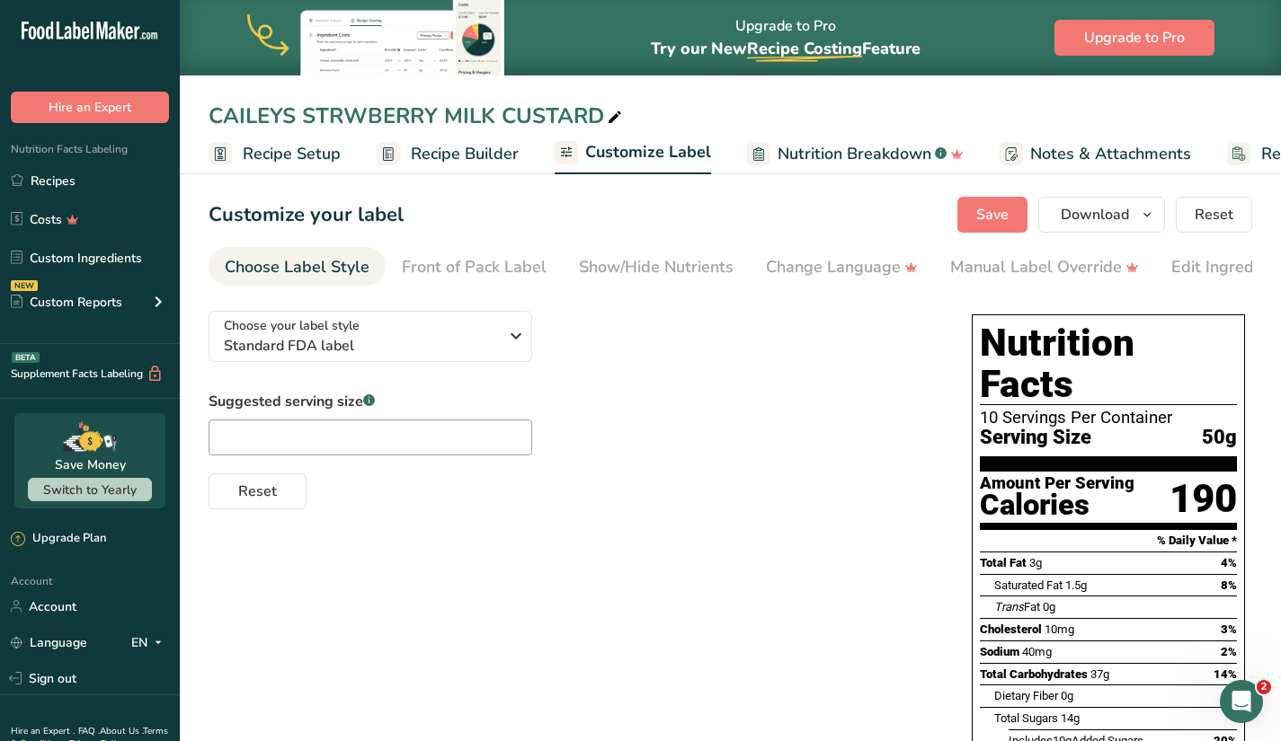
click at [445, 151] on span "Recipe Builder" at bounding box center [465, 154] width 108 height 24
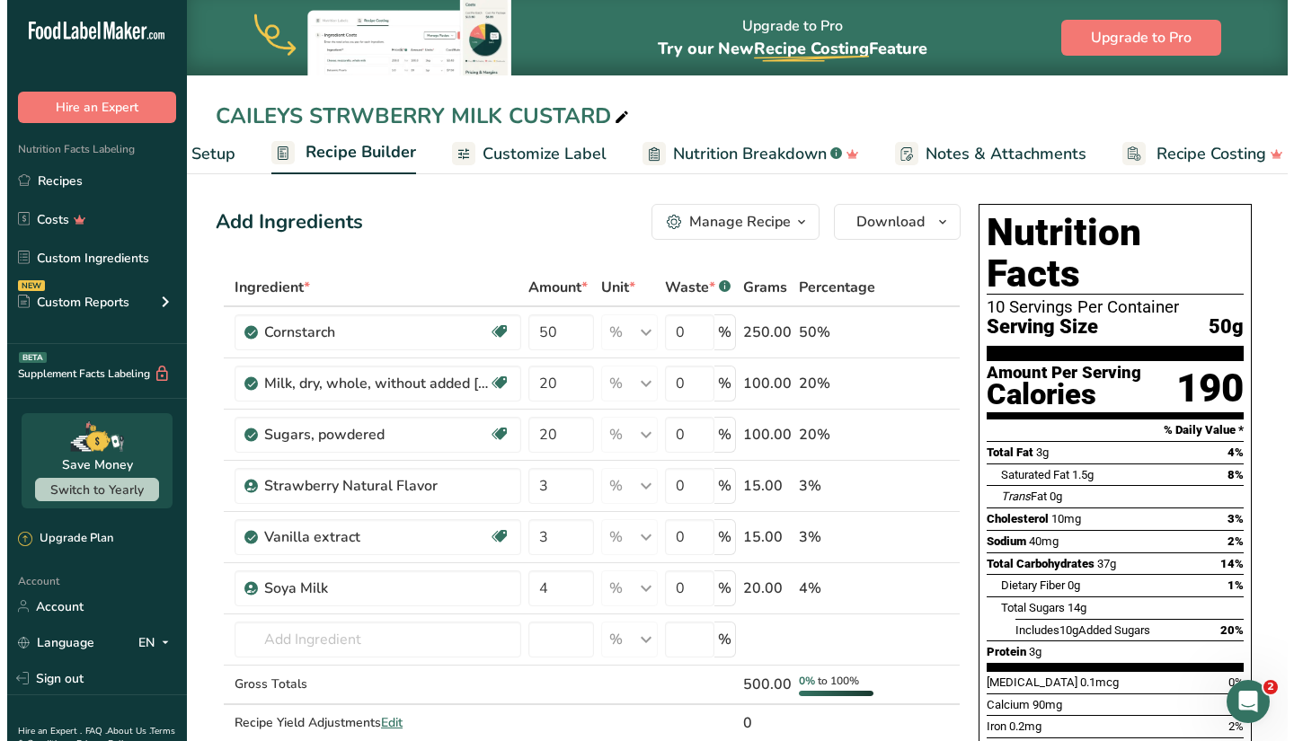
scroll to position [0, 136]
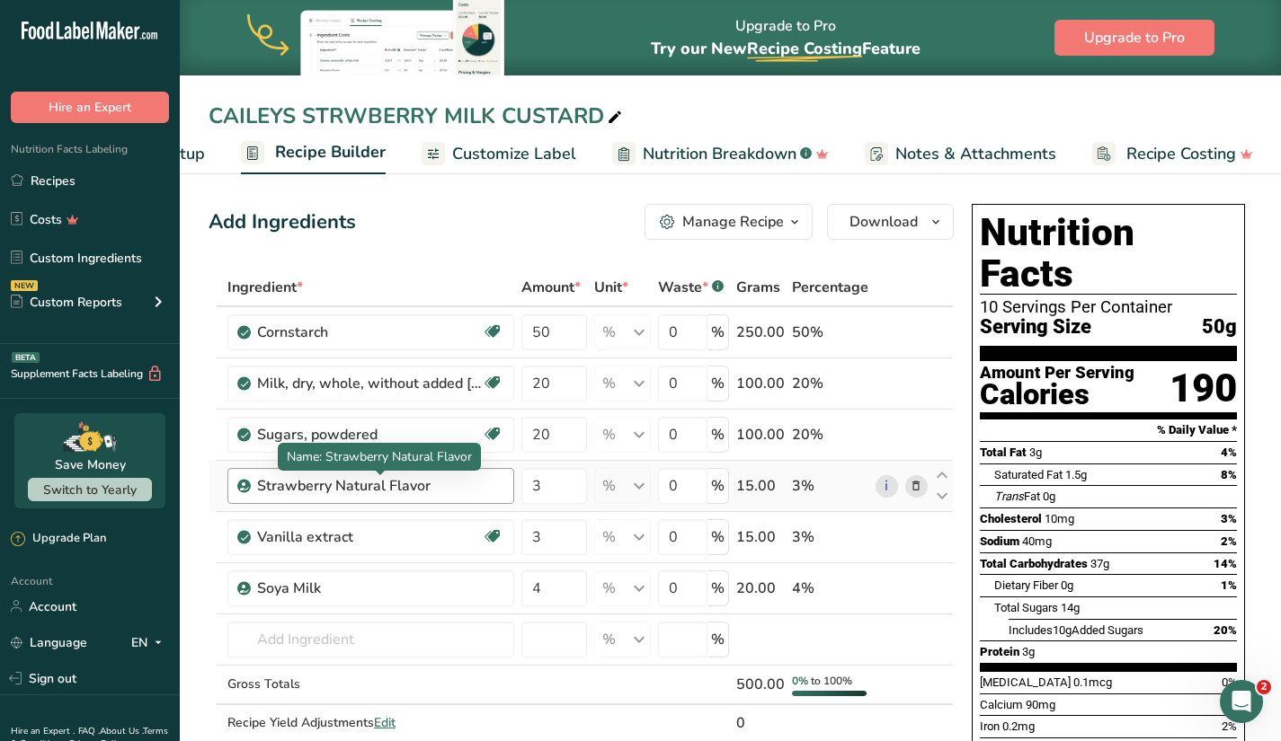
click at [334, 486] on div "Strawberry Natural Flavor" at bounding box center [369, 486] width 225 height 22
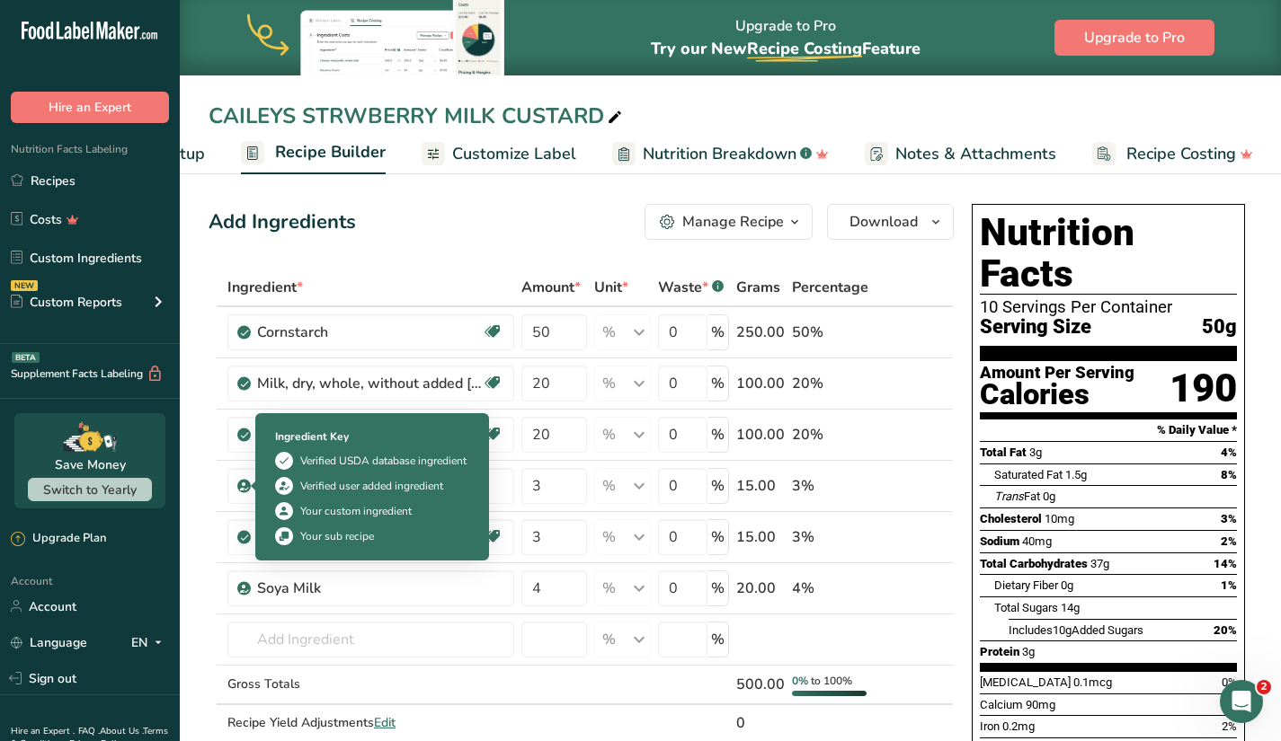
drag, startPoint x: 332, startPoint y: 487, endPoint x: 251, endPoint y: 485, distance: 80.9
click at [244, 481] on td "Strawberry Natural Flavor" at bounding box center [371, 486] width 294 height 51
click at [251, 485] on body ".a-20{fill:#fff;} Hire an Expert Nutrition Facts Labeling Recipes Costs Custom …" at bounding box center [640, 718] width 1281 height 1437
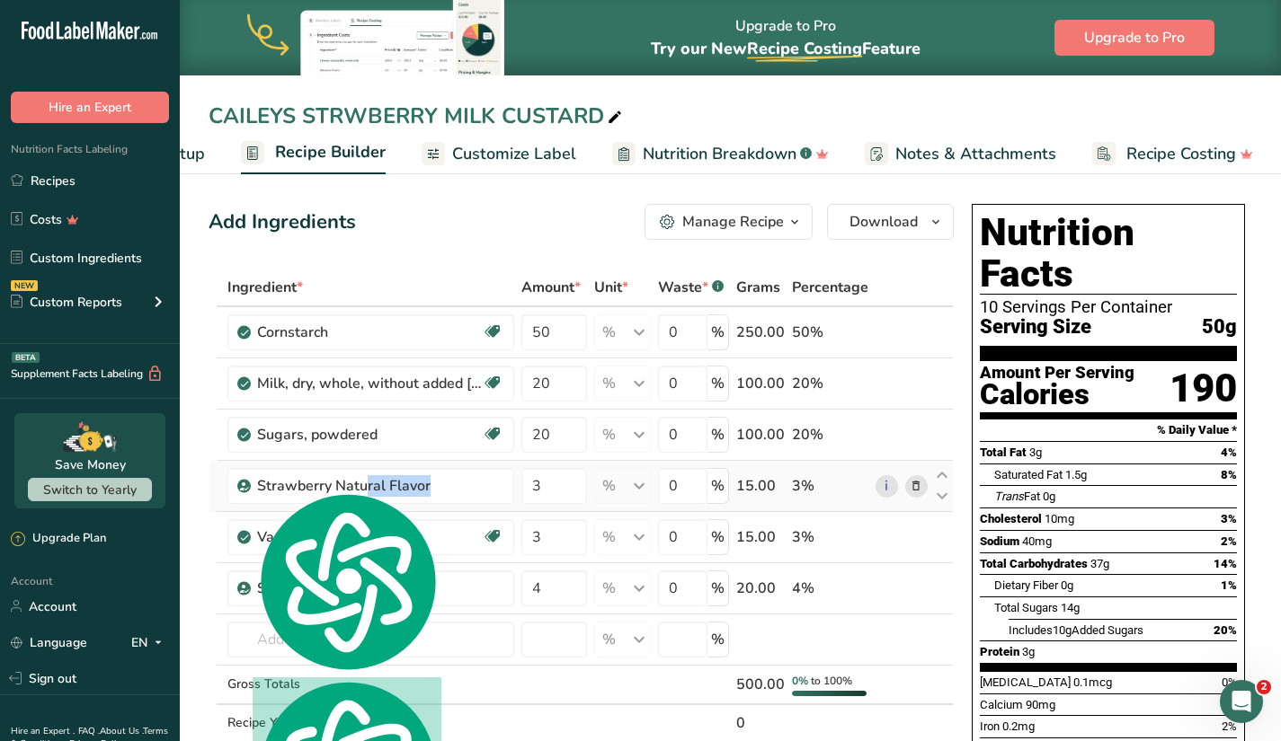
click at [921, 487] on icon at bounding box center [915, 486] width 13 height 19
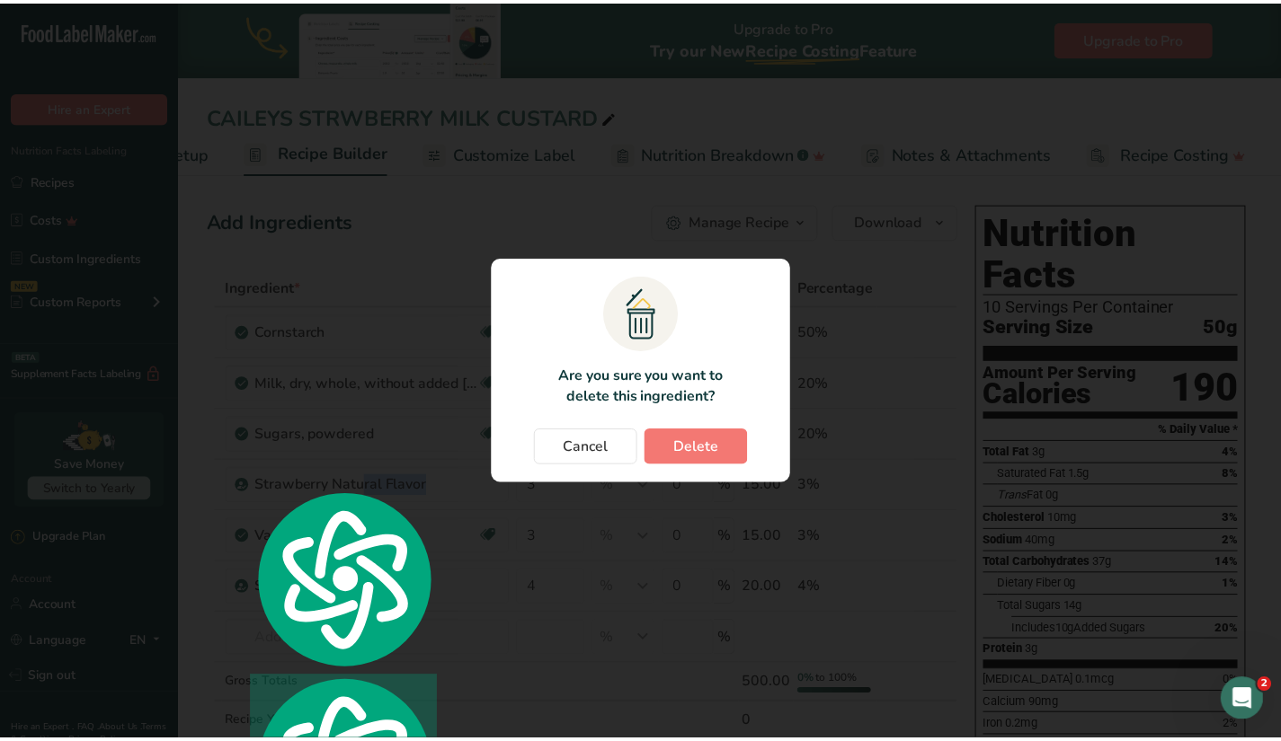
scroll to position [0, 122]
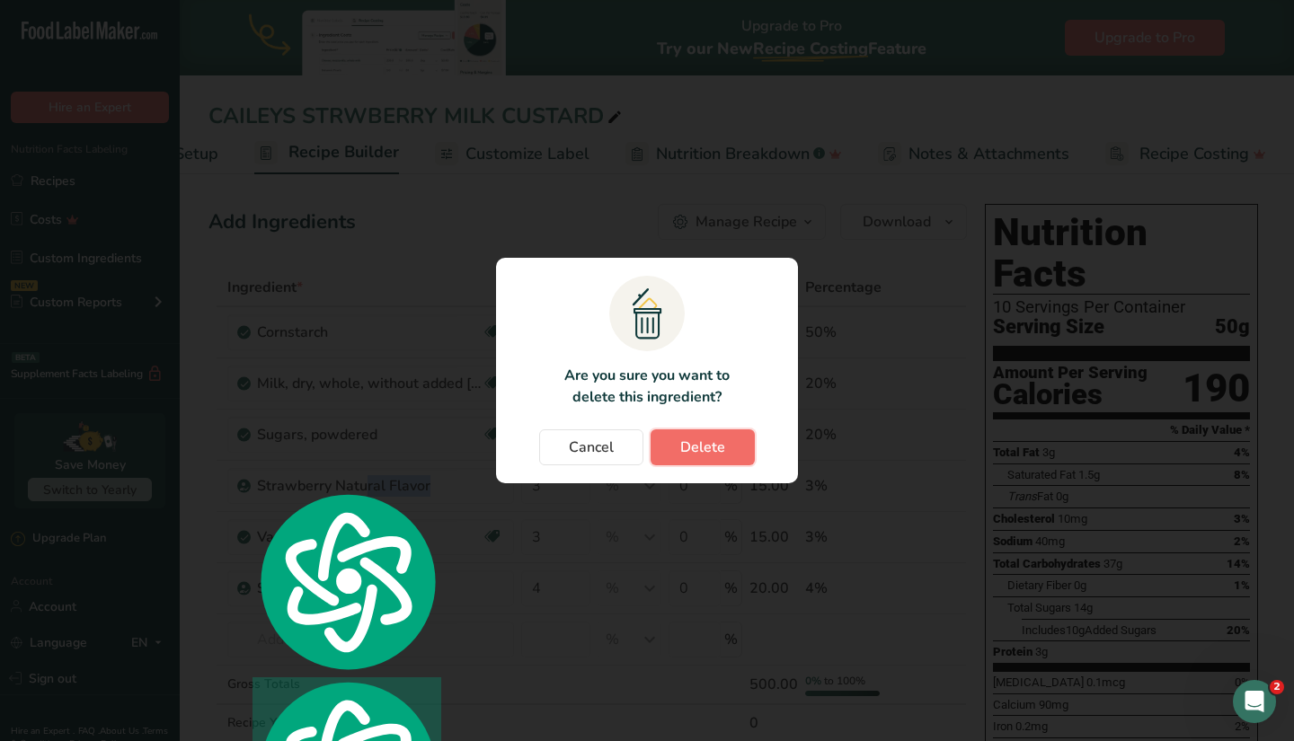
click at [700, 456] on span "Delete" at bounding box center [702, 448] width 45 height 22
type input "4"
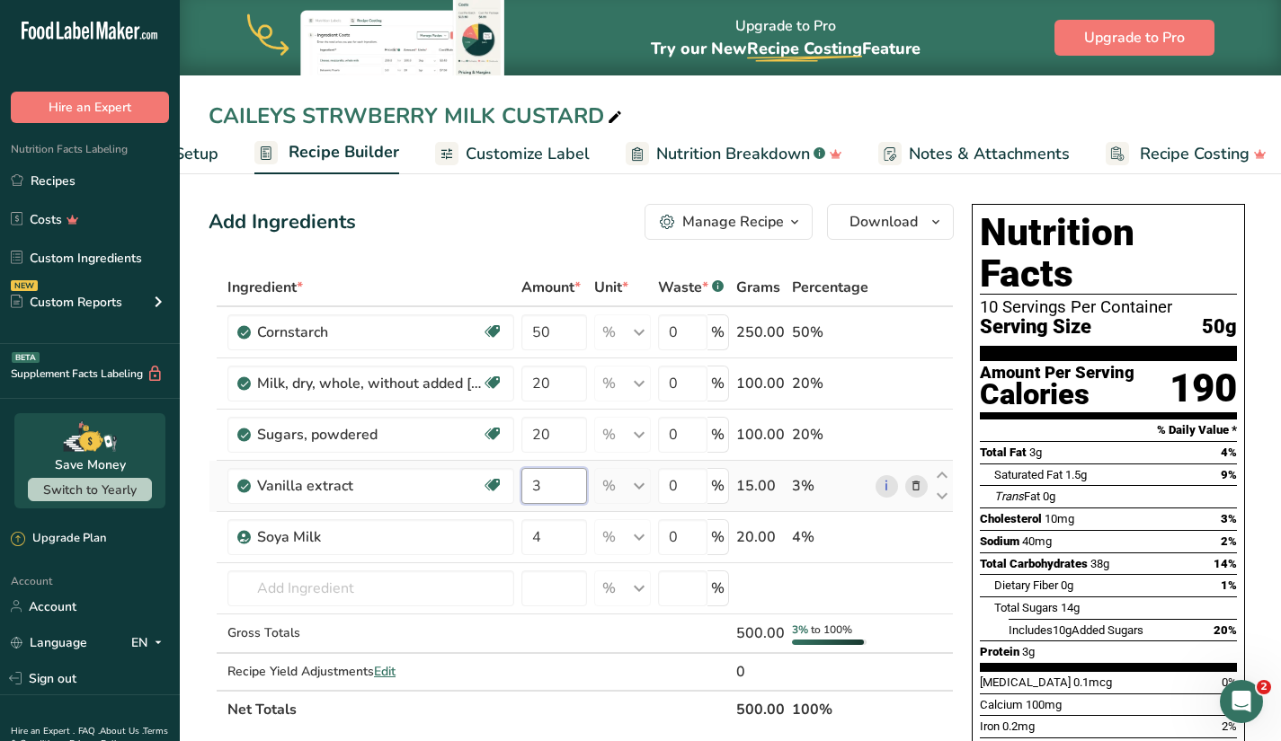
click at [550, 492] on input "3" at bounding box center [554, 486] width 66 height 36
type input "6"
click at [925, 559] on div "Ingredient * Amount * Unit * Waste * .a-a{fill:#347362;}.b-a{fill:#fff;} Grams …" at bounding box center [580, 499] width 745 height 460
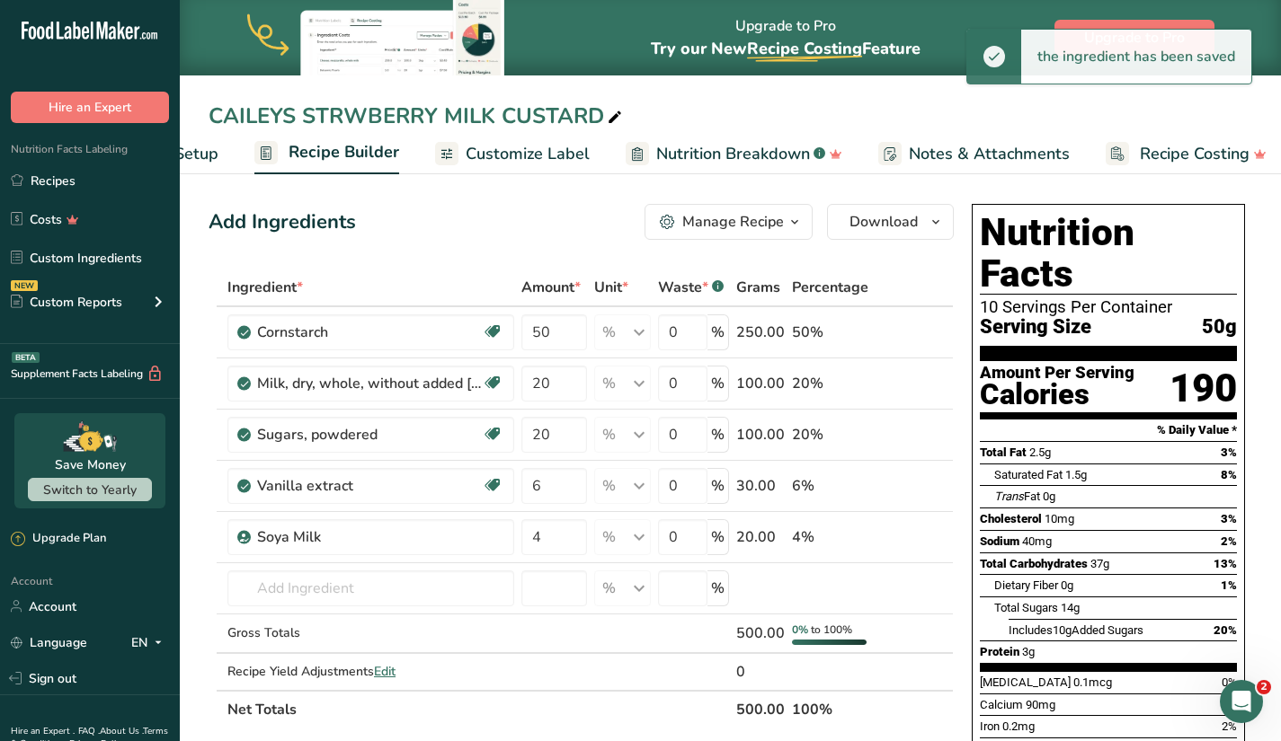
click at [620, 112] on icon at bounding box center [615, 117] width 16 height 25
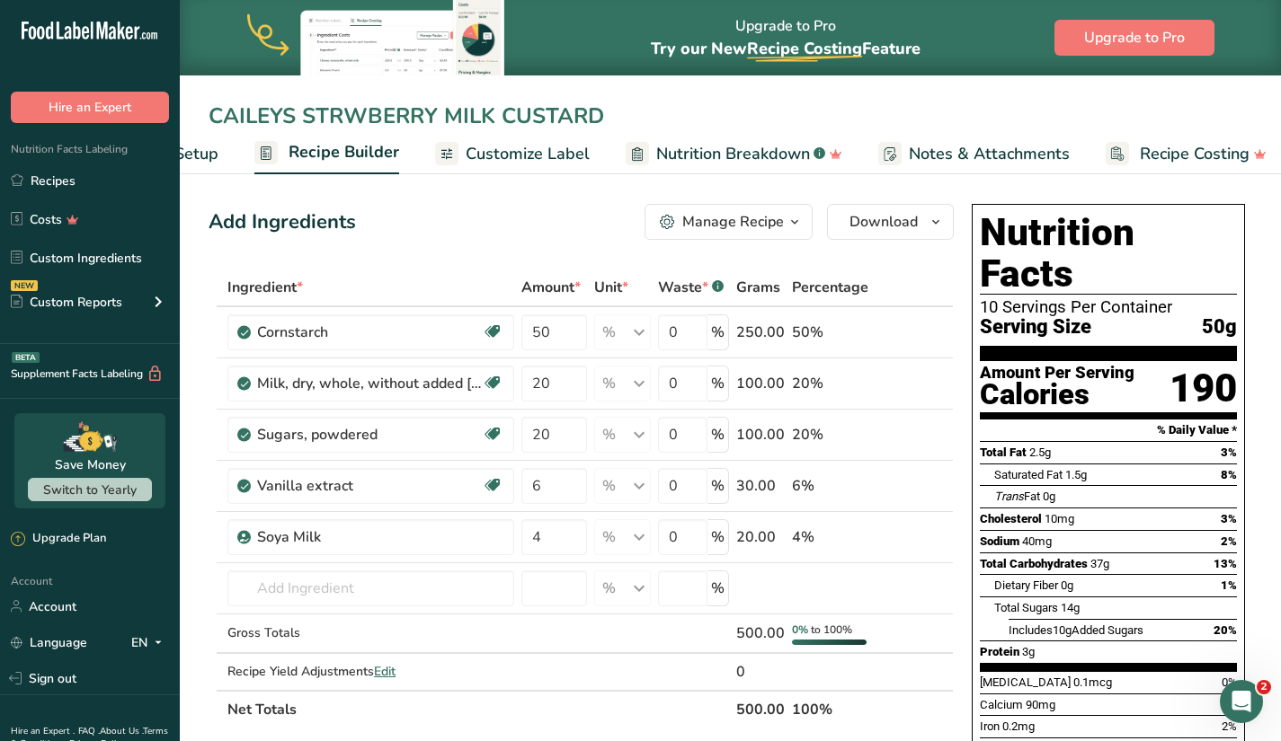
drag, startPoint x: 434, startPoint y: 110, endPoint x: 305, endPoint y: 110, distance: 129.4
click at [305, 110] on input "CAILEYS STRWBERRY MILK CUSTARD" at bounding box center [729, 116] width 1043 height 32
click at [609, 110] on input "CAILEYS VANILLA MILK CUSTARD" at bounding box center [729, 116] width 1043 height 32
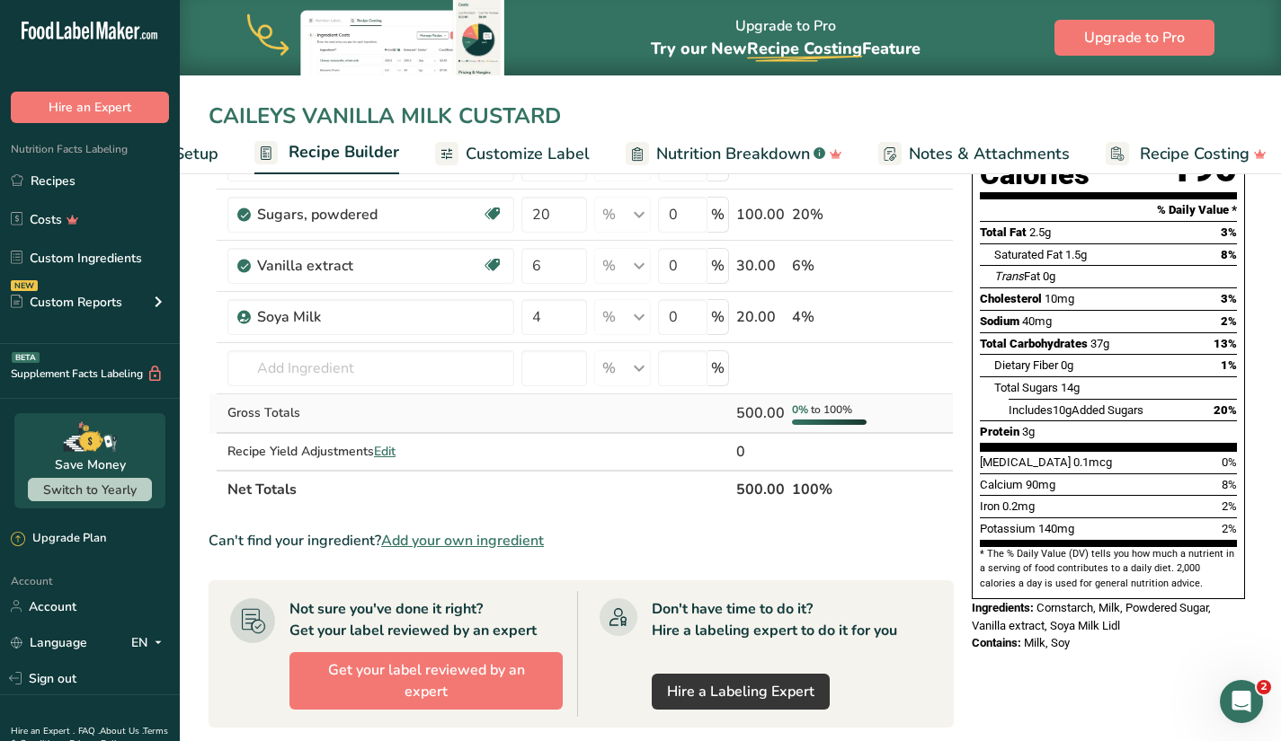
scroll to position [270, 0]
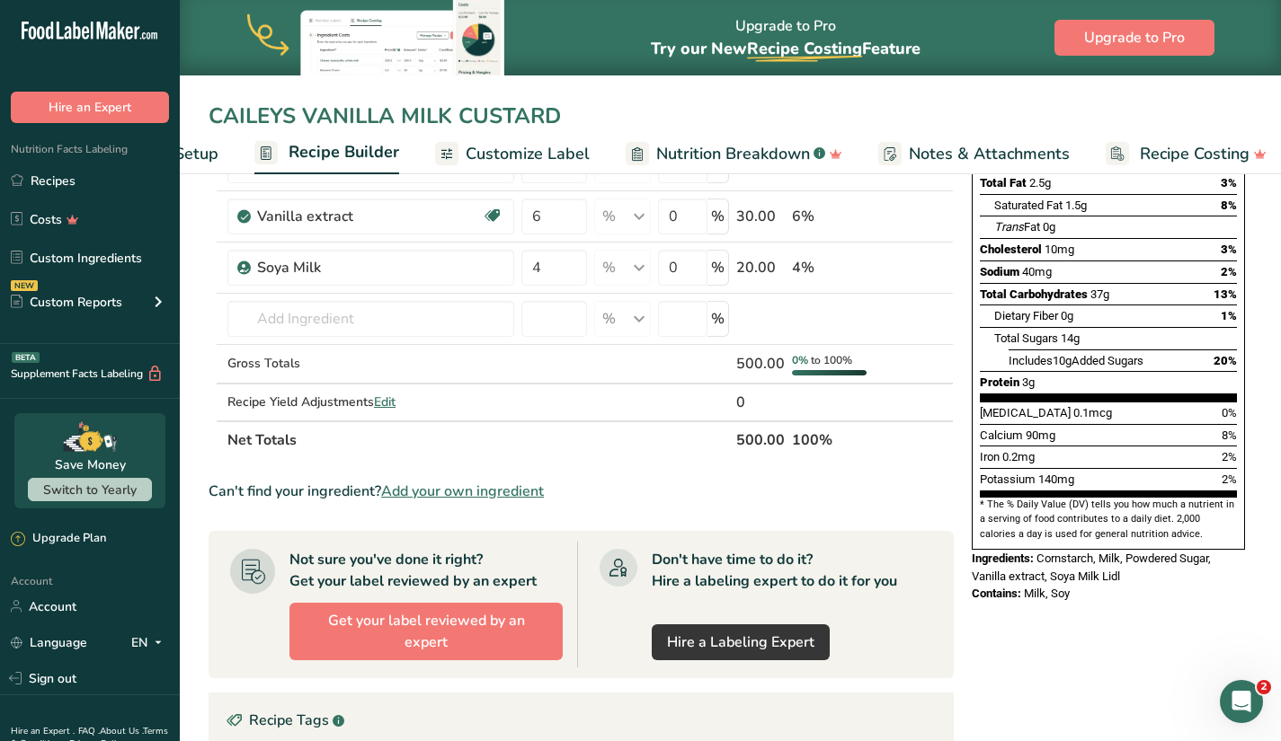
type input "CAILEYS VANILLA MILK CUSTARD"
click at [1054, 609] on div "Nutrition Facts 10 Servings Per Container Serving Size 50g Amount Per Serving C…" at bounding box center [1108, 507] width 288 height 1160
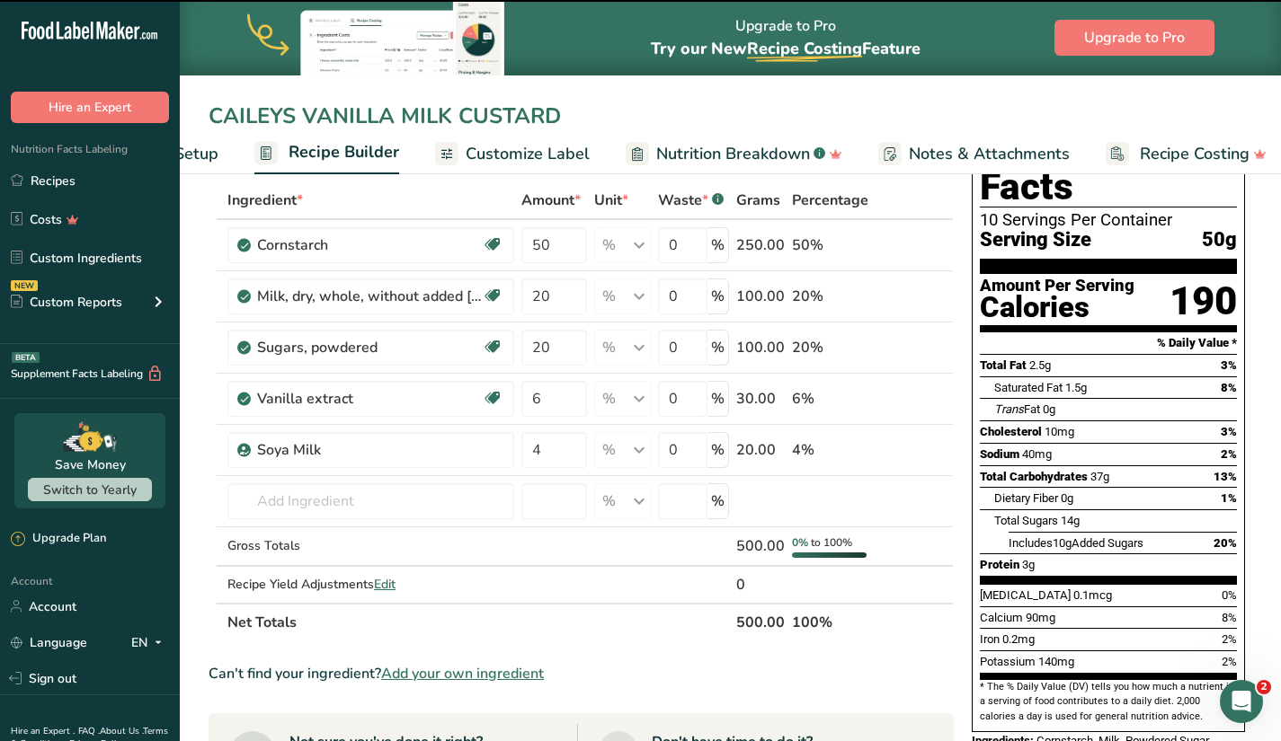
scroll to position [0, 0]
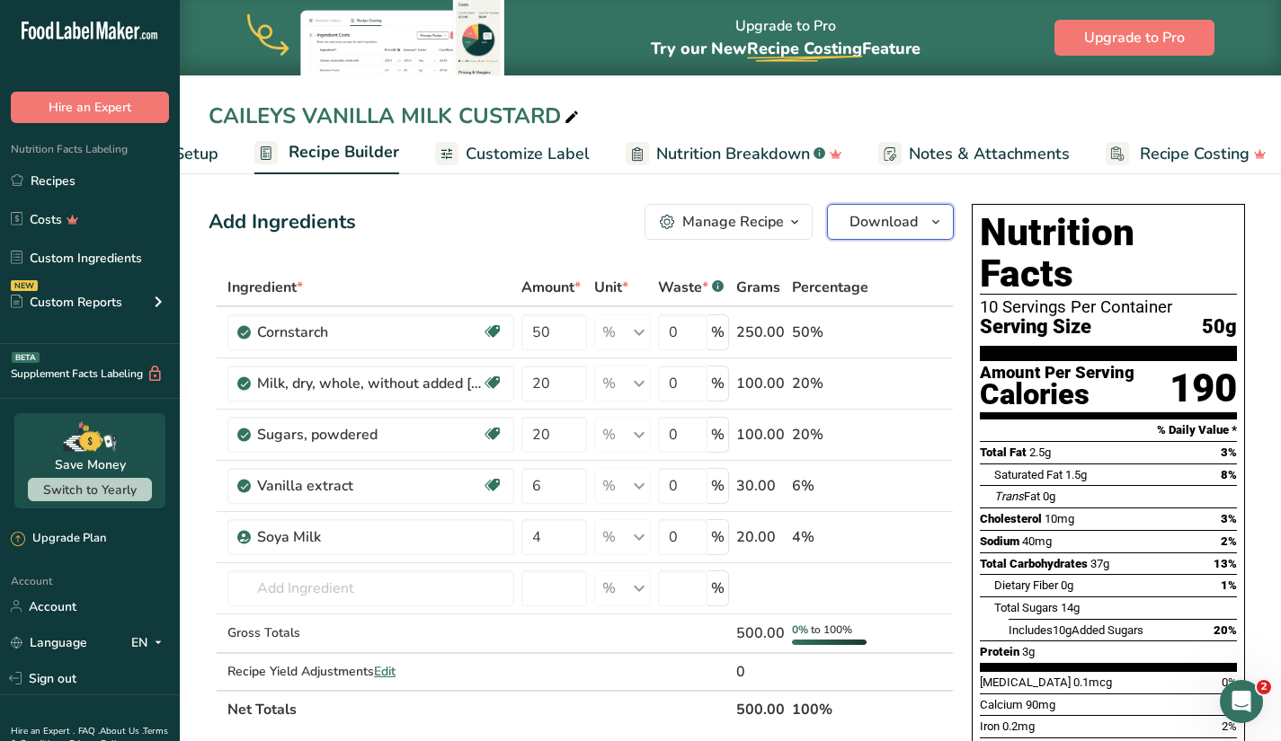
click at [930, 219] on icon "button" at bounding box center [935, 222] width 14 height 22
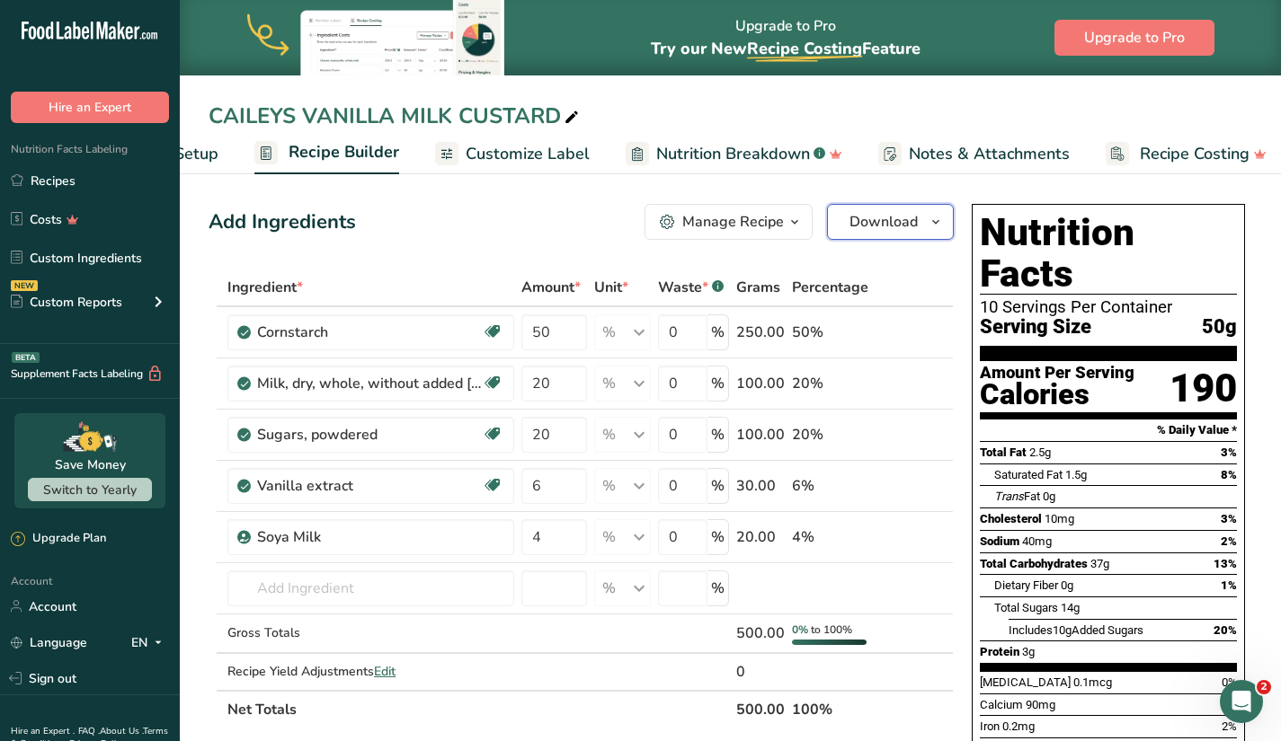
click at [927, 225] on span "button" at bounding box center [936, 222] width 22 height 22
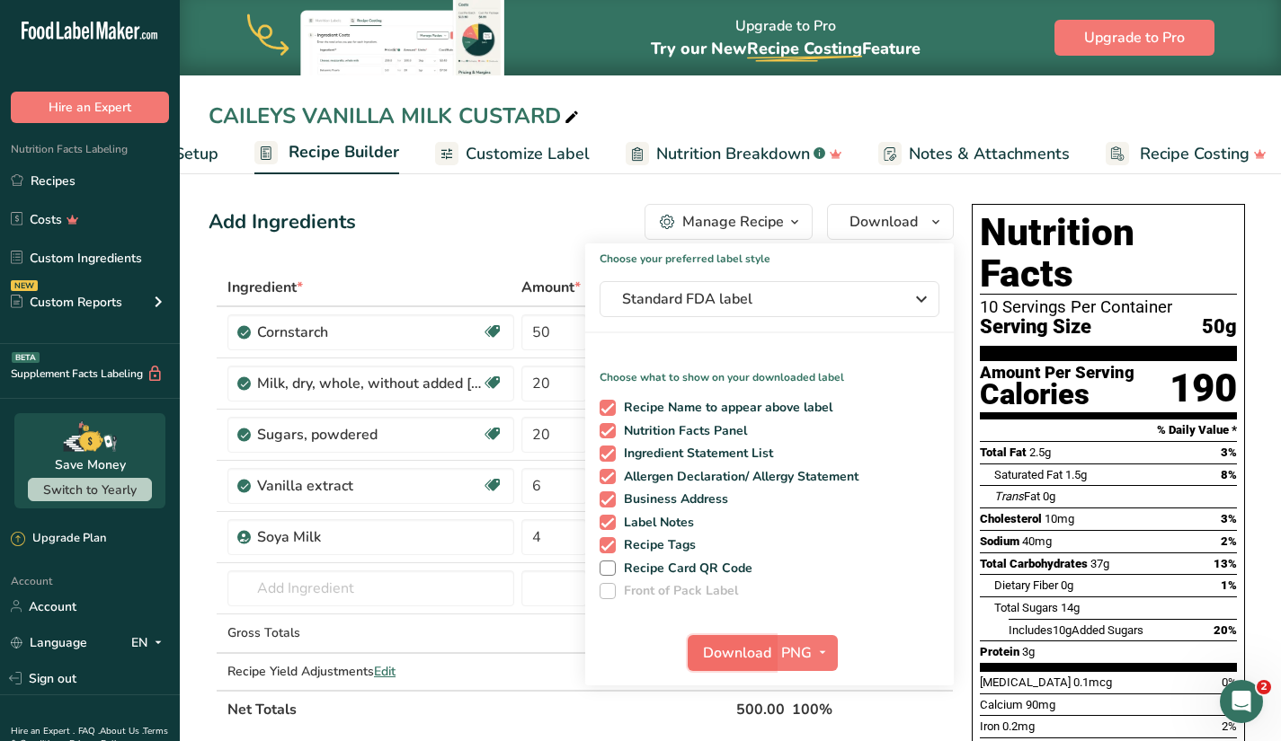
click at [749, 651] on span "Download" at bounding box center [737, 654] width 68 height 22
click at [572, 117] on icon at bounding box center [571, 117] width 16 height 25
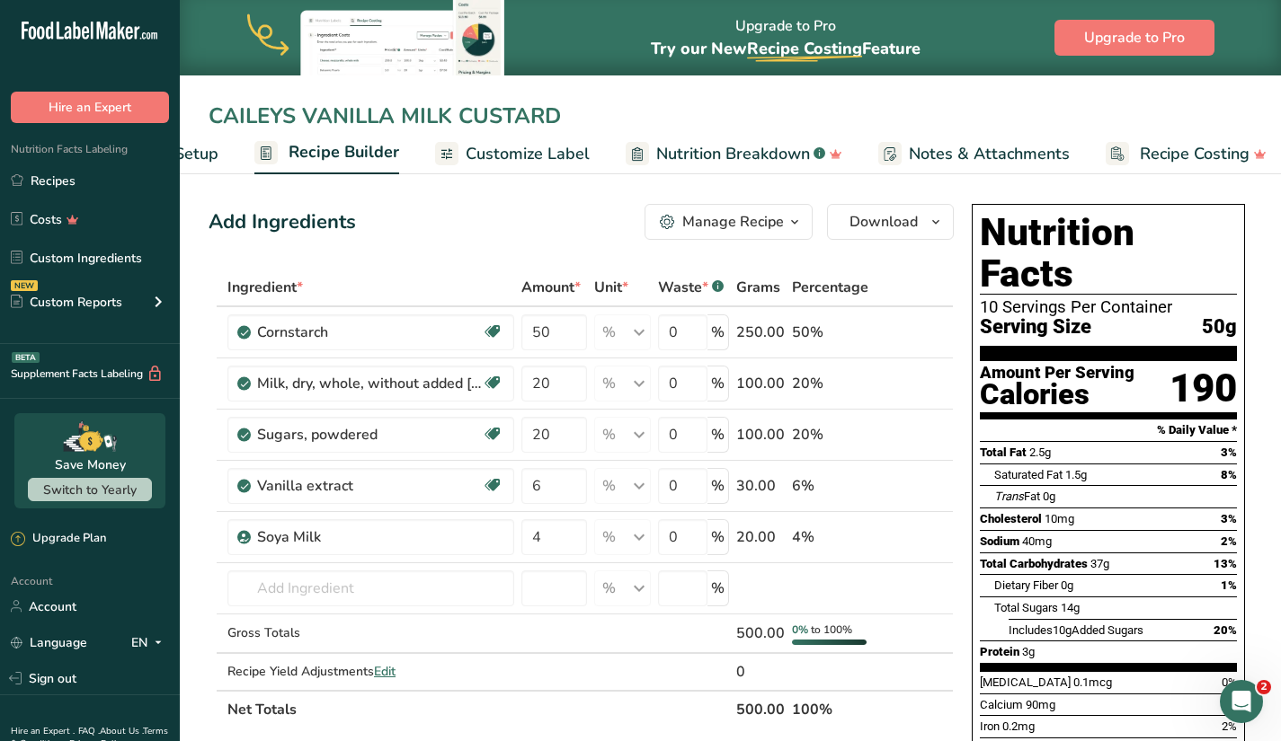
drag, startPoint x: 393, startPoint y: 115, endPoint x: 341, endPoint y: 121, distance: 51.6
click at [341, 121] on input "CAILEYS VANILLA MILK CUSTARD" at bounding box center [729, 116] width 1043 height 32
click at [397, 116] on input "CAILEYS VANILLA MILK CUSTARD" at bounding box center [729, 116] width 1043 height 32
drag, startPoint x: 400, startPoint y: 118, endPoint x: 306, endPoint y: 114, distance: 93.5
click at [306, 114] on input "CAILEYS VANILLA MILK CUSTARD" at bounding box center [729, 116] width 1043 height 32
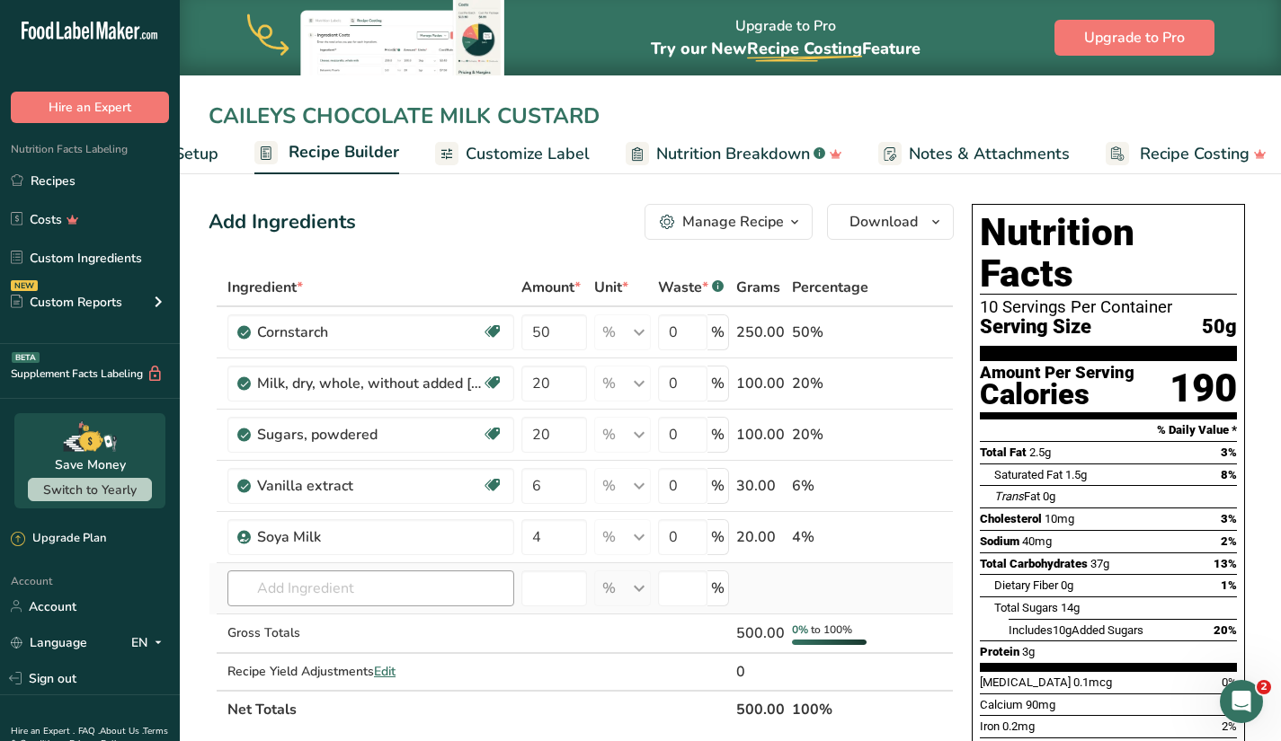
type input "CAILEYS CHOCOLATE MILK CUSTARD"
click at [473, 593] on input "text" at bounding box center [370, 589] width 287 height 36
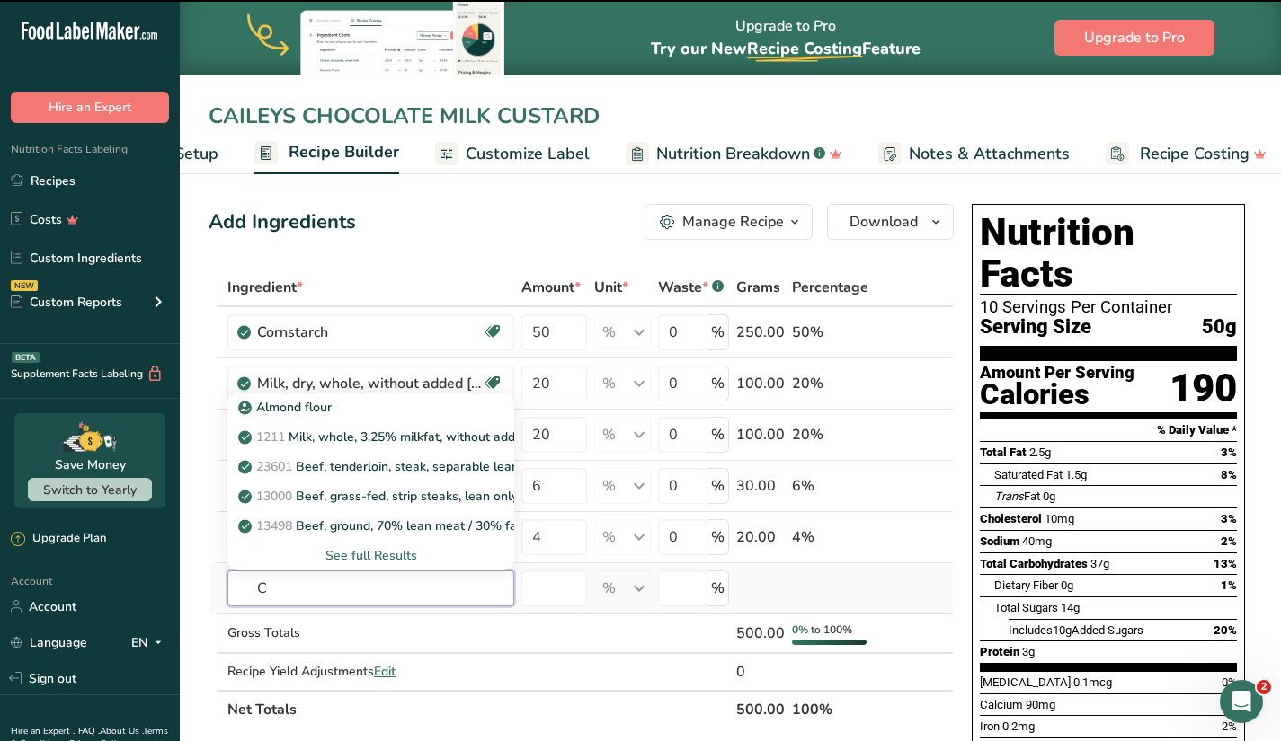
type input "CH"
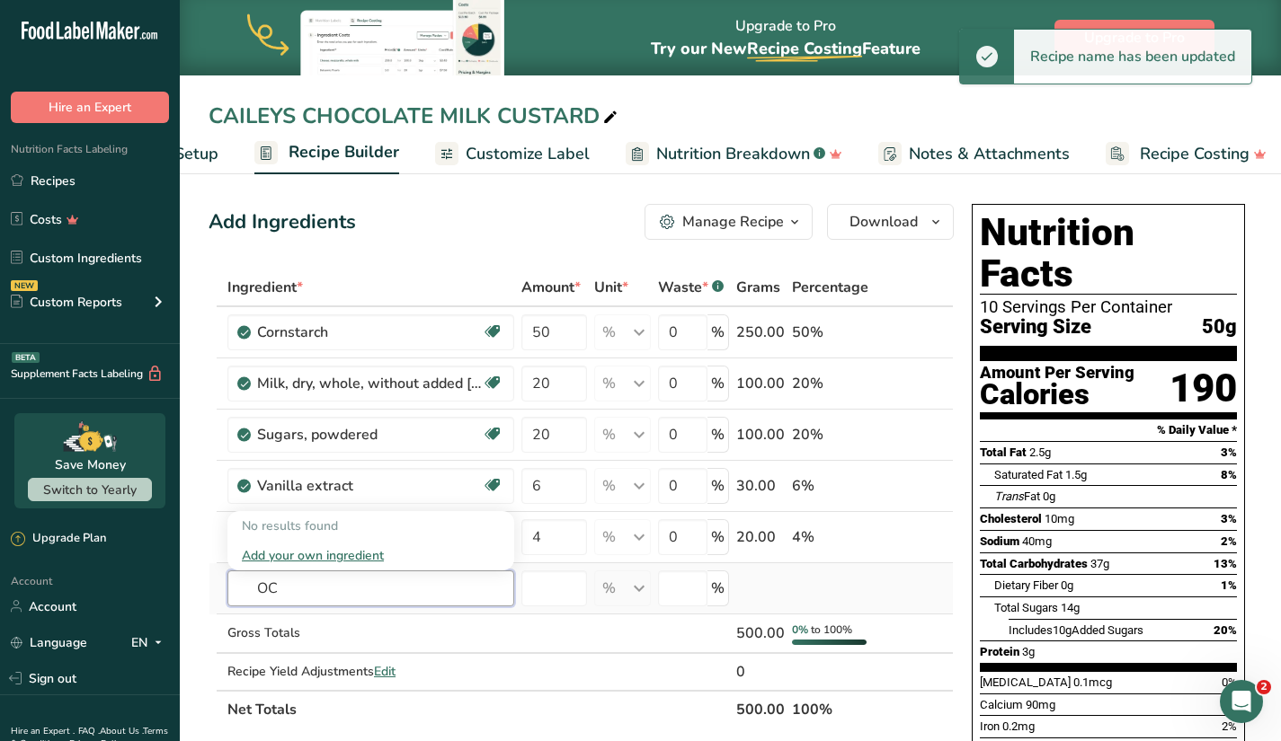
type input "O"
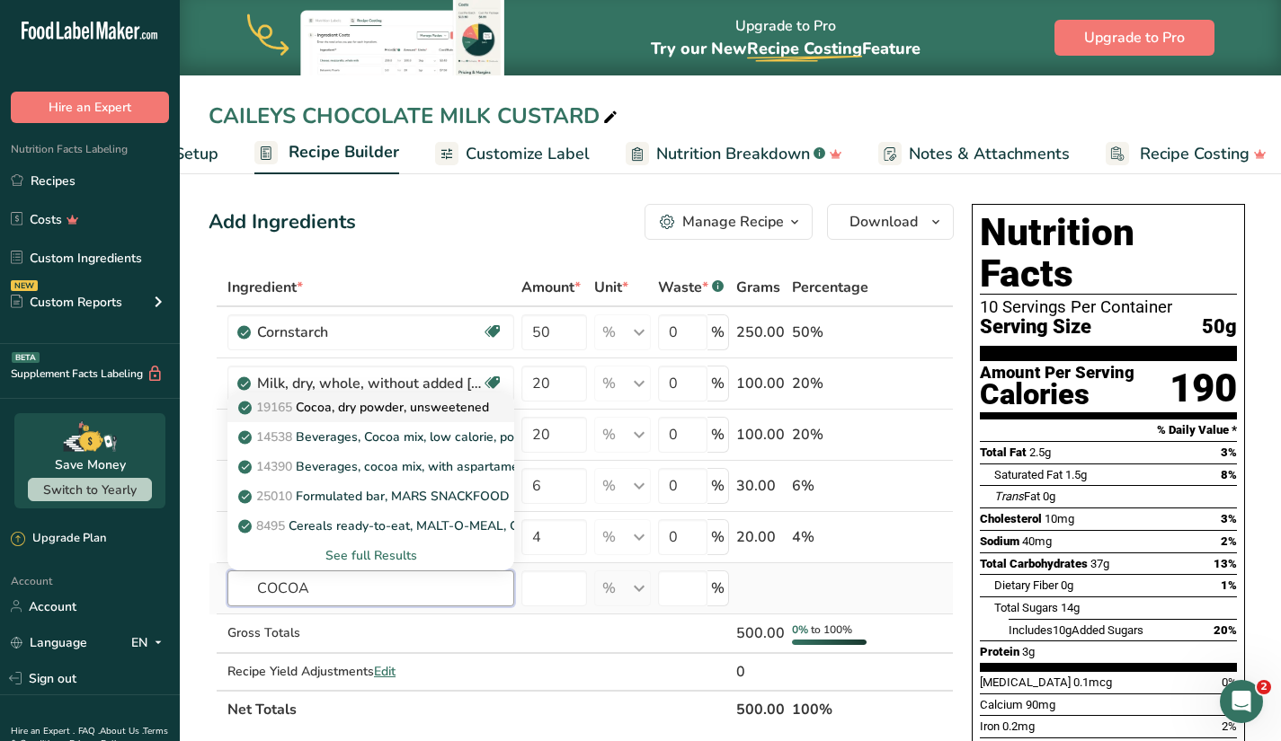
type input "COCOA"
click at [455, 410] on p "19165 Cocoa, dry powder, unsweetened" at bounding box center [365, 407] width 247 height 19
type input "Cocoa, dry powder, unsweetened"
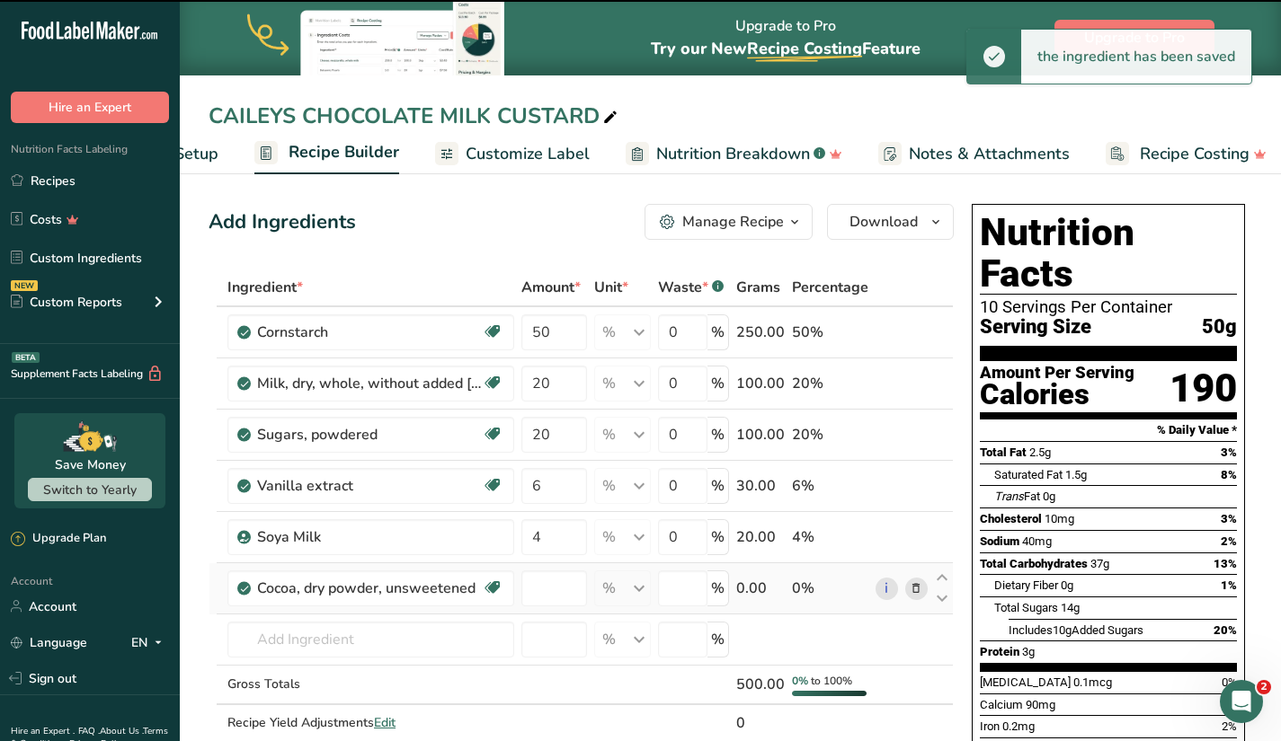
type input "0"
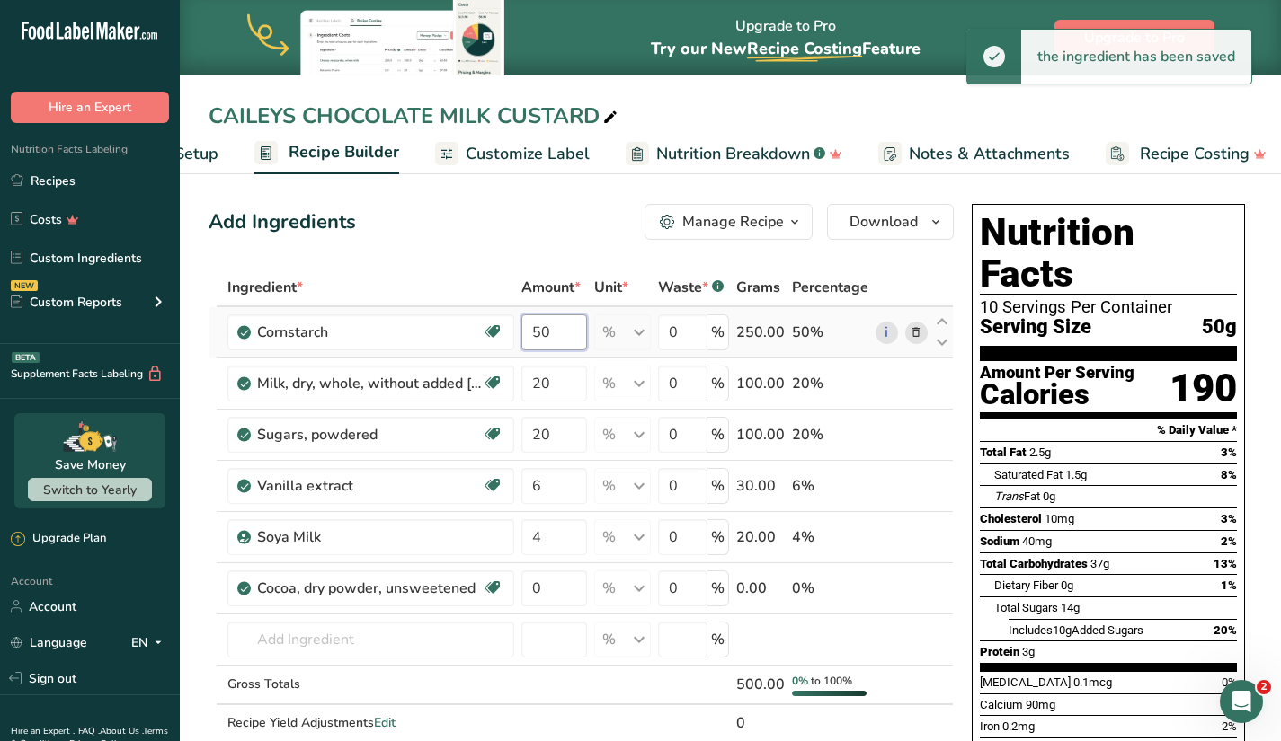
click at [561, 333] on input "50" at bounding box center [554, 333] width 66 height 36
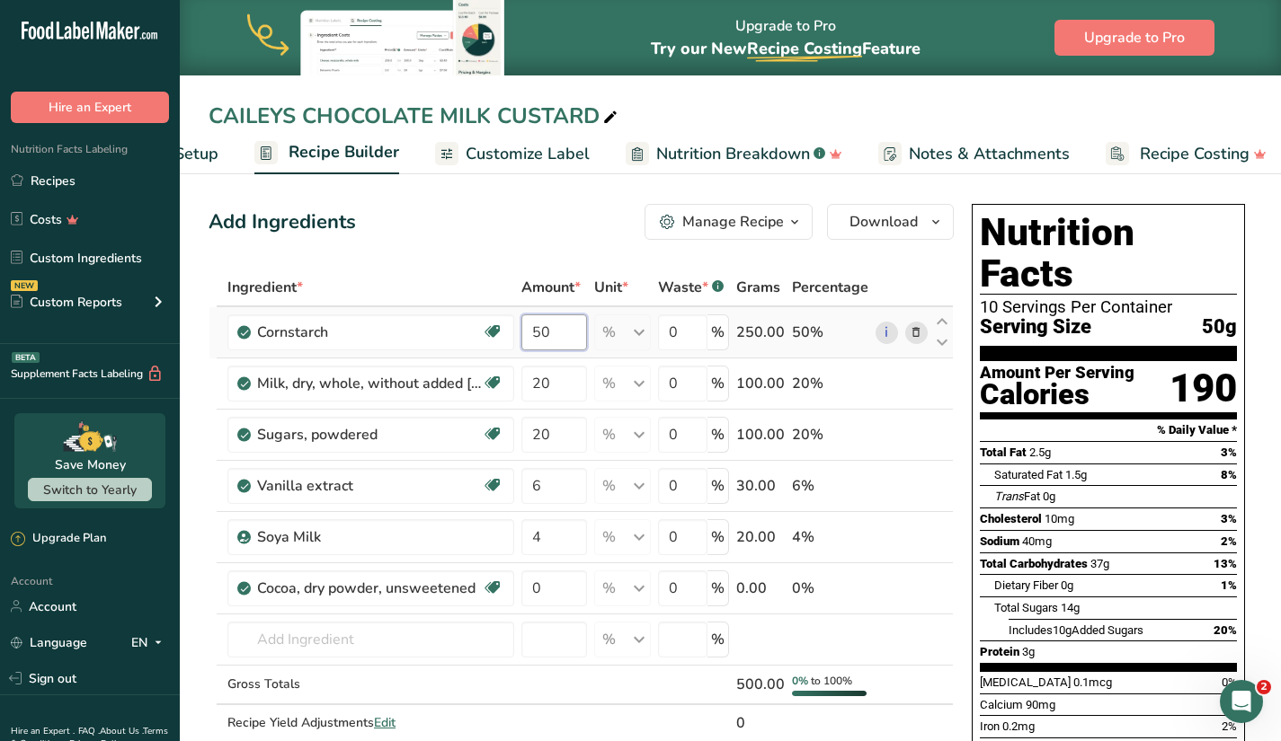
type input "5"
type input "40"
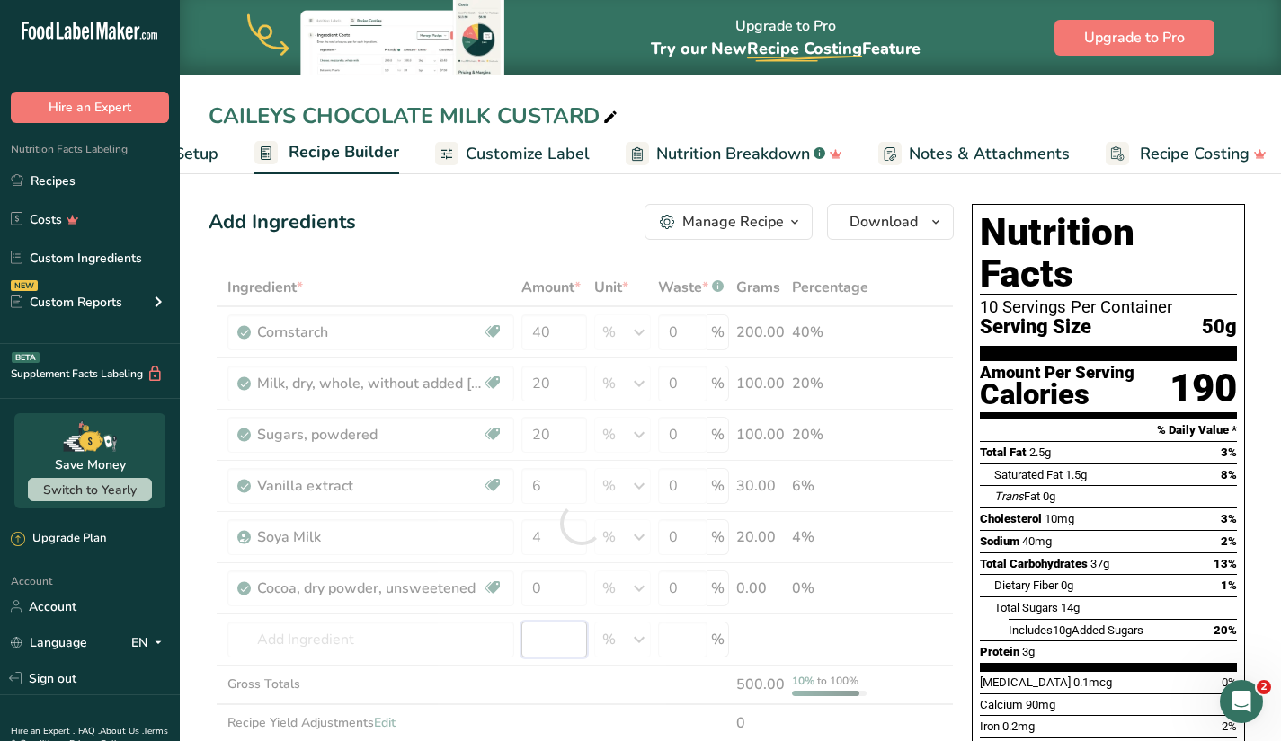
click at [545, 630] on div "Ingredient * Amount * Unit * Waste * .a-a{fill:#347362;}.b-a{fill:#fff;} Grams …" at bounding box center [580, 524] width 745 height 511
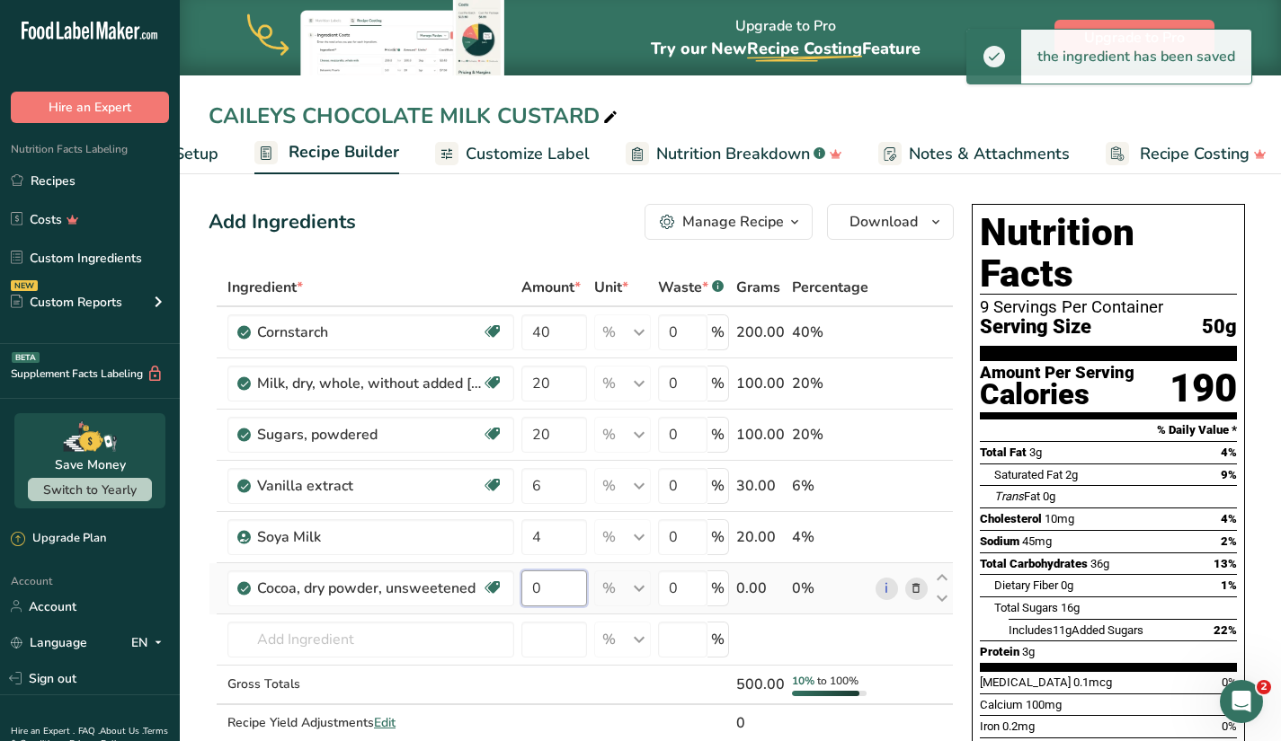
click at [563, 582] on input "0" at bounding box center [554, 589] width 66 height 36
type input "5"
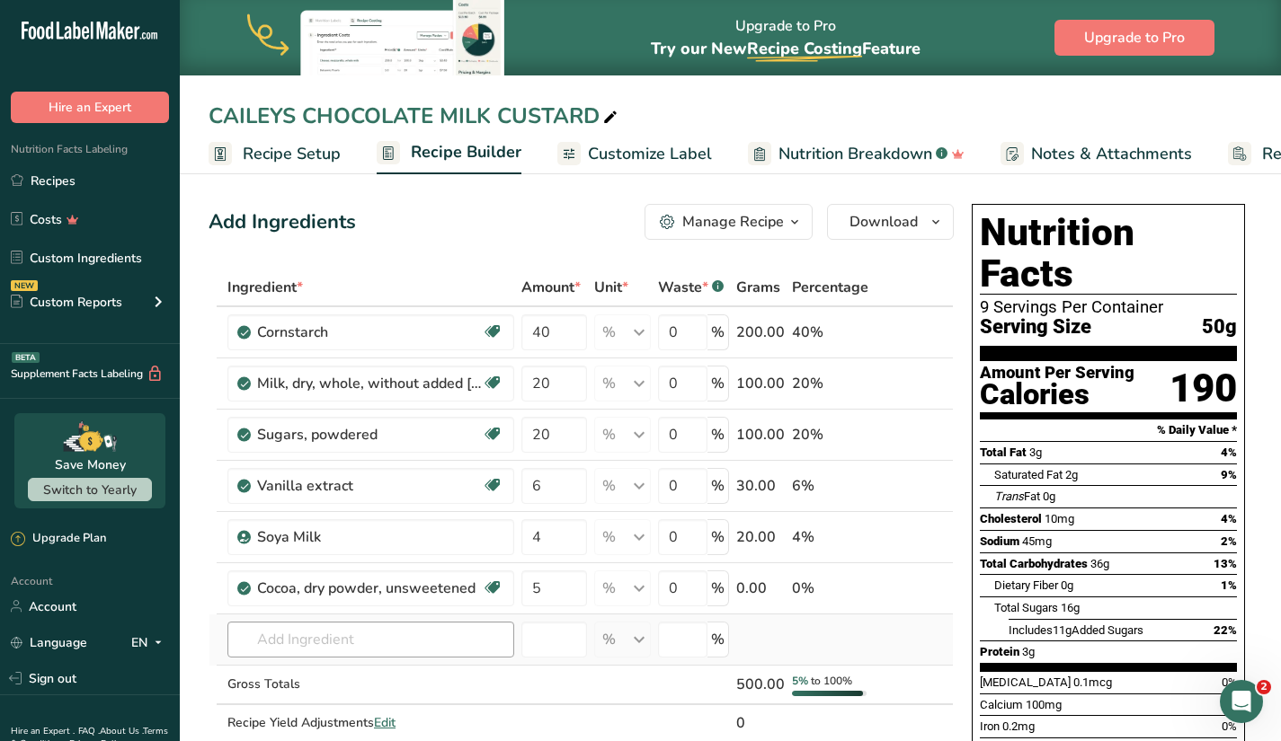
scroll to position [250, 0]
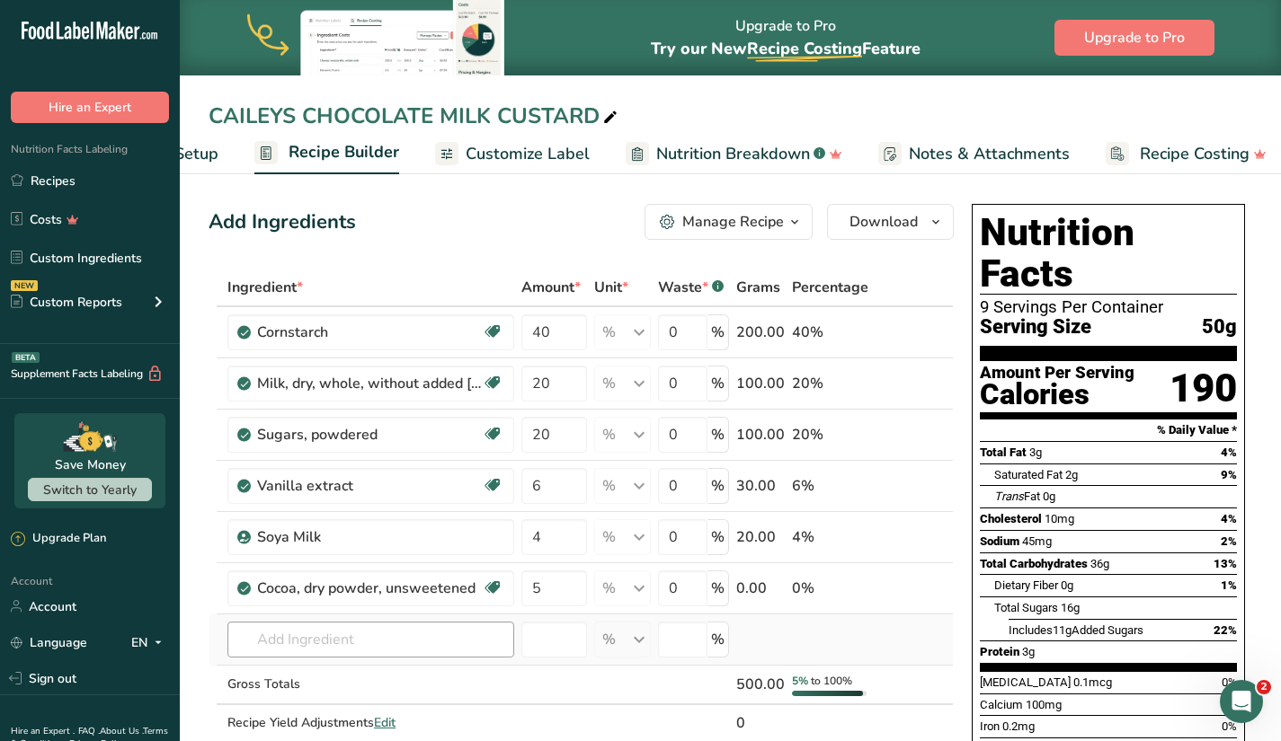
type input "5"
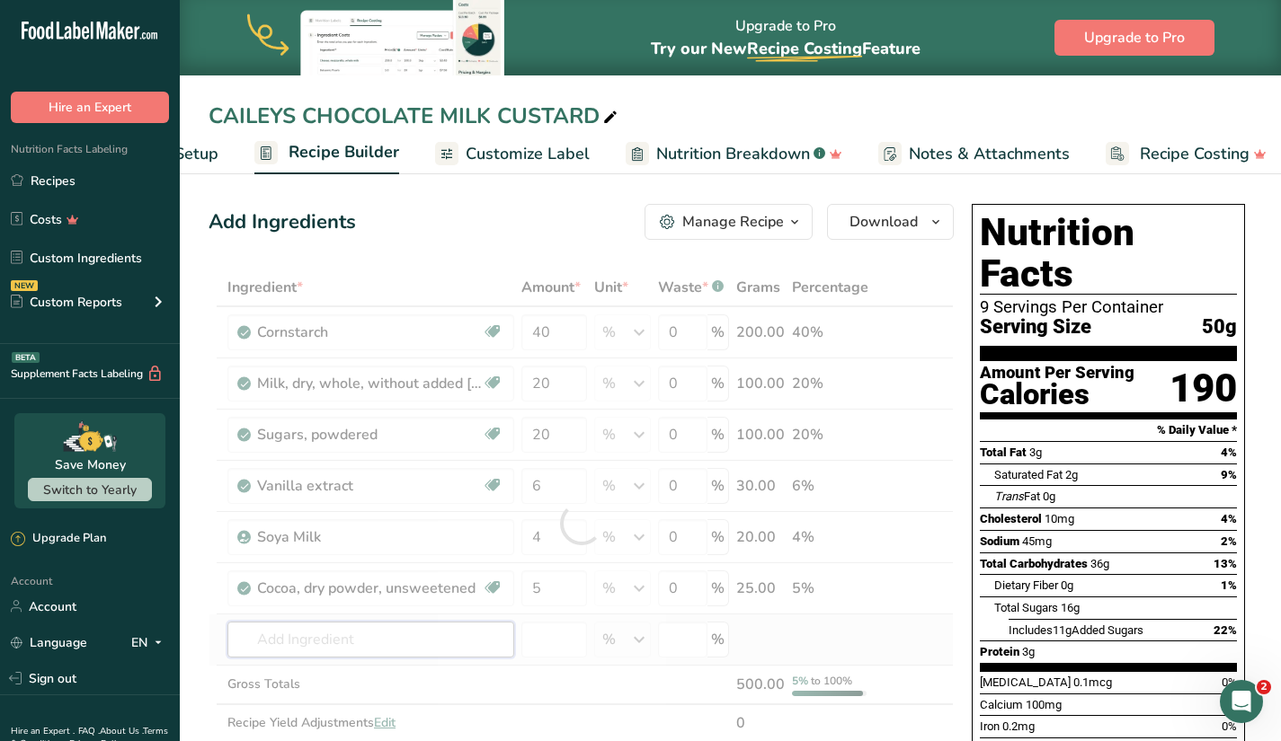
click at [436, 641] on div "Ingredient * Amount * Unit * Waste * .a-a{fill:#347362;}.b-a{fill:#fff;} Grams …" at bounding box center [580, 524] width 745 height 511
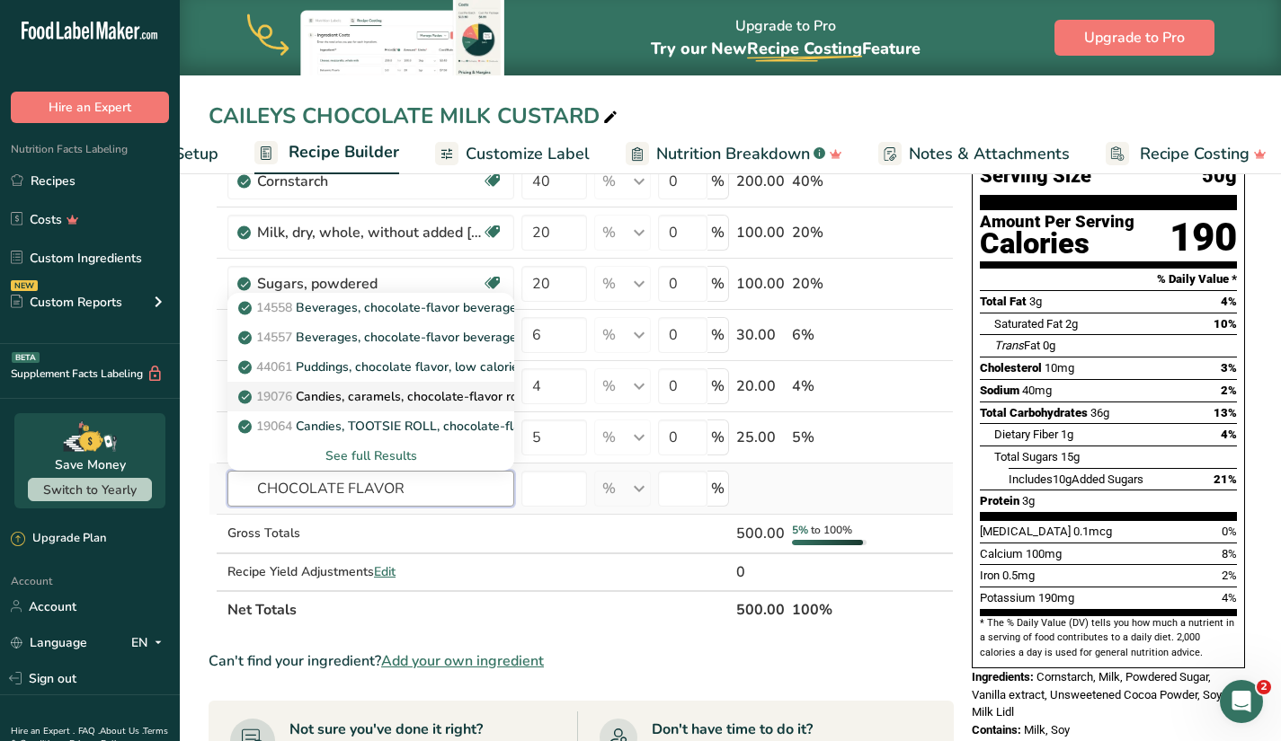
scroll to position [180, 0]
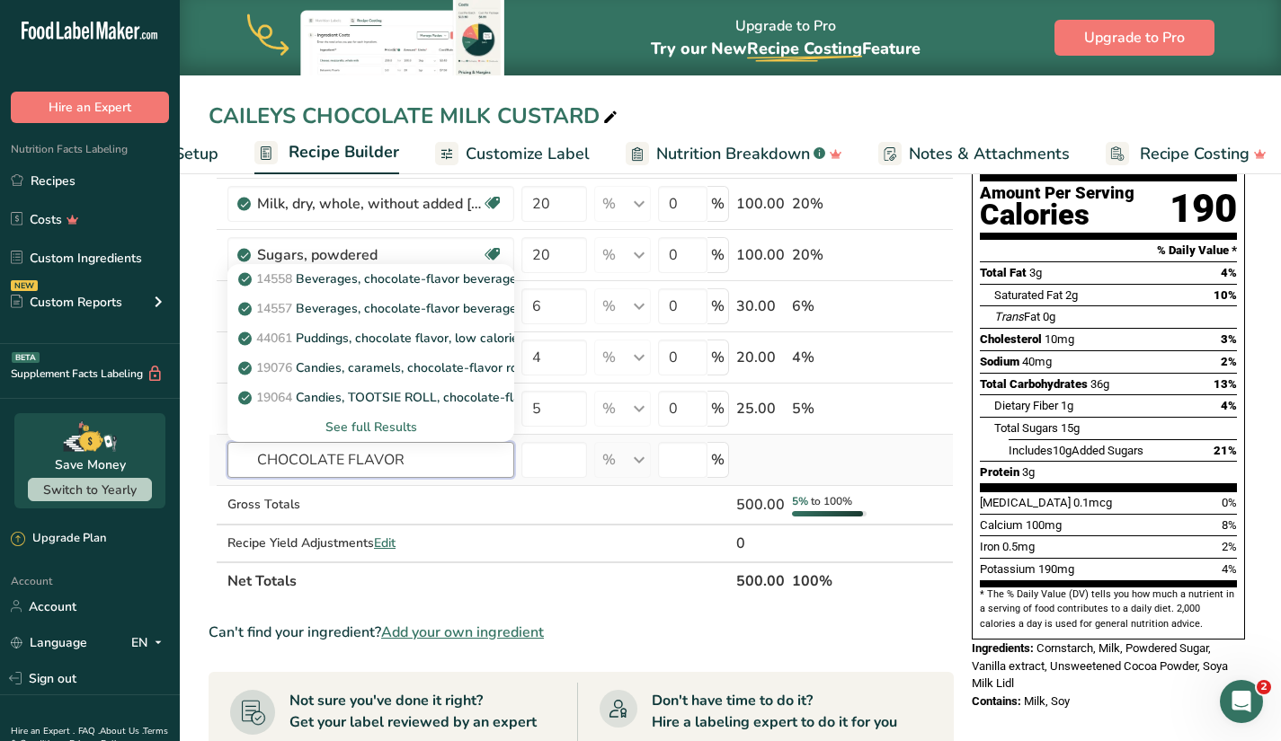
type input "CHOCOLATE FLAVOR"
click at [379, 424] on div "See full Results" at bounding box center [371, 427] width 258 height 19
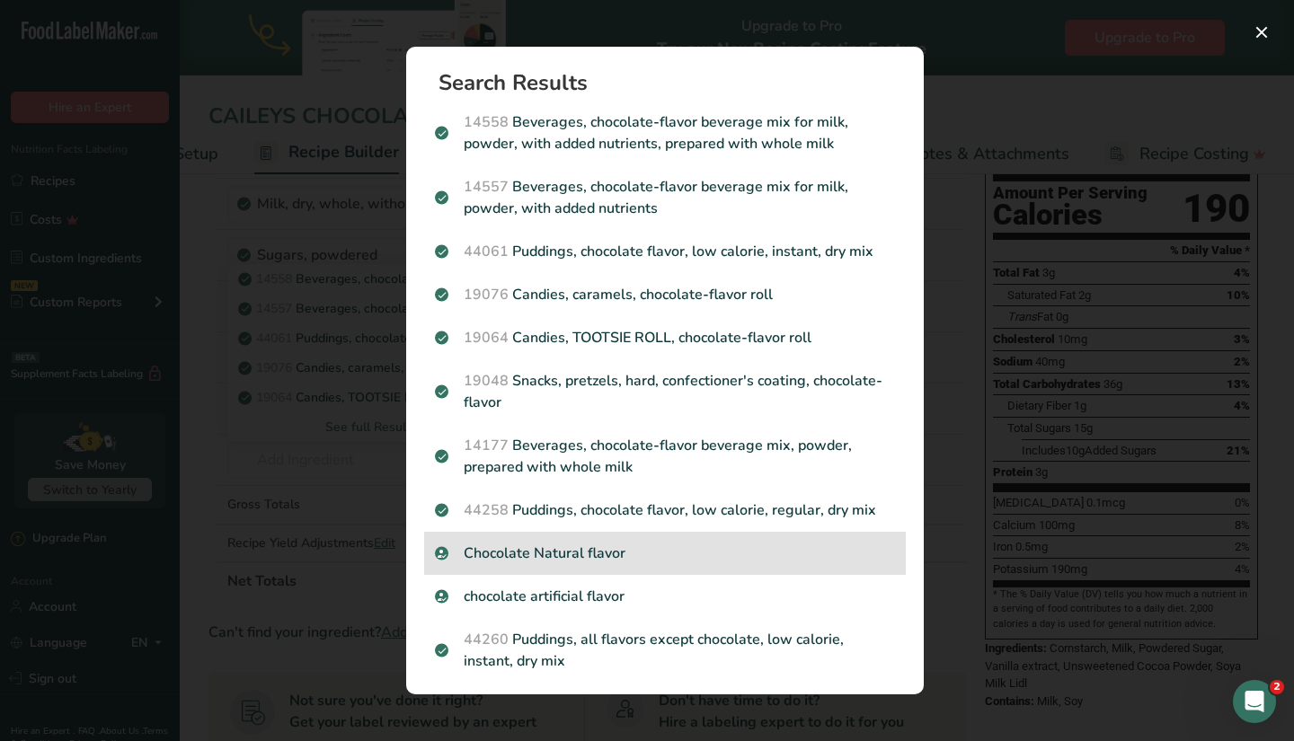
click at [603, 554] on p "Chocolate Natural flavor" at bounding box center [665, 554] width 460 height 22
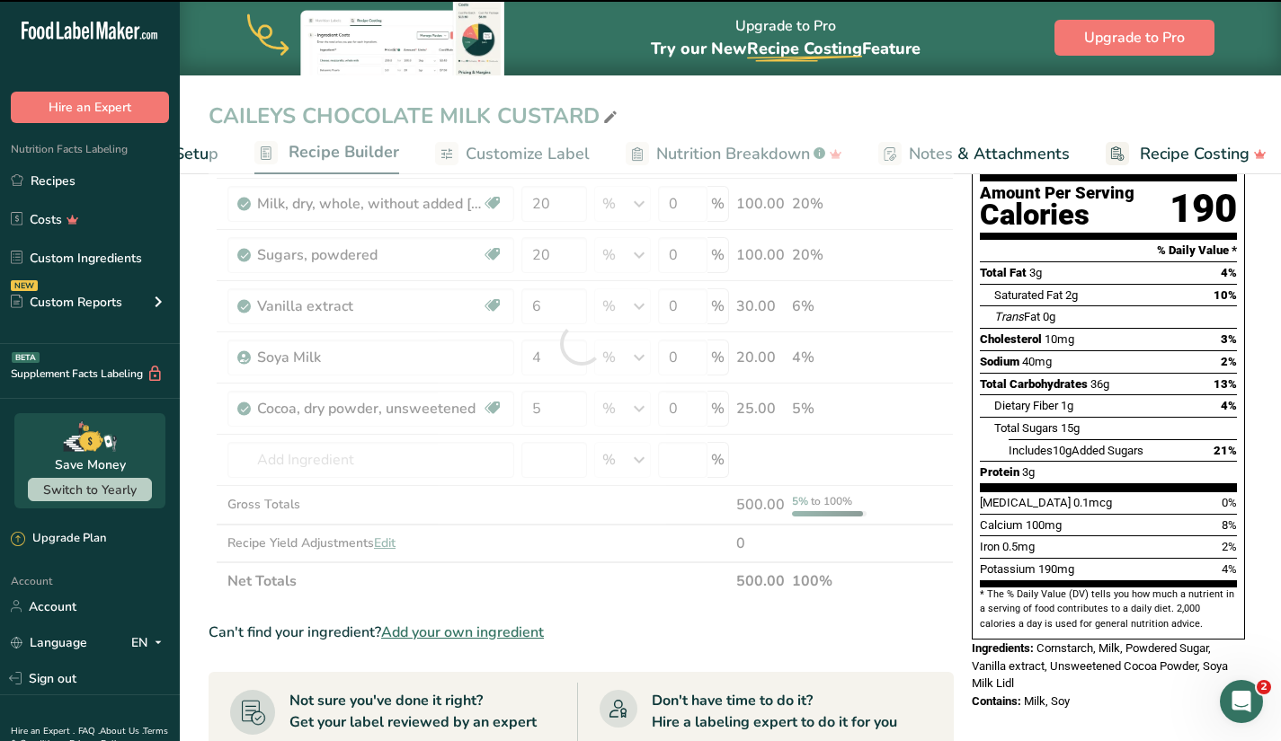
type input "0"
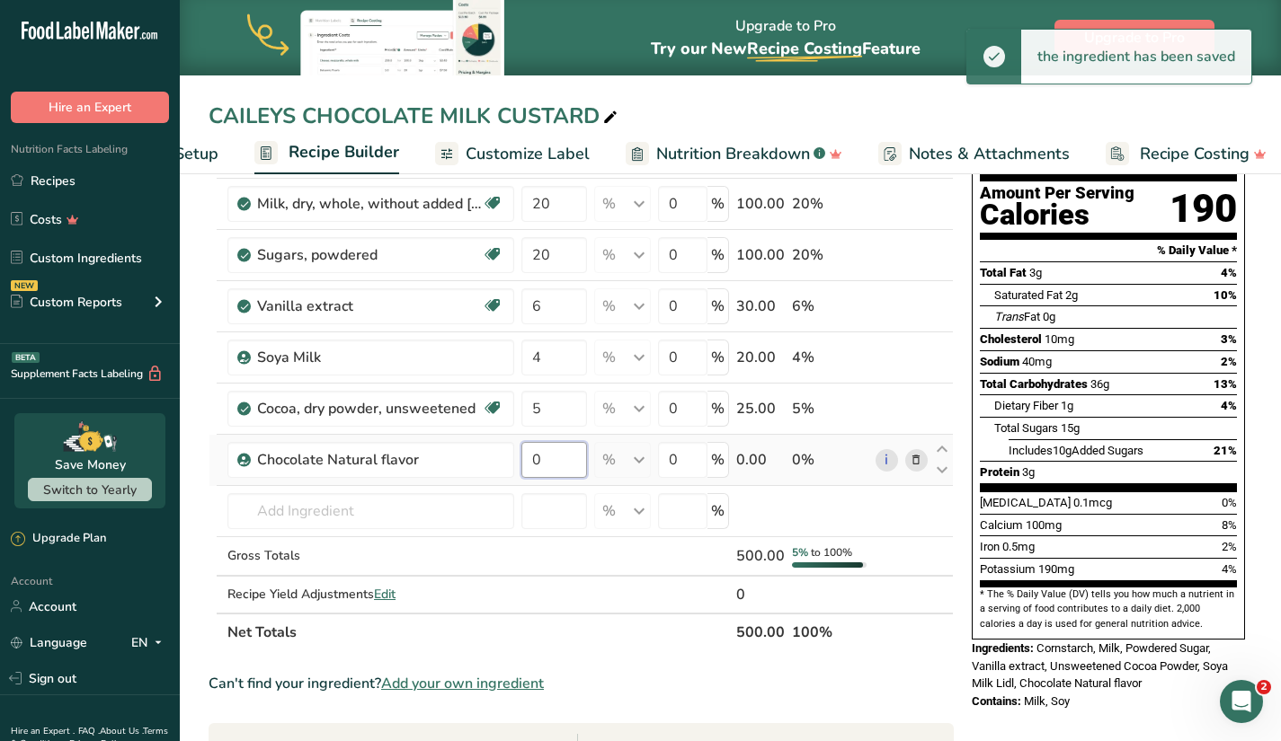
click at [570, 461] on input "0" at bounding box center [554, 460] width 66 height 36
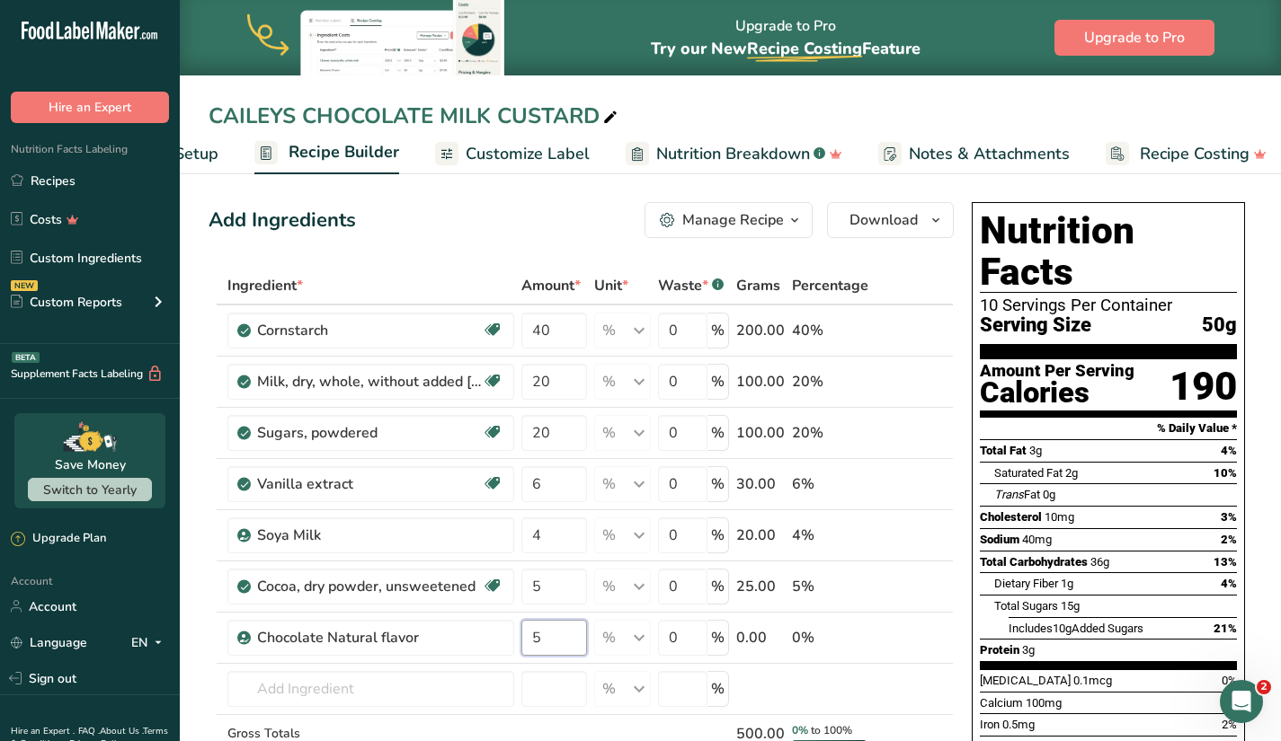
scroll to position [0, 0]
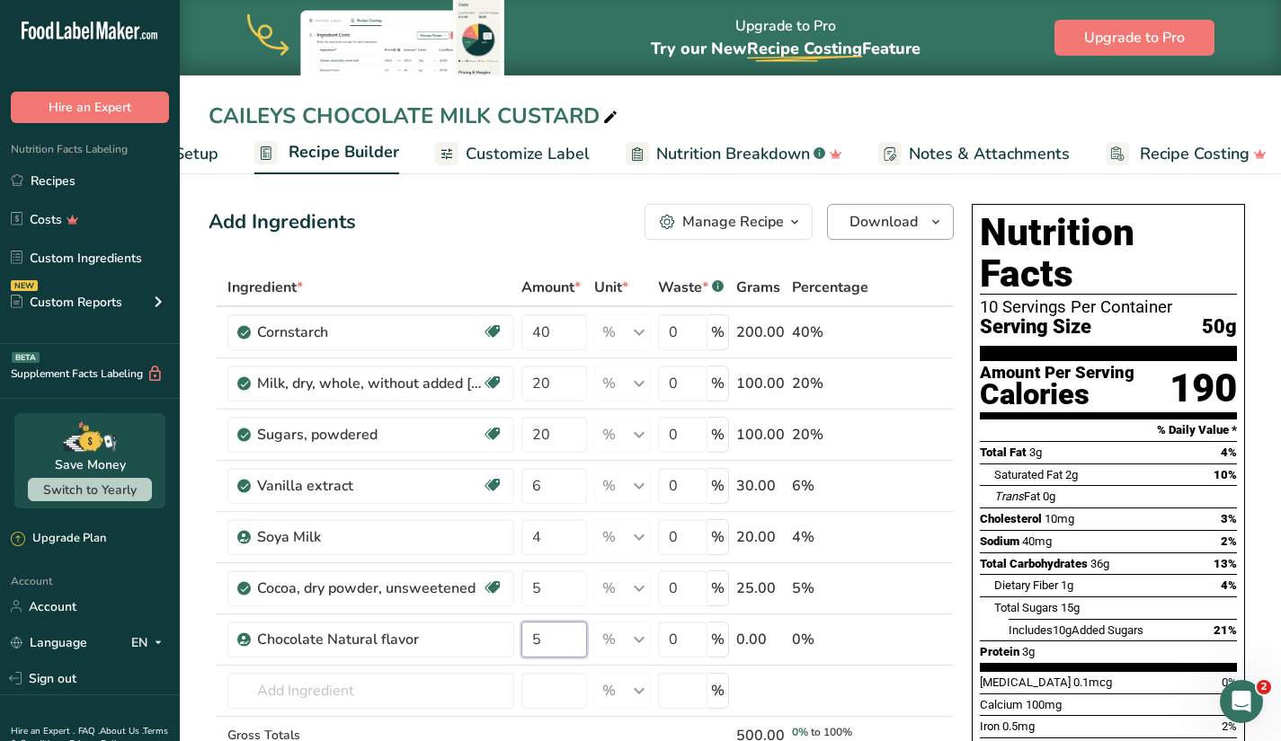
type input "5"
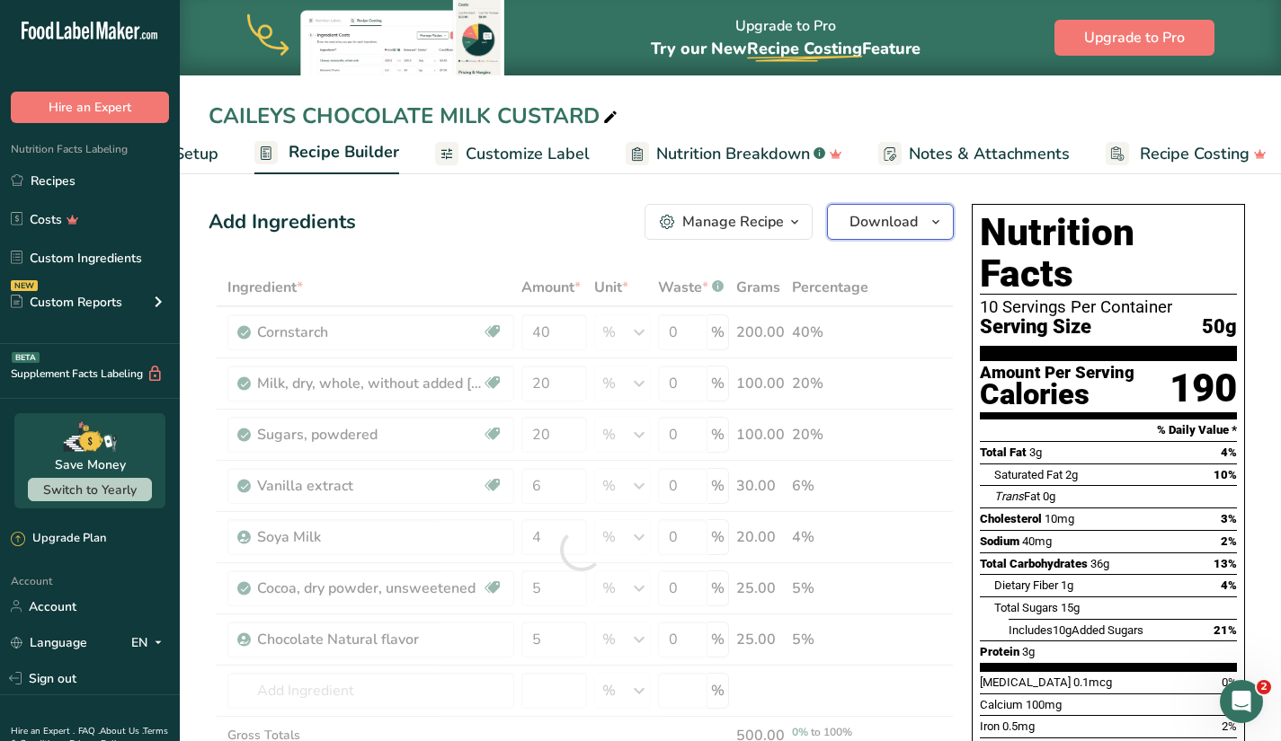
click at [936, 224] on icon "button" at bounding box center [935, 222] width 14 height 22
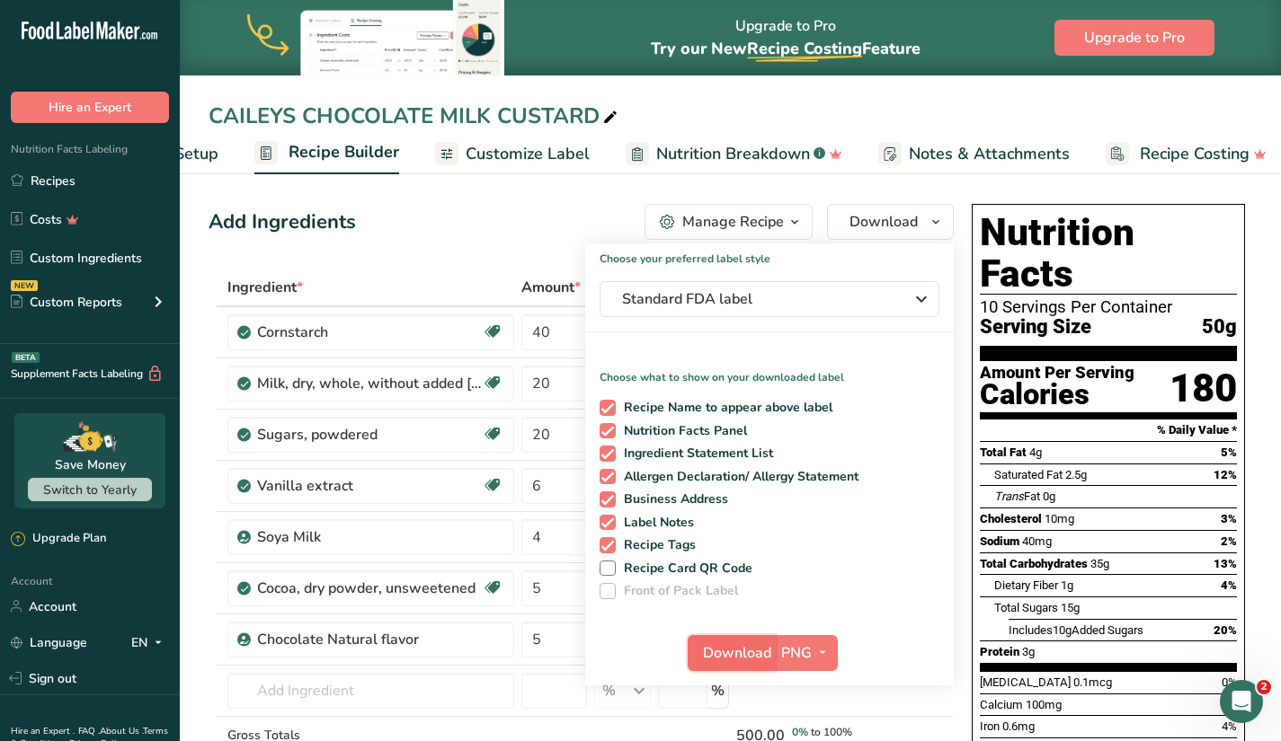
click at [762, 654] on span "Download" at bounding box center [737, 654] width 68 height 22
click at [535, 223] on div "Add Ingredients Manage Recipe Delete Recipe Duplicate Recipe Scale Recipe Save …" at bounding box center [580, 222] width 745 height 36
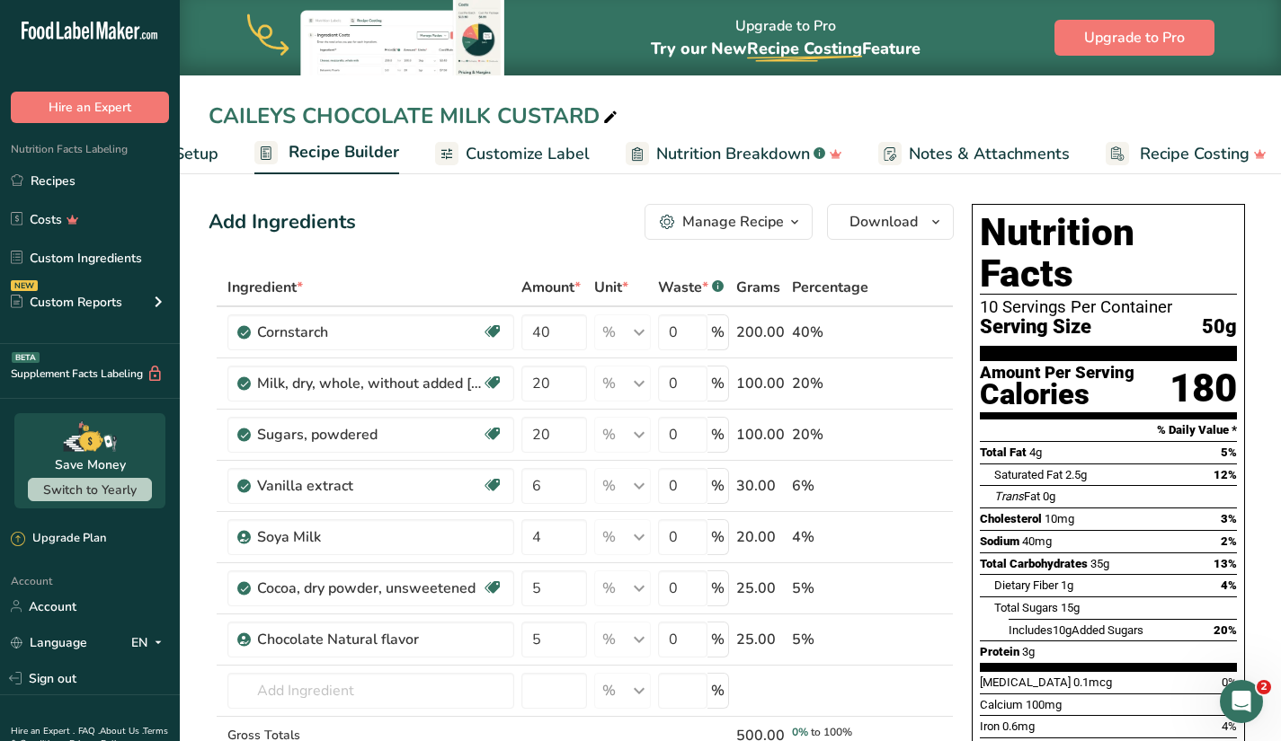
click at [615, 113] on icon at bounding box center [610, 117] width 16 height 25
click at [433, 114] on input "CAILEYS CHOCOLATE MILK CUSTARD" at bounding box center [729, 116] width 1043 height 32
type input "CAILEYS COFFEE MILK CUSTARD"
click at [565, 335] on input "40" at bounding box center [554, 333] width 66 height 36
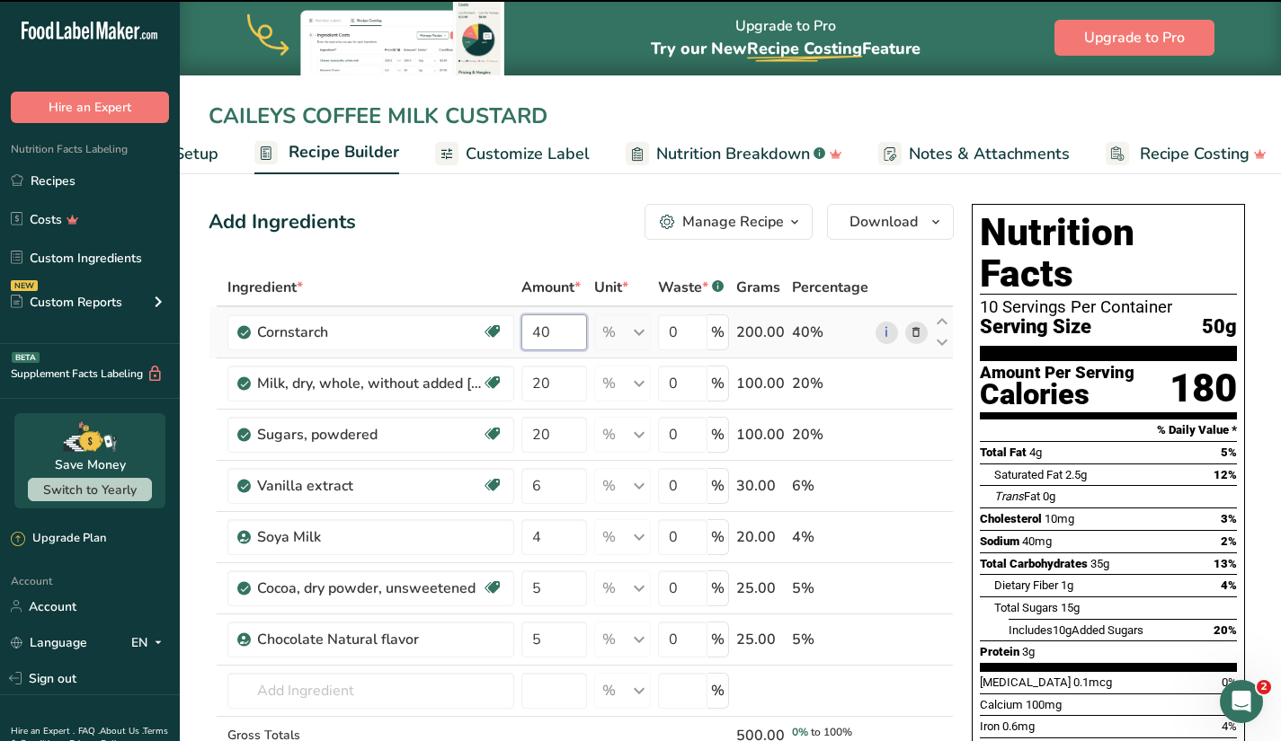
type input "4"
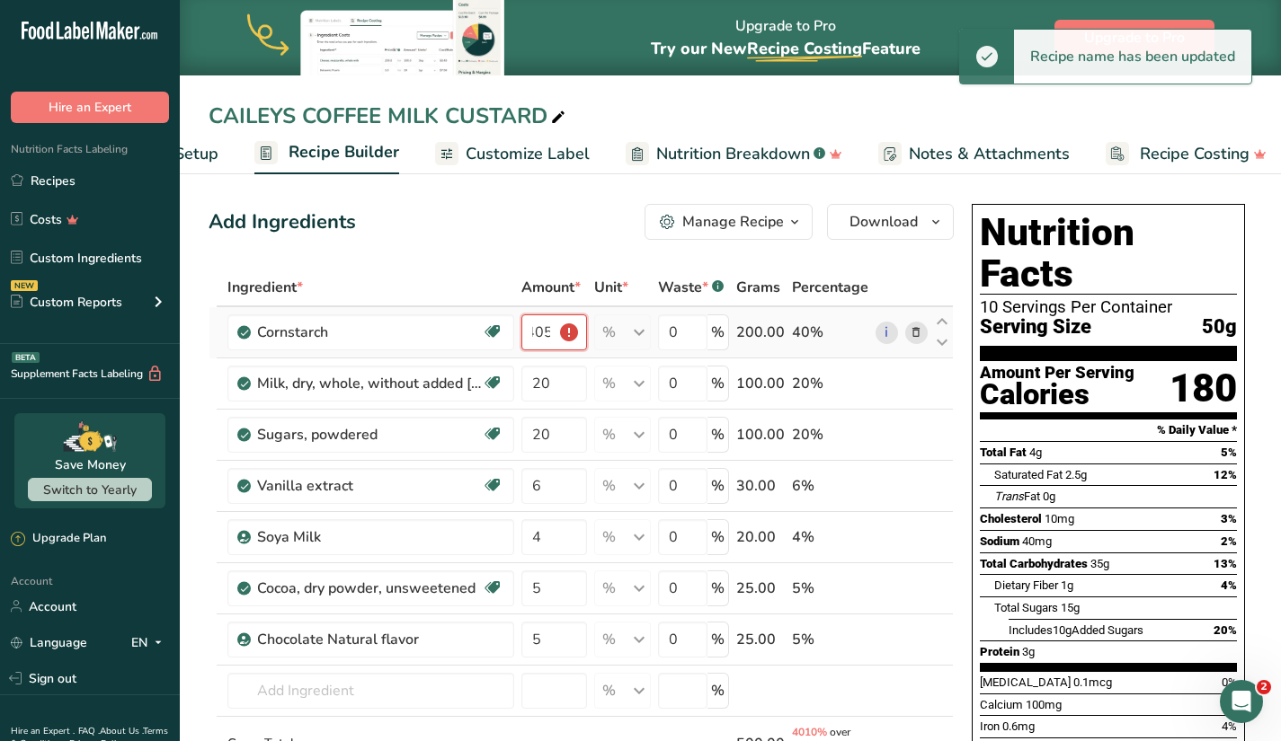
scroll to position [0, 15]
click at [536, 329] on input "4050" at bounding box center [554, 333] width 66 height 36
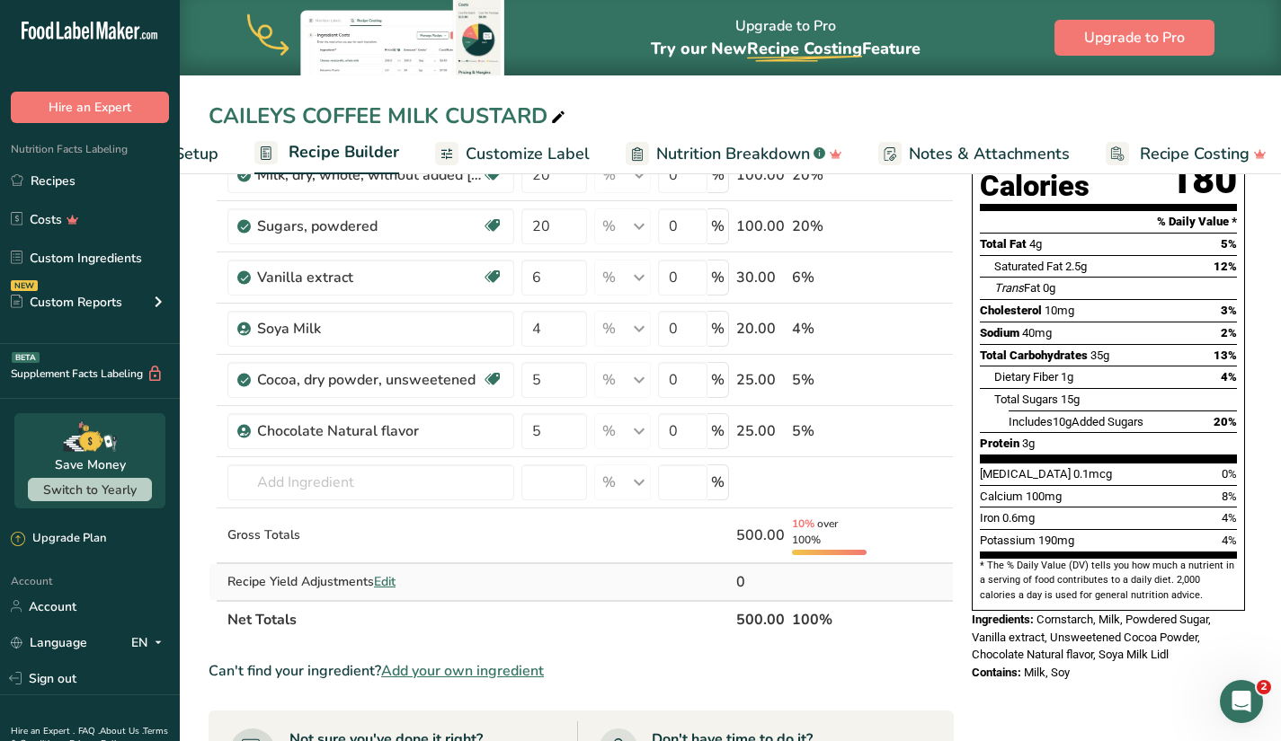
scroll to position [180, 0]
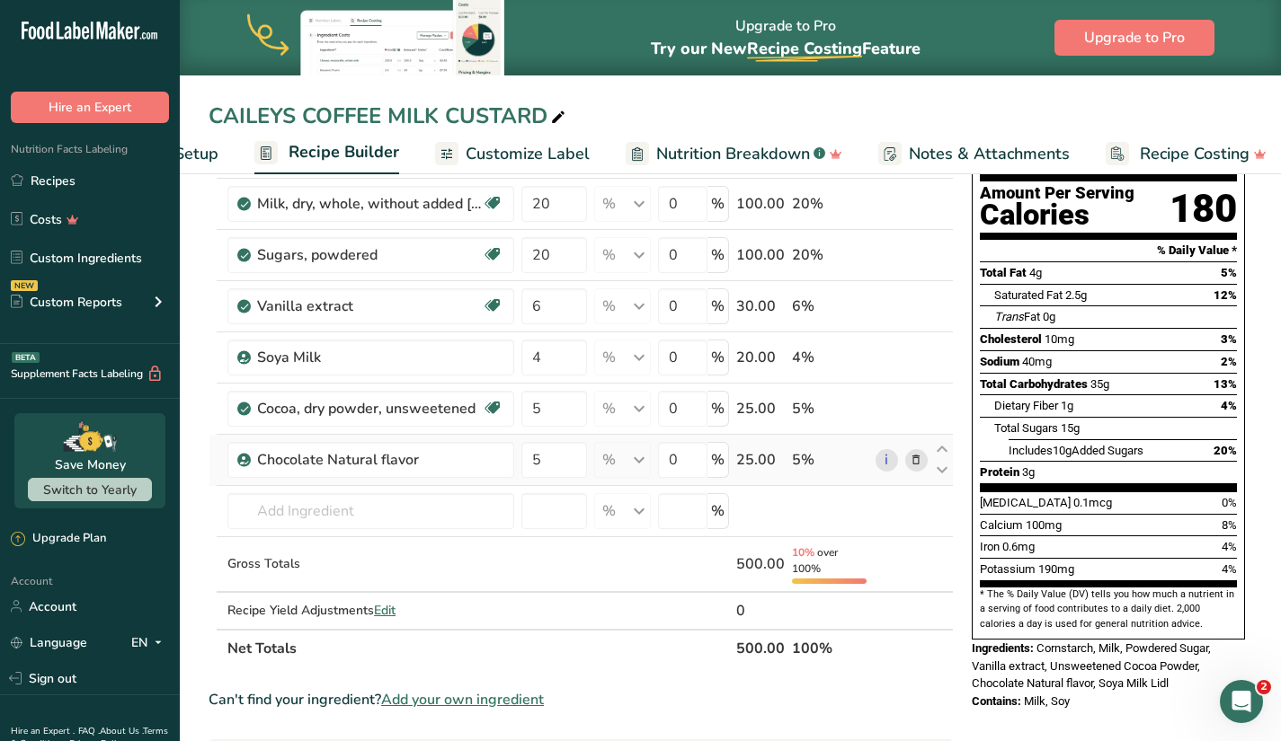
type input "50"
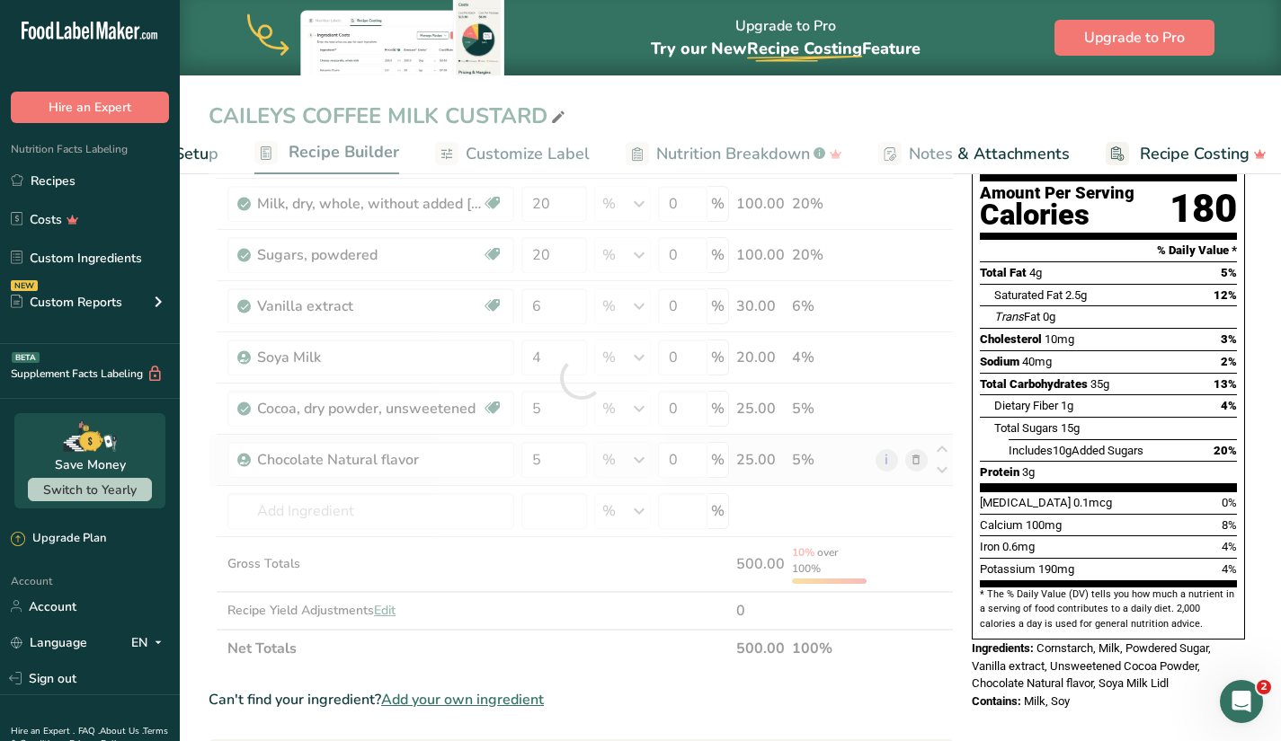
click at [918, 457] on div "Ingredient * Amount * Unit * Waste * .a-a{fill:#347362;}.b-a{fill:#fff;} Grams …" at bounding box center [580, 378] width 745 height 579
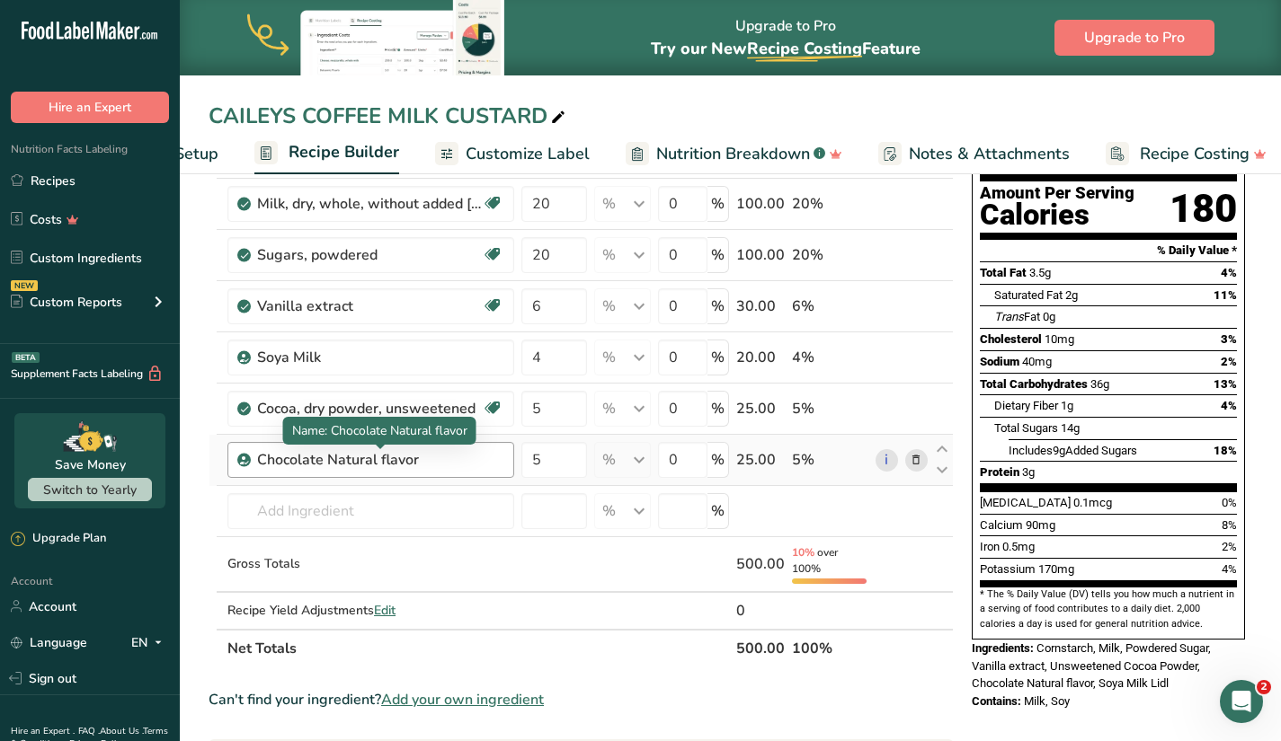
click at [463, 459] on div "Chocolate Natural flavor" at bounding box center [369, 460] width 225 height 22
click at [918, 462] on icon at bounding box center [915, 460] width 13 height 19
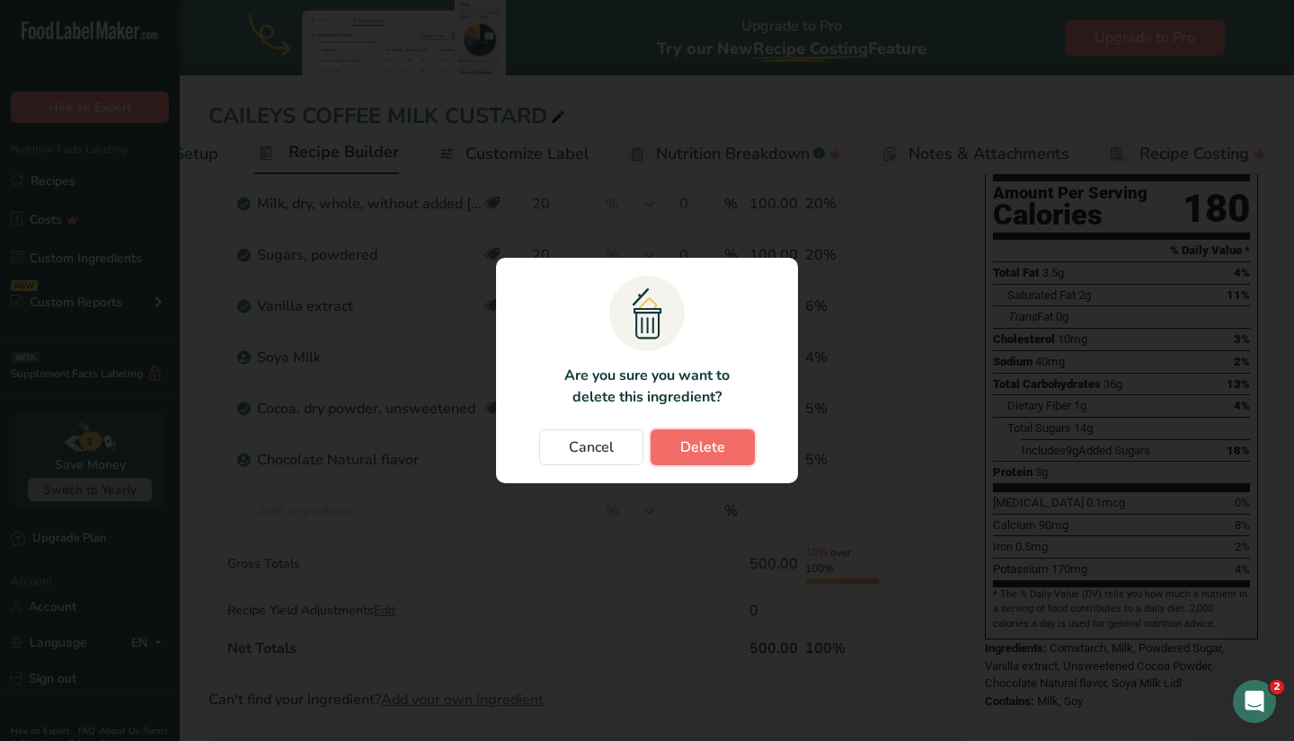
click at [730, 451] on button "Delete" at bounding box center [703, 448] width 104 height 36
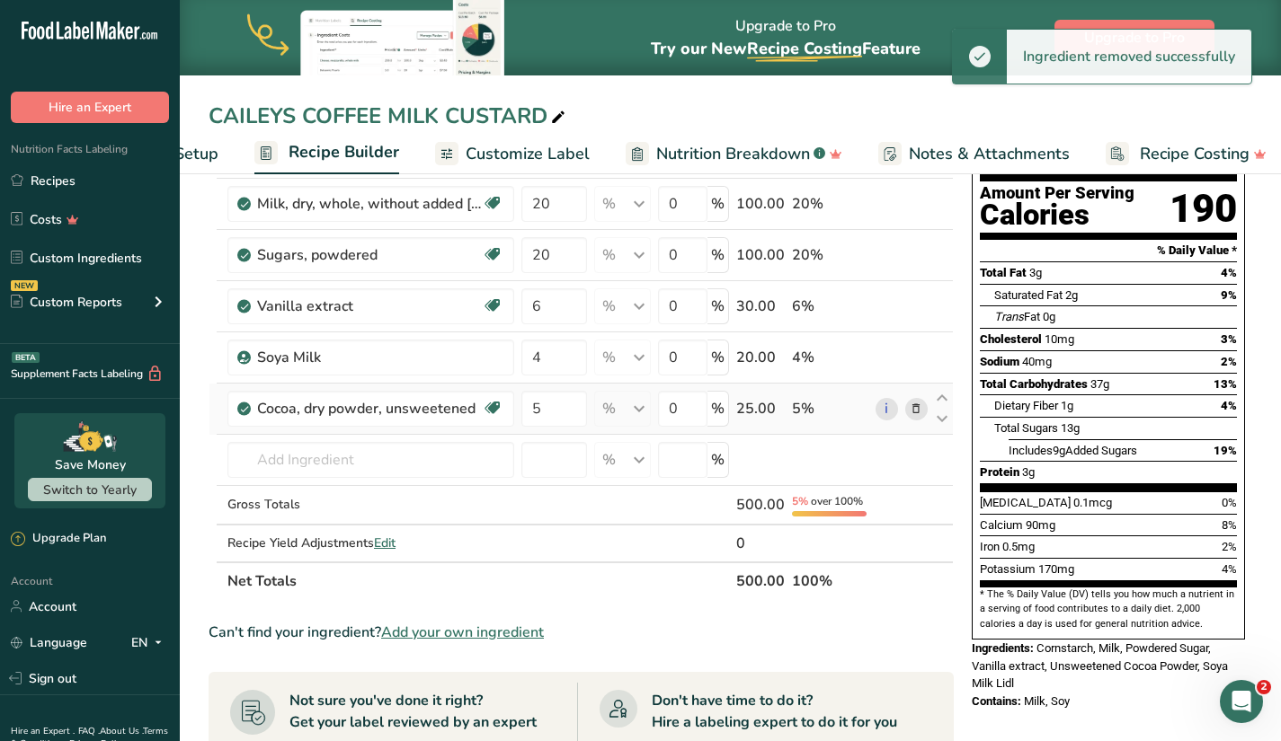
click at [916, 403] on icon at bounding box center [915, 409] width 13 height 19
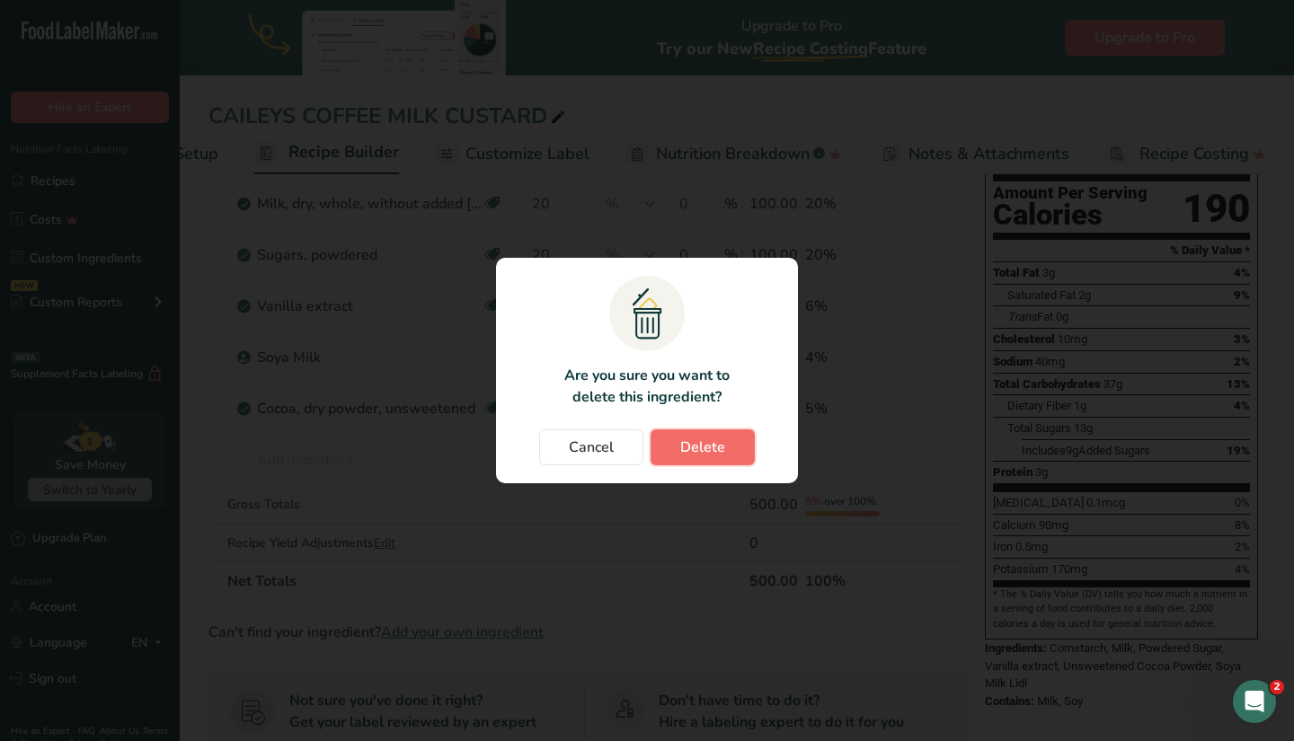
click at [714, 445] on span "Delete" at bounding box center [702, 448] width 45 height 22
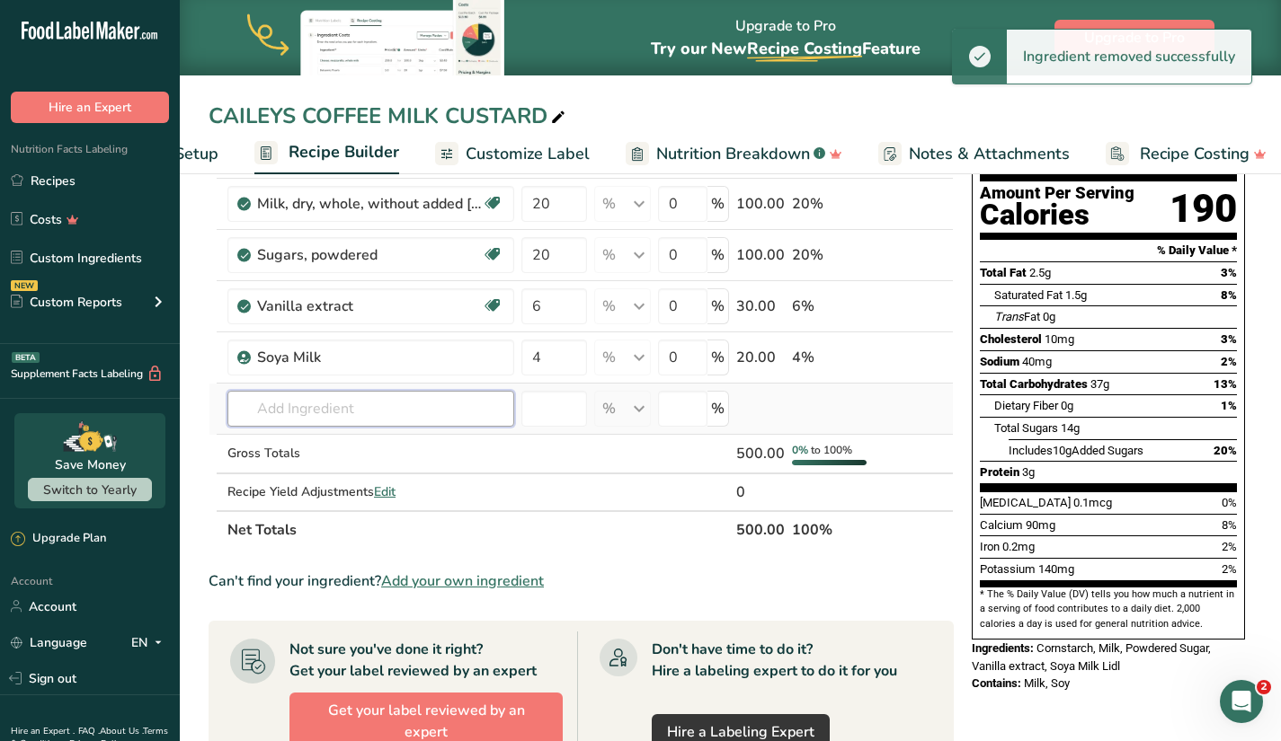
click at [339, 407] on input "text" at bounding box center [370, 409] width 287 height 36
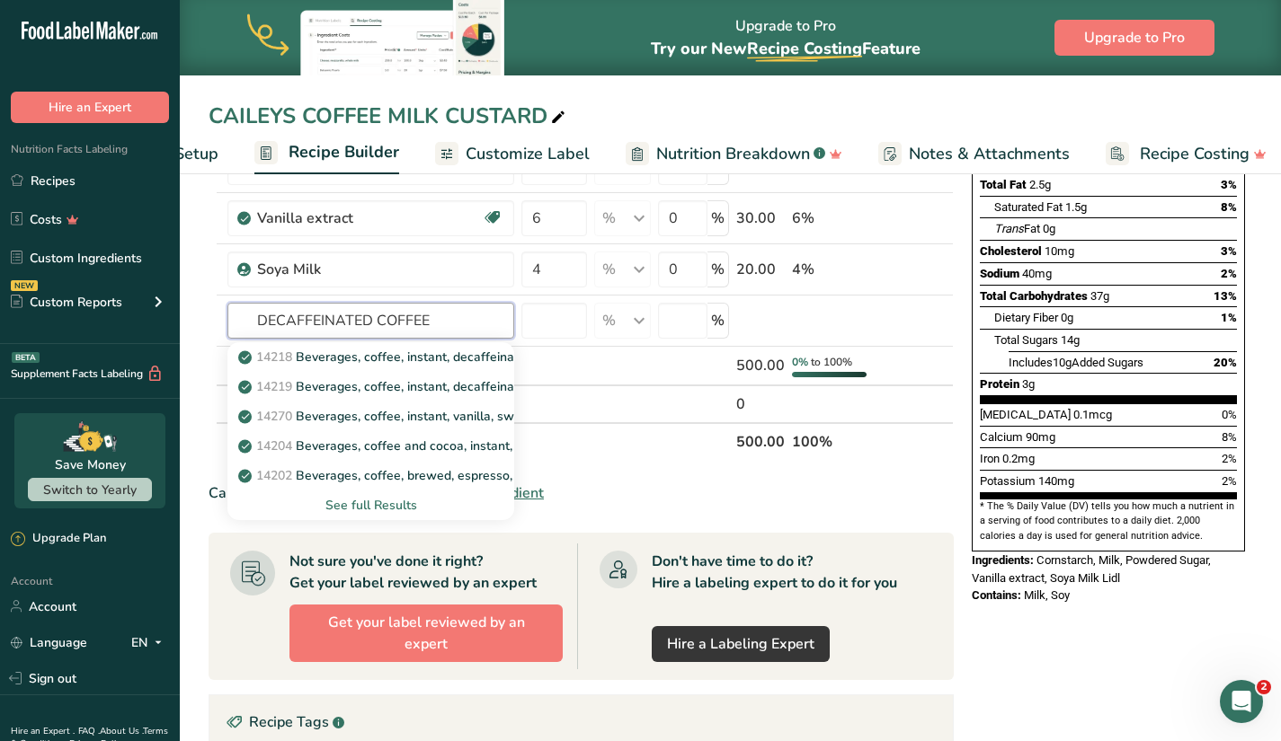
scroll to position [270, 0]
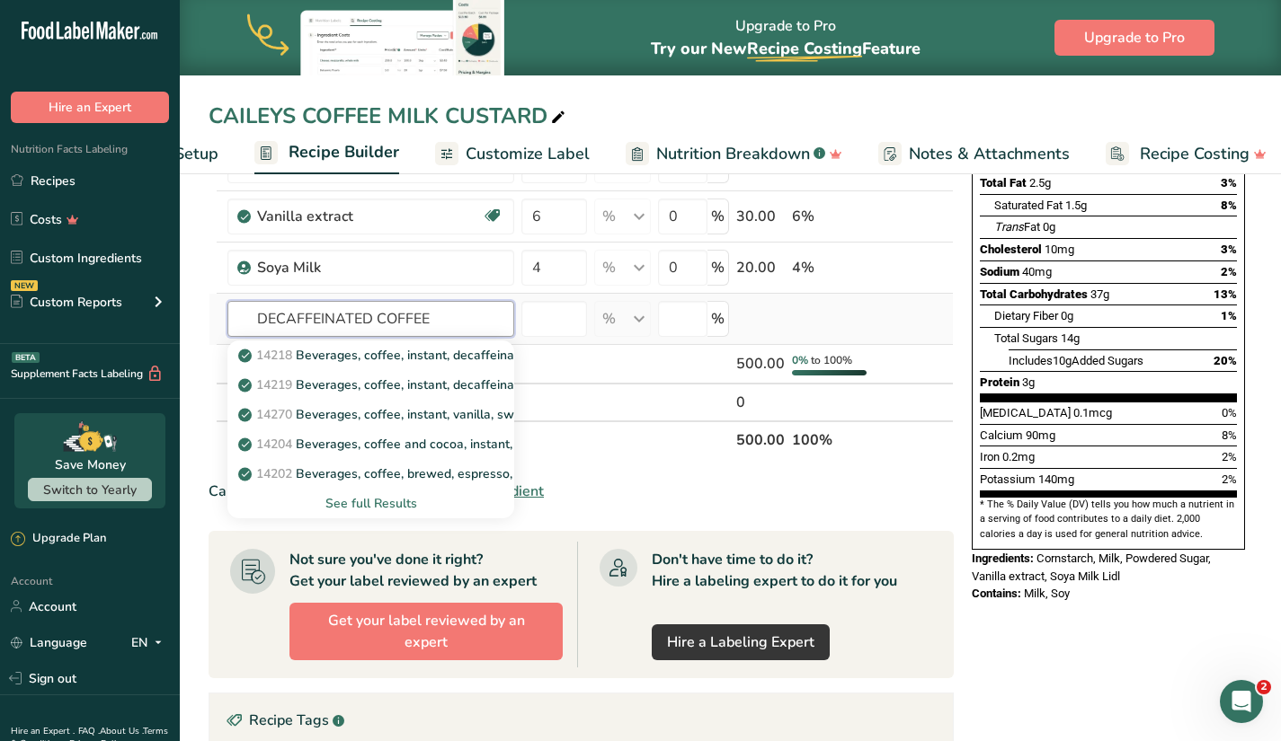
type input "DECAFFEINATED COFFEE"
click at [387, 503] on div "See full Results" at bounding box center [371, 503] width 258 height 19
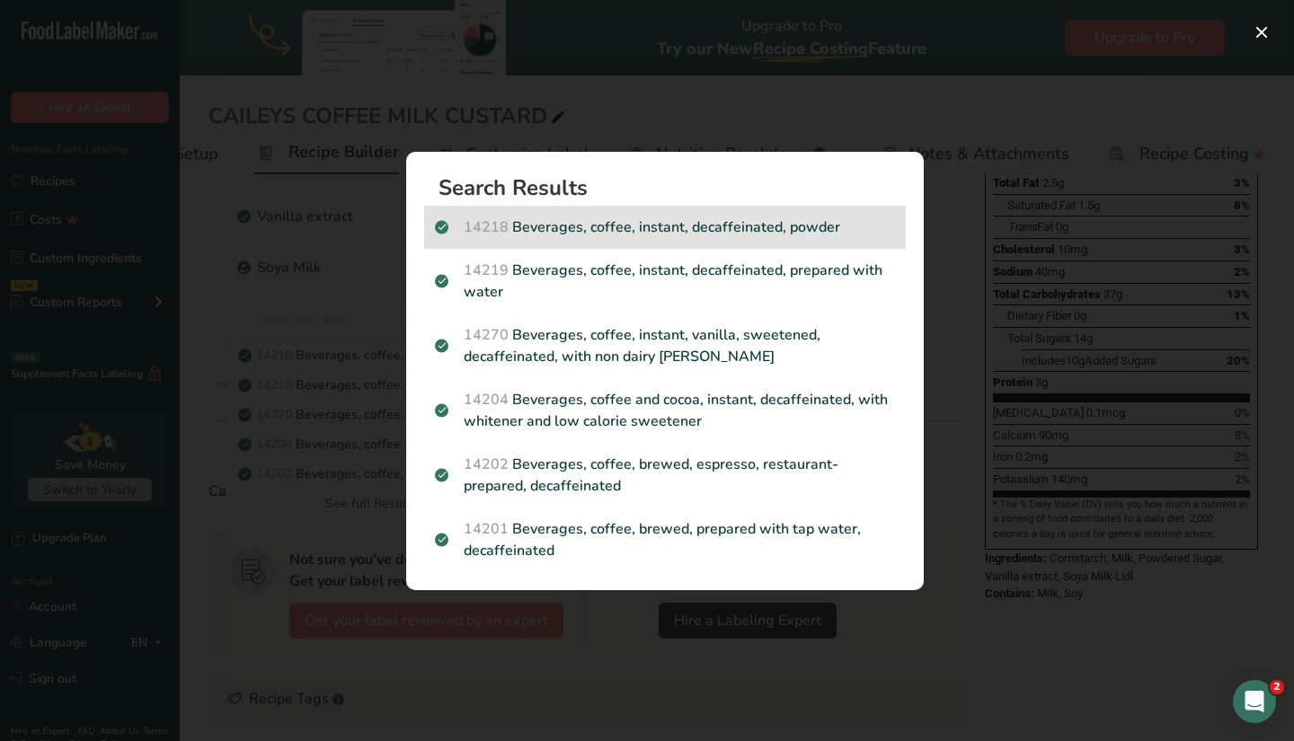
click at [638, 221] on p "14218 Beverages, coffee, instant, decaffeinated, powder" at bounding box center [665, 228] width 460 height 22
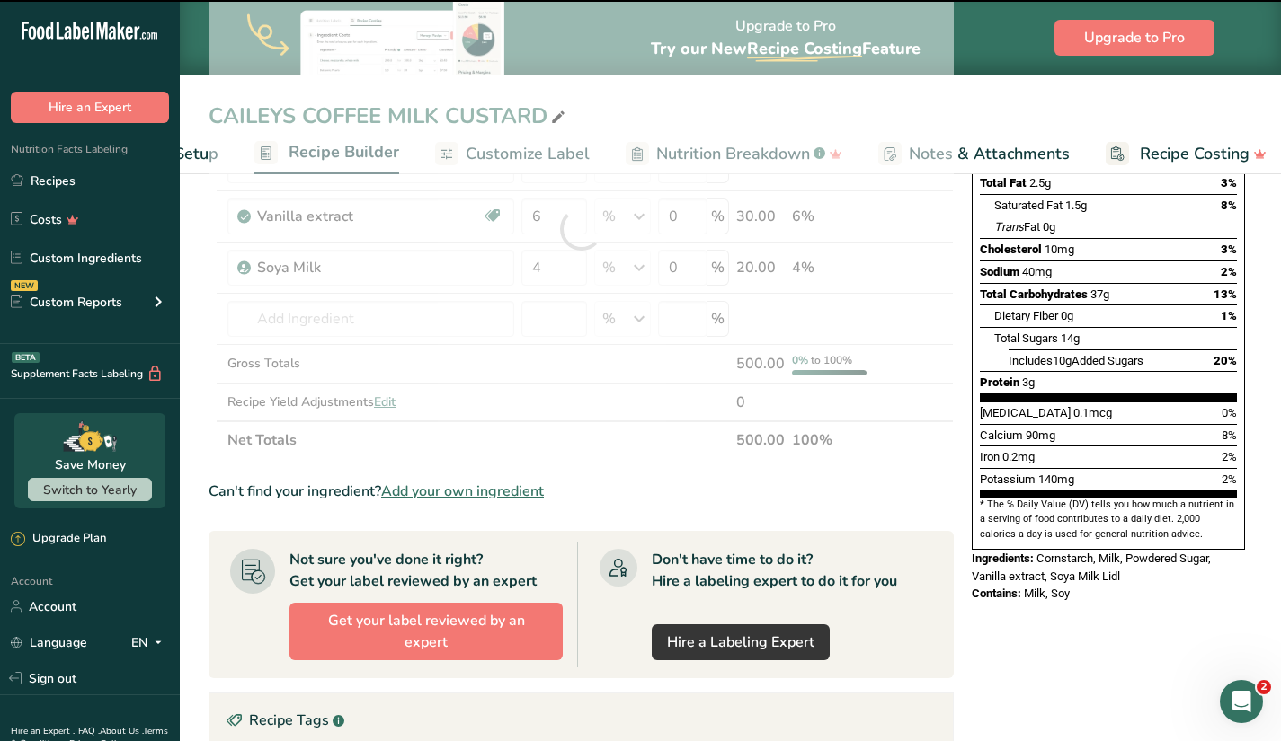
type input "0"
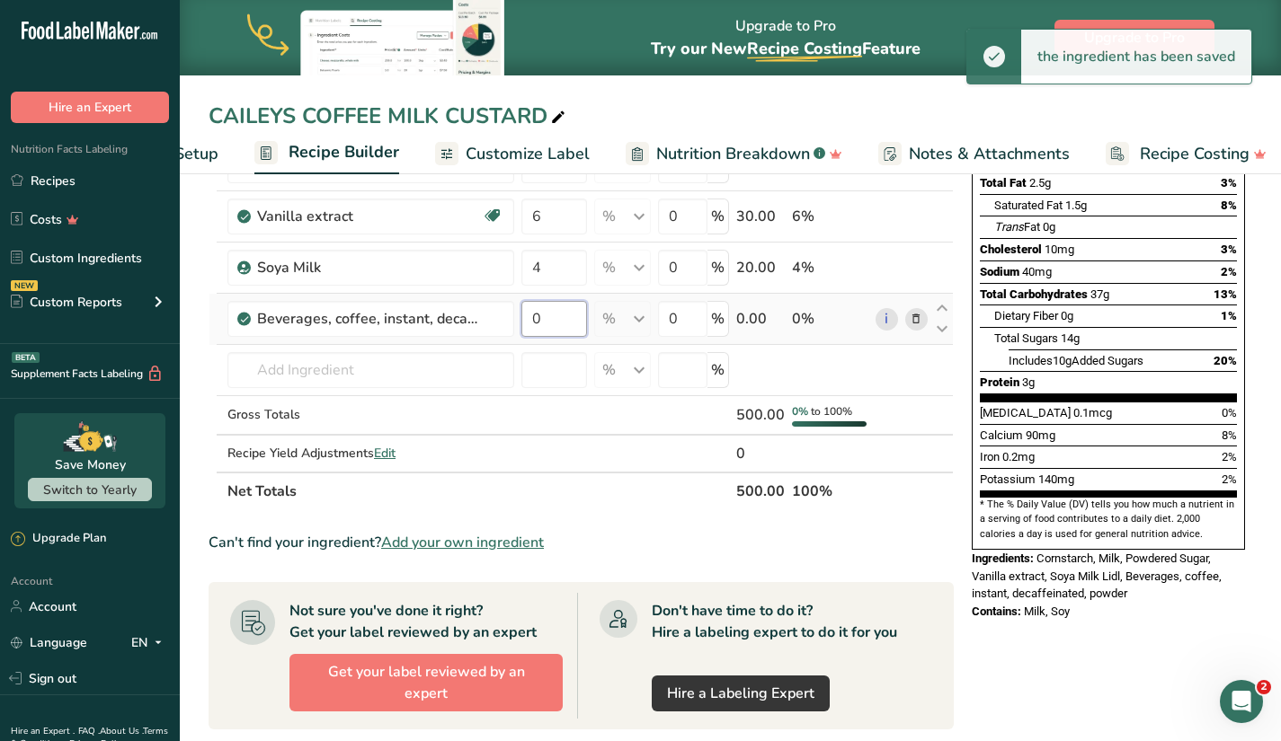
click at [572, 320] on input "0" at bounding box center [554, 319] width 66 height 36
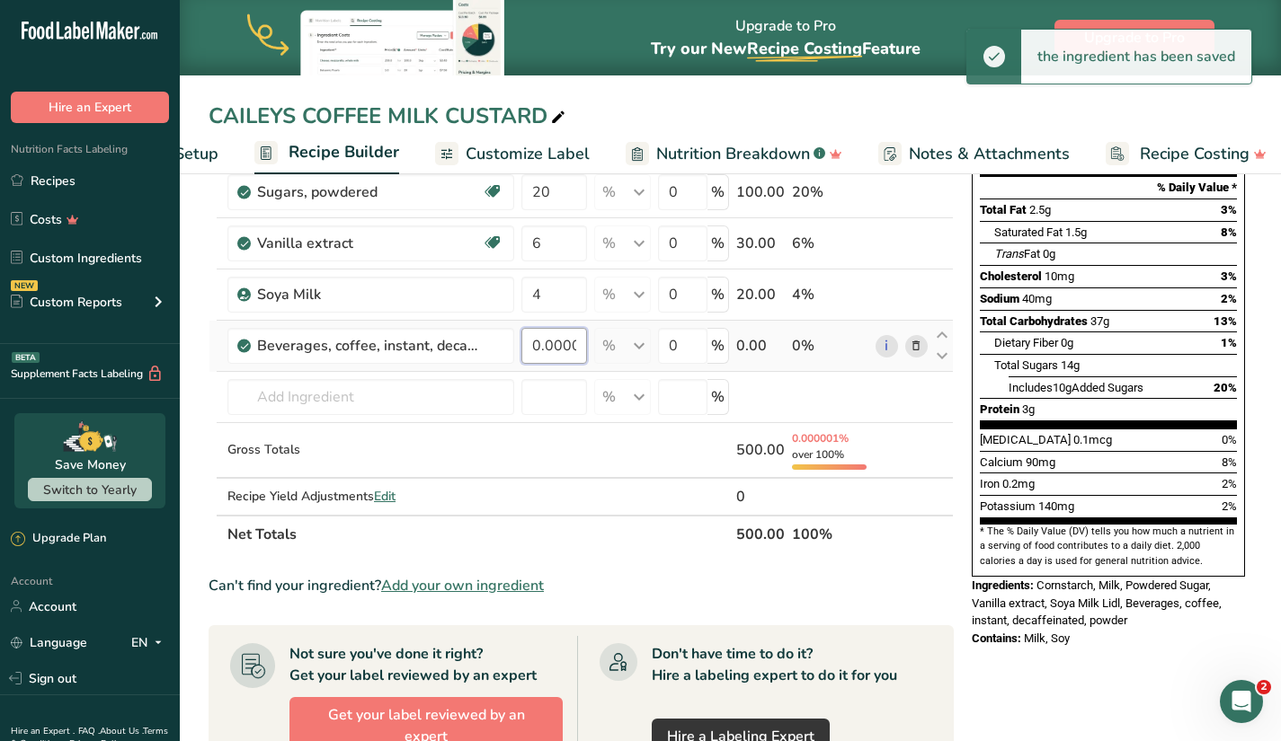
scroll to position [90, 0]
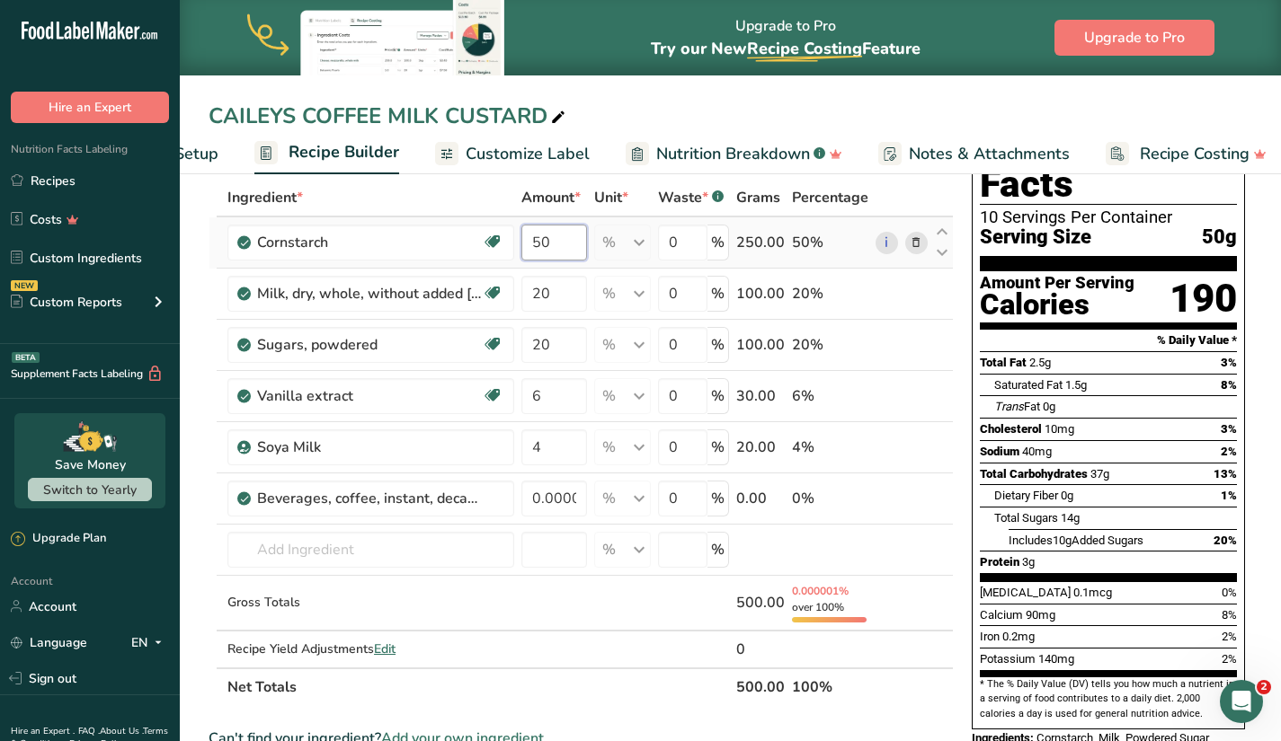
click at [565, 246] on div "Ingredient * Amount * Unit * Waste * .a-a{fill:#347362;}.b-a{fill:#fff;} Grams …" at bounding box center [580, 443] width 745 height 528
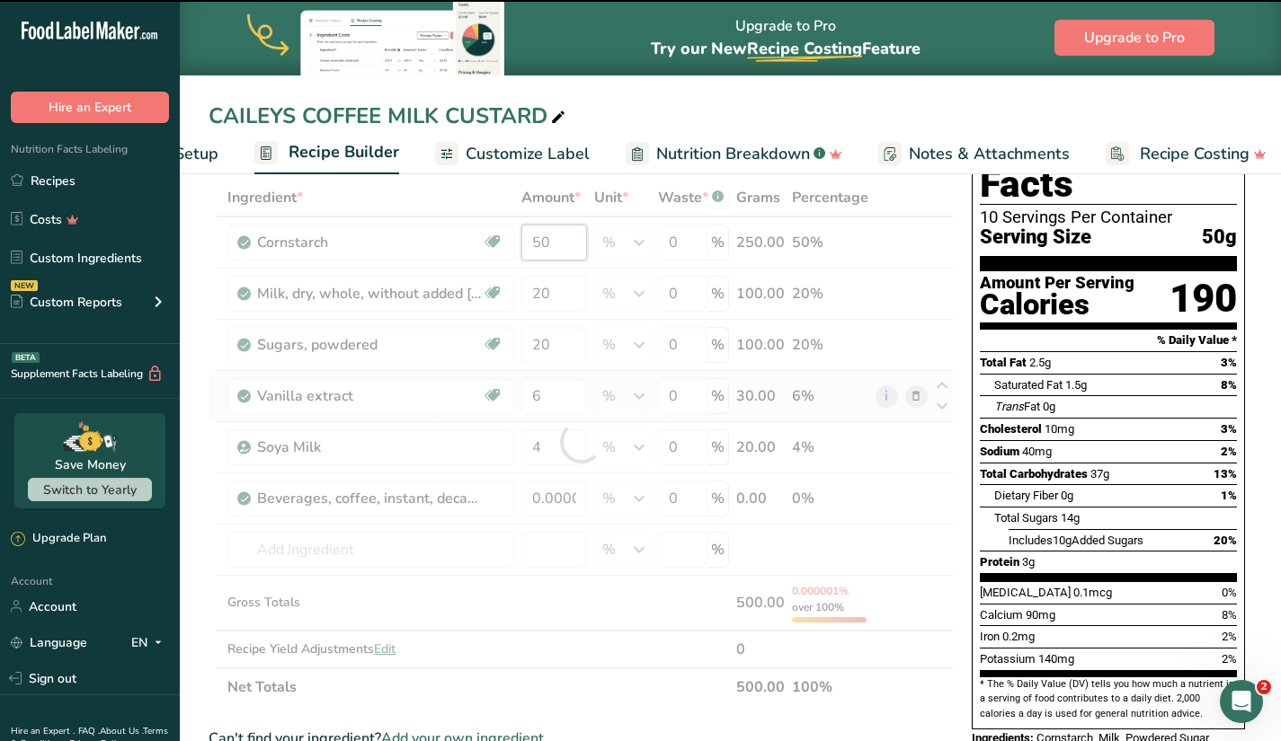
type input "0"
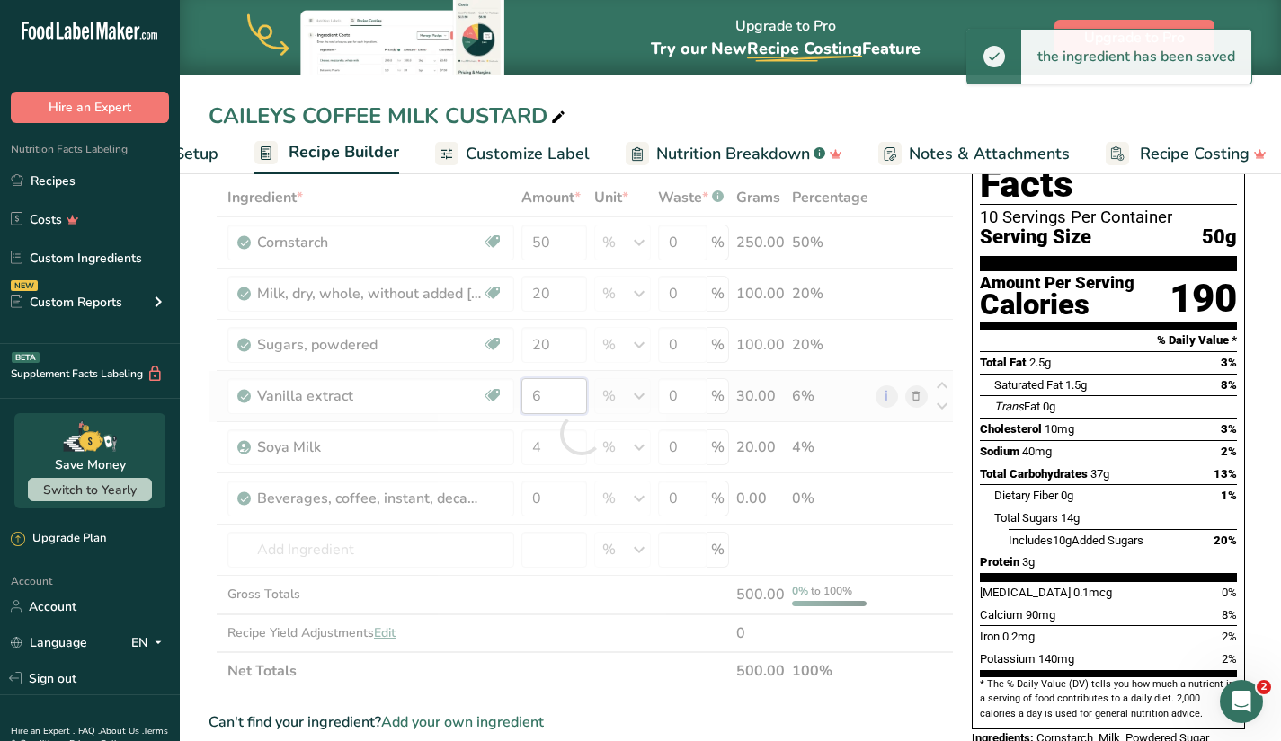
click at [563, 396] on div "Ingredient * Amount * Unit * Waste * .a-a{fill:#347362;}.b-a{fill:#fff;} Grams …" at bounding box center [580, 434] width 745 height 511
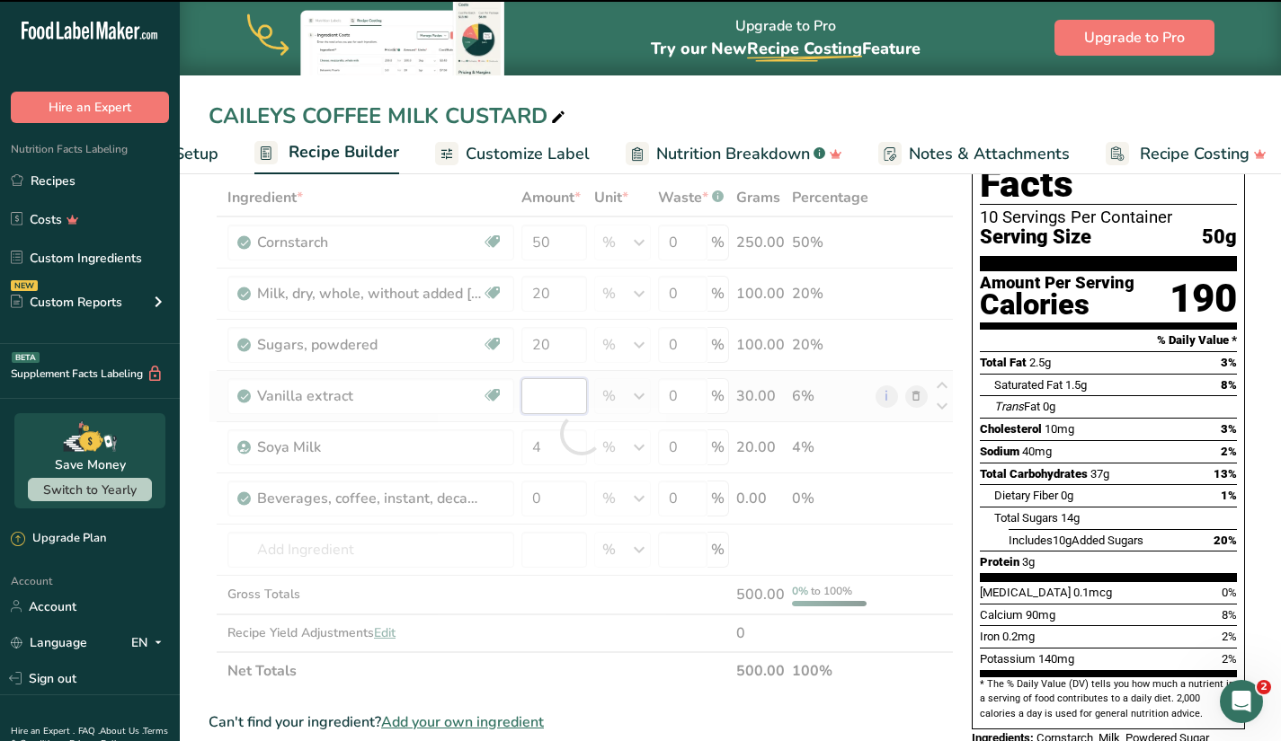
type input "6"
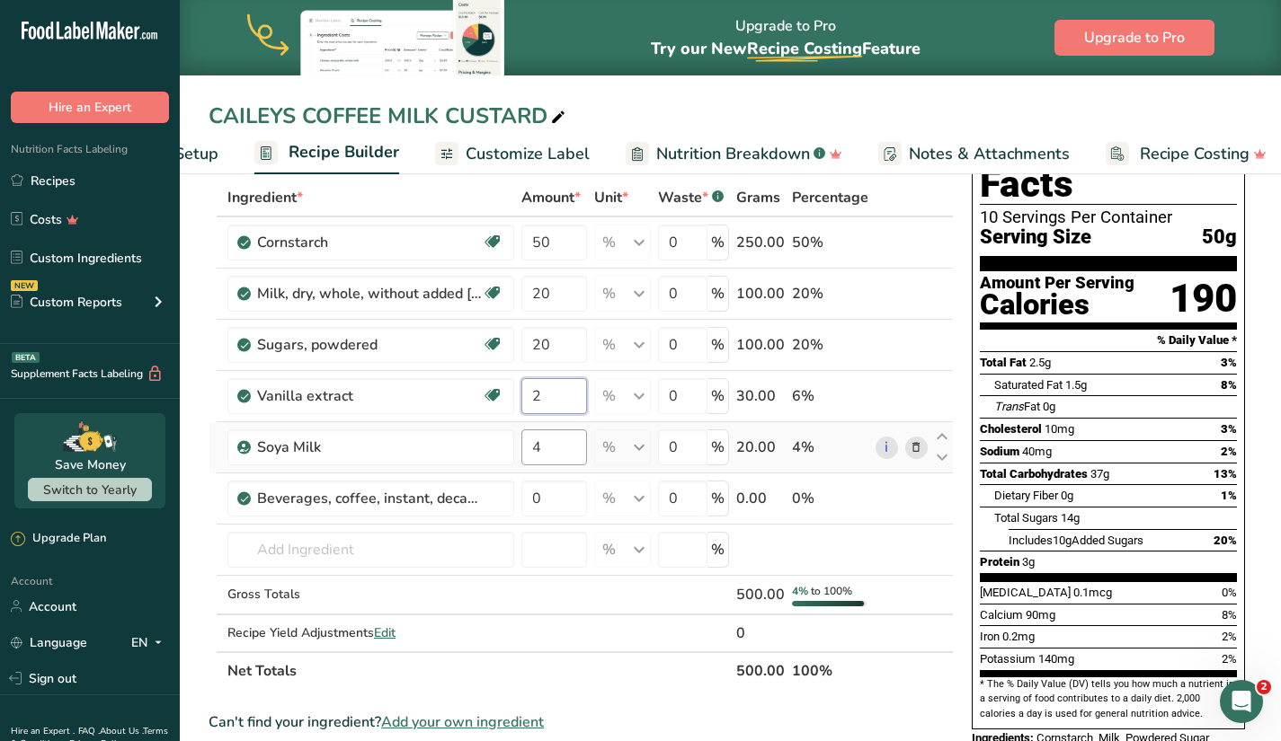
type input "2"
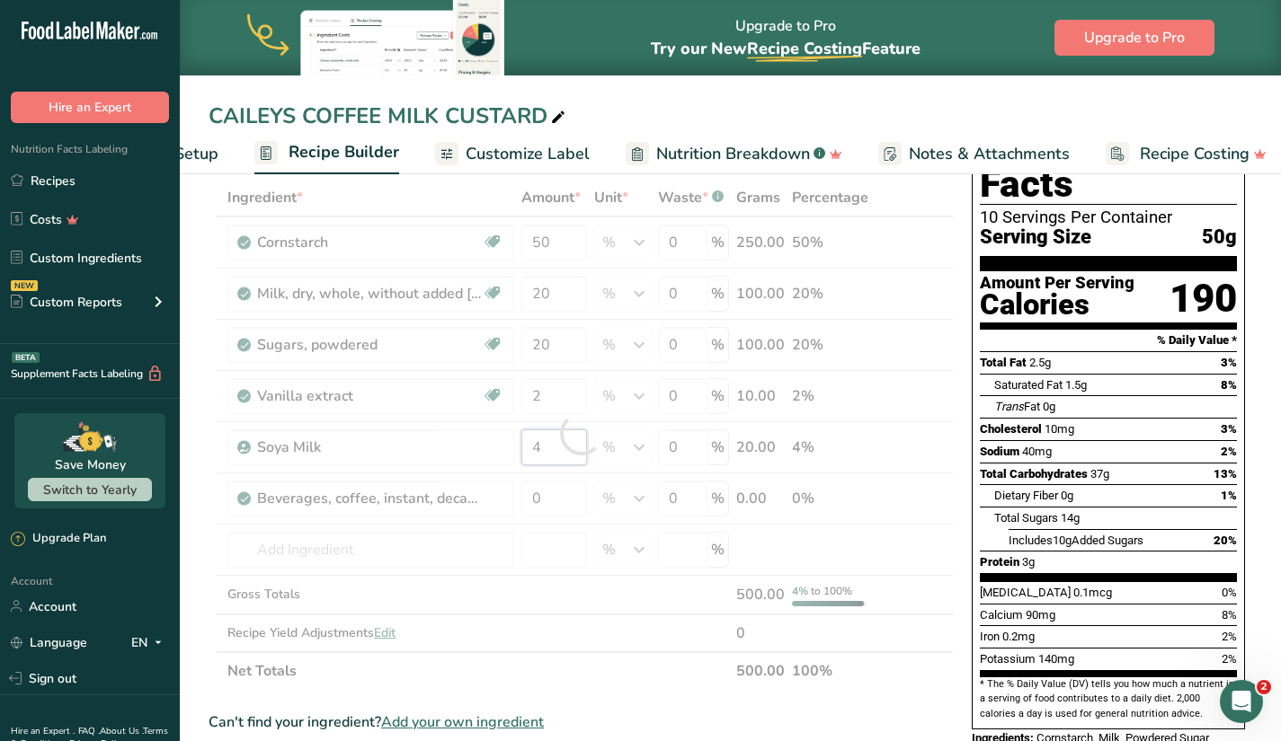
click at [567, 445] on div "Ingredient * Amount * Unit * Waste * .a-a{fill:#347362;}.b-a{fill:#fff;} Grams …" at bounding box center [580, 434] width 745 height 511
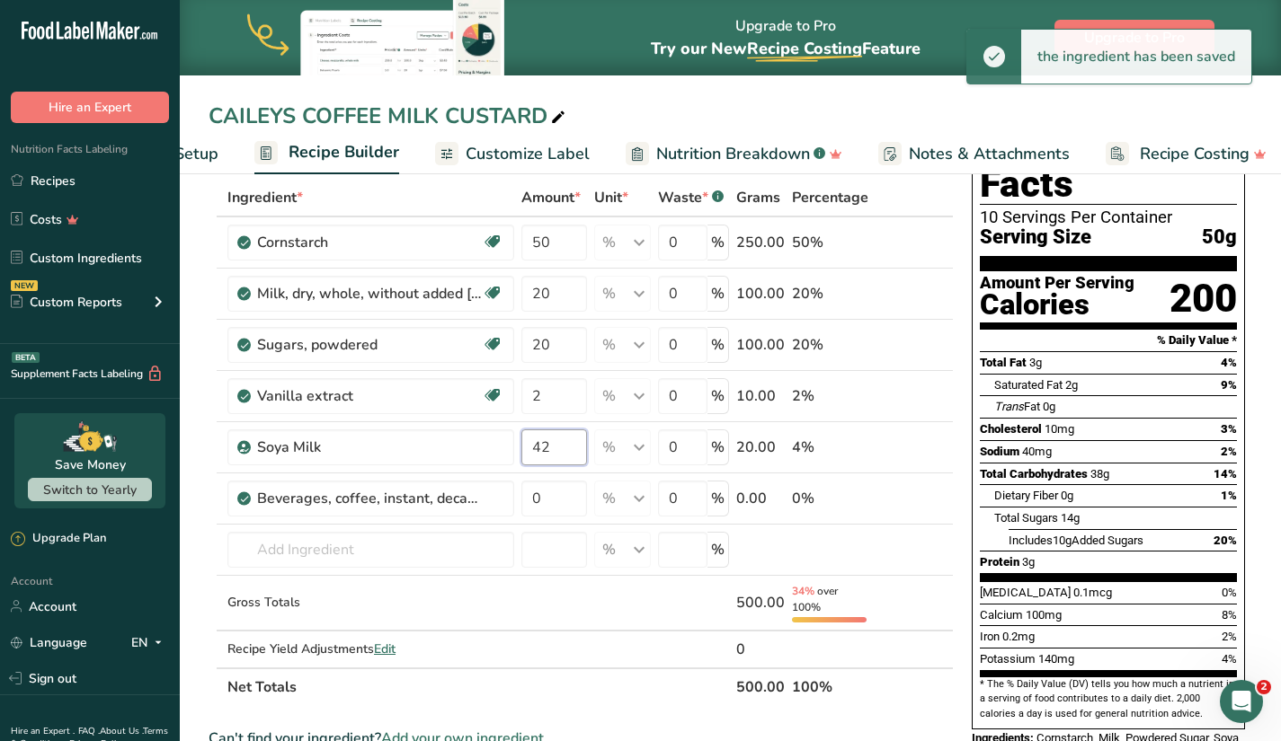
type input "4"
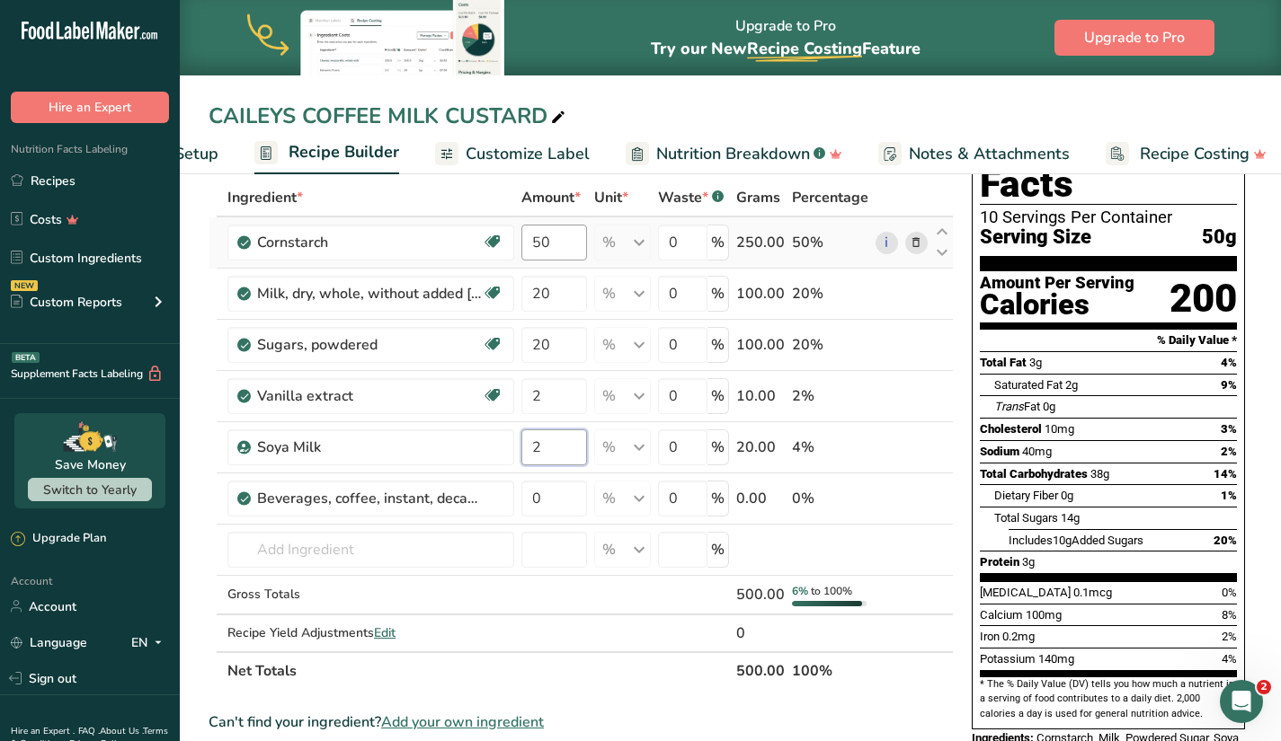
type input "2"
click at [556, 242] on div "Ingredient * Amount * Unit * Waste * .a-a{fill:#347362;}.b-a{fill:#fff;} Grams …" at bounding box center [580, 434] width 745 height 511
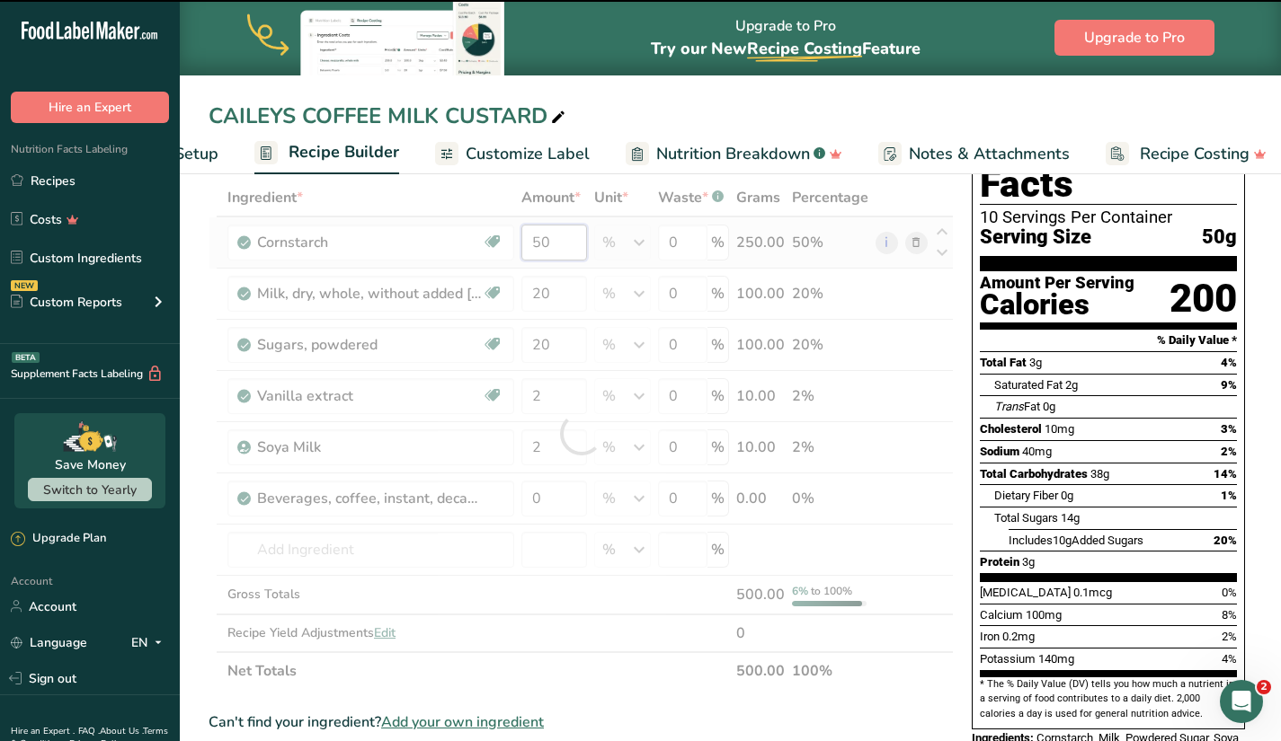
type input "5"
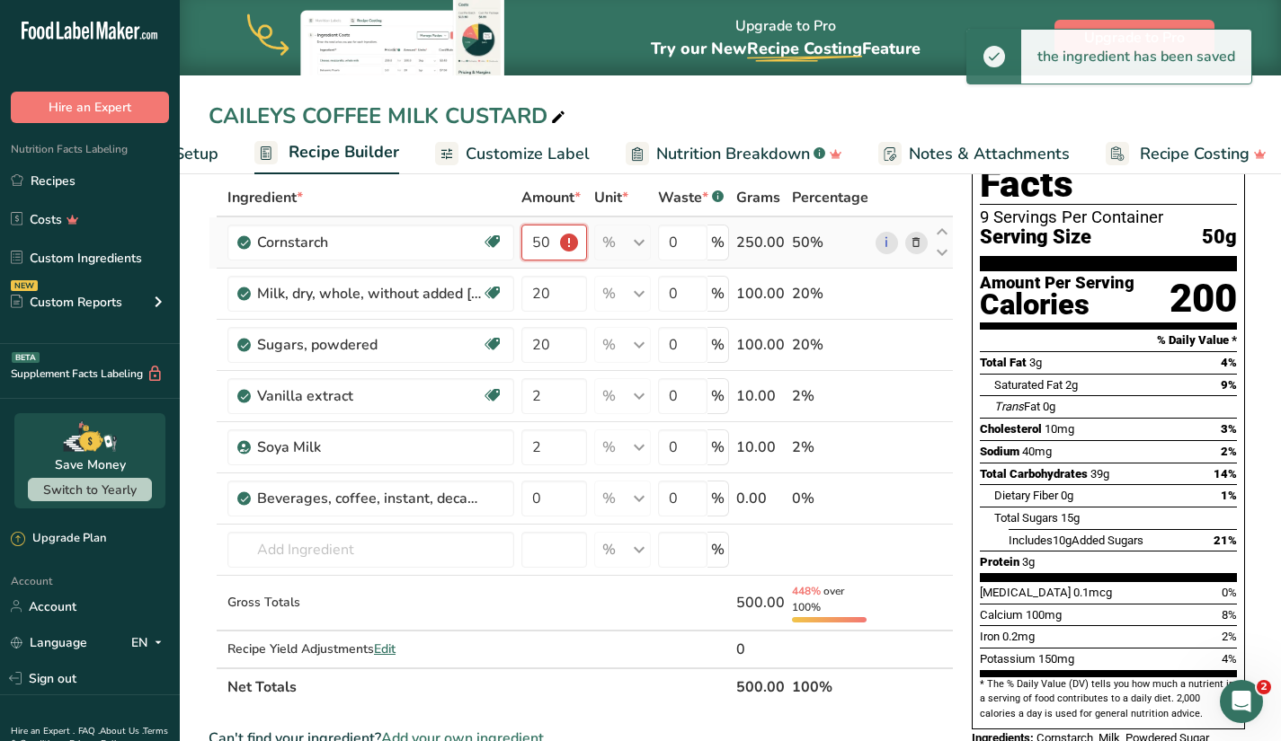
scroll to position [0, 0]
type input "5"
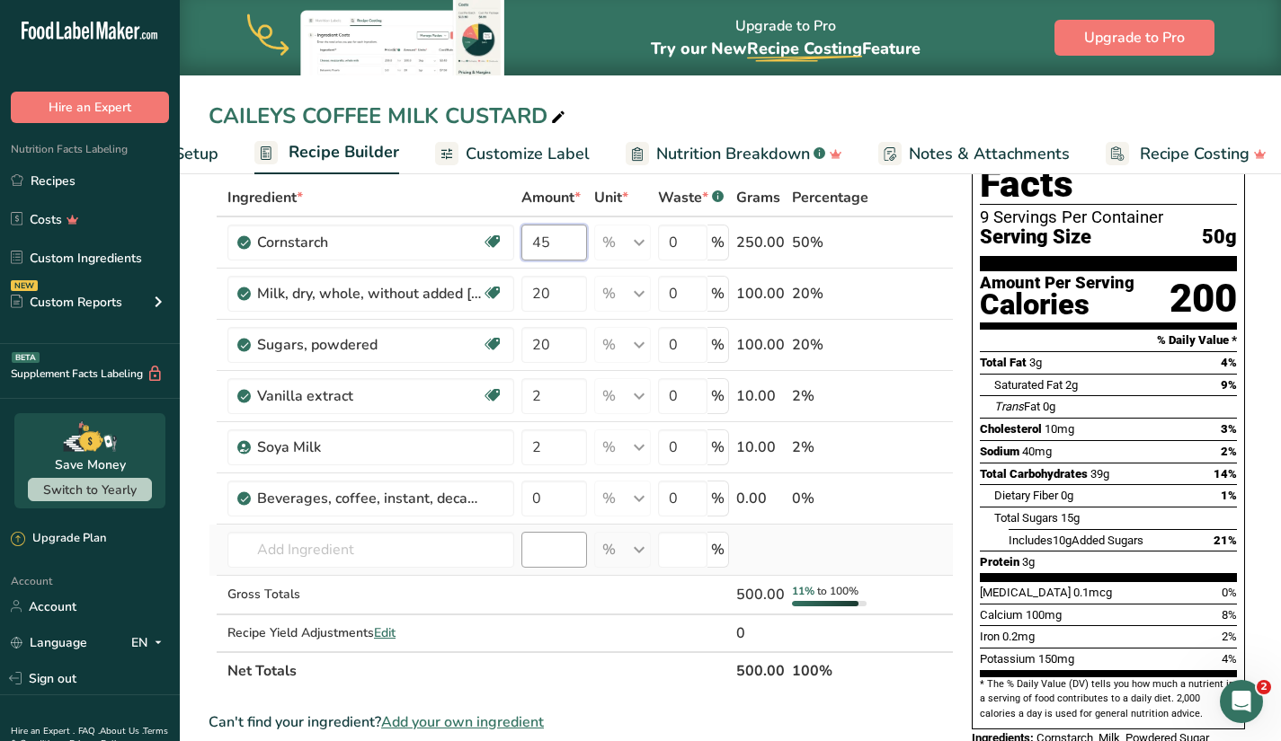
type input "45"
click at [556, 556] on div "Ingredient * Amount * Unit * Waste * .a-a{fill:#347362;}.b-a{fill:#fff;} Grams …" at bounding box center [580, 434] width 745 height 511
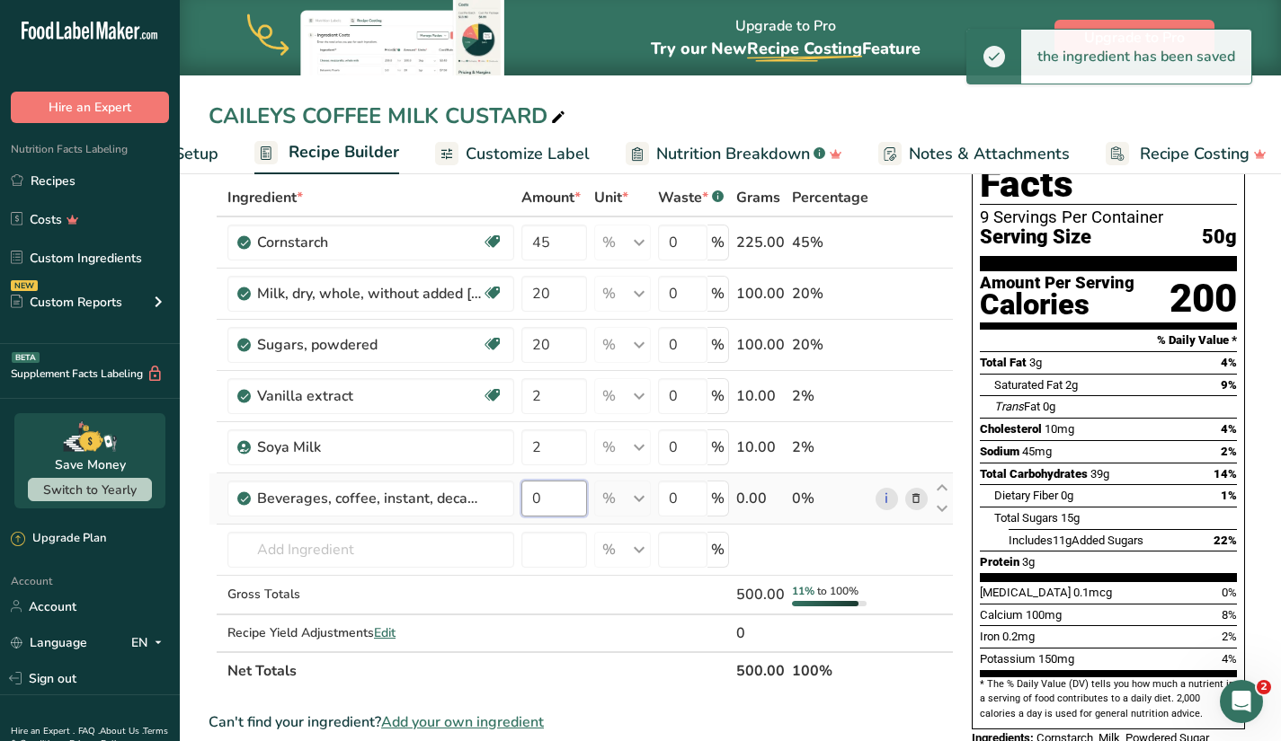
click at [555, 493] on input "0" at bounding box center [554, 499] width 66 height 36
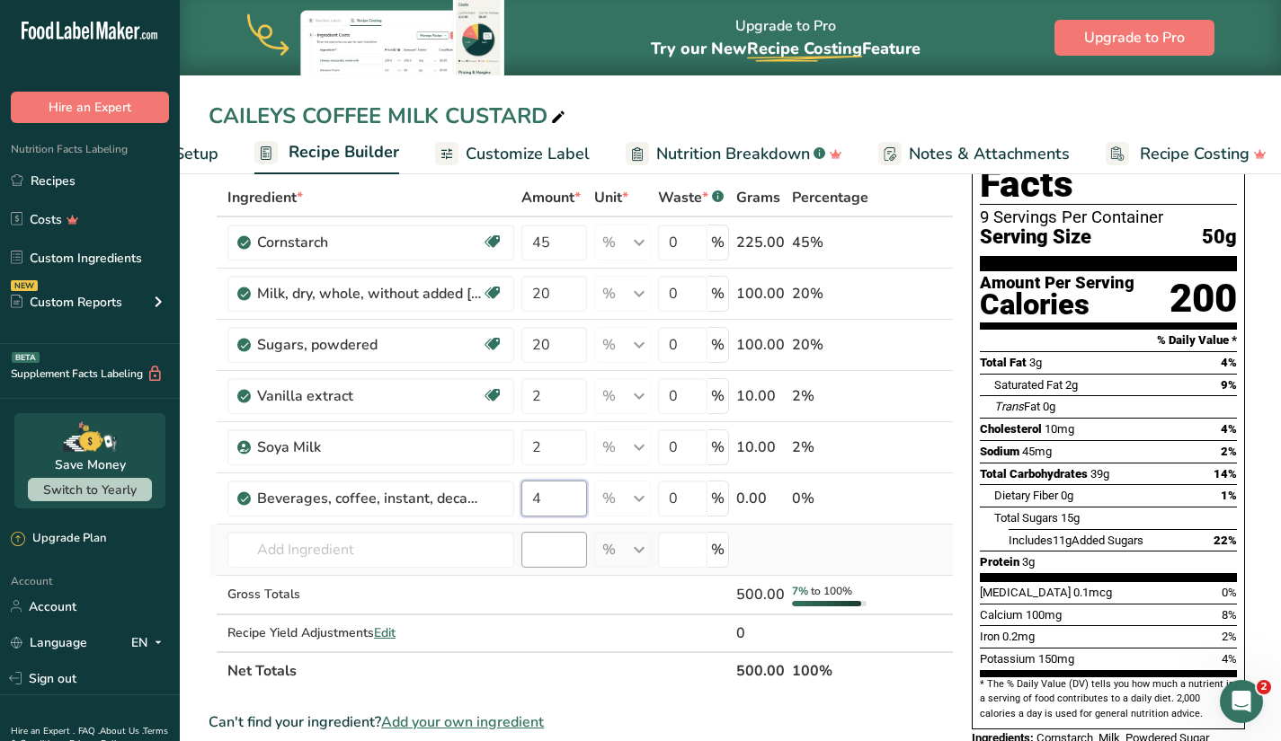
type input "4"
click at [559, 552] on div "Ingredient * Amount * Unit * Waste * .a-a{fill:#347362;}.b-a{fill:#fff;} Grams …" at bounding box center [580, 434] width 745 height 511
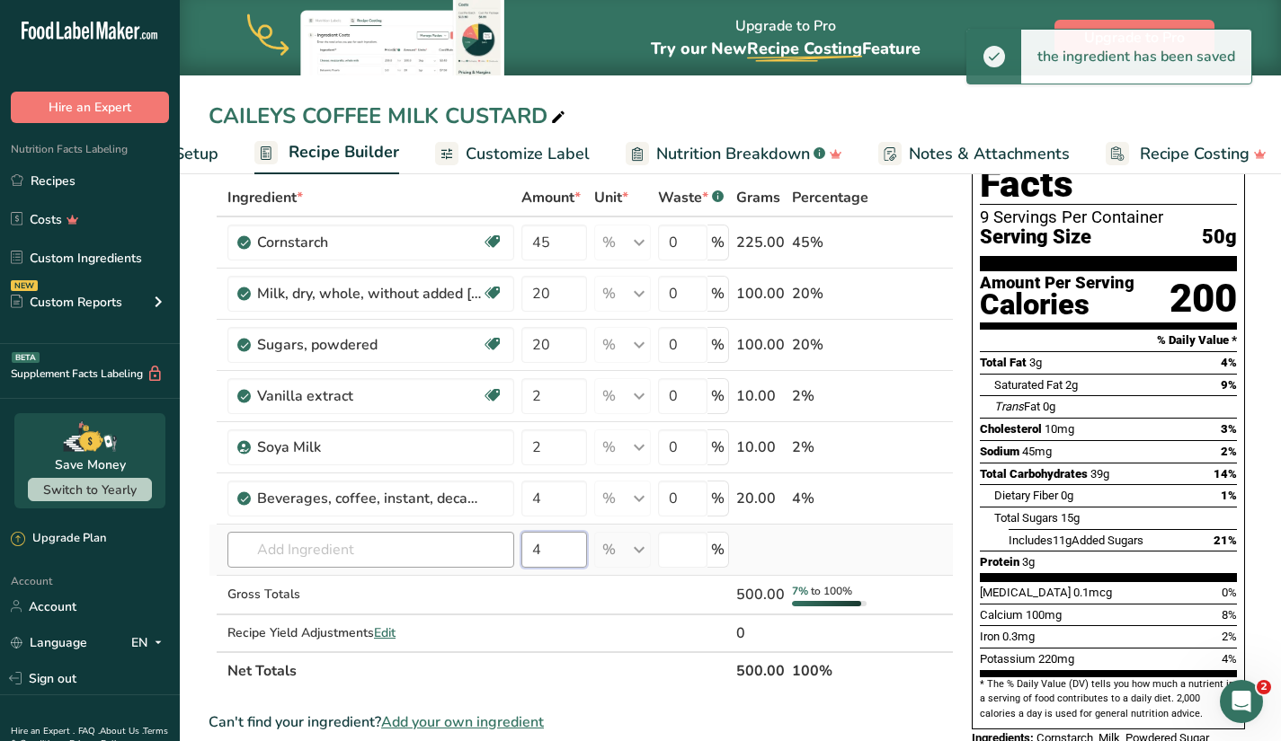
type input "4"
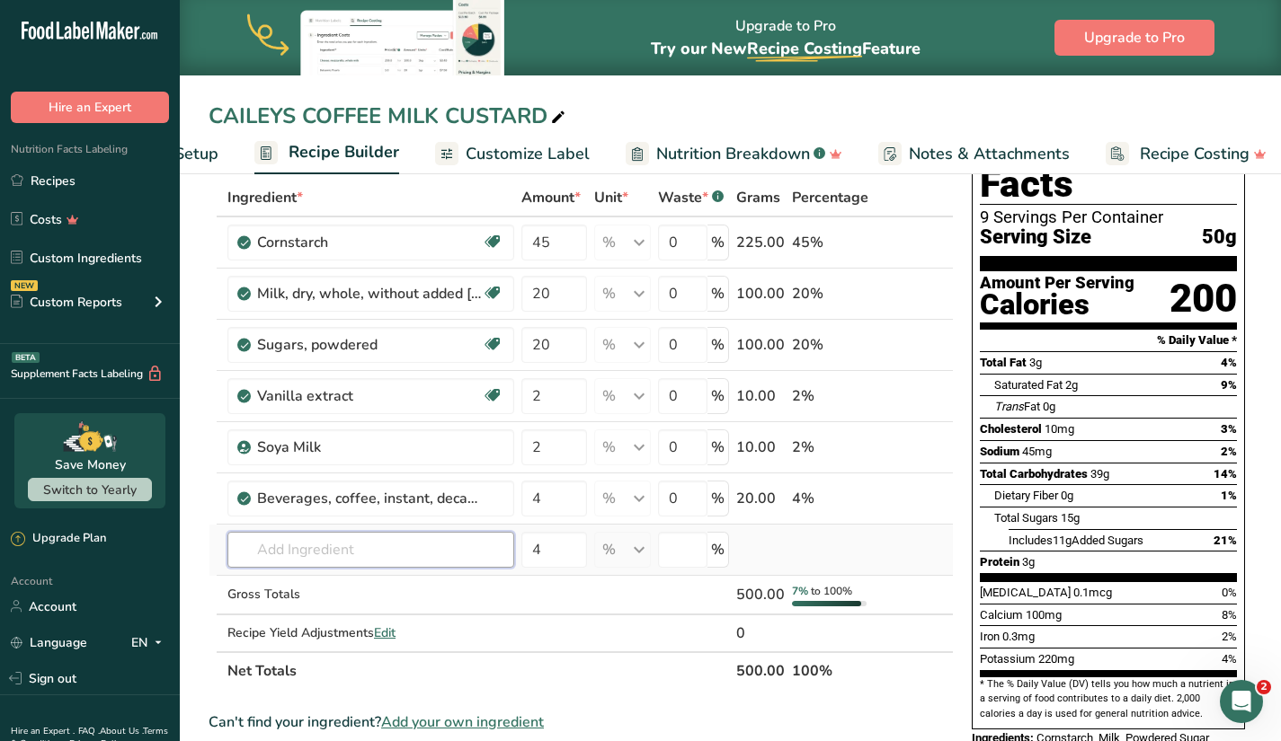
click at [465, 548] on input "text" at bounding box center [370, 550] width 287 height 36
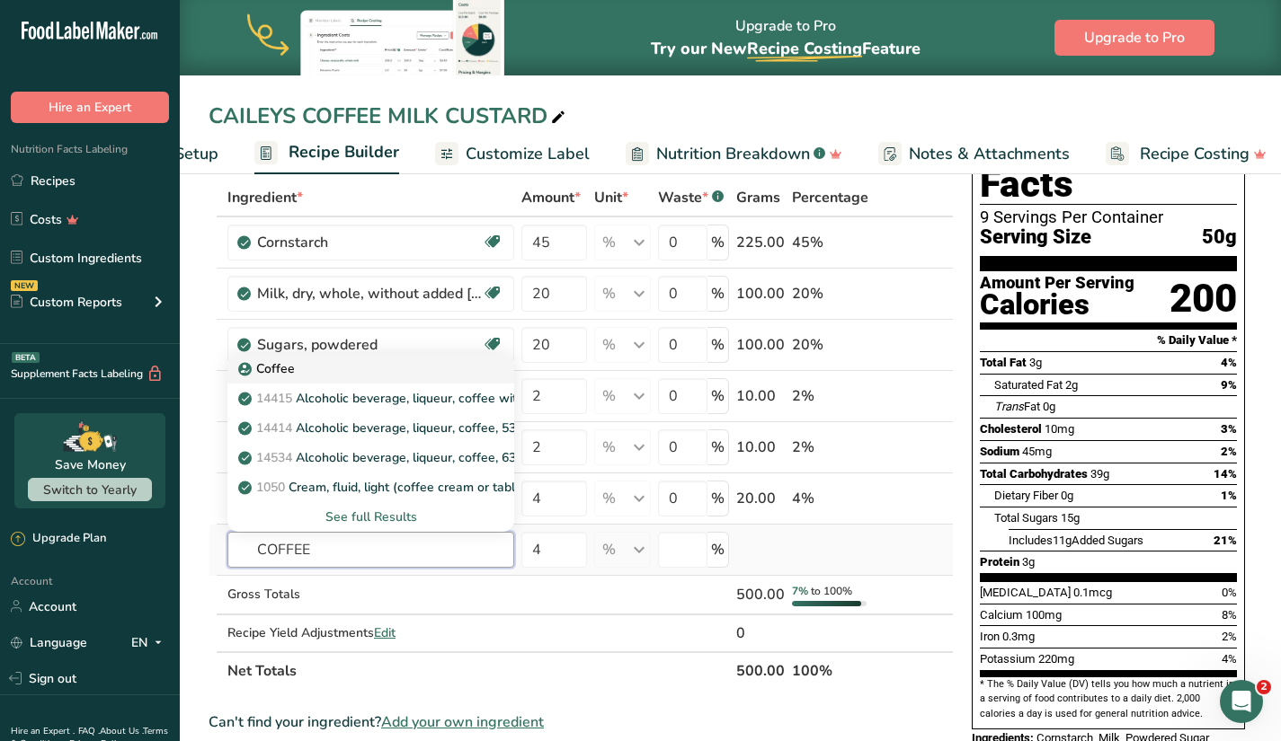
type input "COFFEE"
click at [387, 370] on div "Coffee" at bounding box center [356, 368] width 229 height 19
type input "Coffee"
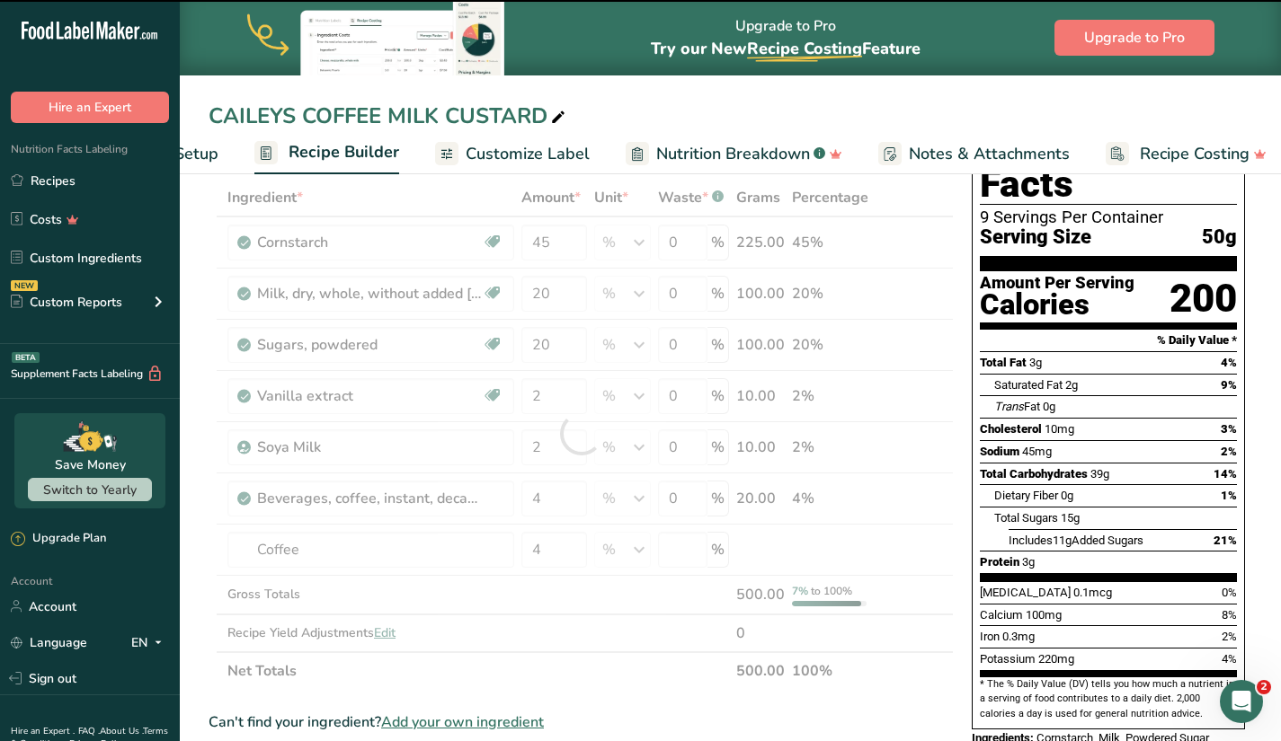
type input "0"
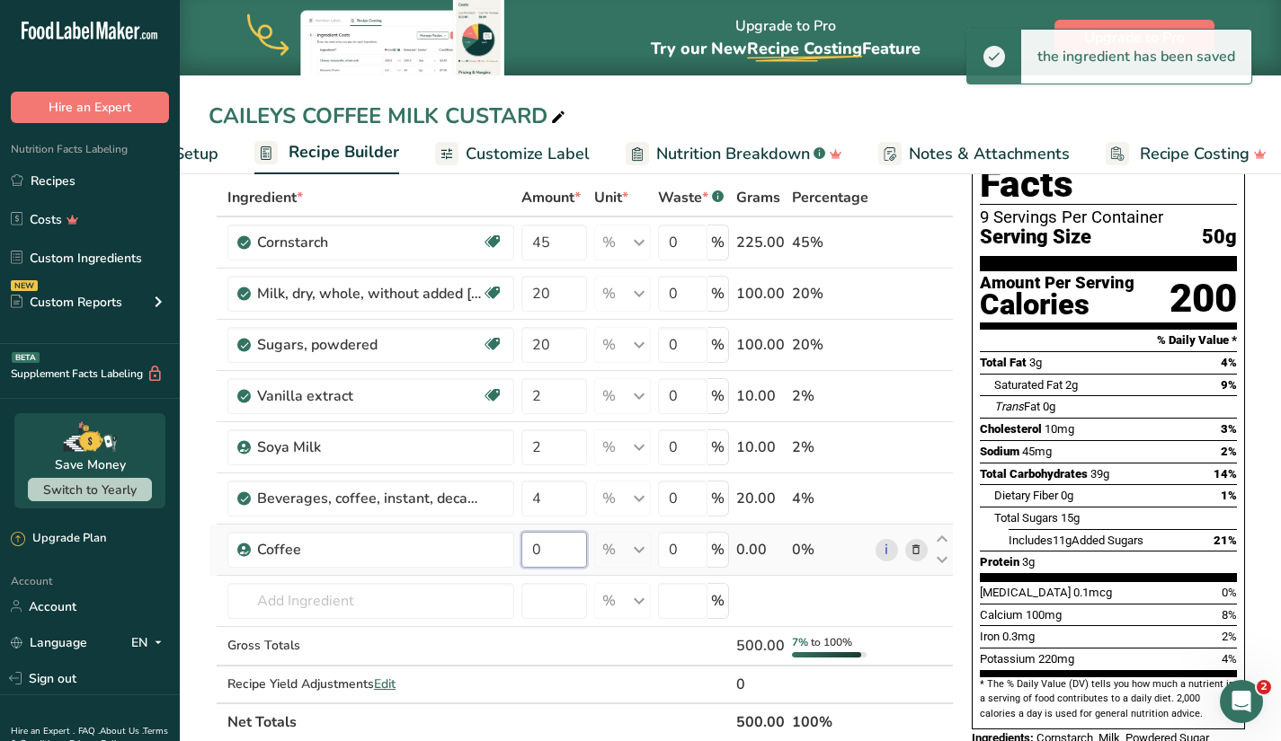
click at [549, 545] on input "0" at bounding box center [554, 550] width 66 height 36
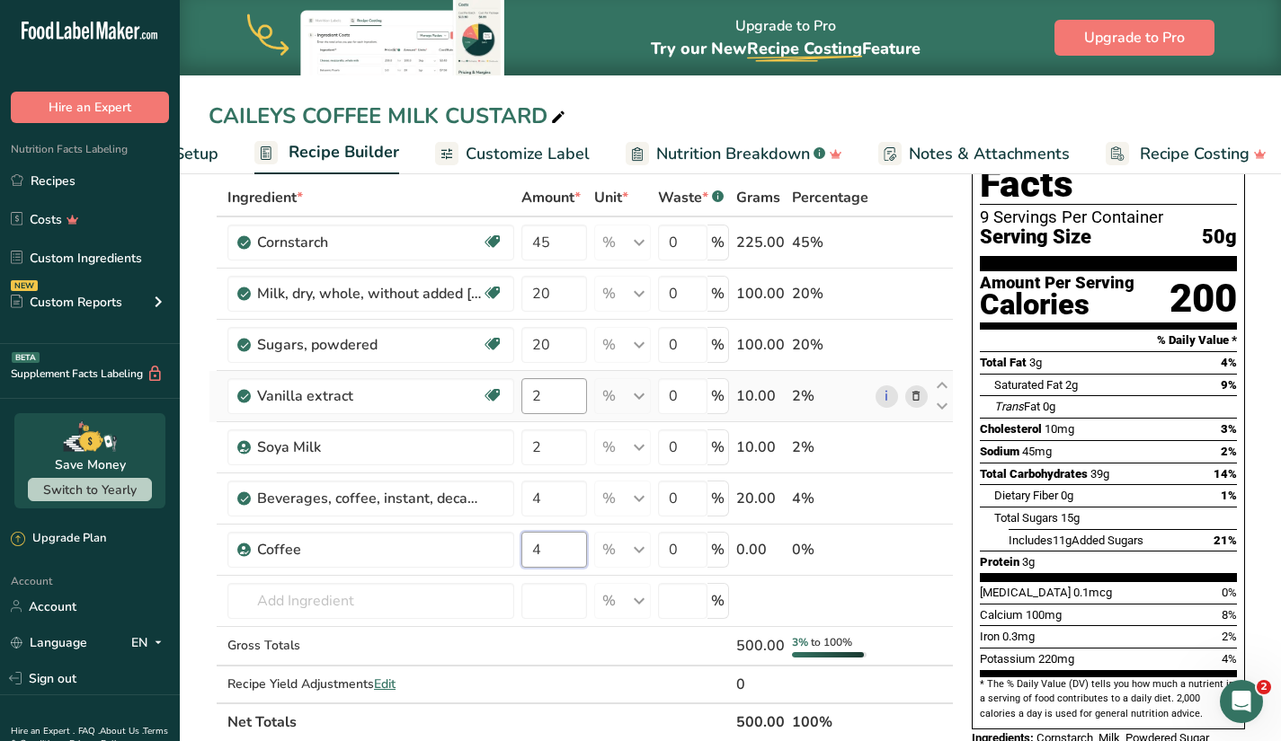
type input "4"
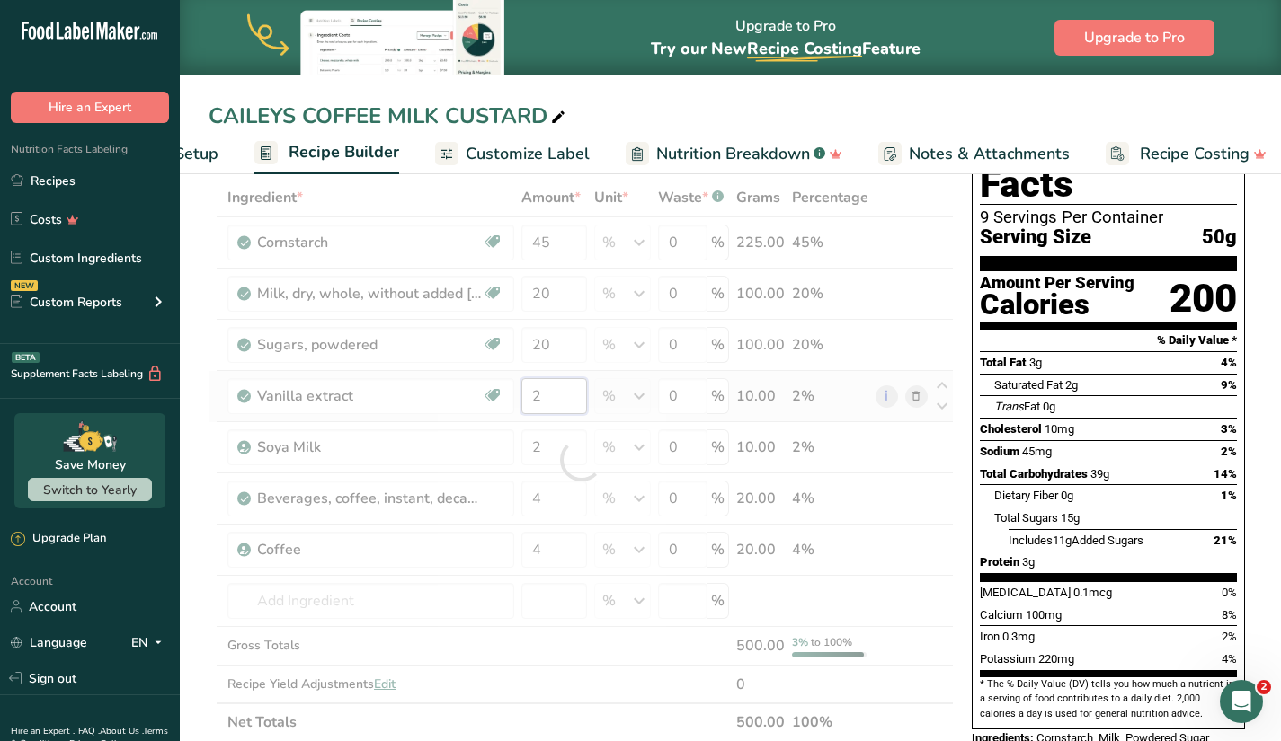
click at [572, 398] on div "Ingredient * Amount * Unit * Waste * .a-a{fill:#347362;}.b-a{fill:#fff;} Grams …" at bounding box center [580, 460] width 745 height 563
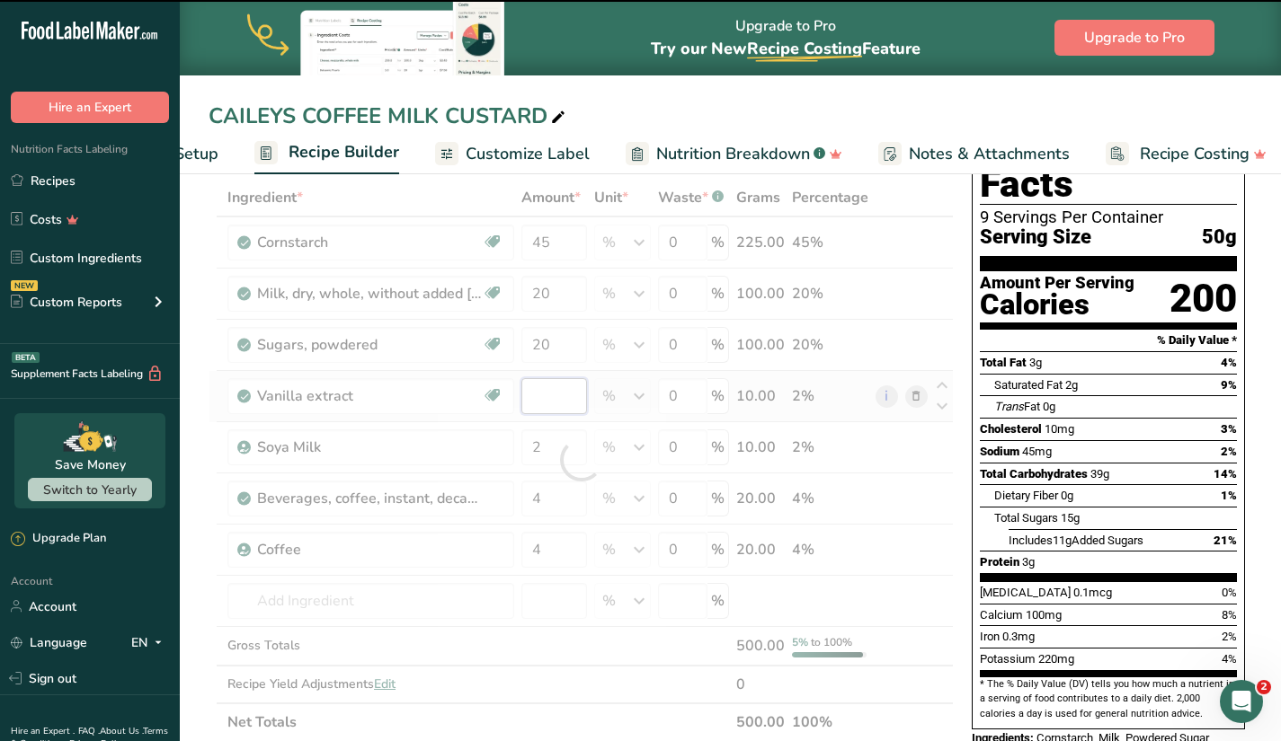
type input "2"
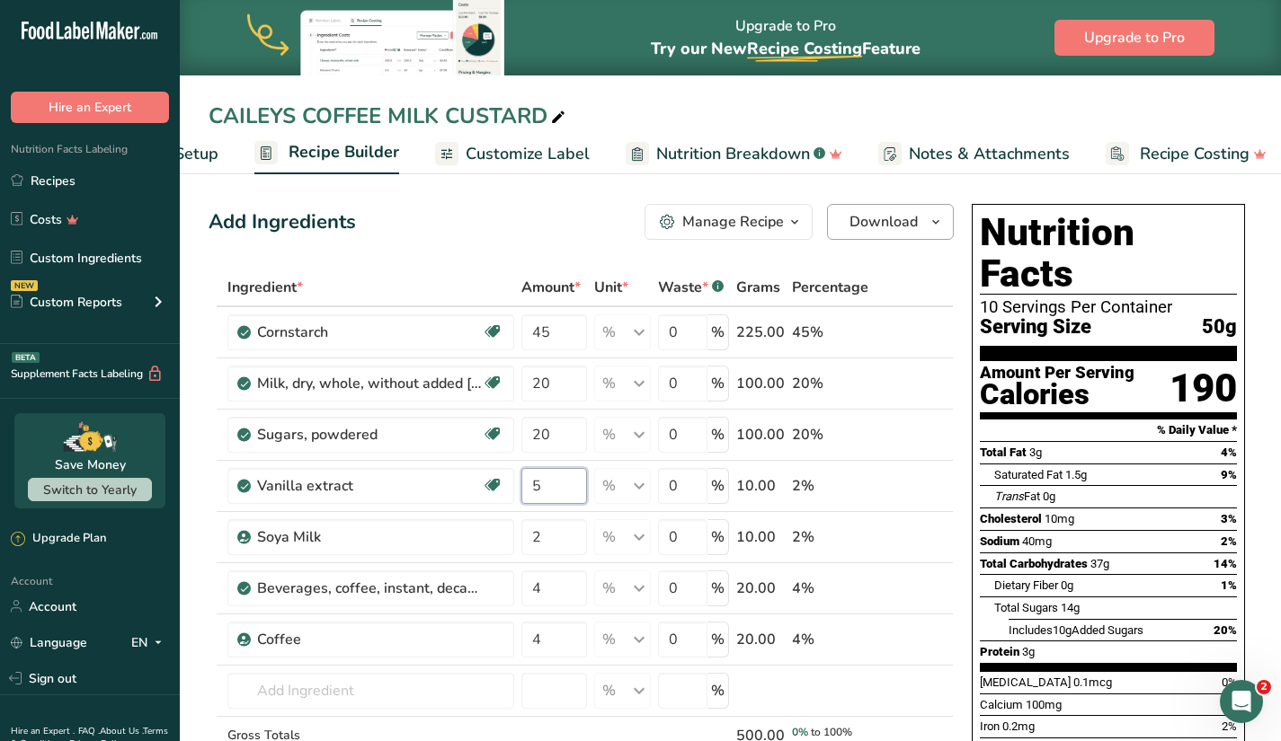
type input "5"
click at [907, 226] on span "Download" at bounding box center [883, 222] width 68 height 22
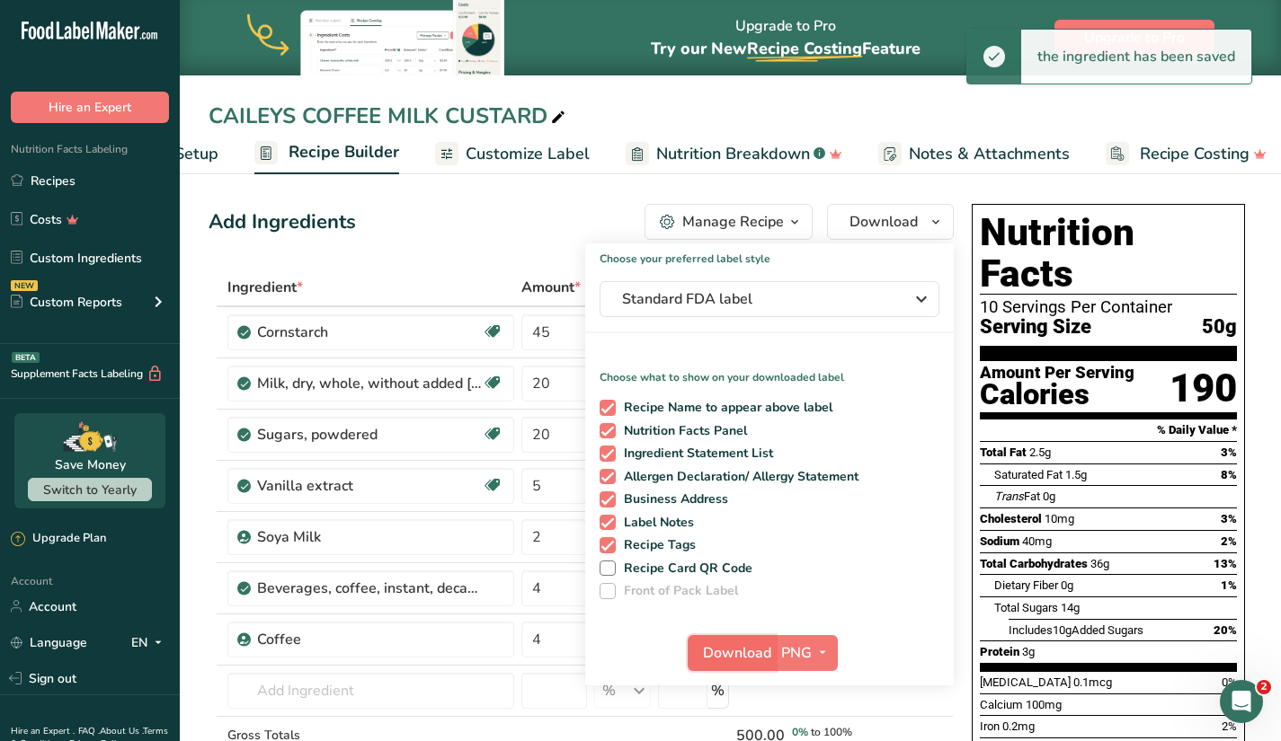
click at [752, 650] on span "Download" at bounding box center [737, 654] width 68 height 22
